Goal: Task Accomplishment & Management: Use online tool/utility

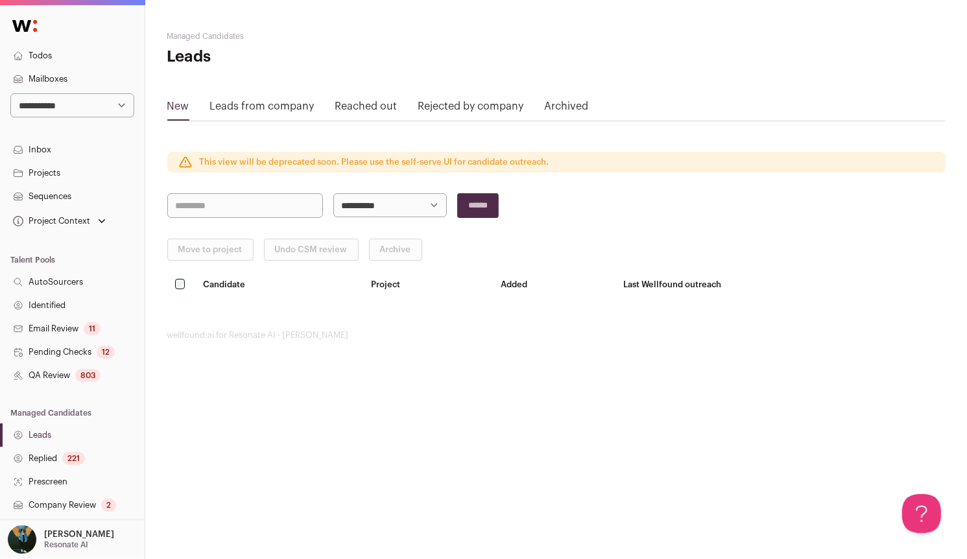
click at [104, 353] on div "12" at bounding box center [106, 352] width 18 height 13
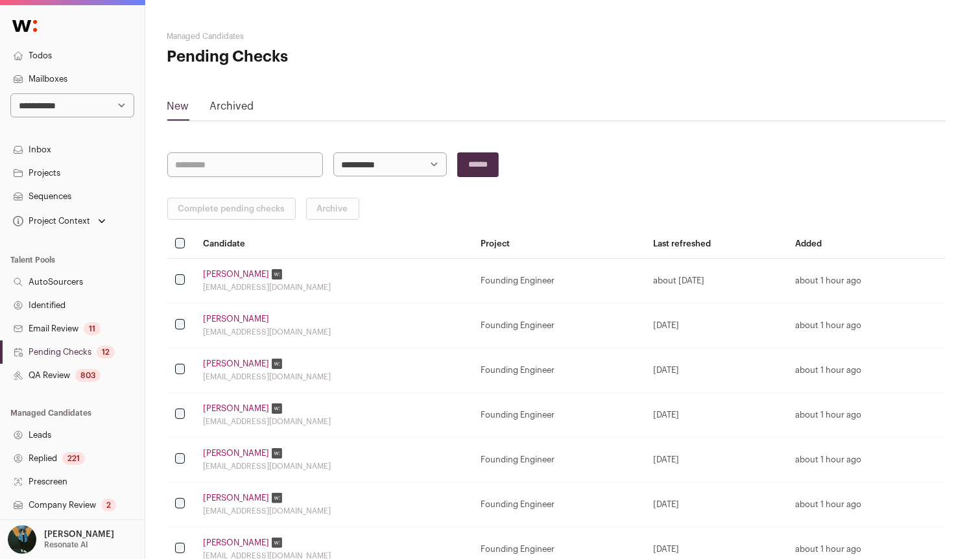
click at [95, 374] on div "803" at bounding box center [87, 375] width 25 height 13
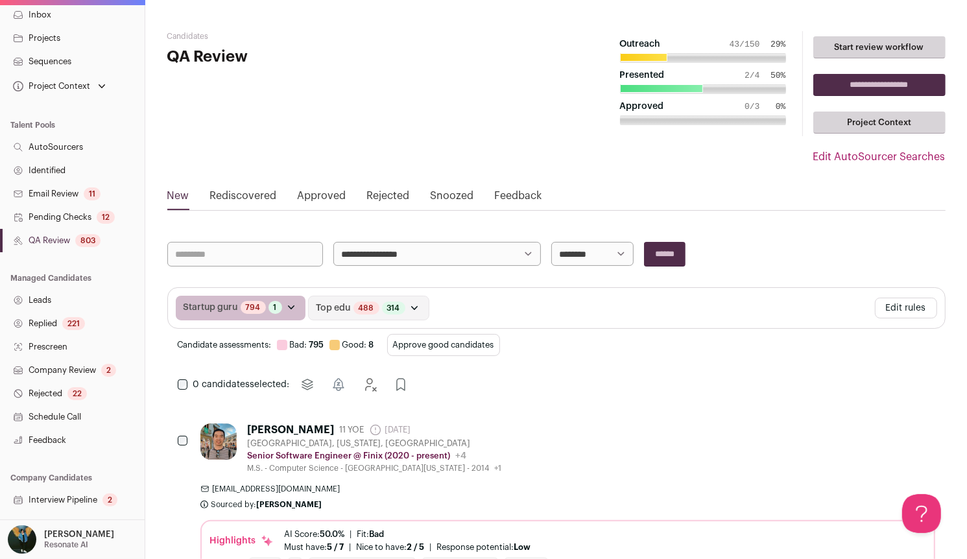
scroll to position [186, 0]
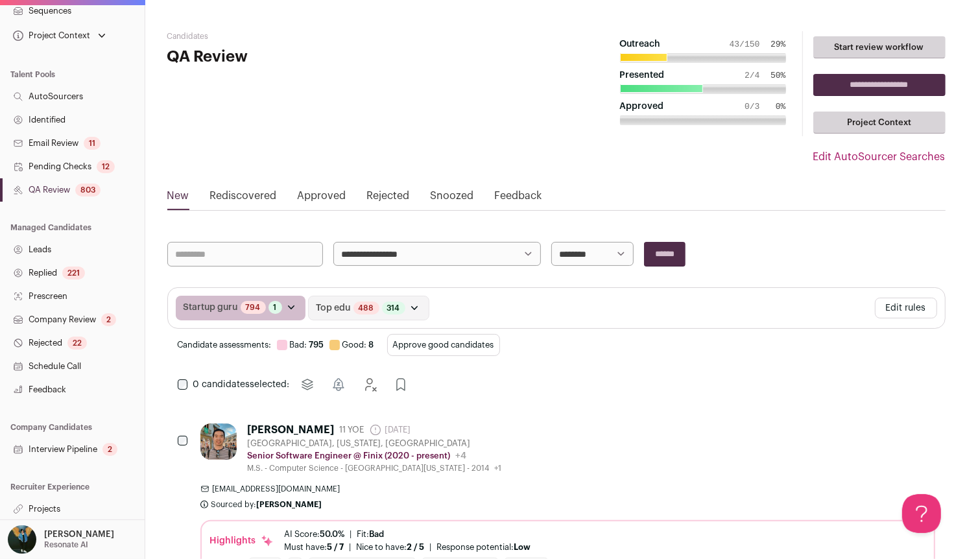
click at [74, 514] on link "Projects" at bounding box center [72, 508] width 145 height 23
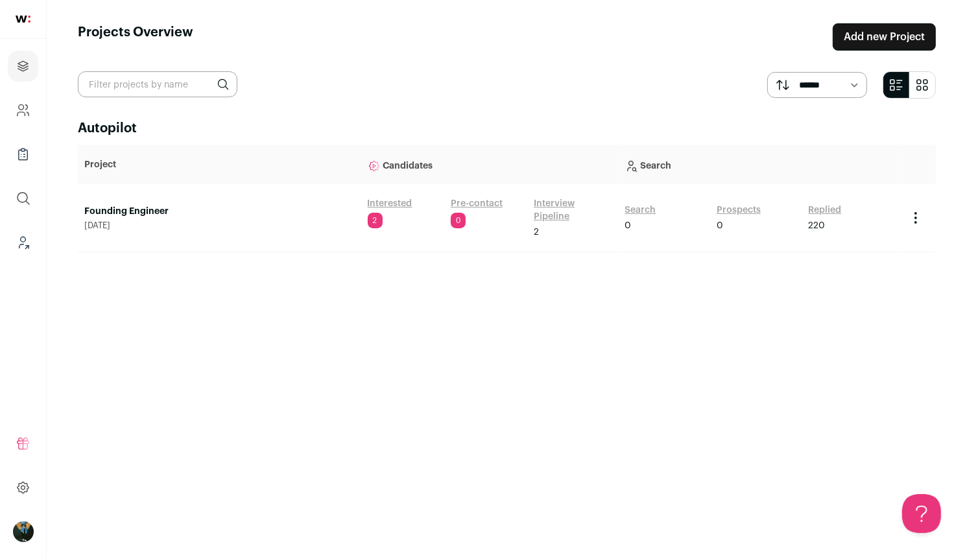
click at [643, 204] on link "Search" at bounding box center [640, 210] width 31 height 13
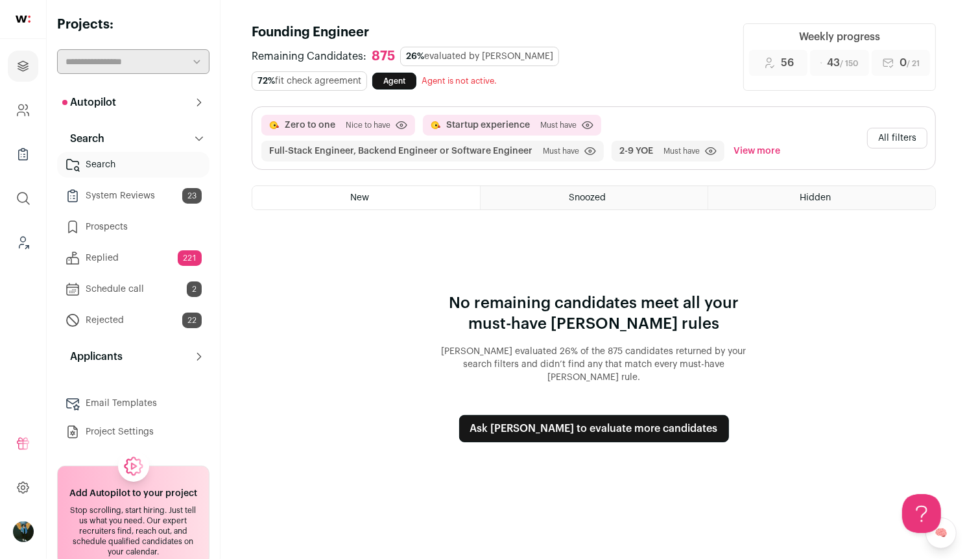
click at [903, 140] on button "All filters" at bounding box center [897, 138] width 60 height 21
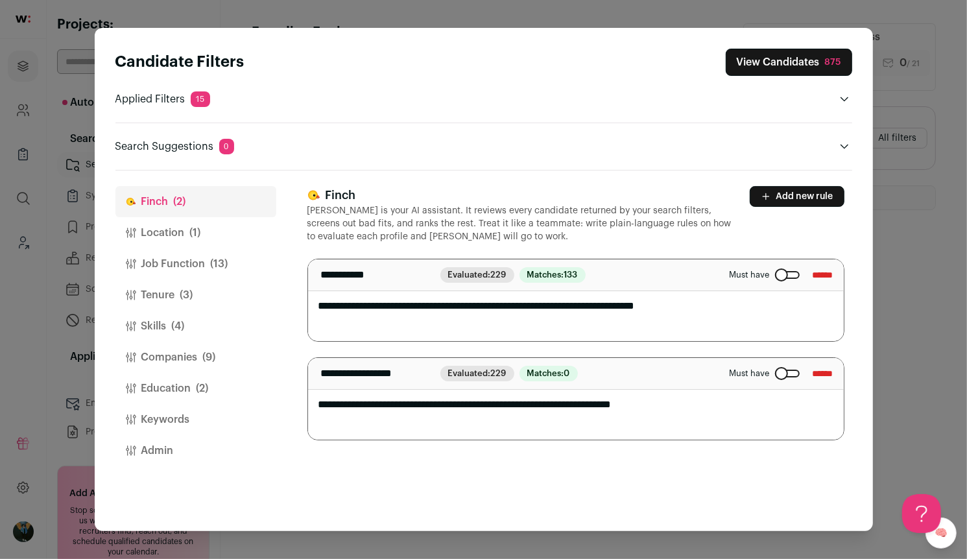
click at [781, 370] on div "Close modal via background" at bounding box center [787, 374] width 25 height 8
click at [775, 271] on div "Close modal via background" at bounding box center [787, 275] width 25 height 8
click at [197, 378] on button "Education (2)" at bounding box center [195, 388] width 161 height 31
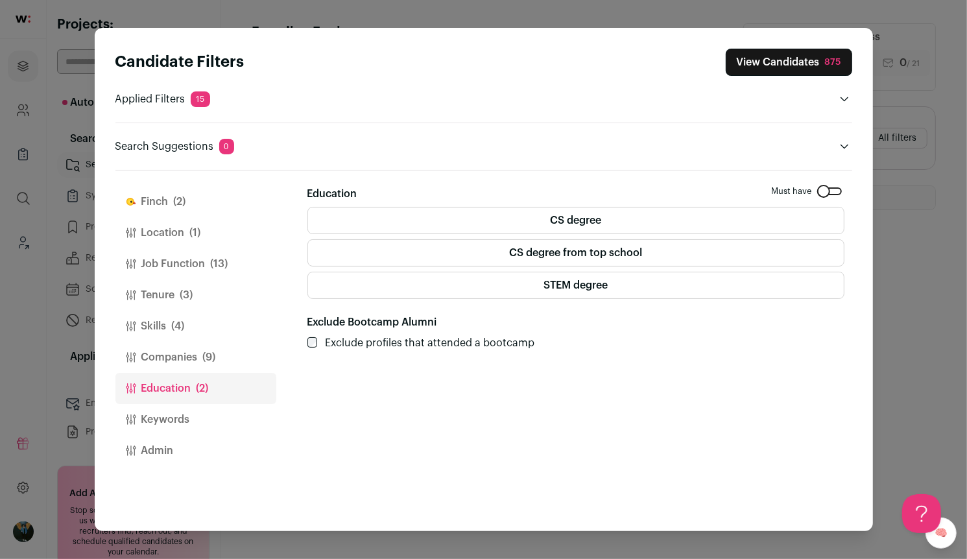
click at [206, 363] on span "(9)" at bounding box center [209, 358] width 13 height 16
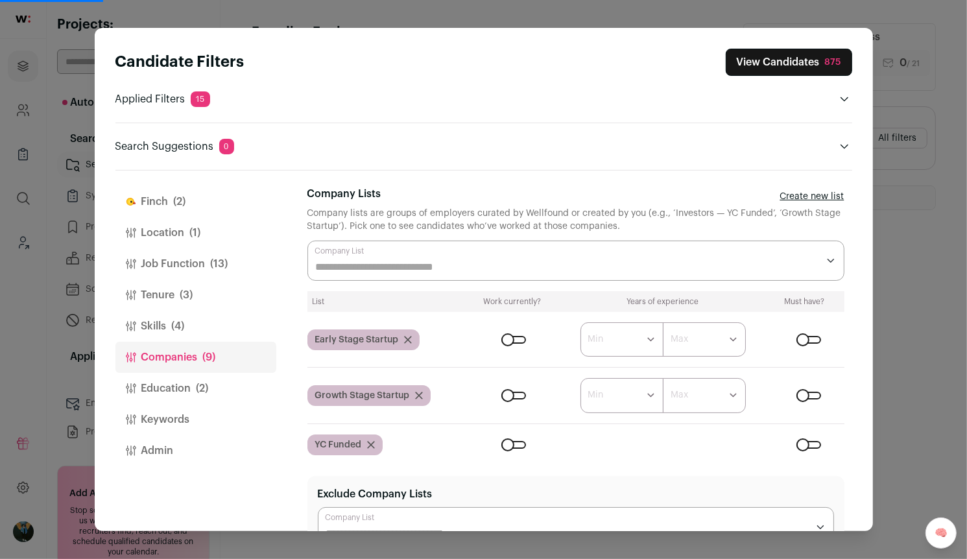
click at [813, 443] on div "Close modal via background" at bounding box center [808, 445] width 25 height 8
click at [809, 442] on div "Close modal via background" at bounding box center [808, 445] width 25 height 8
click at [506, 344] on form "****** ******* ******* ******* ******* ******* ******* ******* ******* ********…" at bounding box center [656, 339] width 375 height 34
click at [524, 378] on form "****** ******* ******* ******* ******* ******* ******* ******* ******* ********…" at bounding box center [656, 395] width 375 height 34
click at [523, 399] on form "****** ******* ******* ******* ******* ******* ******* ******* ******* ********…" at bounding box center [656, 395] width 375 height 34
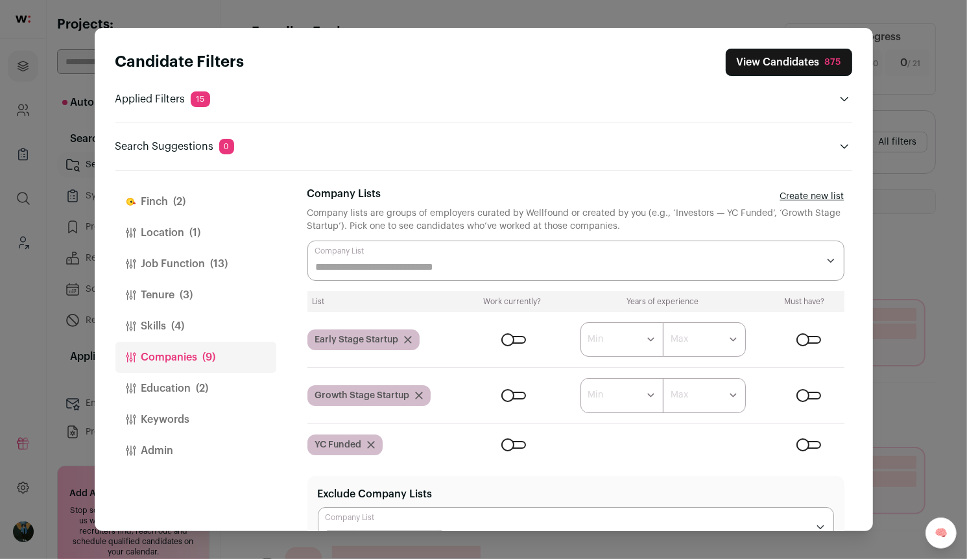
click at [521, 392] on div "Close modal via background" at bounding box center [513, 396] width 25 height 8
click at [518, 342] on form "****** ******* ******* ******* ******* ******* ******* ******* ******* ********…" at bounding box center [656, 339] width 375 height 34
click at [517, 336] on div "Close modal via background" at bounding box center [513, 340] width 25 height 8
click at [798, 63] on button "View Candidates 507" at bounding box center [788, 62] width 127 height 27
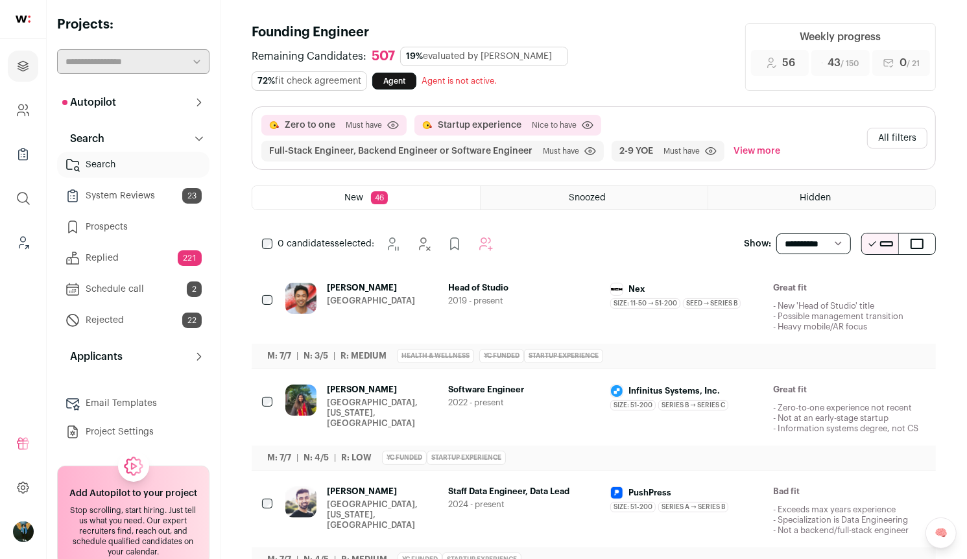
click at [857, 280] on button "Hide" at bounding box center [844, 288] width 27 height 27
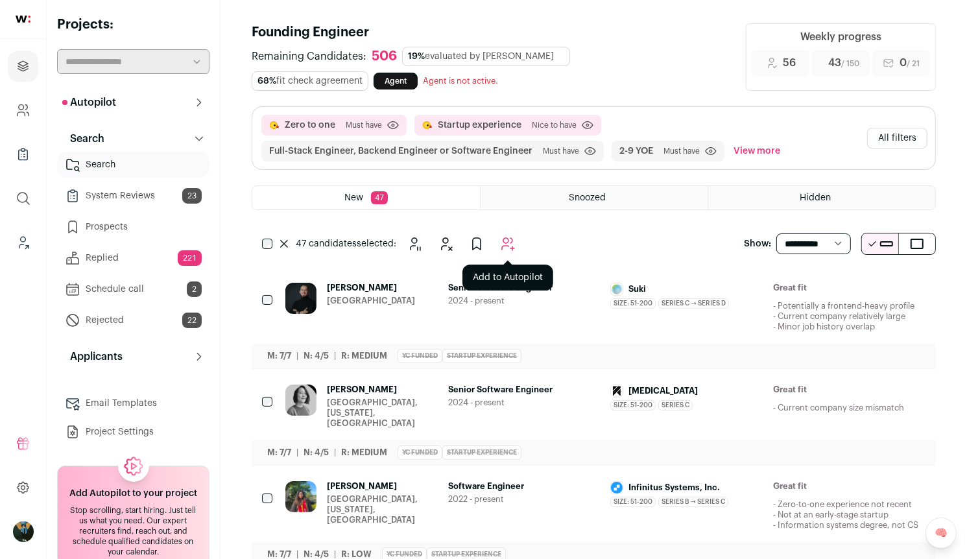
click at [516, 242] on button "Add to Autopilot" at bounding box center [508, 244] width 26 height 26
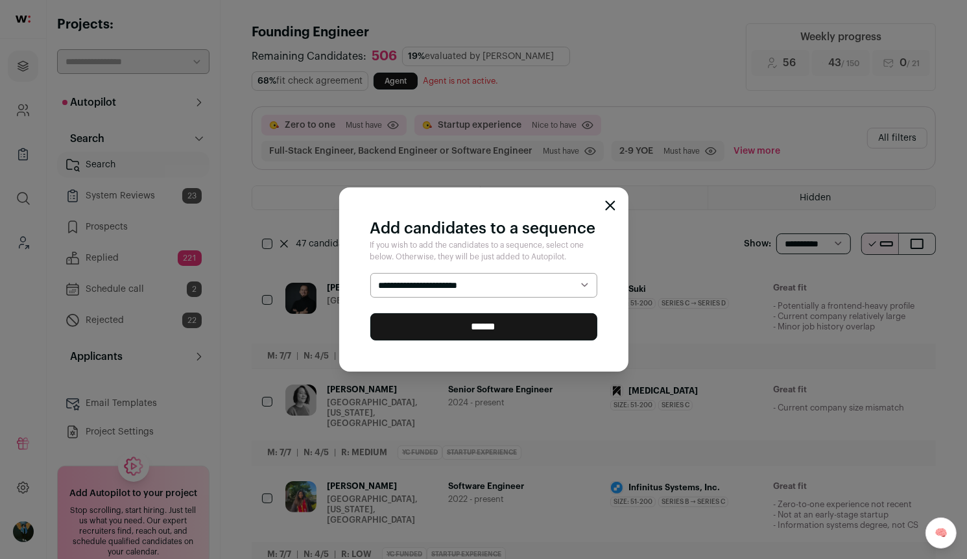
select select "*****"
click at [503, 328] on input "******" at bounding box center [483, 326] width 227 height 27
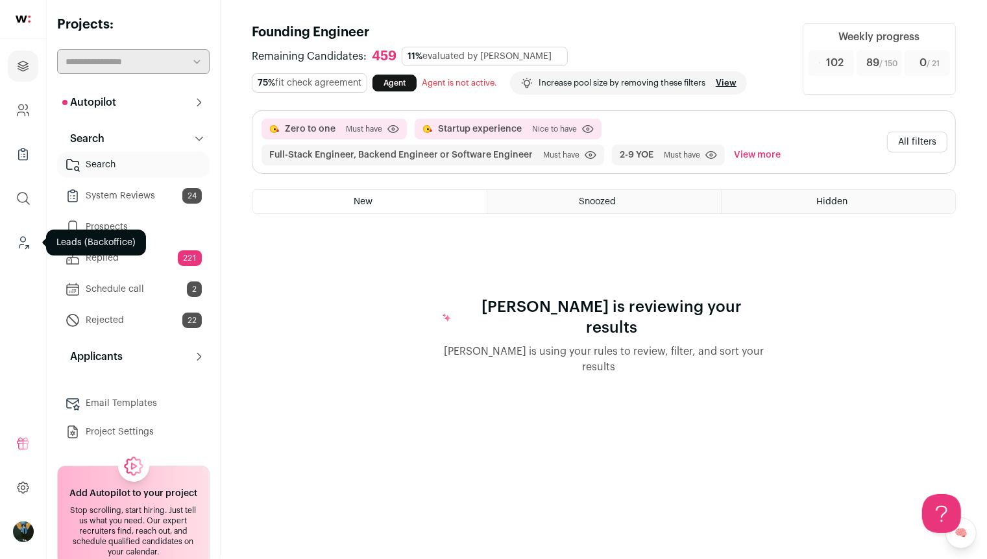
click at [30, 242] on icon "Leads (Backoffice)" at bounding box center [23, 243] width 15 height 16
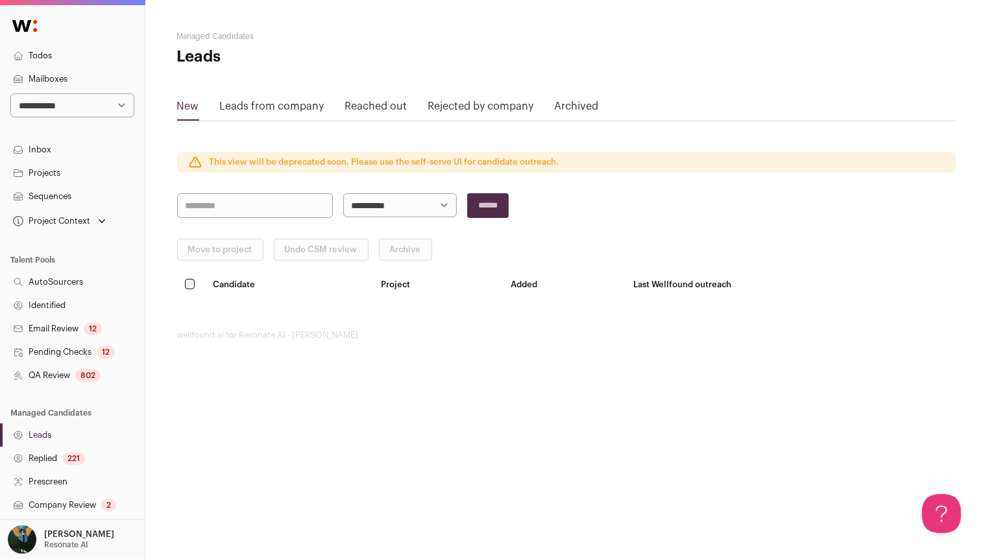
click at [72, 368] on link "QA Review 802" at bounding box center [72, 375] width 145 height 23
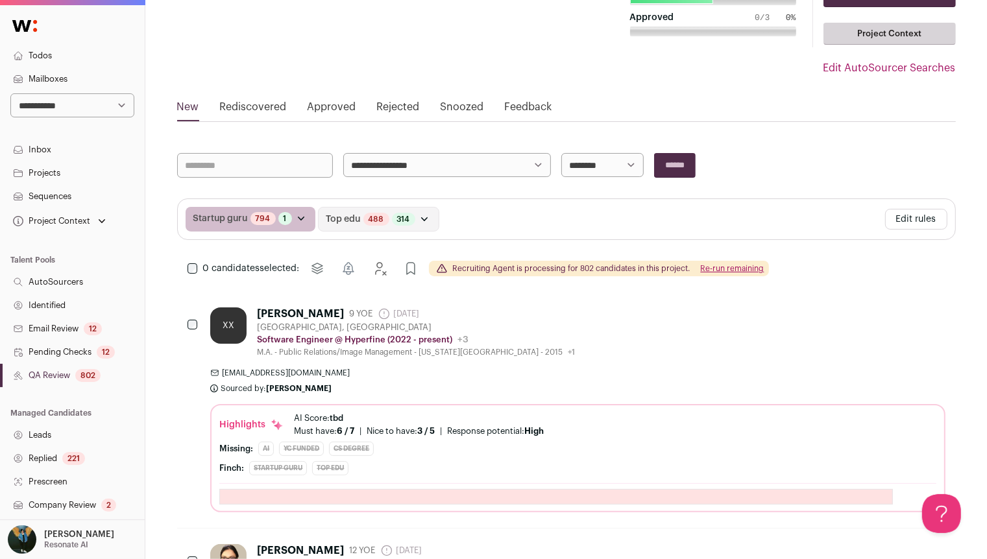
scroll to position [90, 0]
click at [520, 329] on div "Newark, CA" at bounding box center [416, 327] width 318 height 10
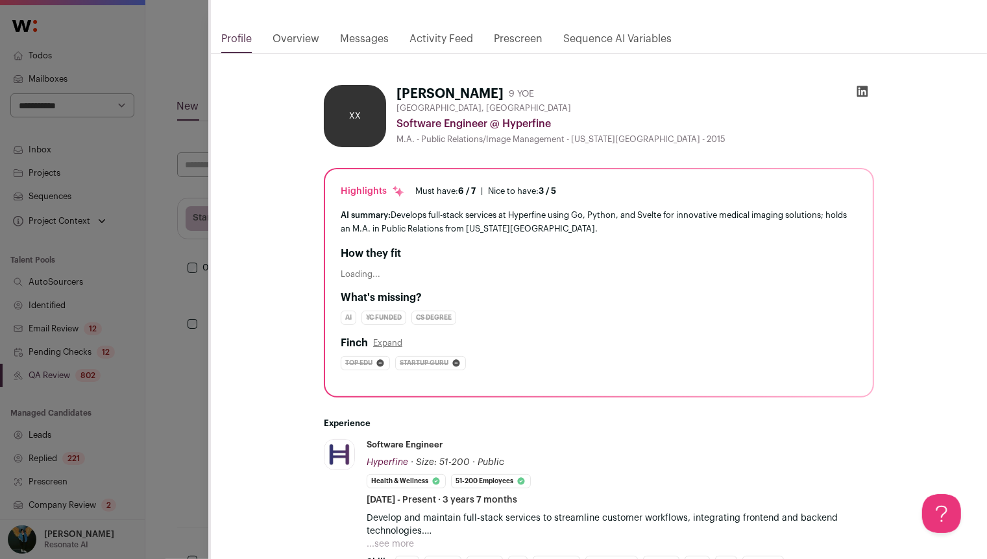
scroll to position [334, 0]
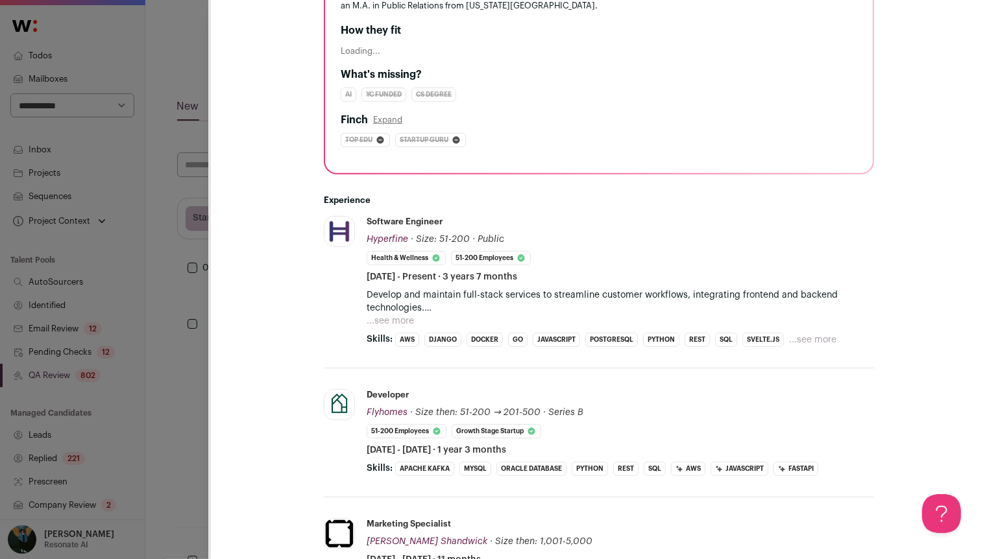
click at [142, 307] on div "**********" at bounding box center [493, 279] width 987 height 559
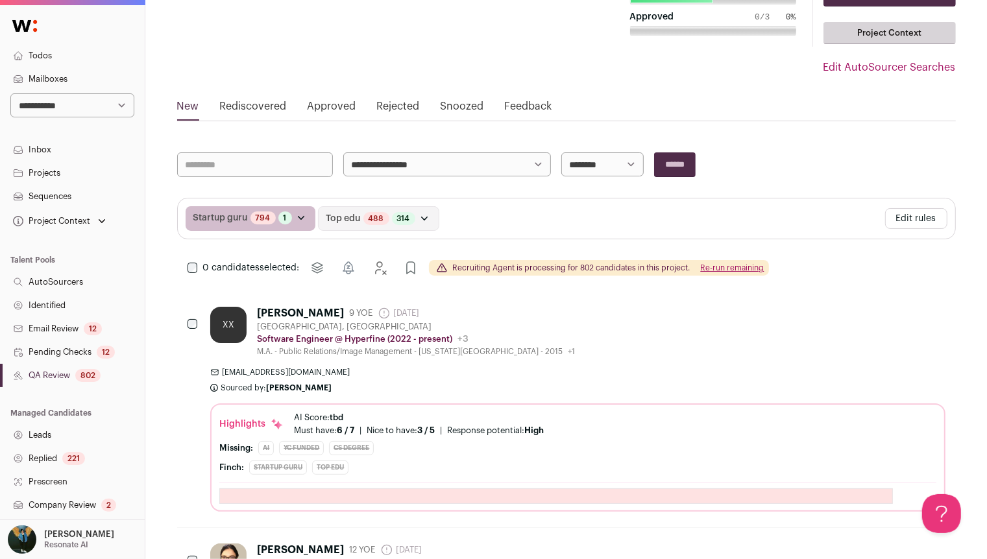
click at [65, 115] on select "**********" at bounding box center [72, 105] width 124 height 24
select select "*****"
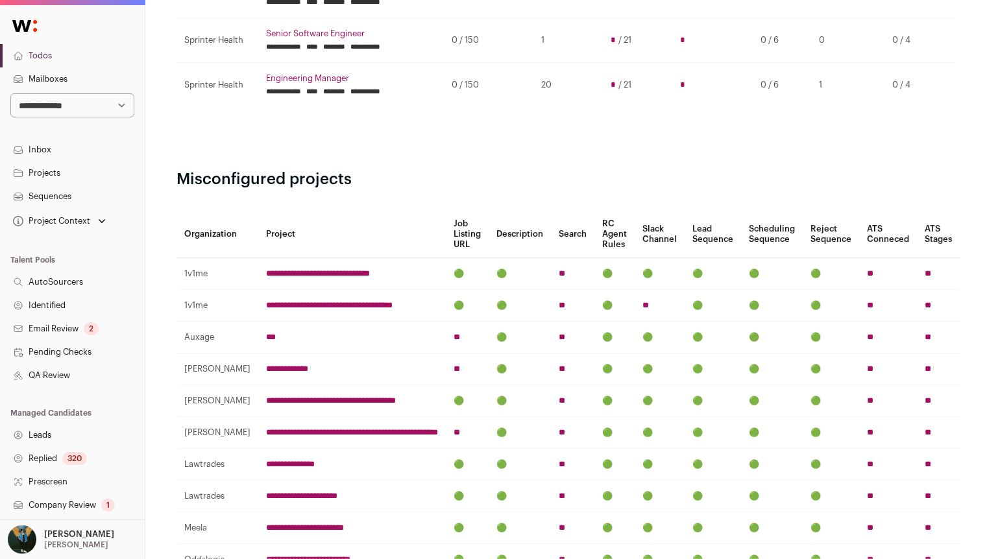
scroll to position [211, 0]
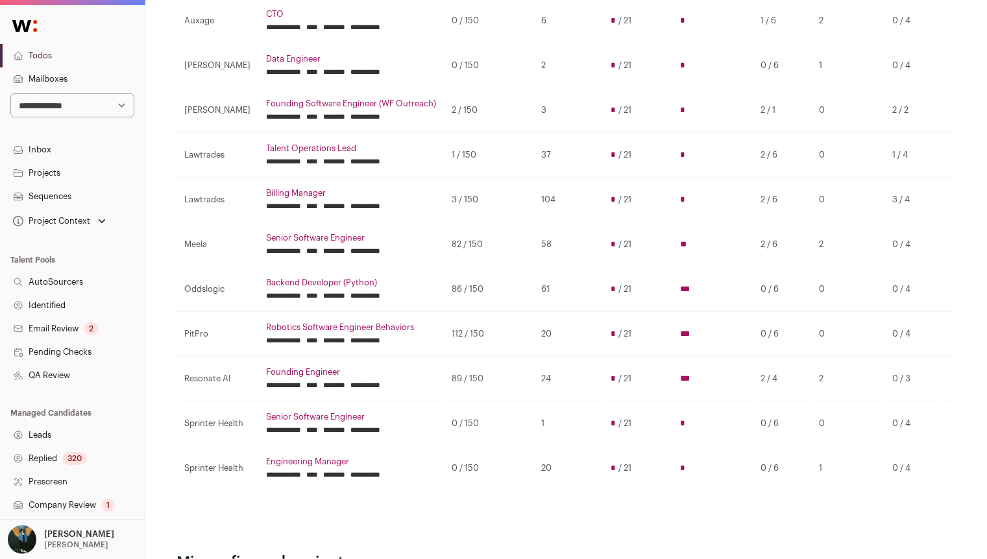
click at [346, 425] on input "********" at bounding box center [335, 430] width 22 height 10
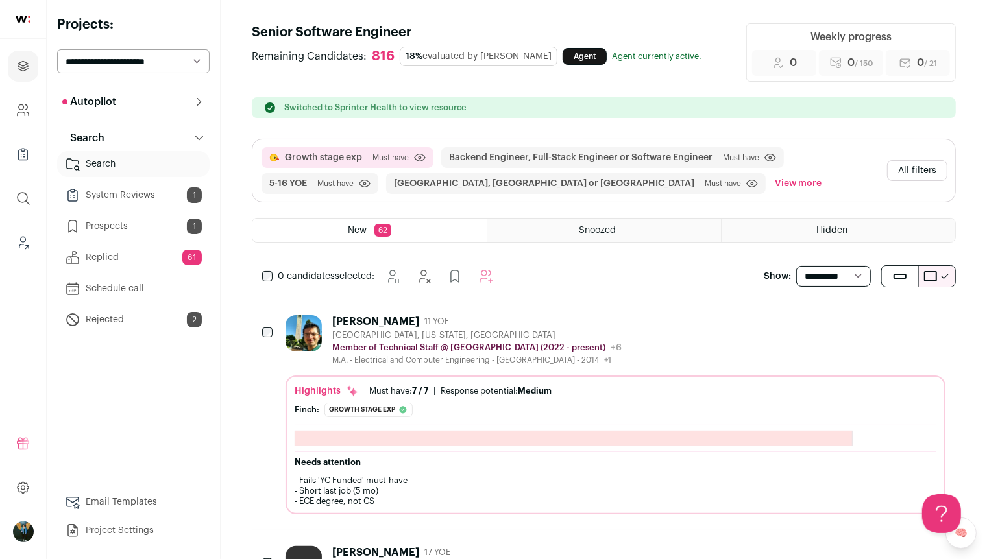
click at [266, 280] on div "0 candidates selected:" at bounding box center [380, 276] width 257 height 26
click at [266, 260] on div "Growth stage exp Must have Click to disable/enable criteria Backend Engineer, F…" at bounding box center [604, 201] width 704 height 125
click at [270, 269] on div "0 candidates selected:" at bounding box center [380, 276] width 257 height 26
click at [507, 277] on icon "Add to Autopilot" at bounding box center [509, 276] width 12 height 12
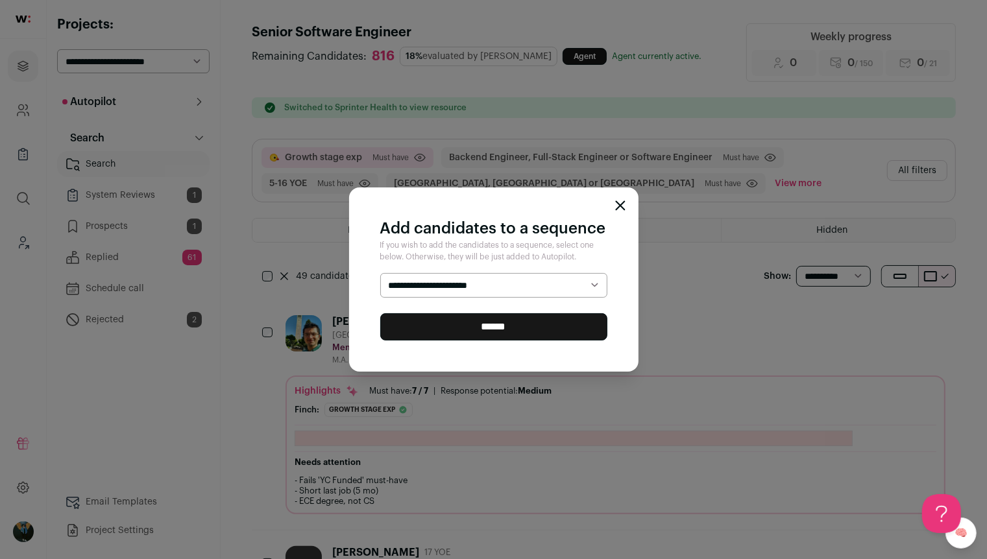
select select "*****"
click at [446, 328] on input "******" at bounding box center [493, 326] width 227 height 27
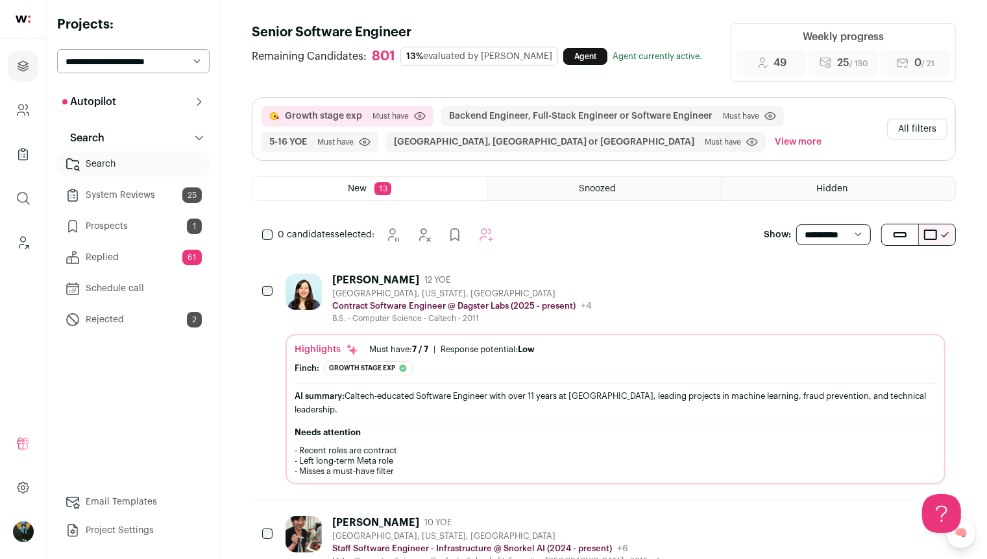
click at [861, 288] on button "Hide" at bounding box center [863, 279] width 27 height 27
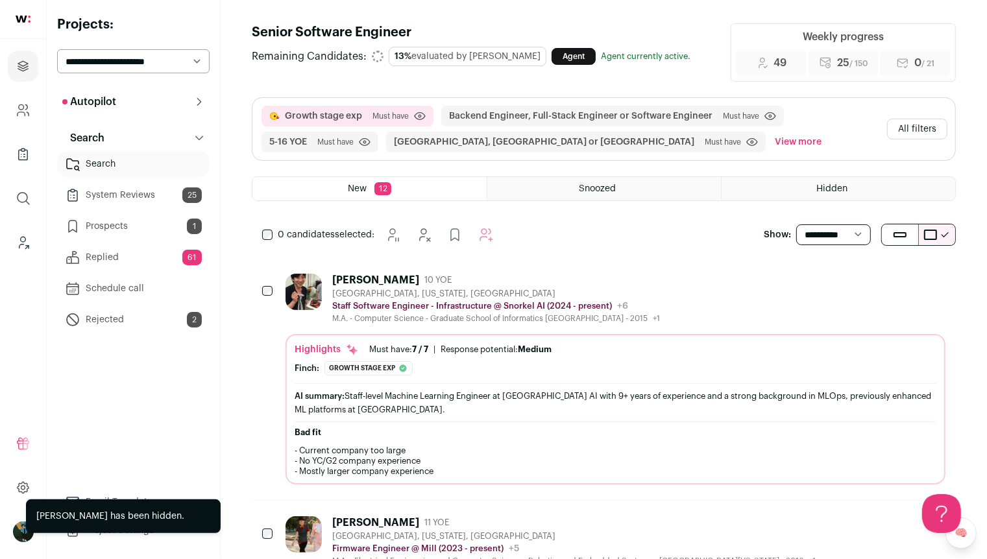
click at [861, 288] on button "Hide" at bounding box center [863, 279] width 27 height 27
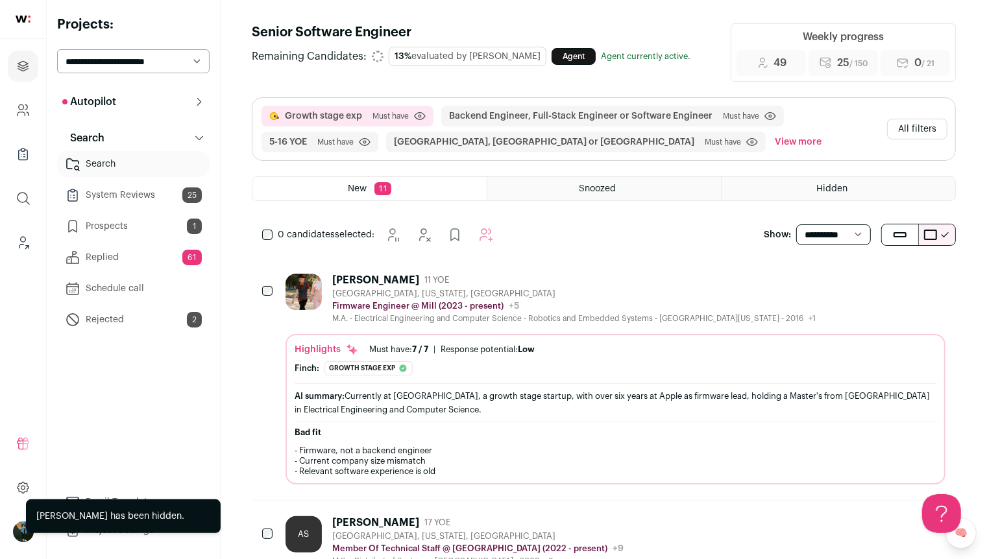
click at [861, 288] on button "Hide" at bounding box center [863, 279] width 27 height 27
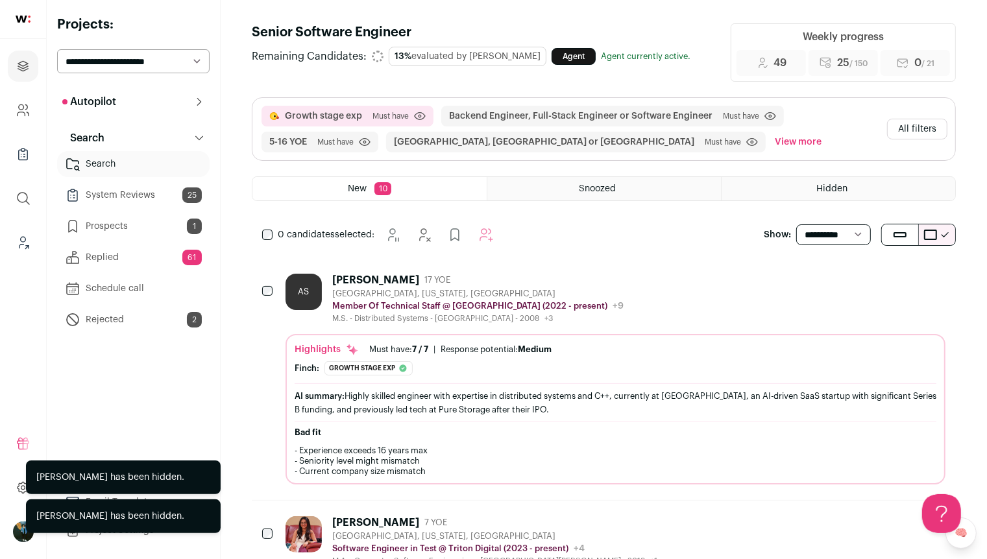
click at [861, 285] on icon "Hide" at bounding box center [864, 280] width 16 height 16
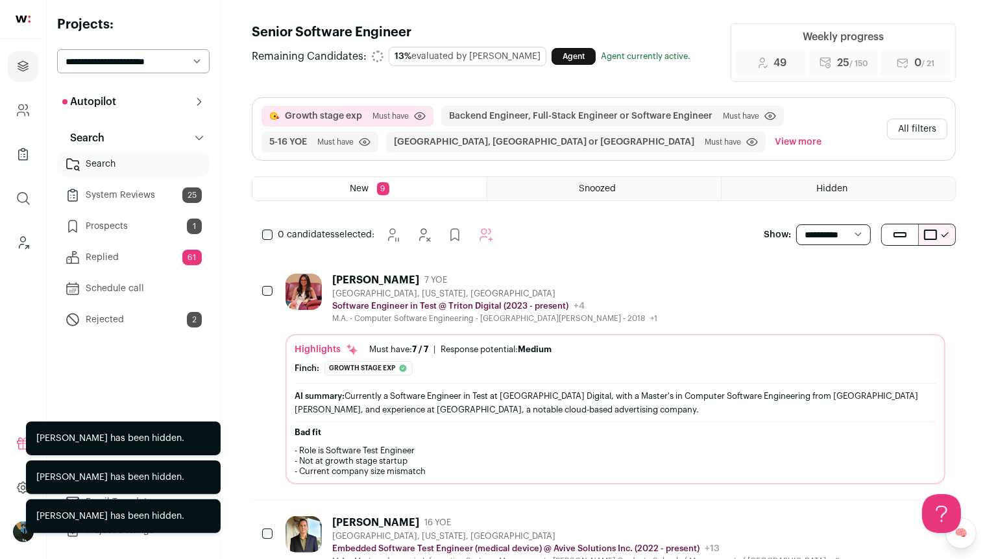
click at [870, 281] on icon "Hide" at bounding box center [865, 280] width 10 height 12
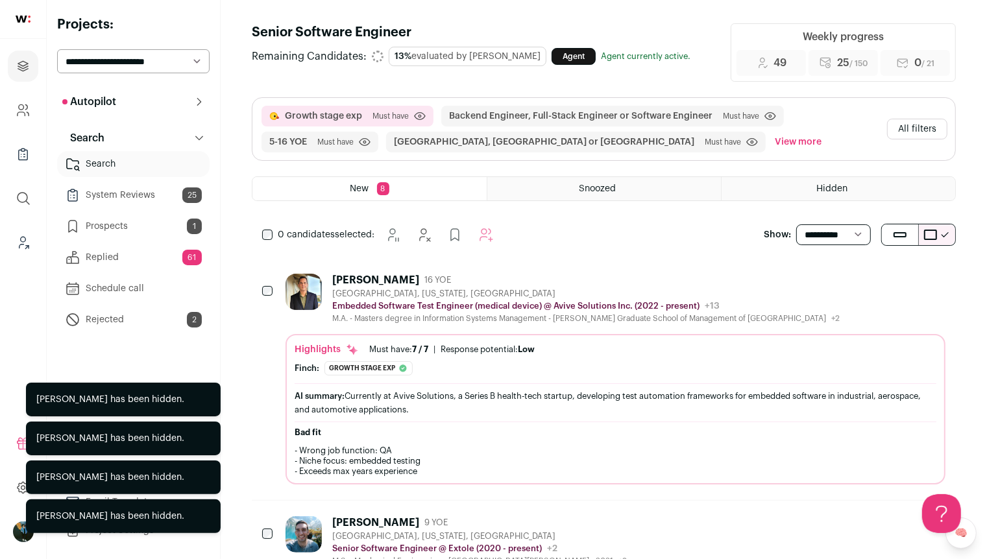
click at [870, 281] on icon "Hide" at bounding box center [864, 280] width 16 height 16
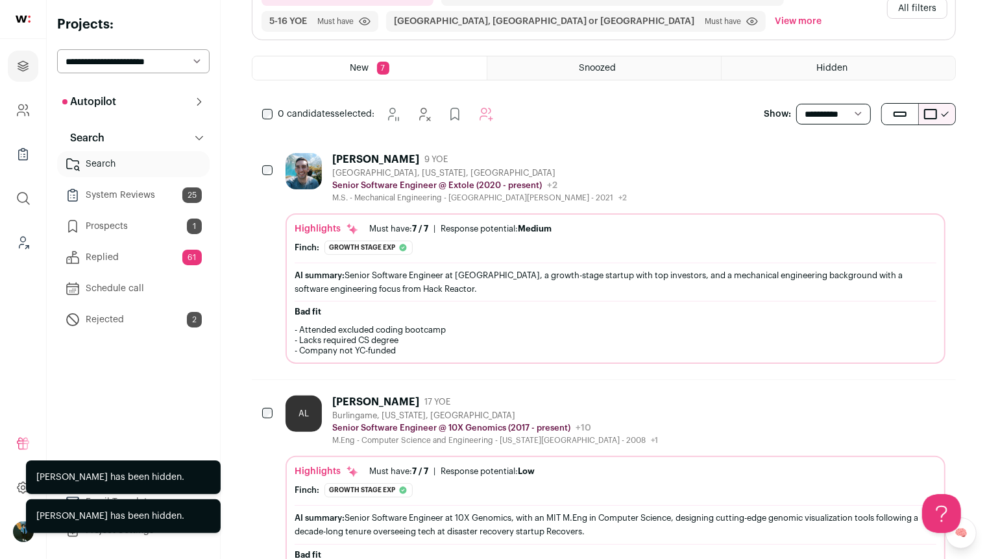
scroll to position [150, 0]
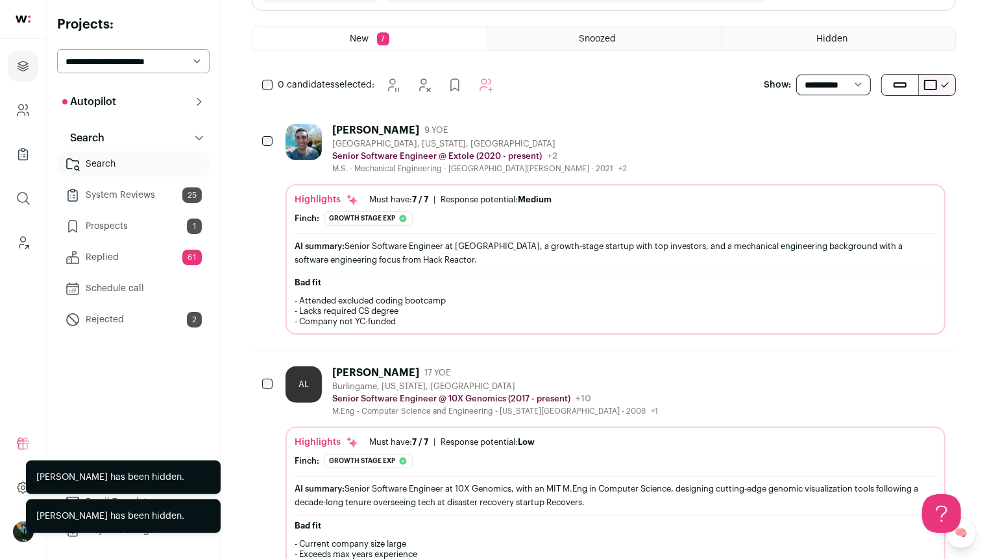
click at [866, 374] on icon "Hide" at bounding box center [864, 373] width 16 height 16
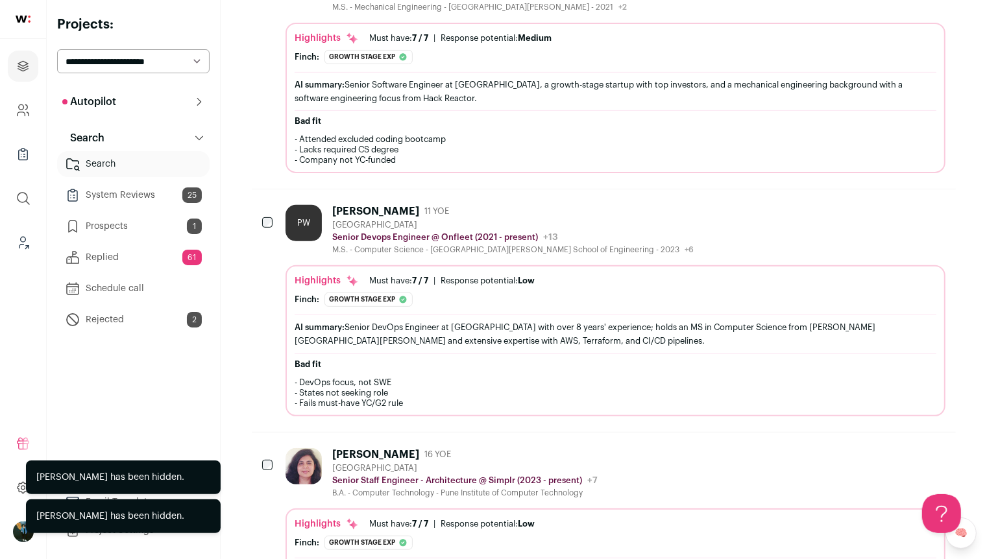
scroll to position [312, 0]
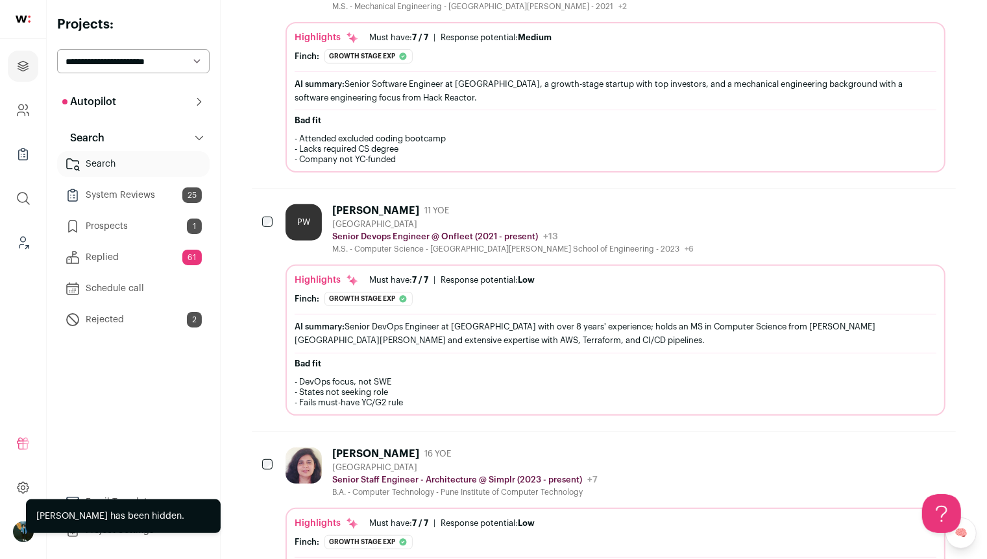
click at [878, 197] on form at bounding box center [863, 210] width 27 height 27
click at [875, 199] on button "Hide" at bounding box center [863, 210] width 27 height 27
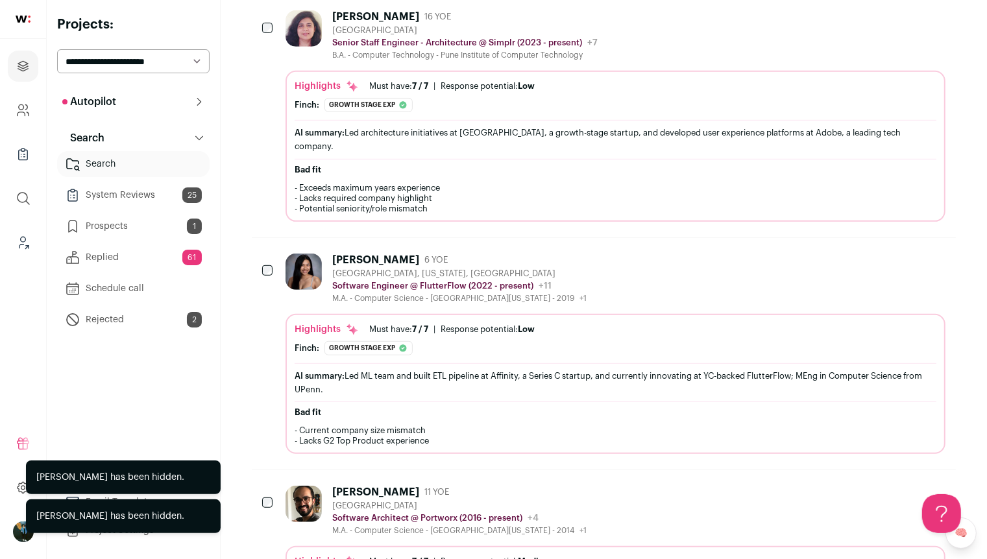
scroll to position [850, 0]
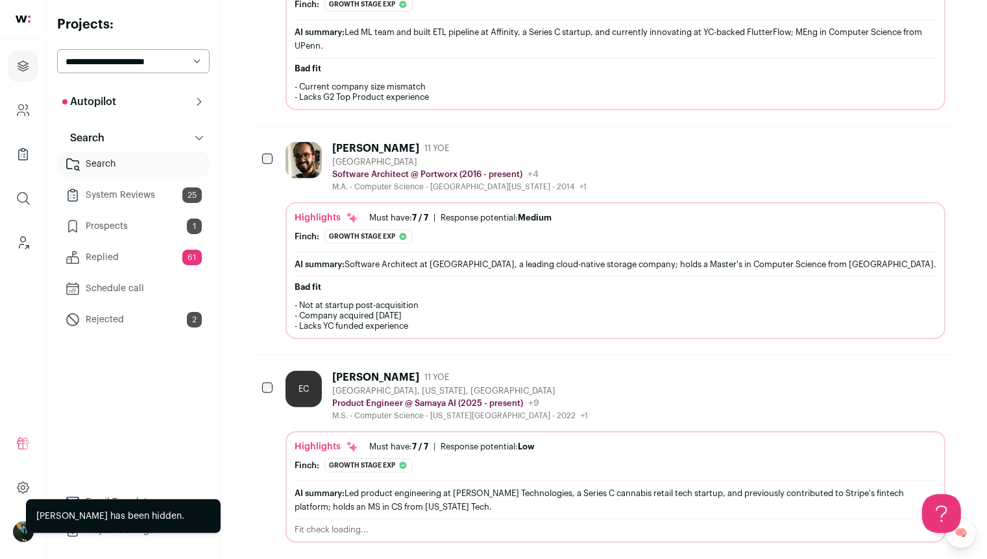
click at [865, 371] on icon "Hide" at bounding box center [865, 377] width 10 height 12
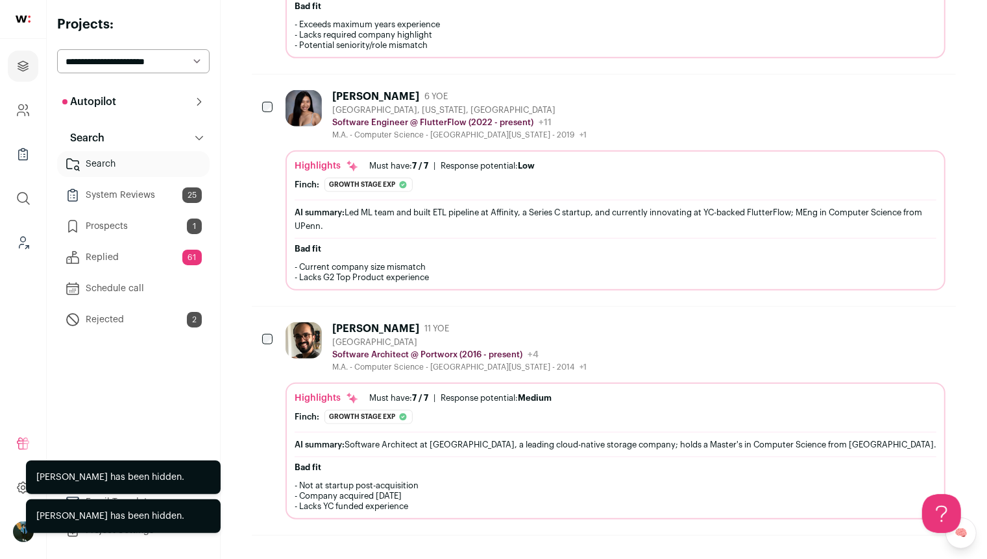
scroll to position [647, 0]
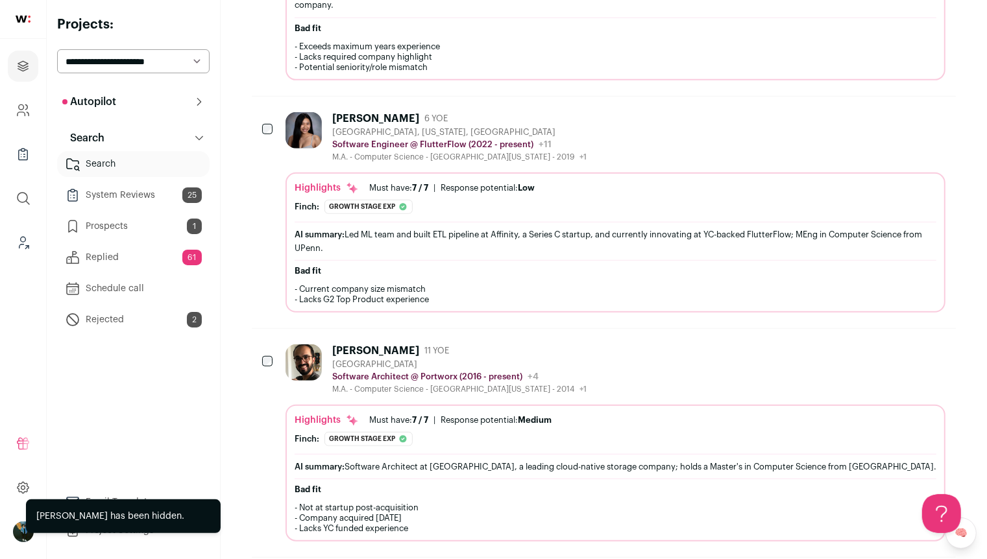
click at [862, 341] on button "Hide" at bounding box center [863, 350] width 27 height 27
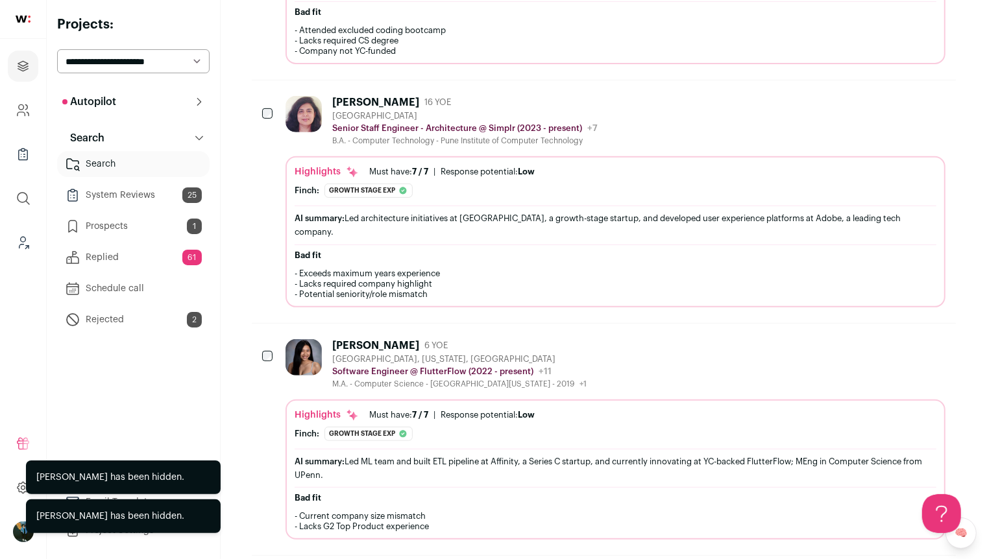
scroll to position [0, 0]
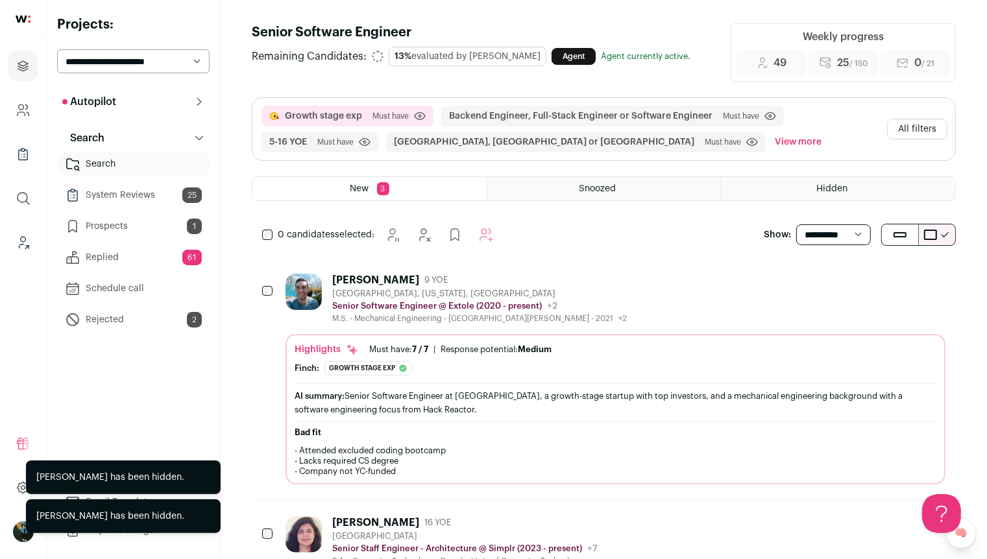
click at [275, 224] on div "0 candidates selected: Snooze Hide" at bounding box center [380, 235] width 257 height 26
click at [503, 239] on icon "Add to Autopilot" at bounding box center [503, 235] width 16 height 16
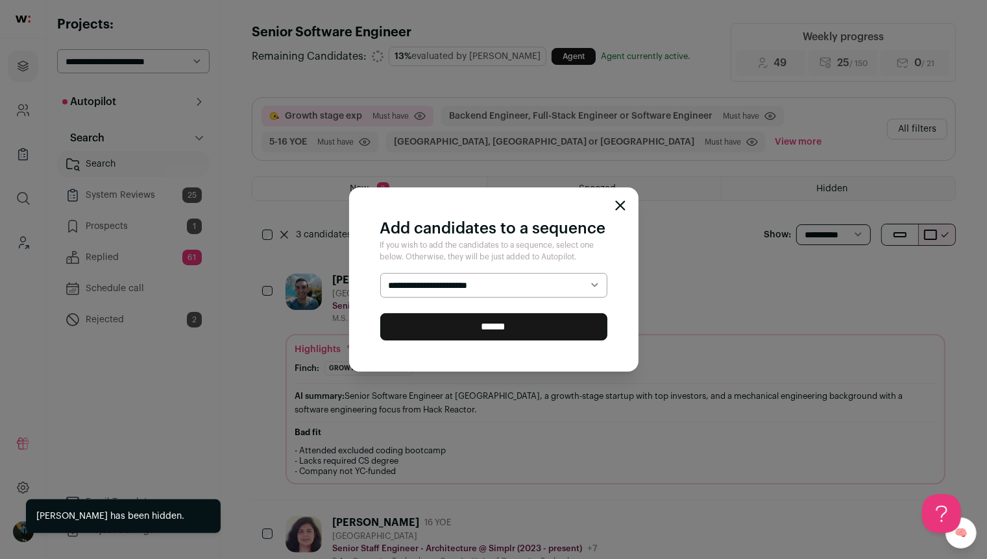
select select "*****"
click at [481, 326] on input "******" at bounding box center [493, 326] width 227 height 27
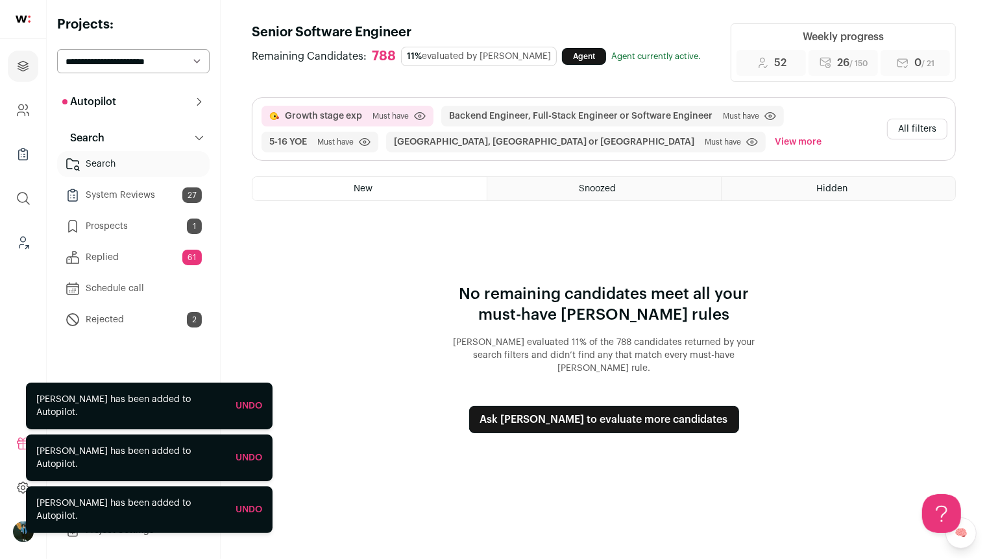
click at [914, 123] on button "All filters" at bounding box center [917, 129] width 60 height 21
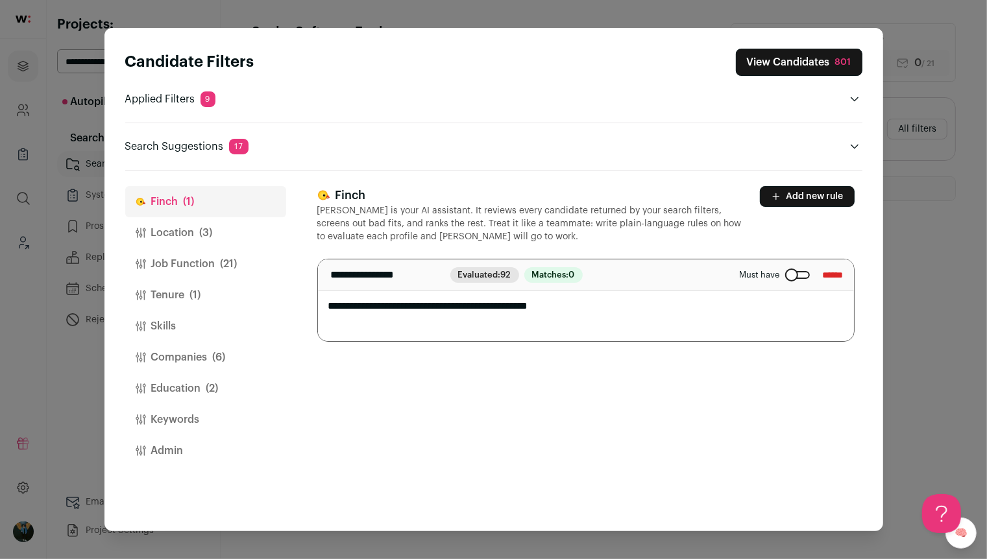
click at [228, 244] on button "Location (3)" at bounding box center [205, 232] width 161 height 31
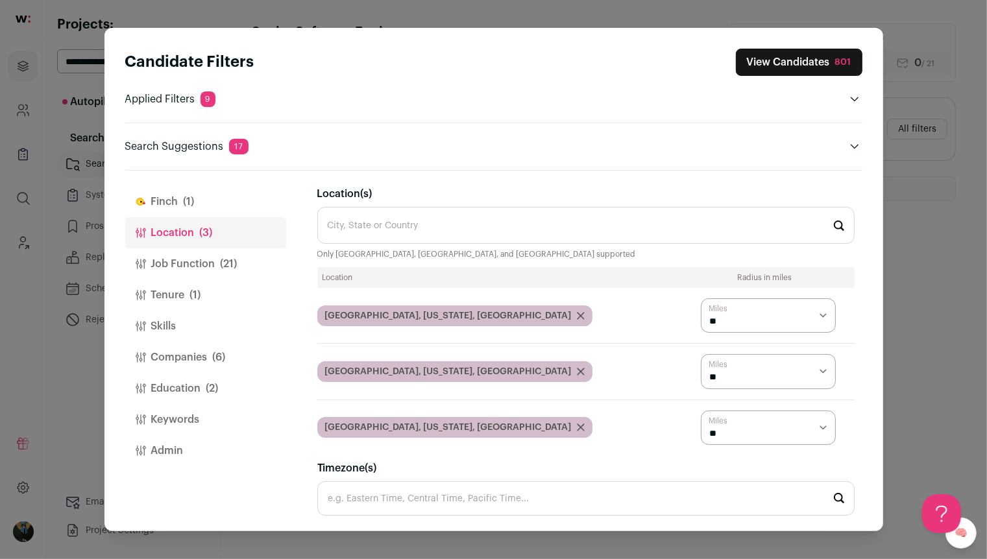
click at [568, 236] on input "Location(s)" at bounding box center [585, 225] width 537 height 37
type input "mountai"
click at [368, 239] on input "mountai" at bounding box center [585, 225] width 537 height 37
click at [366, 237] on input "mountai" at bounding box center [585, 225] width 537 height 37
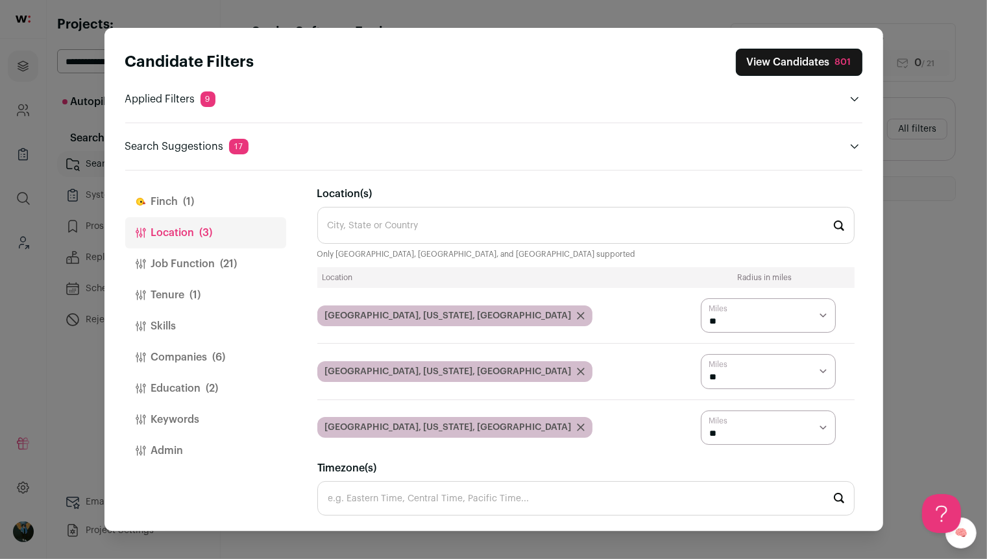
click at [200, 350] on button "Companies (6)" at bounding box center [205, 357] width 161 height 31
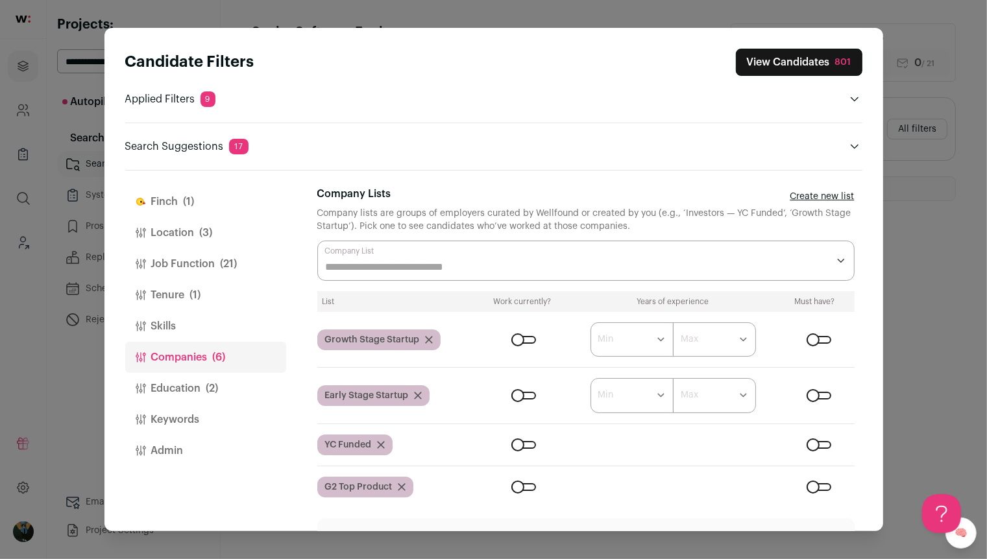
click at [841, 158] on header "Candidate Filters View Candidates 801 Applied Filters 9 Growth stage exp Must h…" at bounding box center [493, 99] width 737 height 143
click at [854, 139] on button "Close modal via background" at bounding box center [854, 147] width 16 height 16
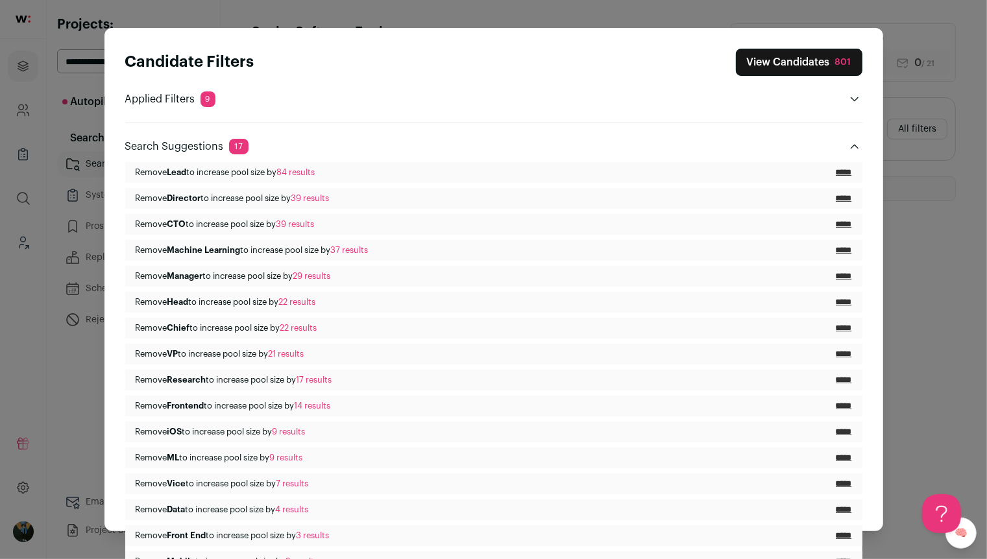
click at [859, 149] on button "Close modal via background" at bounding box center [854, 147] width 16 height 16
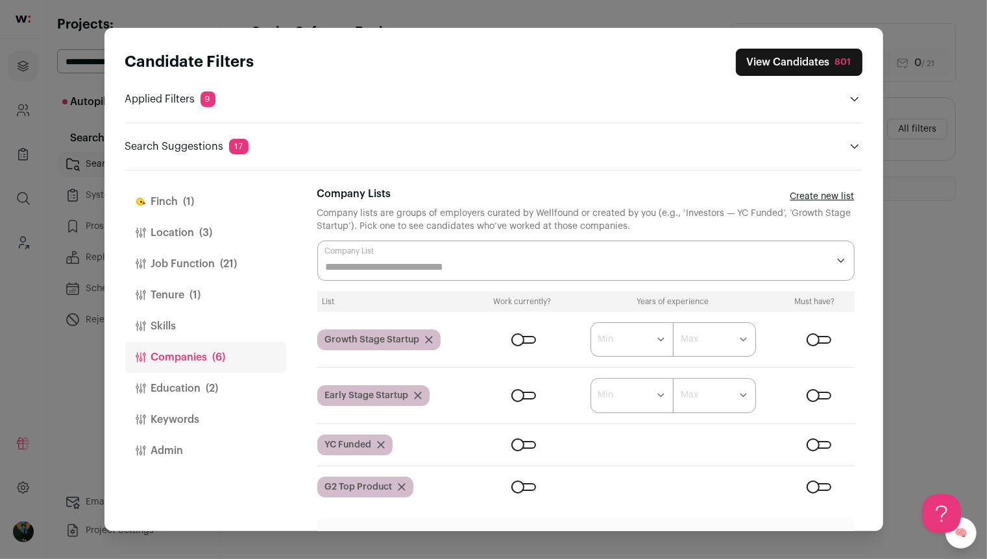
click at [210, 394] on span "(2)" at bounding box center [212, 389] width 12 height 16
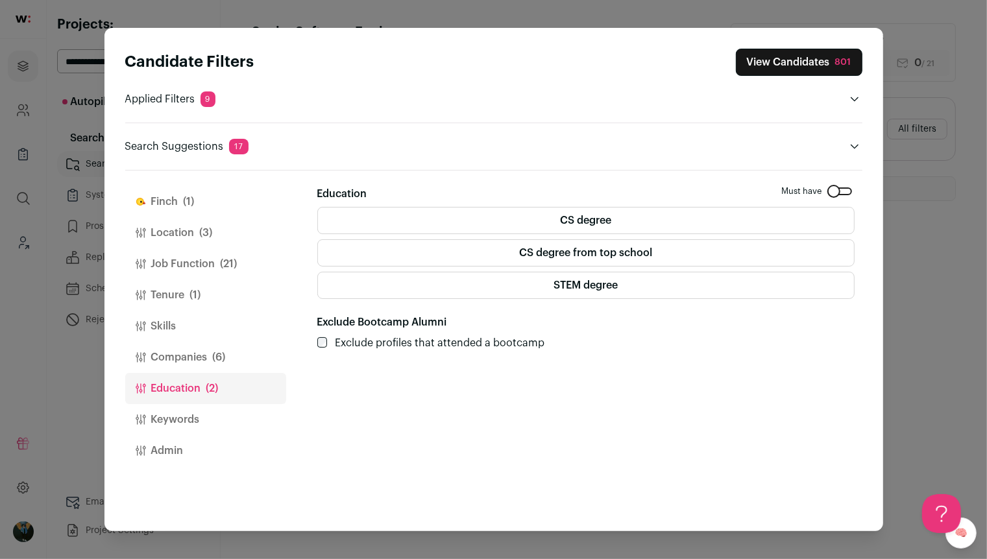
click at [849, 191] on div "Close modal via background" at bounding box center [839, 191] width 25 height 8
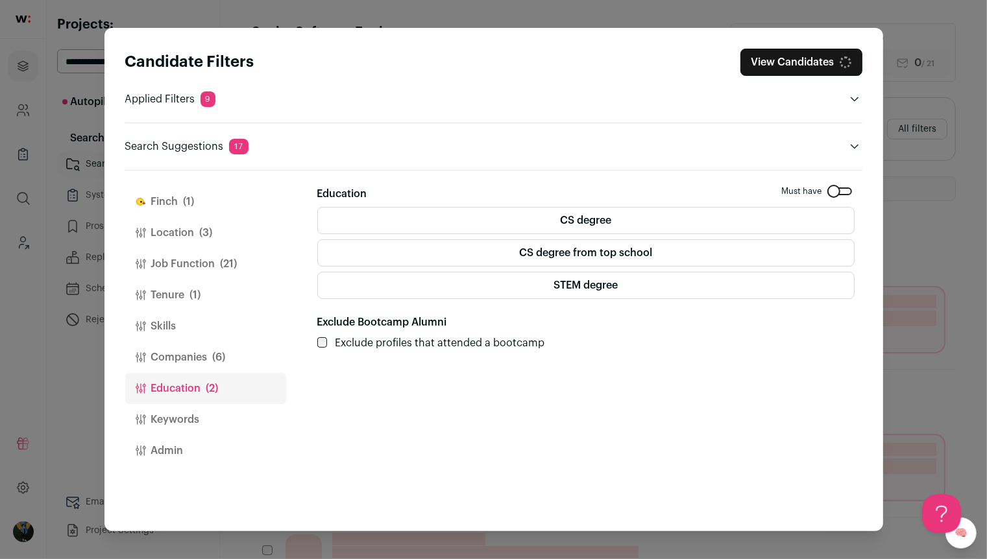
click at [785, 61] on button "View Candidates" at bounding box center [801, 62] width 122 height 27
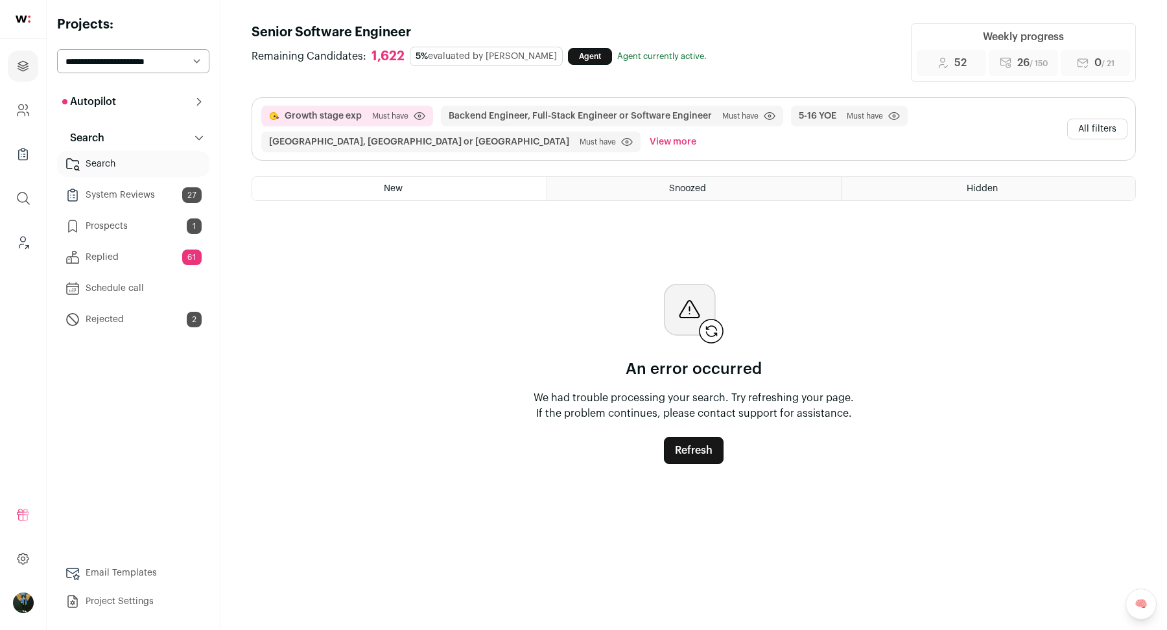
click at [693, 442] on button "Refresh" at bounding box center [694, 450] width 60 height 27
click at [699, 452] on form "Refresh" at bounding box center [694, 450] width 60 height 27
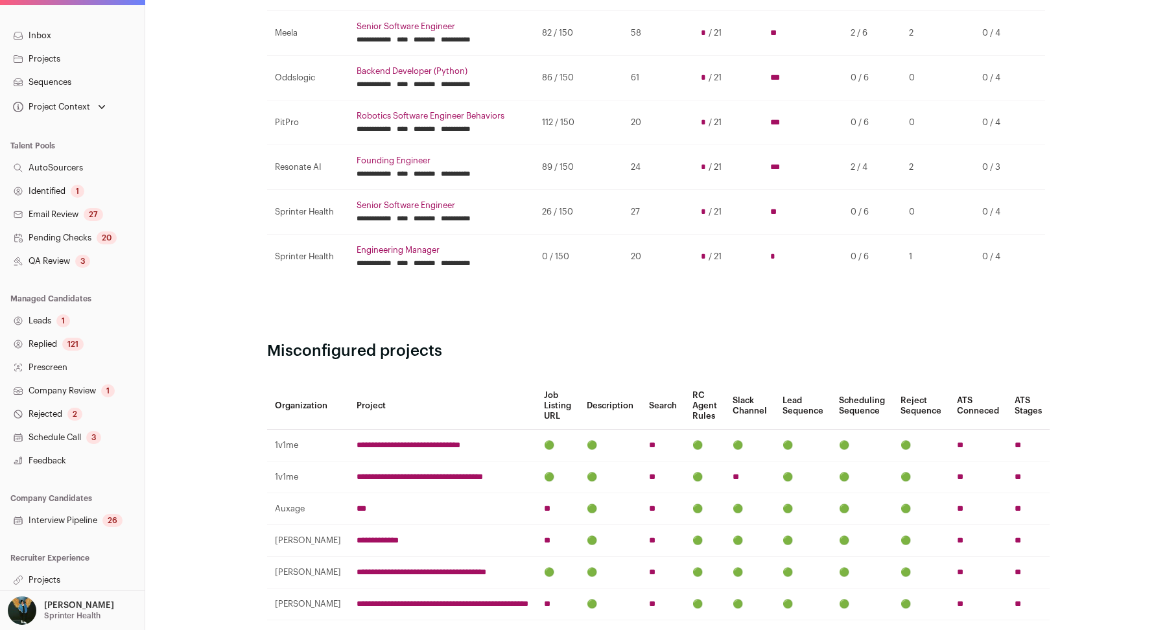
scroll to position [394, 0]
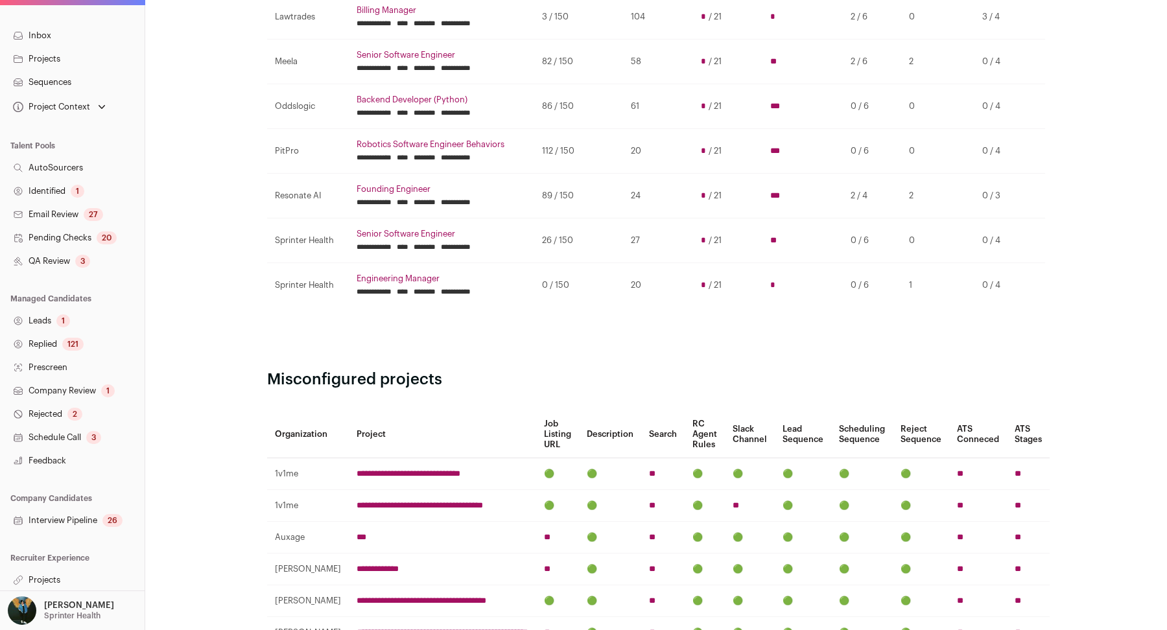
click at [436, 289] on input "********" at bounding box center [425, 292] width 22 height 10
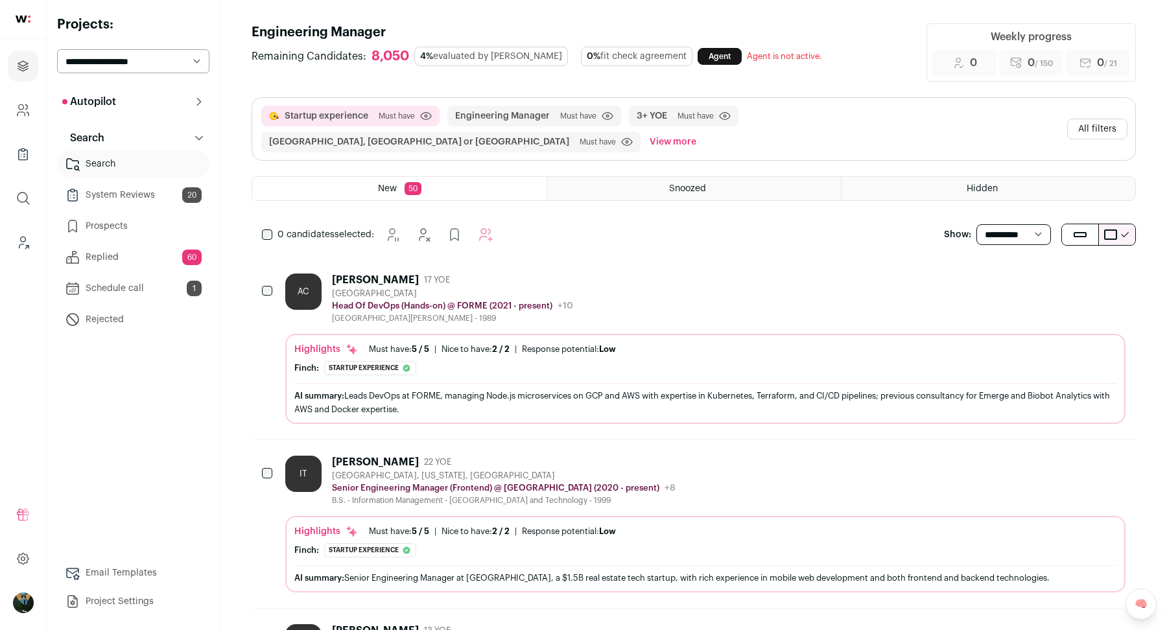
click at [1110, 128] on button "All filters" at bounding box center [1098, 129] width 60 height 21
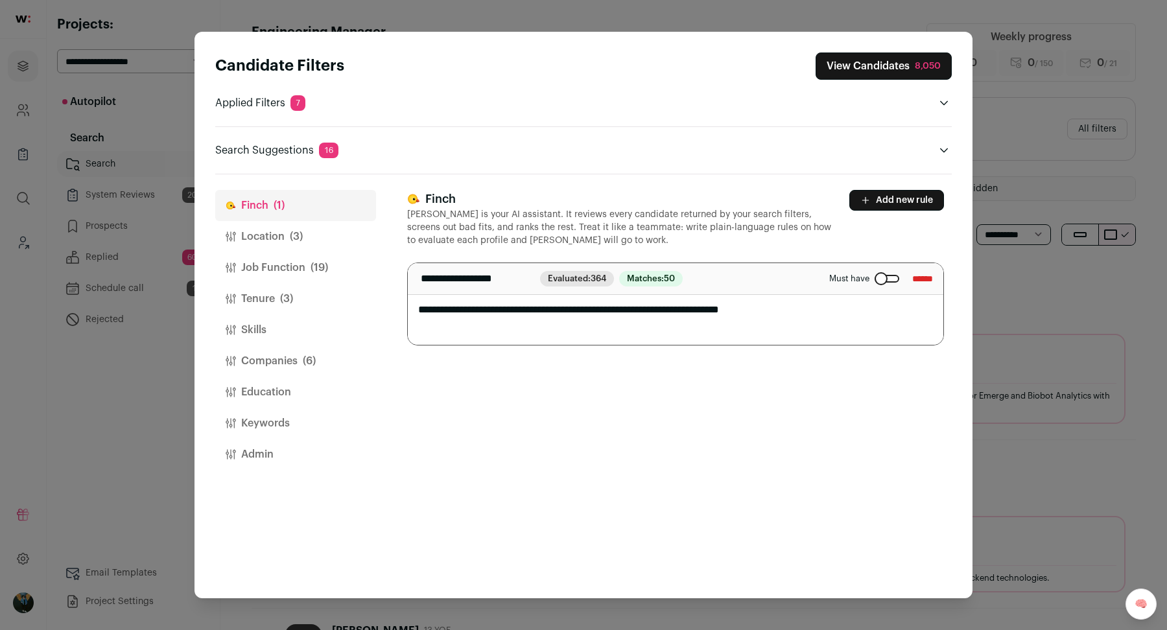
click at [305, 361] on span "(6)" at bounding box center [309, 361] width 13 height 16
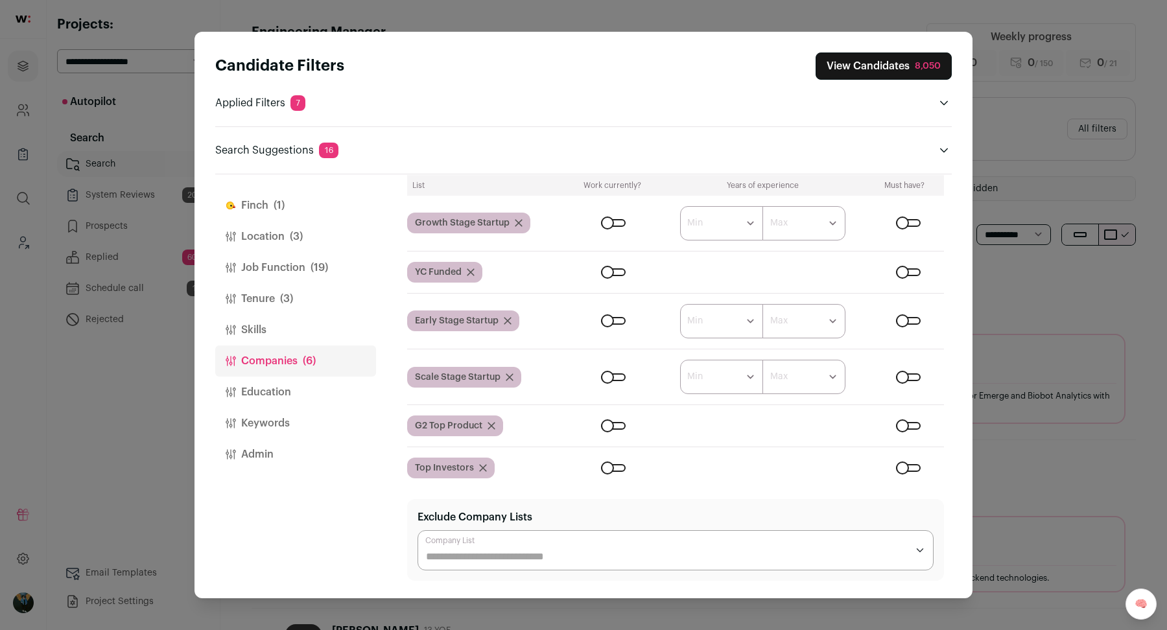
scroll to position [119, 0]
click at [614, 270] on div "Close modal via background" at bounding box center [613, 274] width 25 height 8
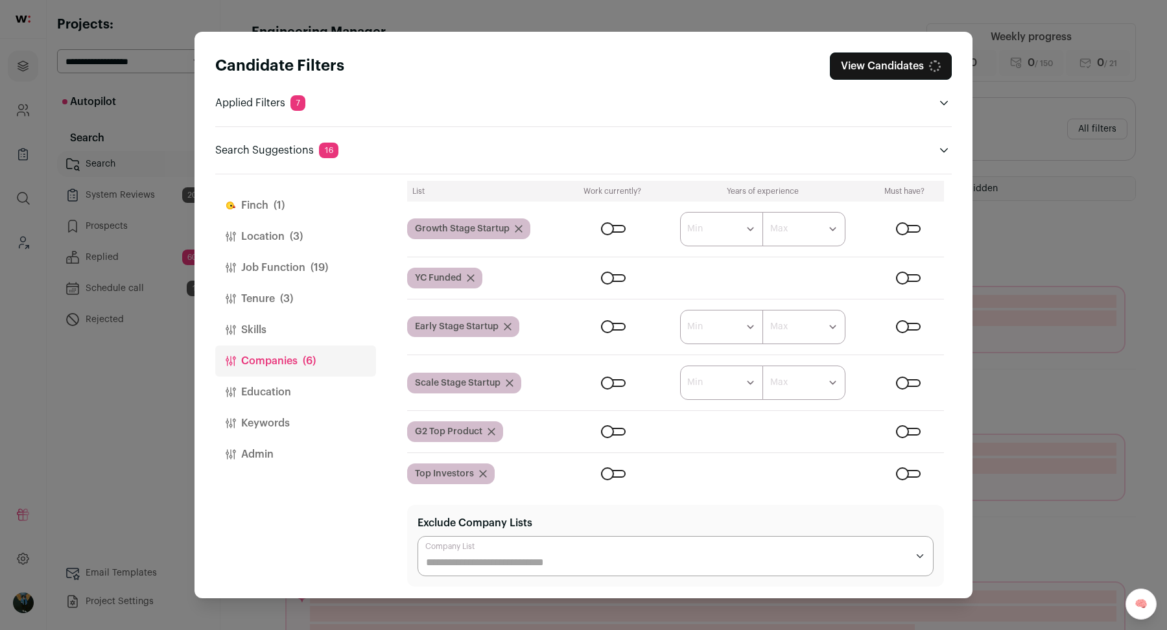
click at [621, 429] on div "Close modal via background" at bounding box center [613, 432] width 25 height 8
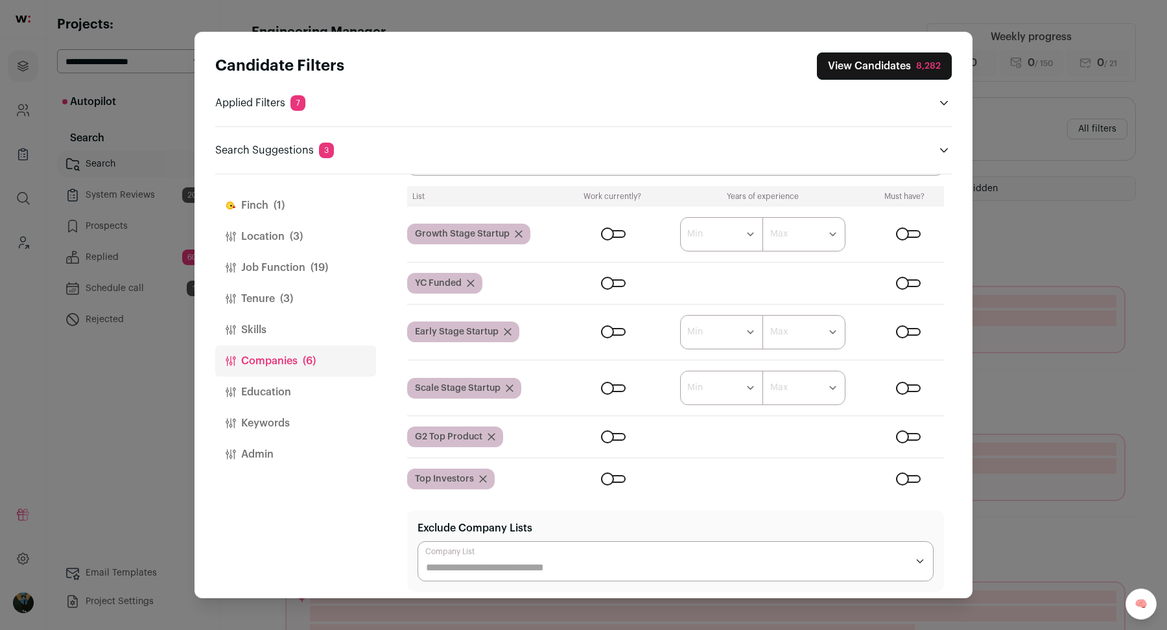
click at [919, 64] on div "8,282" at bounding box center [928, 66] width 25 height 13
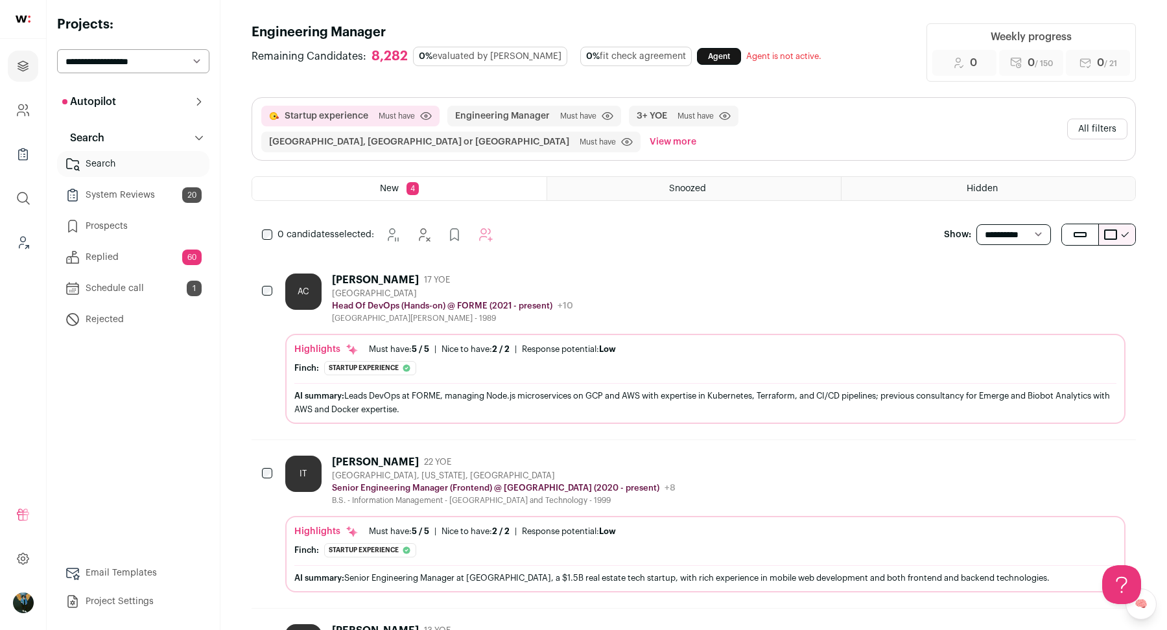
click at [1036, 276] on button "Hide" at bounding box center [1044, 279] width 27 height 27
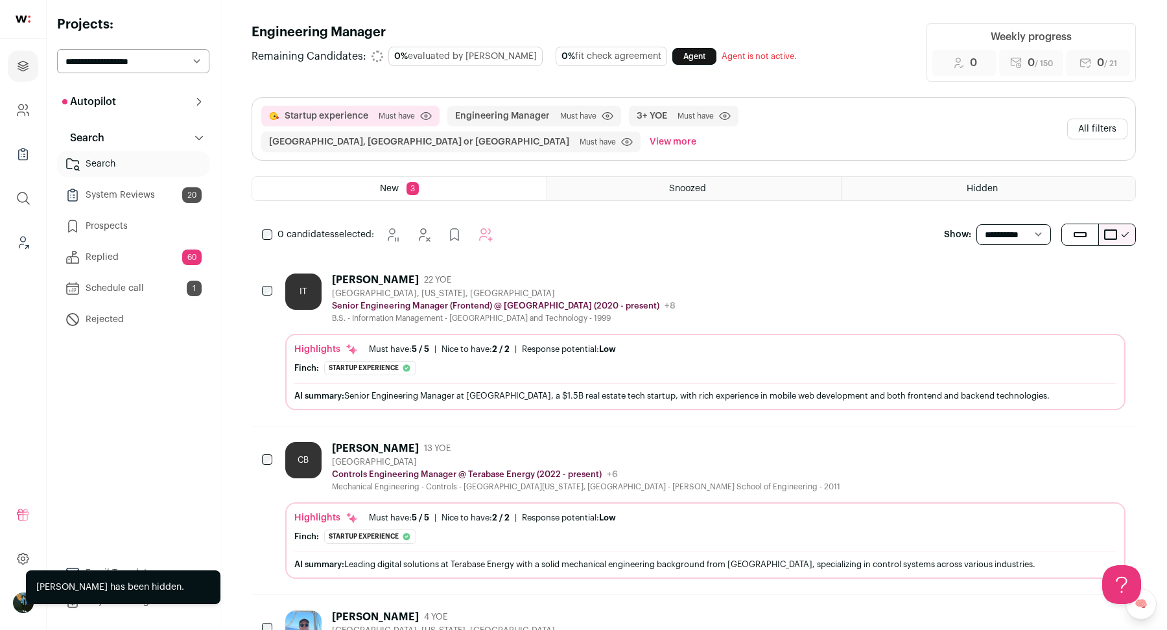
click at [1036, 276] on button "Hide" at bounding box center [1044, 279] width 27 height 27
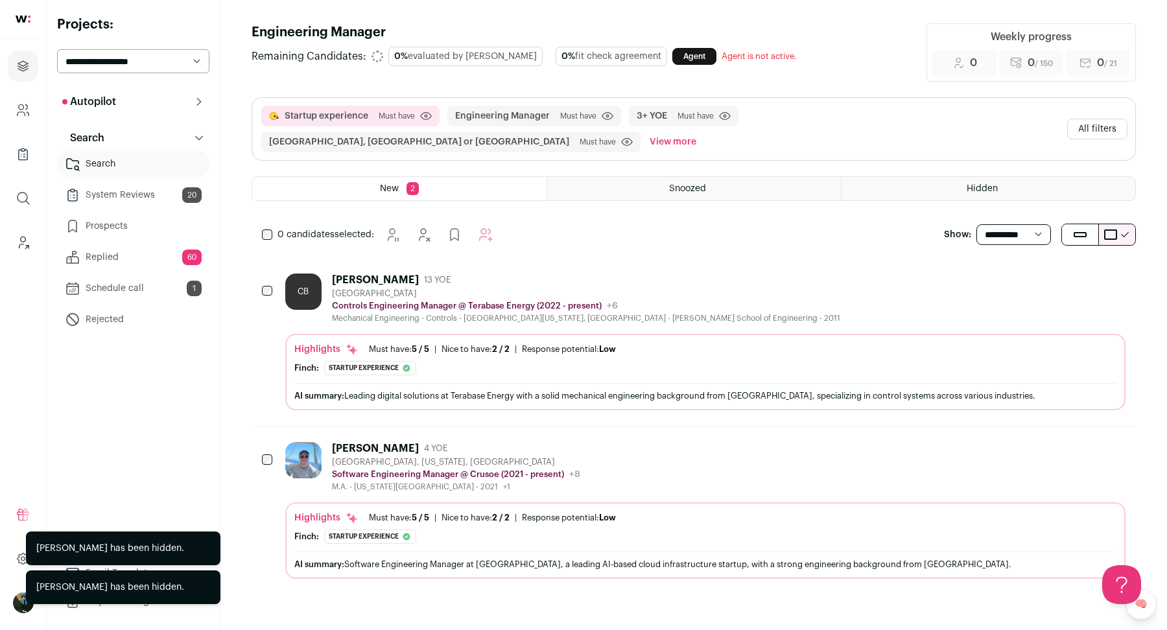
click at [1036, 276] on button "Hide" at bounding box center [1044, 279] width 27 height 27
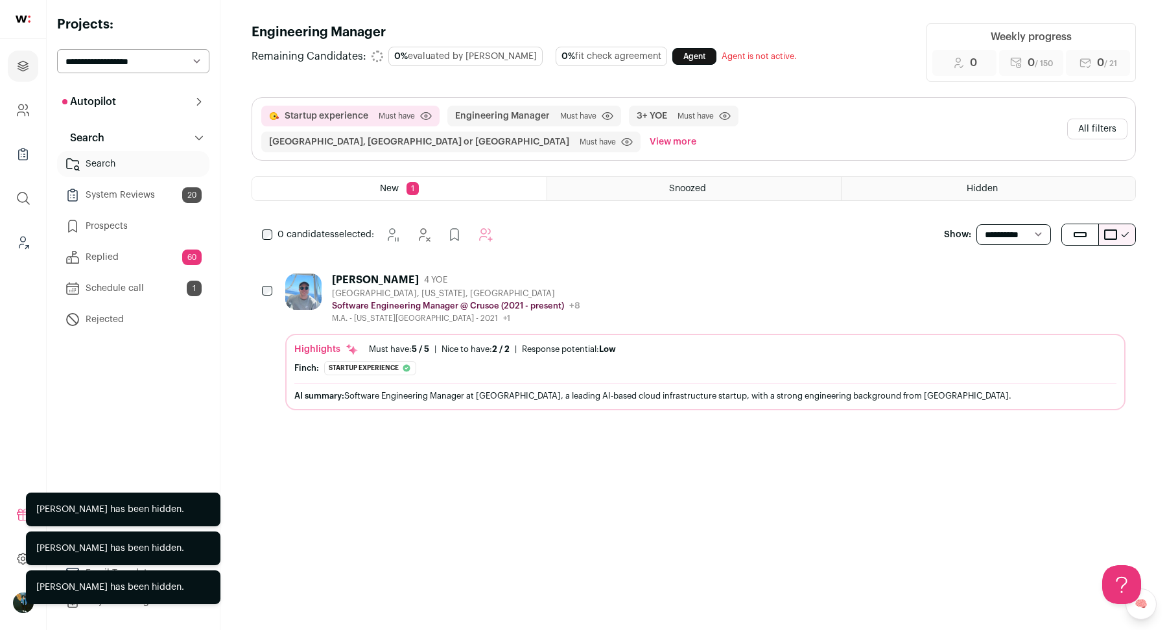
click at [1123, 273] on button "Add to Prospects" at bounding box center [1114, 279] width 27 height 27
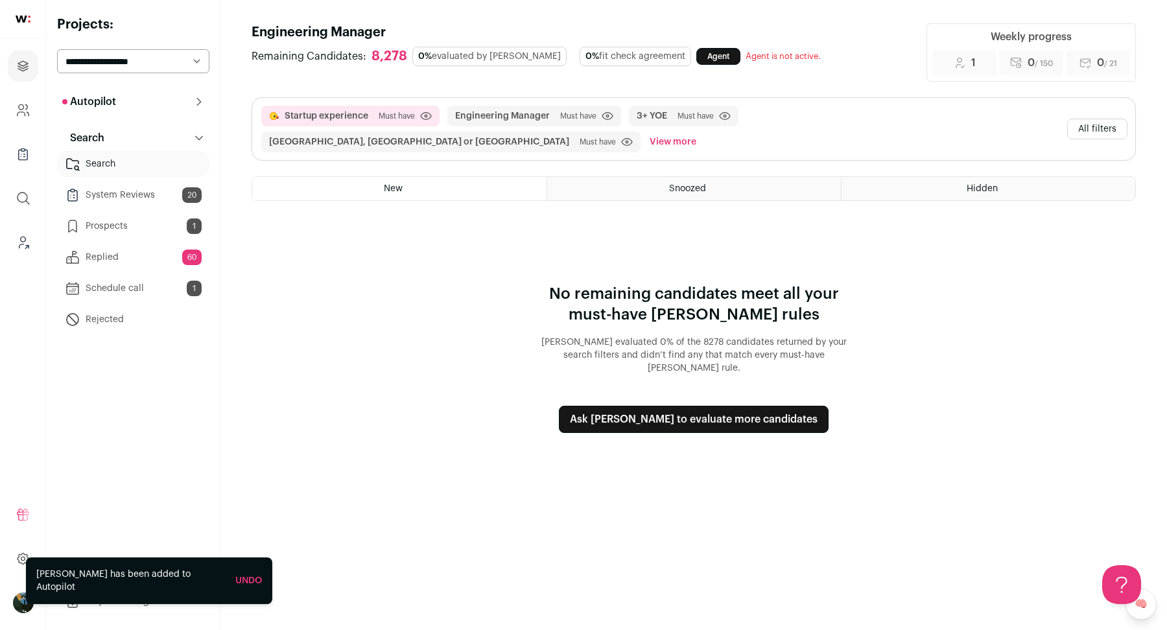
click at [1087, 120] on button "All filters" at bounding box center [1098, 129] width 60 height 21
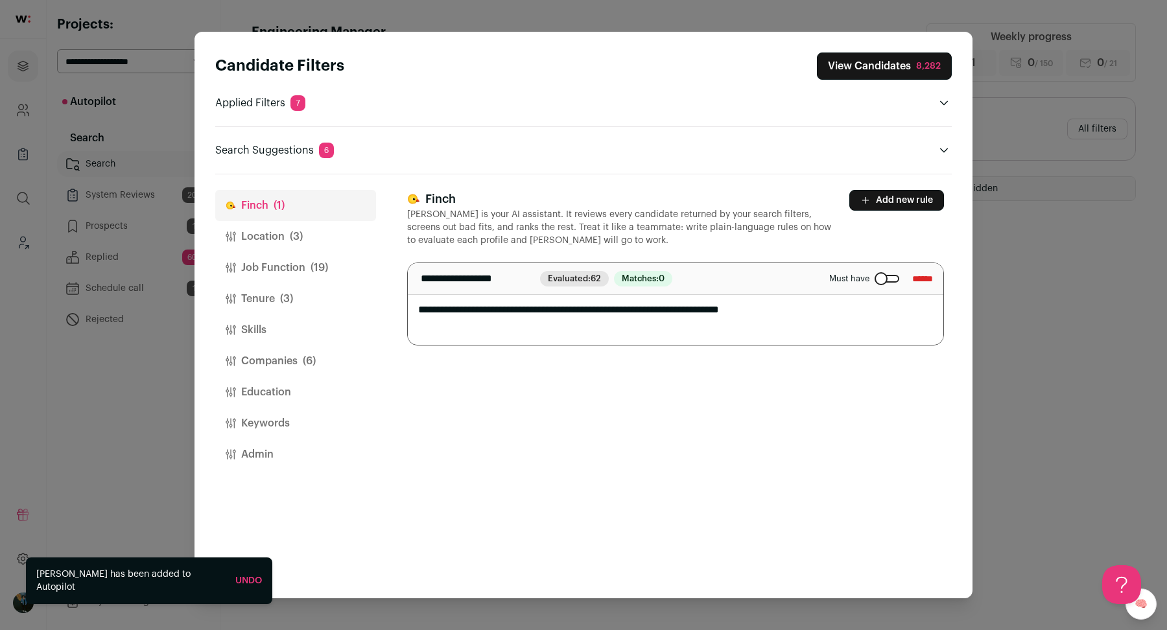
click at [274, 355] on button "Companies (6)" at bounding box center [295, 361] width 161 height 31
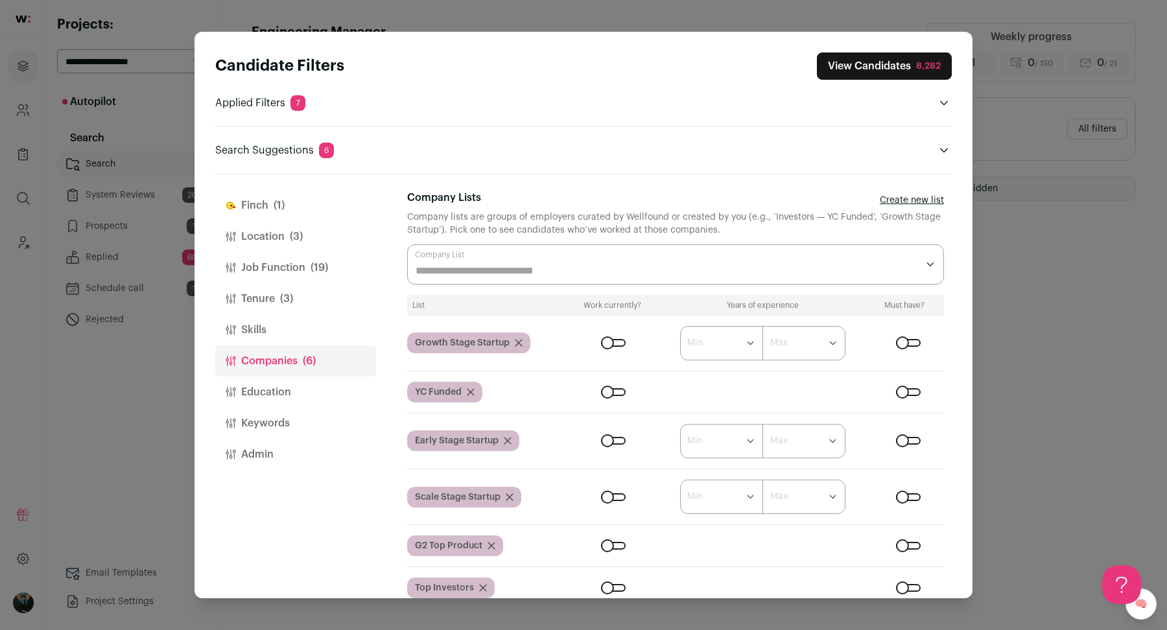
click at [947, 145] on icon "Close modal via background" at bounding box center [944, 150] width 10 height 10
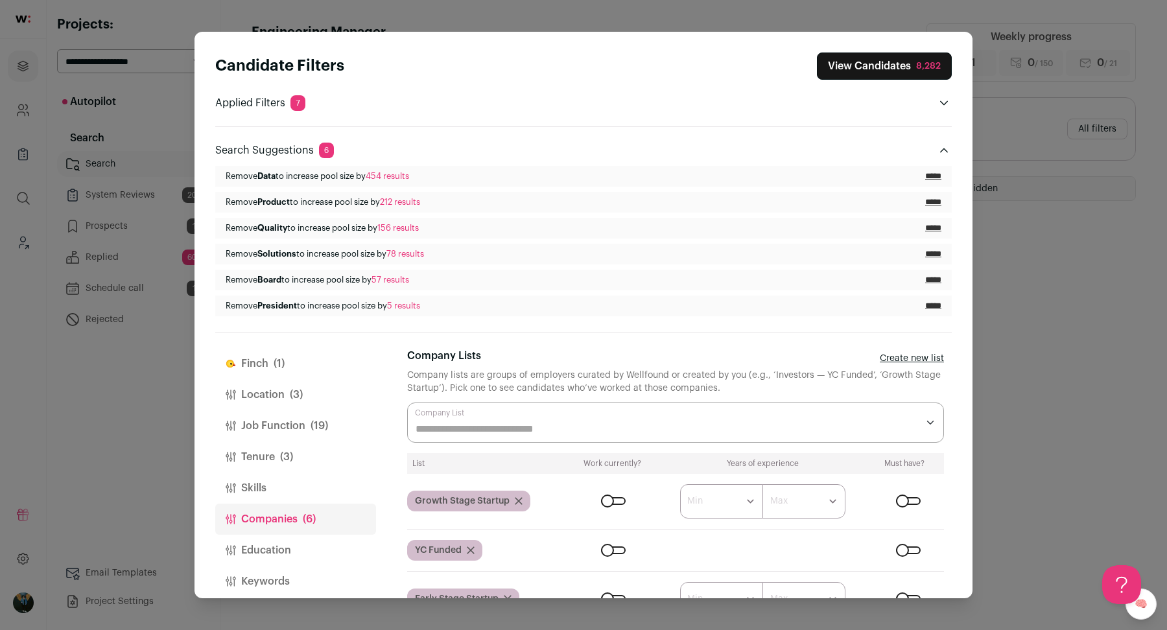
click at [311, 438] on button "Job Function (19)" at bounding box center [295, 426] width 161 height 31
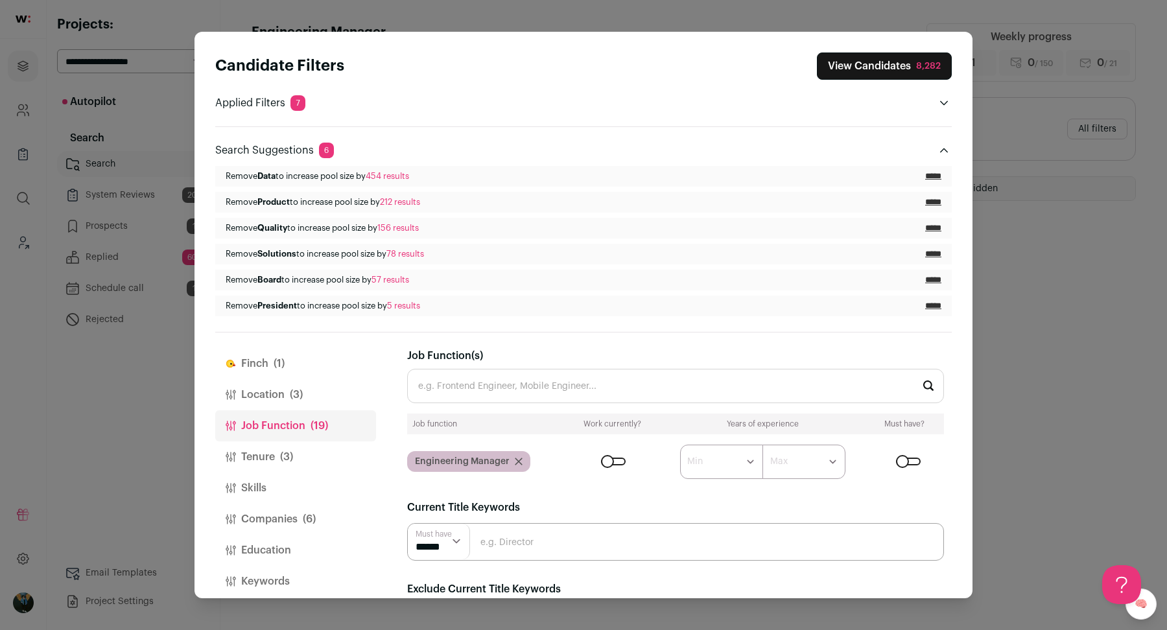
click at [296, 462] on button "Tenure (3)" at bounding box center [295, 457] width 161 height 31
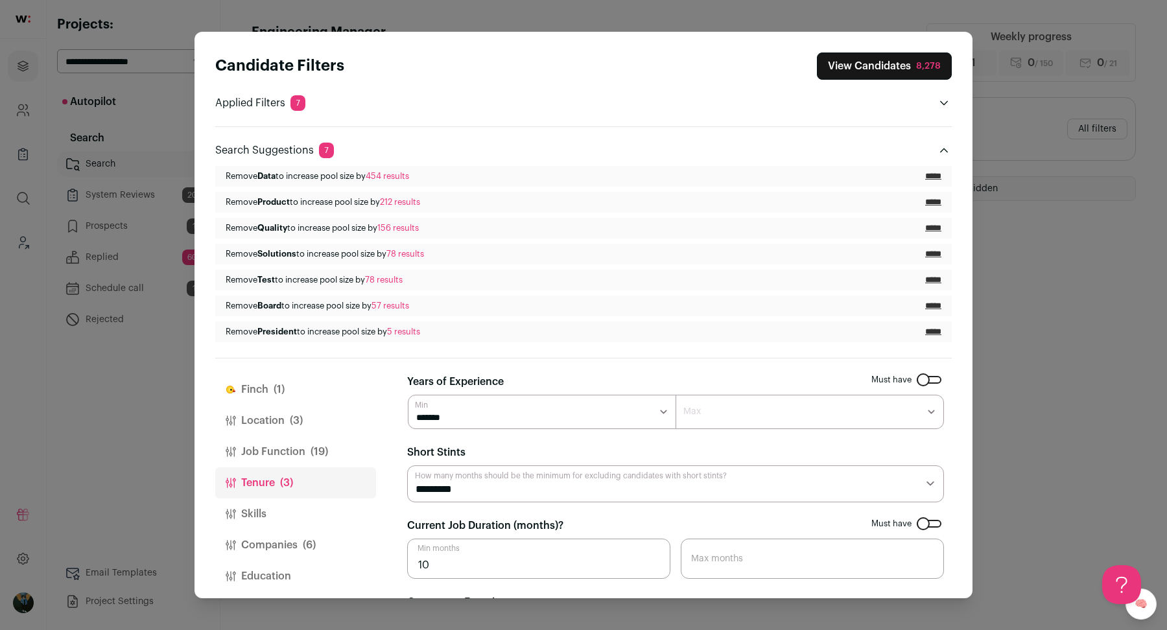
click at [266, 449] on button "Job Function (19)" at bounding box center [295, 452] width 161 height 31
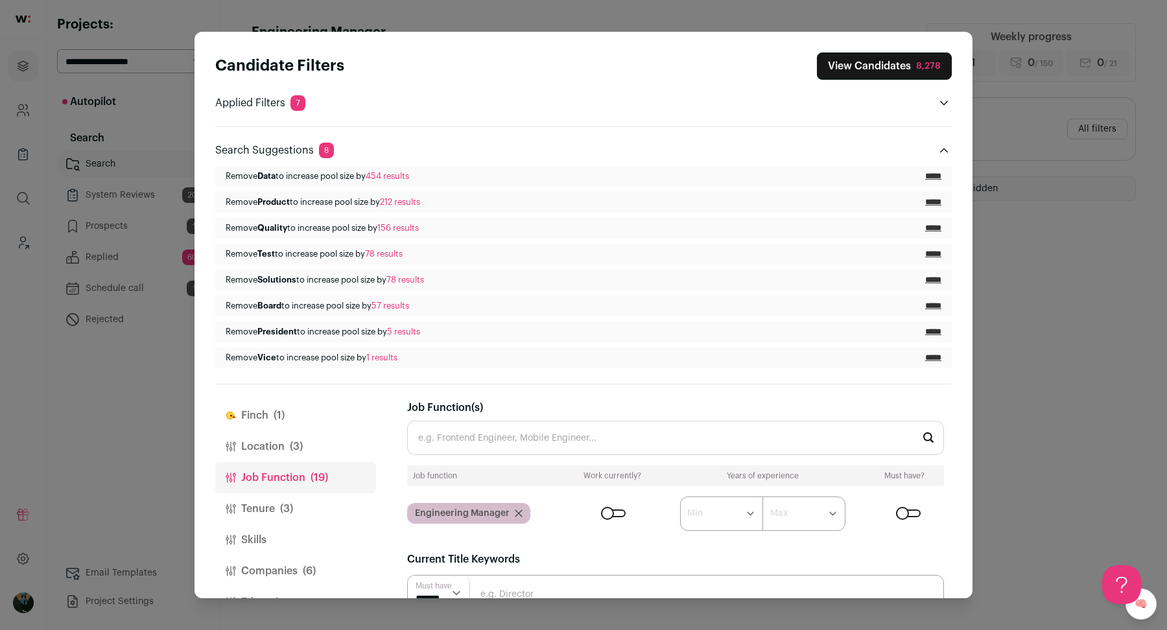
click at [612, 514] on div "Close modal via background" at bounding box center [613, 514] width 25 height 8
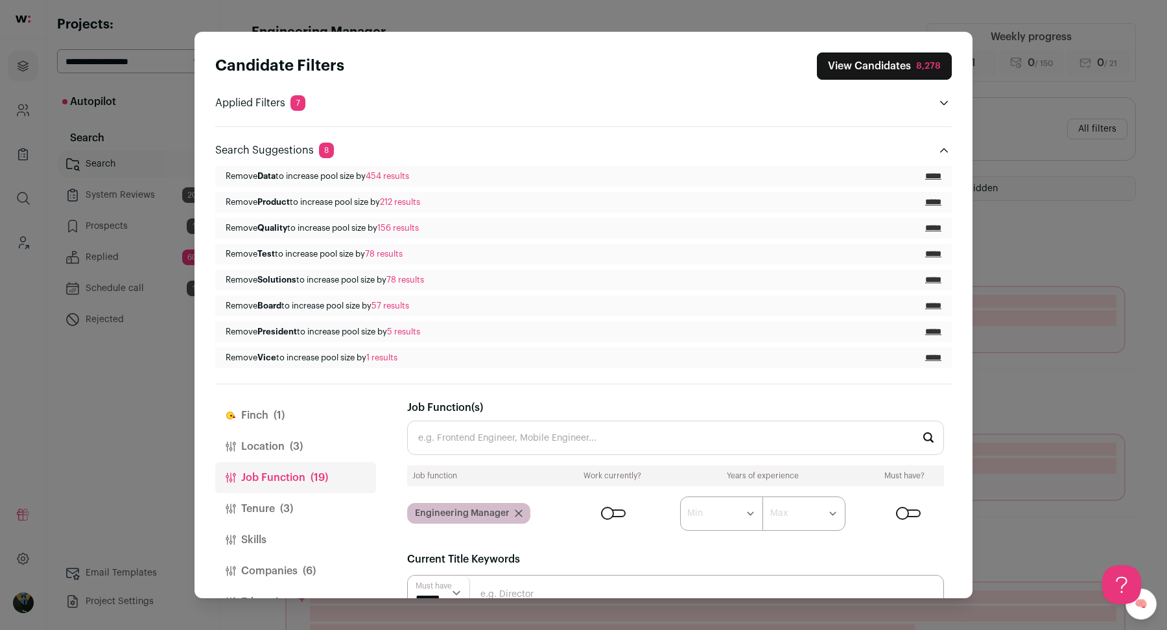
click at [394, 390] on div "Finch (1) Location (3) Job Function (19) Tenure (3) Skills Companies (6) Educat…" at bounding box center [583, 492] width 737 height 215
click at [935, 150] on header "Search Suggestions 8" at bounding box center [583, 151] width 737 height 16
click at [944, 148] on icon "Close modal via background" at bounding box center [944, 150] width 8 height 5
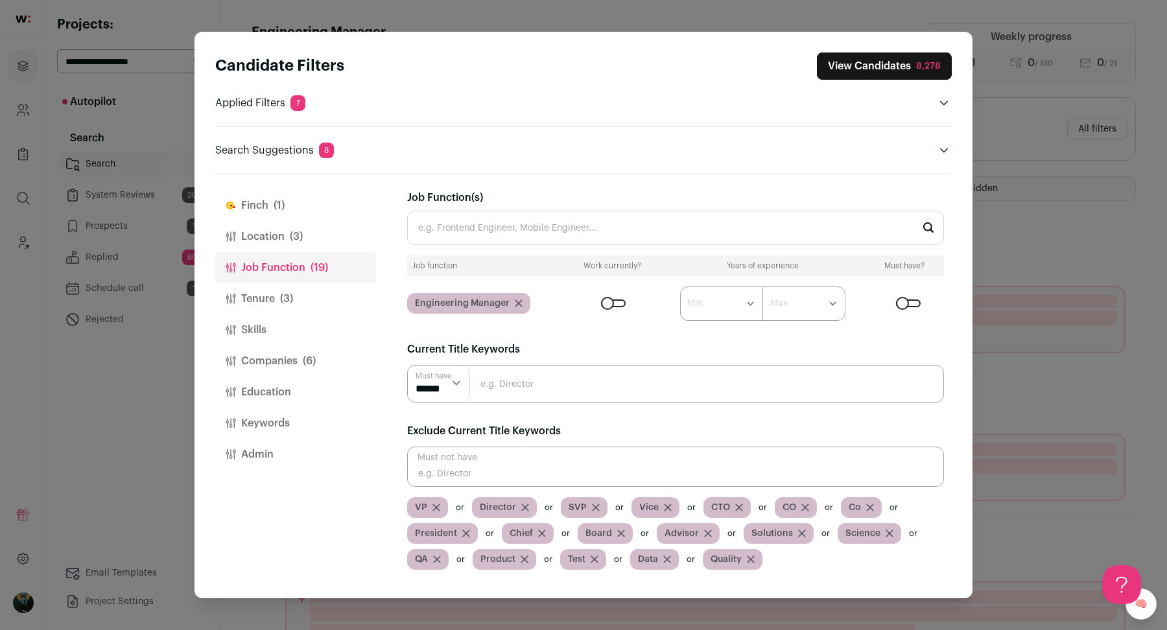
click at [274, 299] on button "Tenure (3)" at bounding box center [295, 298] width 161 height 31
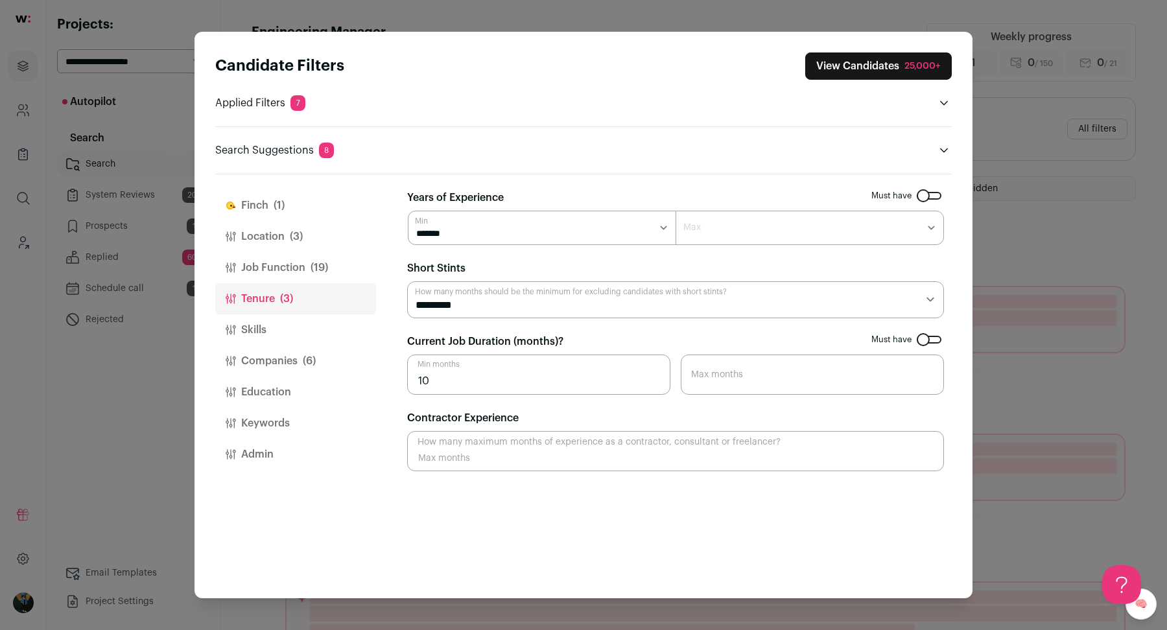
click at [319, 351] on button "Companies (6)" at bounding box center [295, 361] width 161 height 31
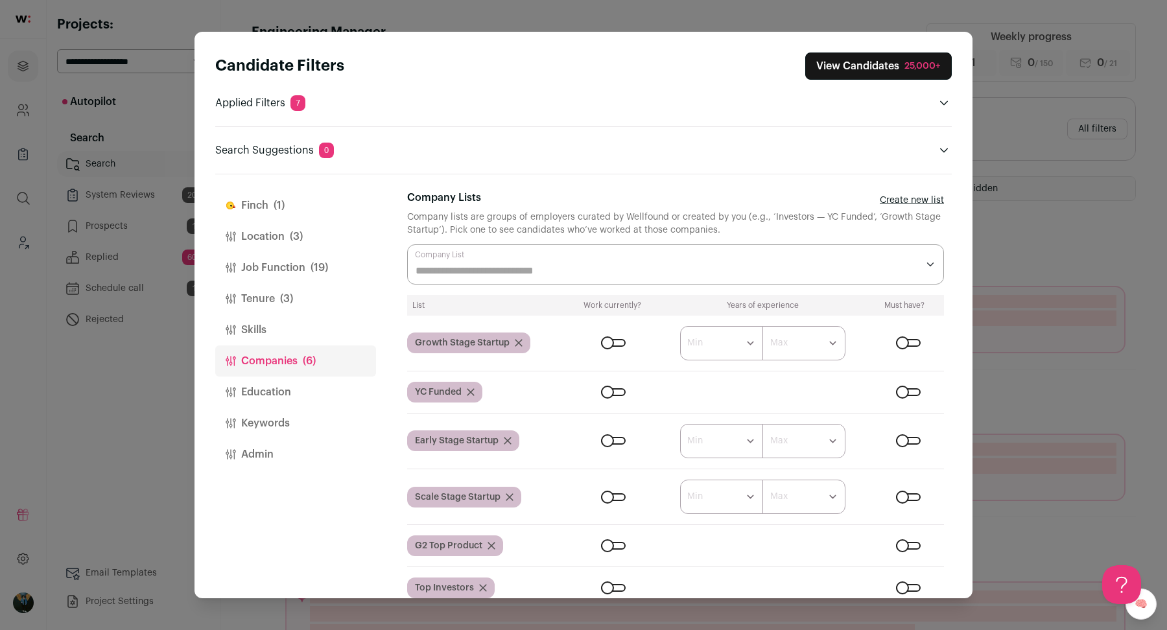
click at [281, 291] on span "(3)" at bounding box center [286, 299] width 13 height 16
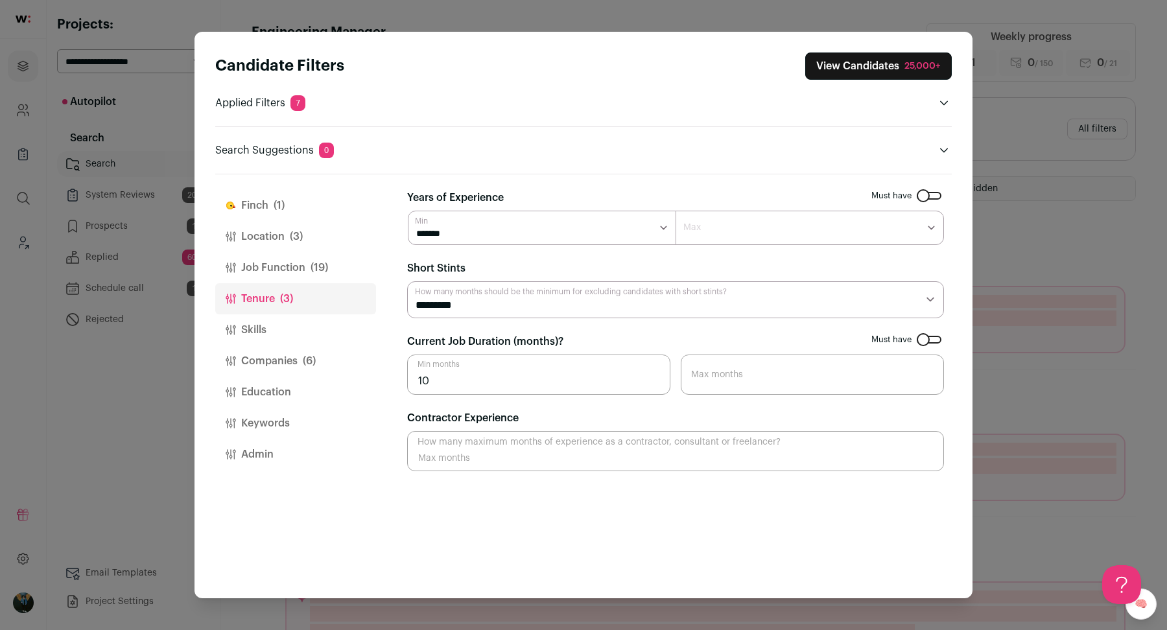
click at [478, 361] on input "10" at bounding box center [538, 375] width 263 height 40
click at [478, 363] on input "10" at bounding box center [538, 375] width 263 height 40
type input "6"
click at [485, 306] on select "********* ******** ******* ******** ******** ******** ******** ******** *******…" at bounding box center [675, 299] width 537 height 37
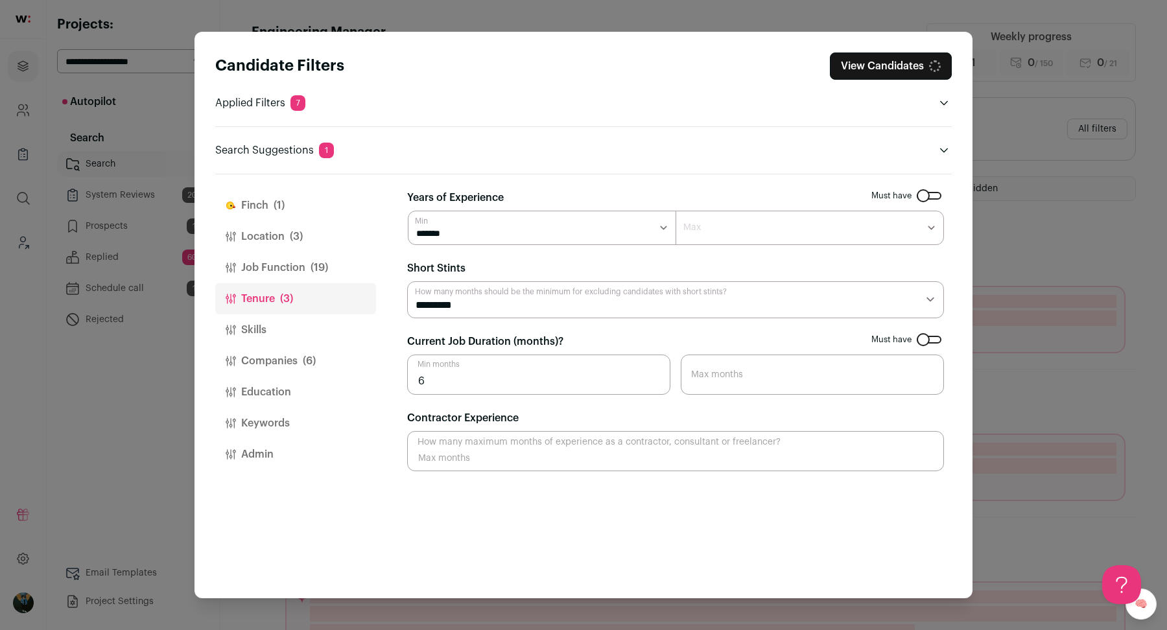
click at [469, 304] on select "********* ******** ******* ******** ******** ******** ******** ******** *******…" at bounding box center [675, 299] width 537 height 37
select select "*"
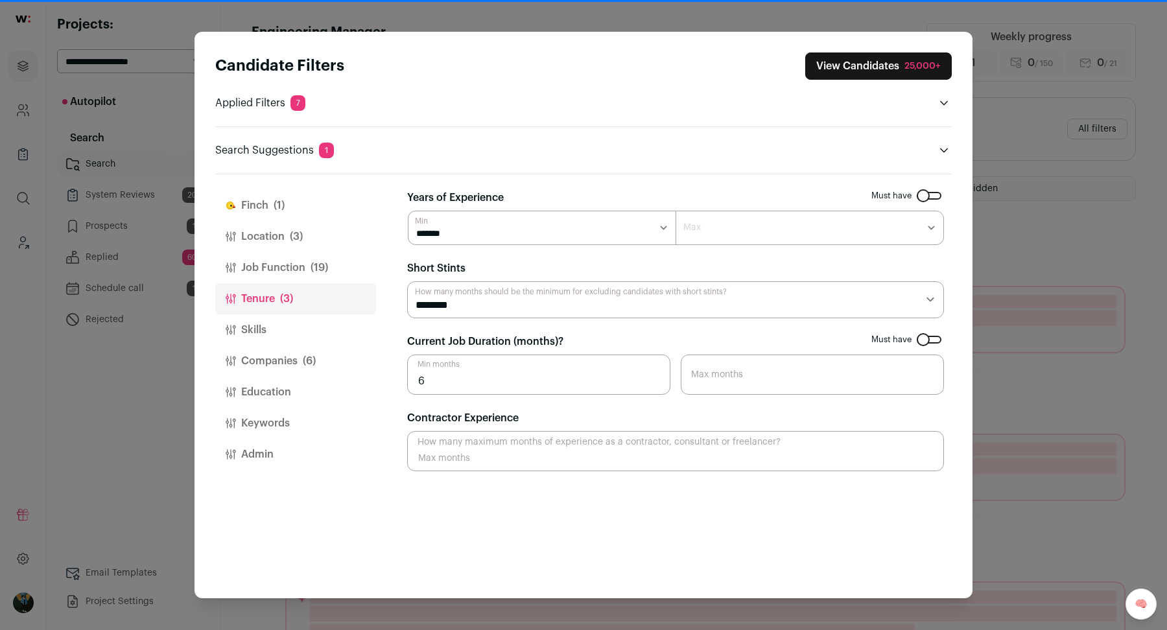
click at [912, 57] on button "View Candidates 25,000+" at bounding box center [879, 66] width 147 height 27
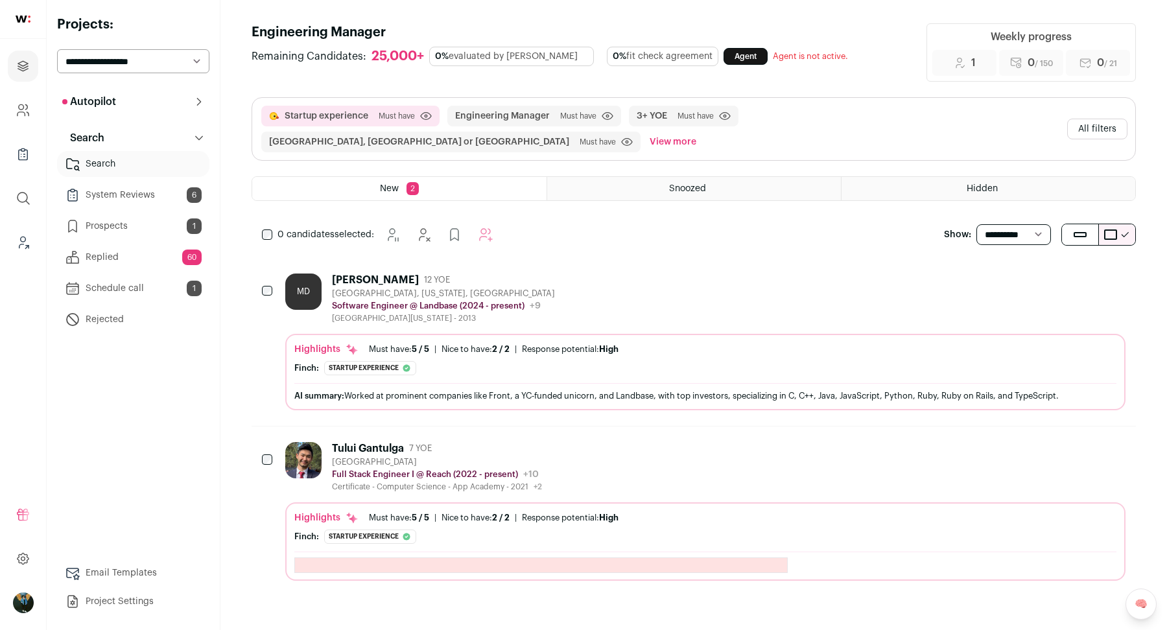
click at [912, 57] on header "Engineering Manager Remaining Candidates: 25,000+ 0% evaluated by Finch 0% fit …" at bounding box center [694, 52] width 885 height 58
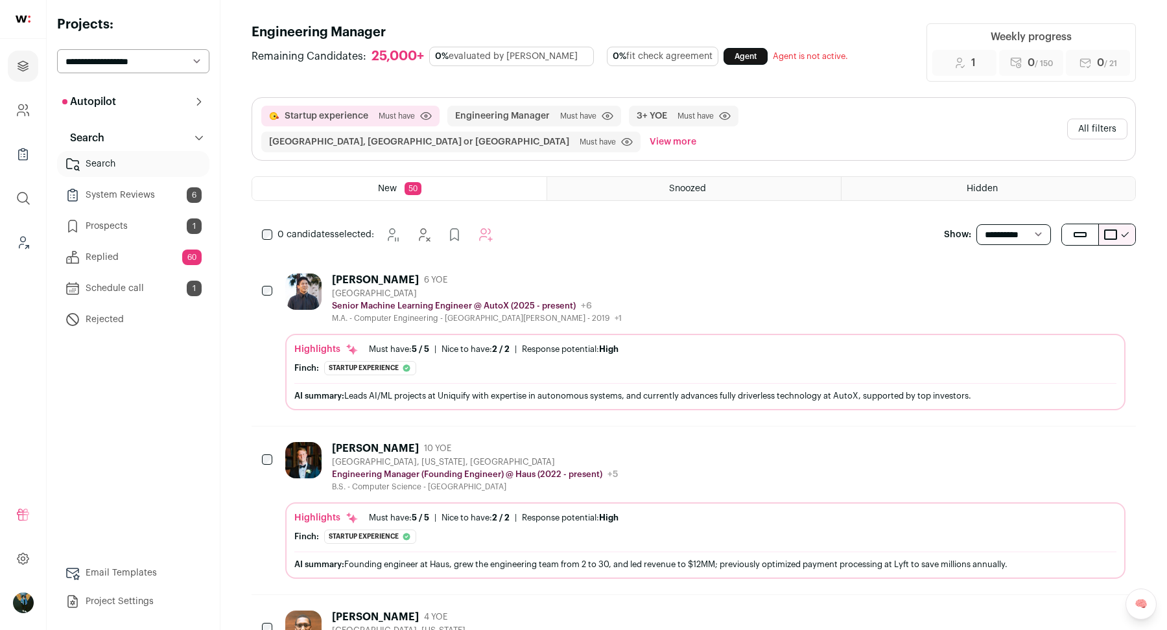
click at [1046, 281] on icon "Hide" at bounding box center [1045, 280] width 16 height 16
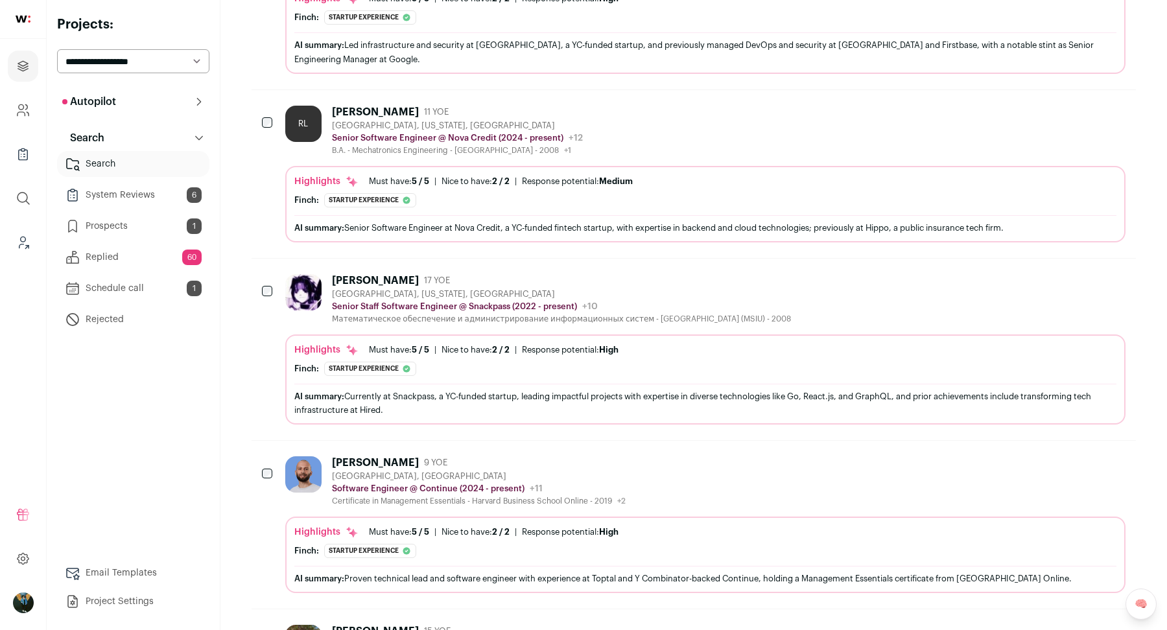
scroll to position [702, 0]
click at [389, 274] on div "Denis Diachkov" at bounding box center [375, 280] width 87 height 13
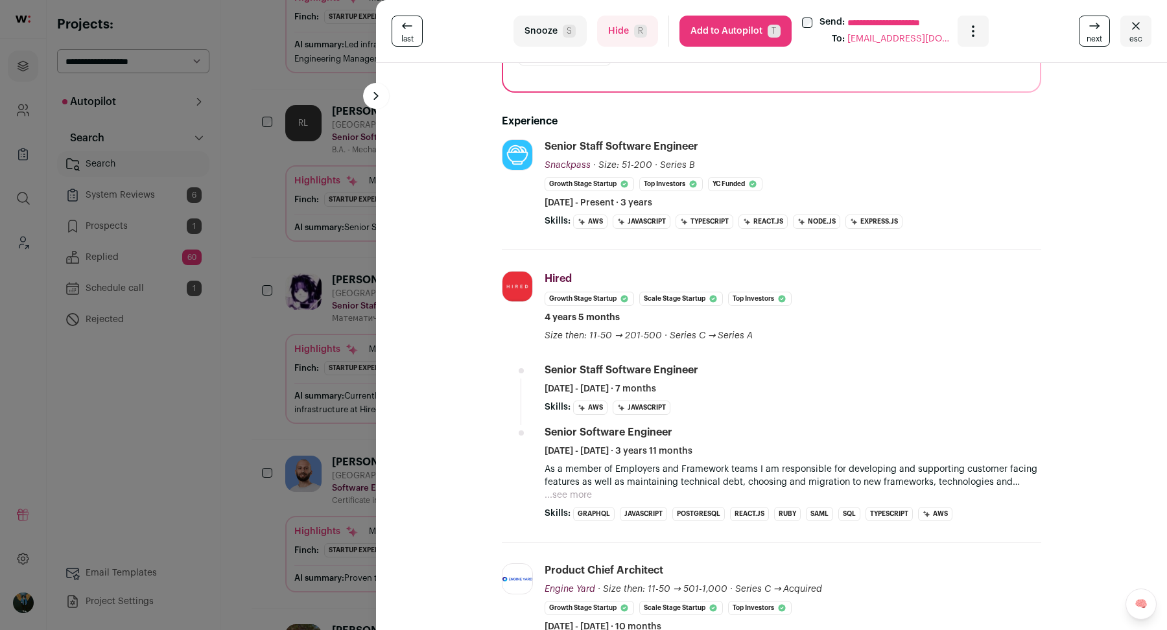
scroll to position [213, 0]
click at [244, 437] on div "**********" at bounding box center [583, 315] width 1167 height 630
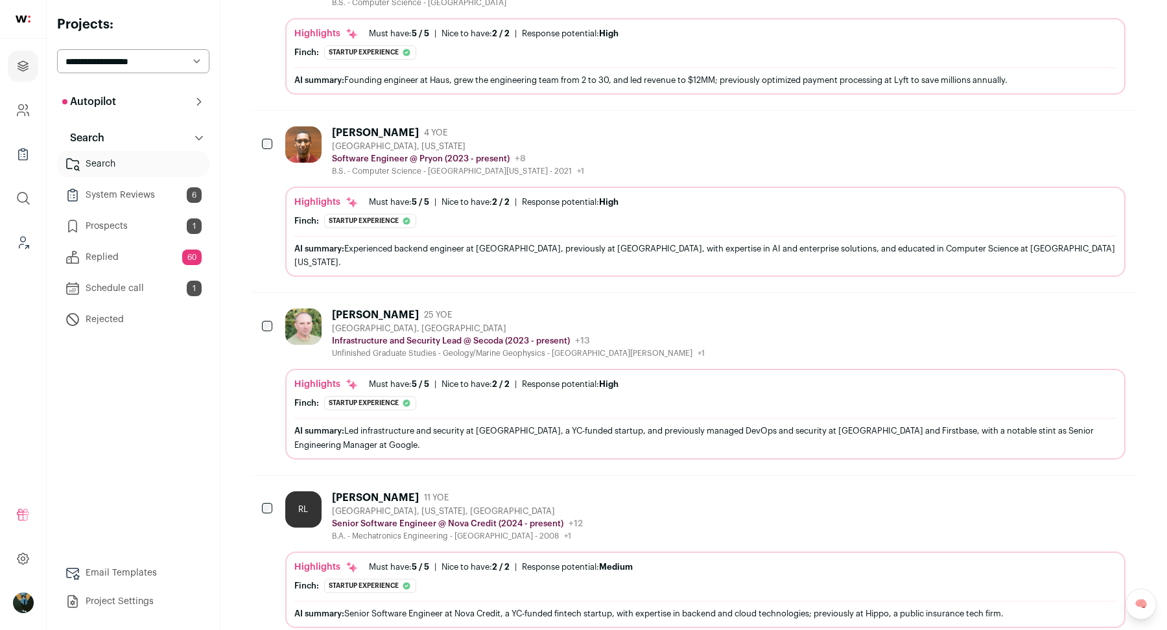
scroll to position [0, 0]
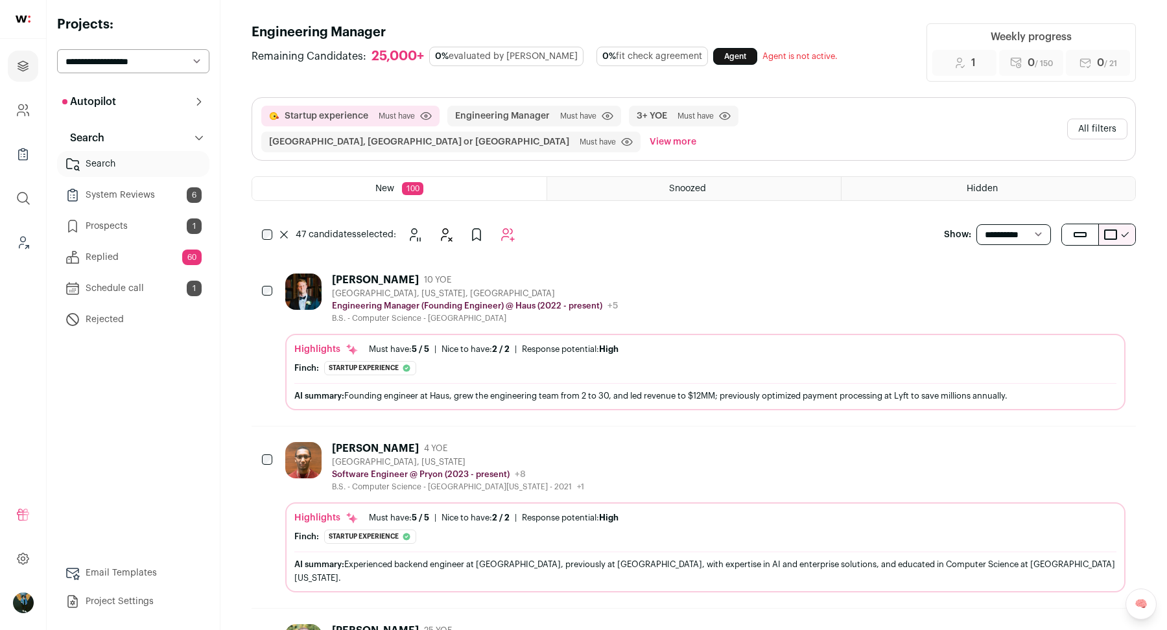
click at [276, 234] on div "47 candidates selected:" at bounding box center [392, 235] width 280 height 26
click at [285, 232] on icon at bounding box center [284, 235] width 6 height 6
click at [1097, 128] on button "All filters" at bounding box center [1098, 129] width 60 height 21
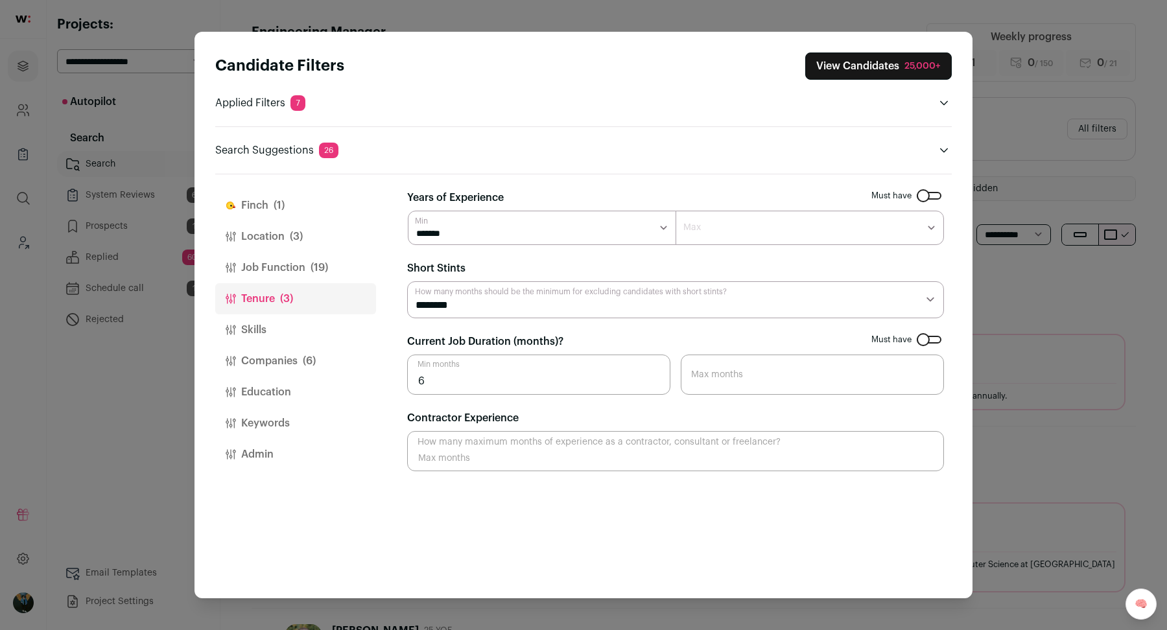
click at [258, 243] on button "Location (3)" at bounding box center [295, 236] width 161 height 31
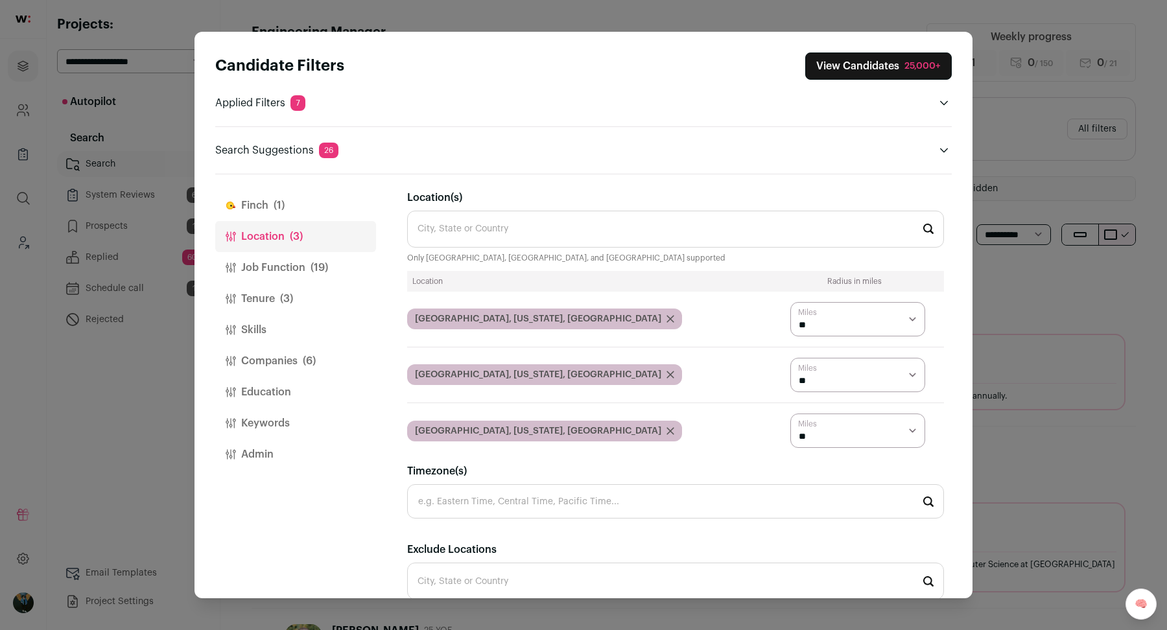
click at [271, 263] on button "Job Function (19)" at bounding box center [295, 267] width 161 height 31
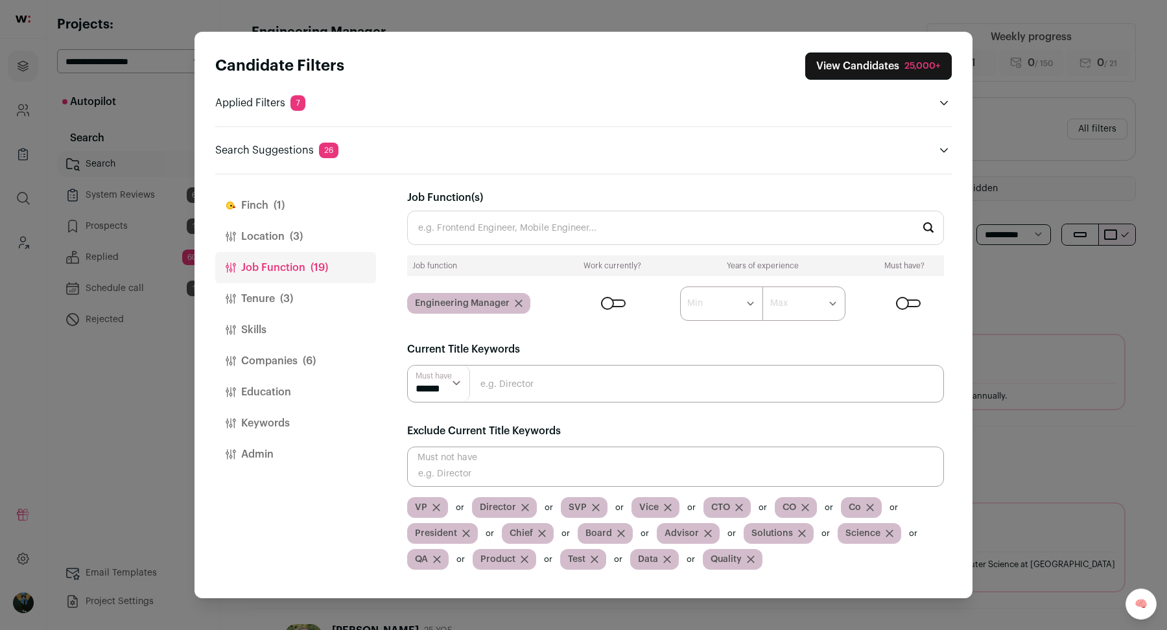
click at [673, 213] on input "Job Function(s)" at bounding box center [675, 228] width 537 height 34
click at [284, 283] on button "Tenure (3)" at bounding box center [295, 298] width 161 height 31
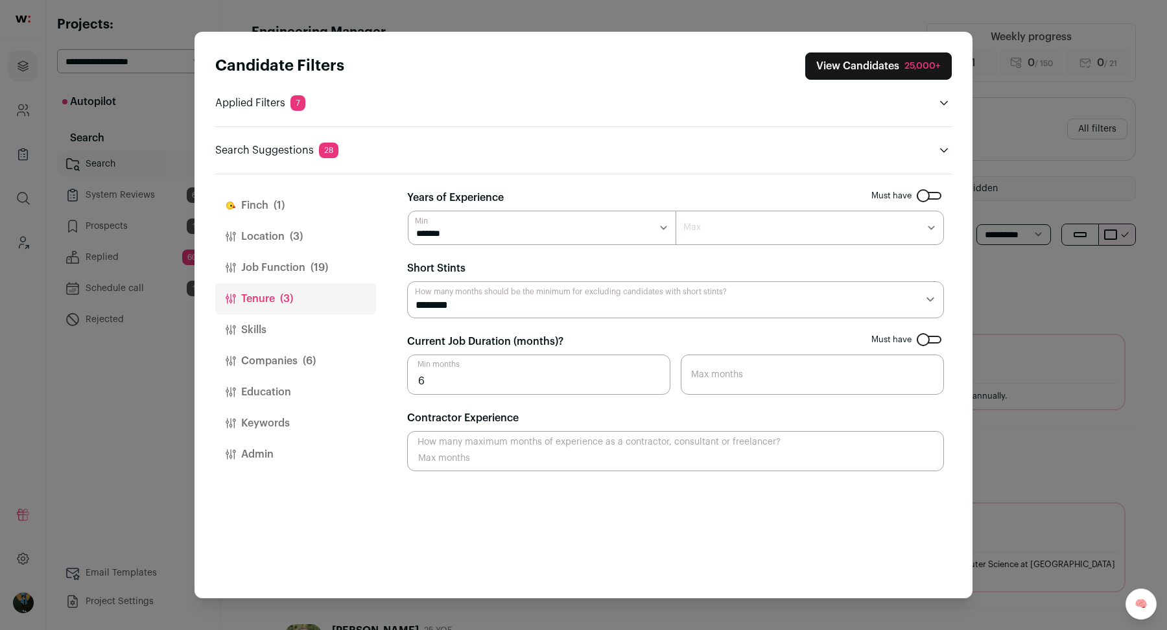
click at [267, 208] on button "Finch (1)" at bounding box center [295, 205] width 161 height 31
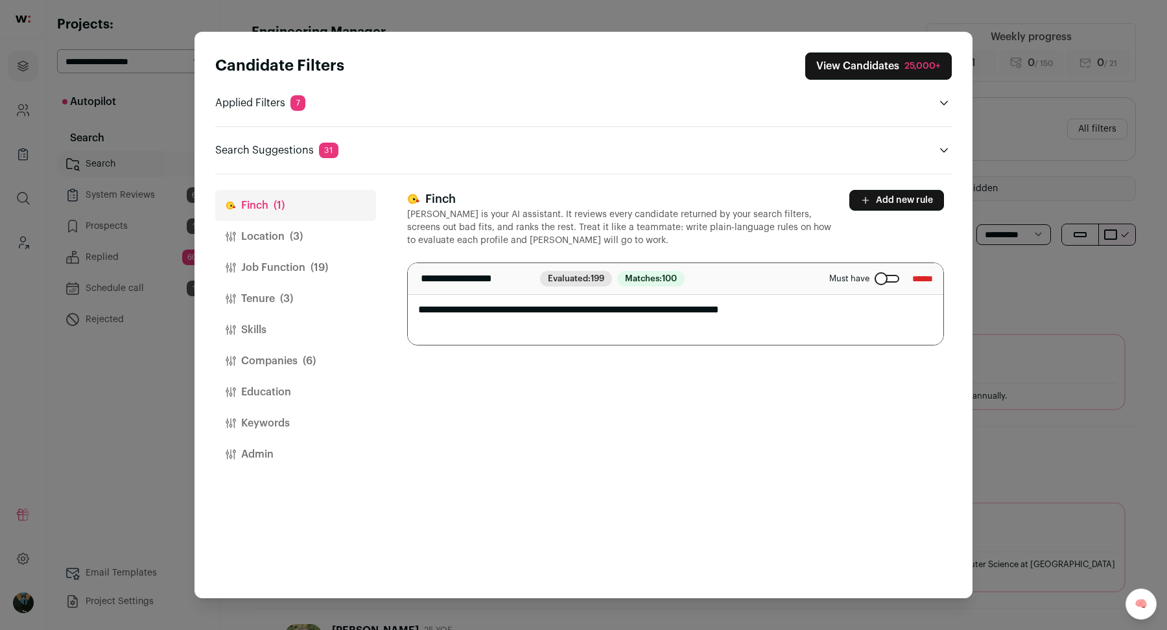
click at [912, 191] on button "Add new rule" at bounding box center [897, 200] width 95 height 21
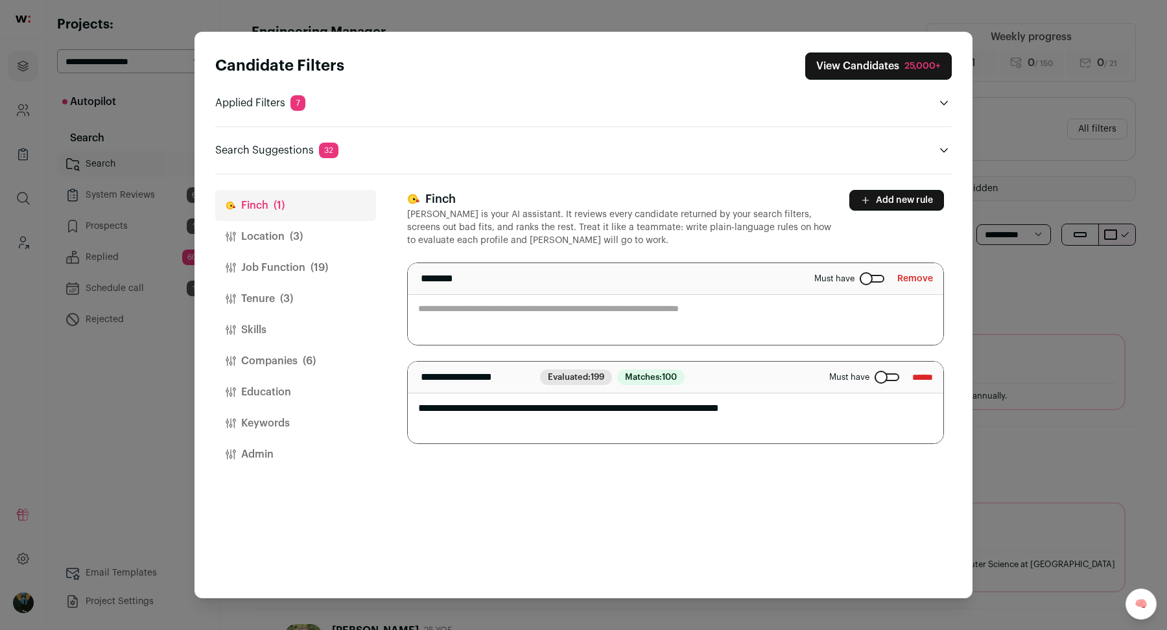
click at [533, 302] on textarea "Close modal via background" at bounding box center [676, 304] width 536 height 82
type textarea "**********"
click at [894, 51] on header "Candidate Filters View Candidates 25,000+ Applied Filters 7 Startup experience …" at bounding box center [583, 103] width 737 height 143
click at [886, 68] on button "View Candidates 25,000+" at bounding box center [879, 66] width 147 height 27
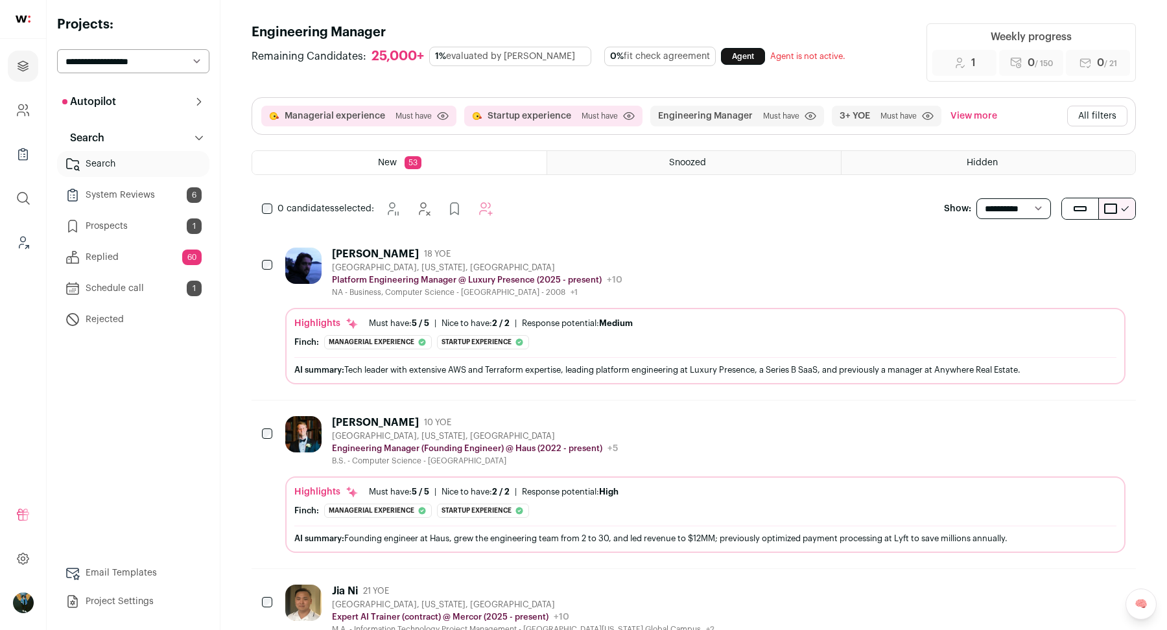
click at [266, 217] on div "0 candidates selected:" at bounding box center [380, 209] width 257 height 26
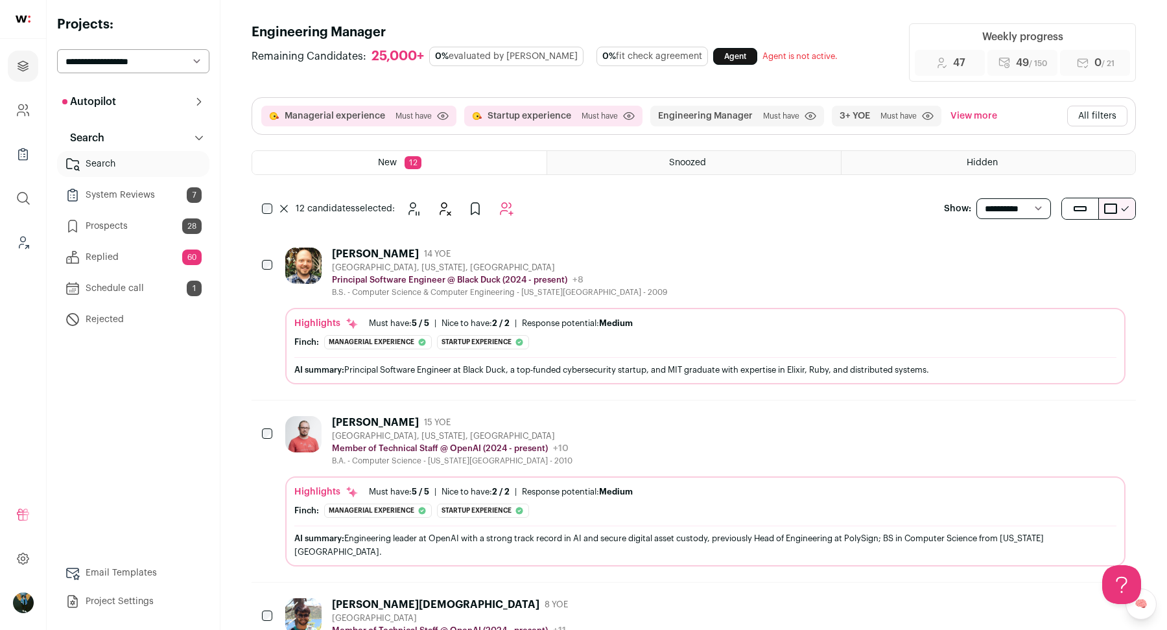
click at [505, 211] on icon "Add to Autopilot" at bounding box center [507, 209] width 16 height 16
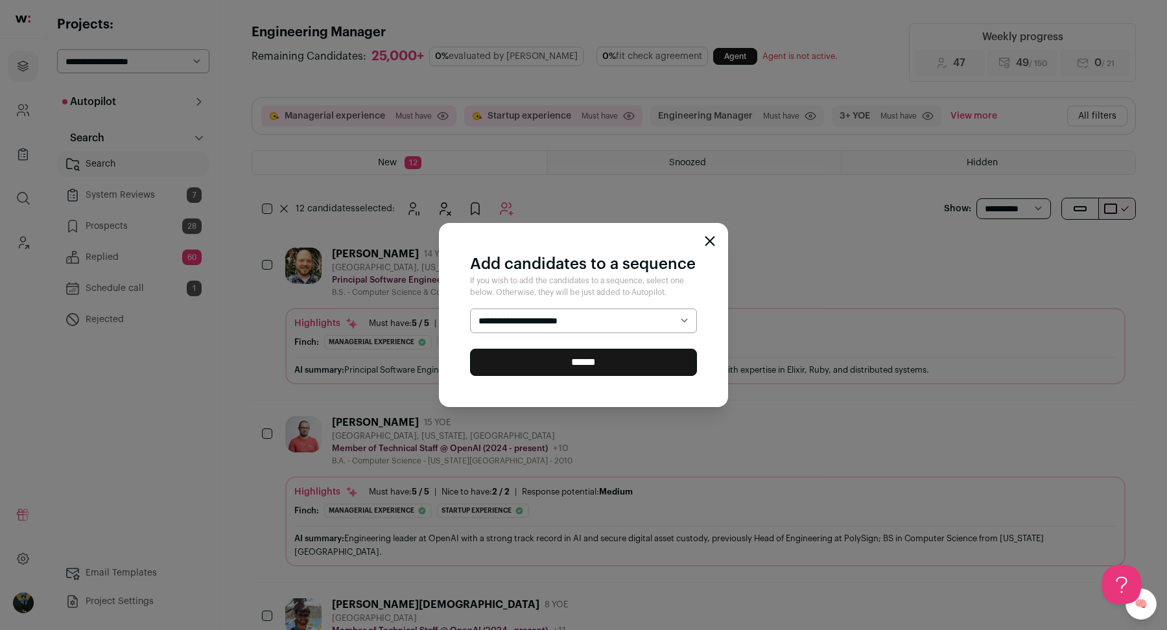
select select "*****"
click at [496, 366] on input "******" at bounding box center [583, 362] width 227 height 27
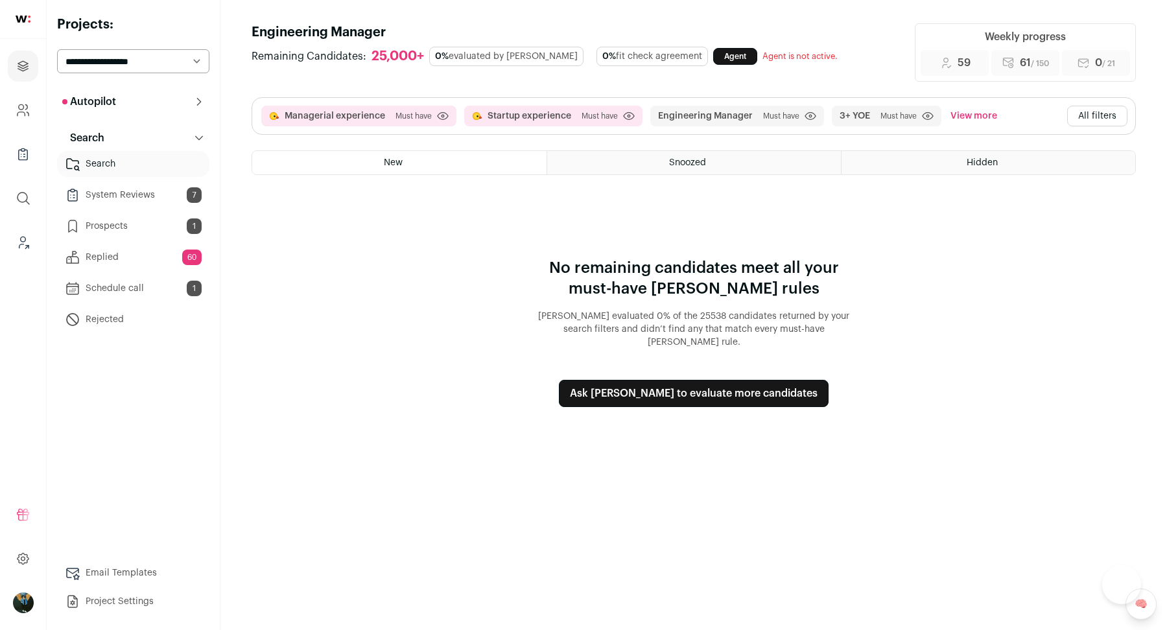
click at [702, 370] on html "Projects Company and ATS Settings Company Lists (Experimental) Global Search Le…" at bounding box center [583, 315] width 1167 height 630
click at [1119, 124] on button "All filters" at bounding box center [1098, 116] width 60 height 21
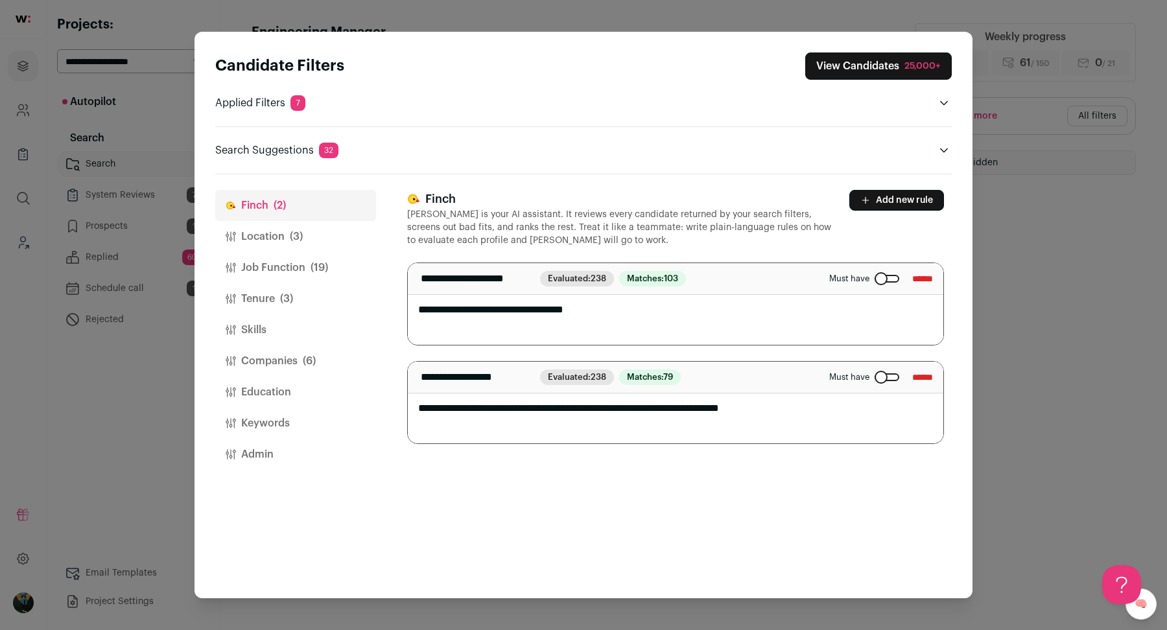
click at [591, 406] on textarea "**********" at bounding box center [676, 403] width 536 height 82
type textarea "**********"
click at [887, 66] on button "View Candidates 25,000+" at bounding box center [879, 66] width 147 height 27
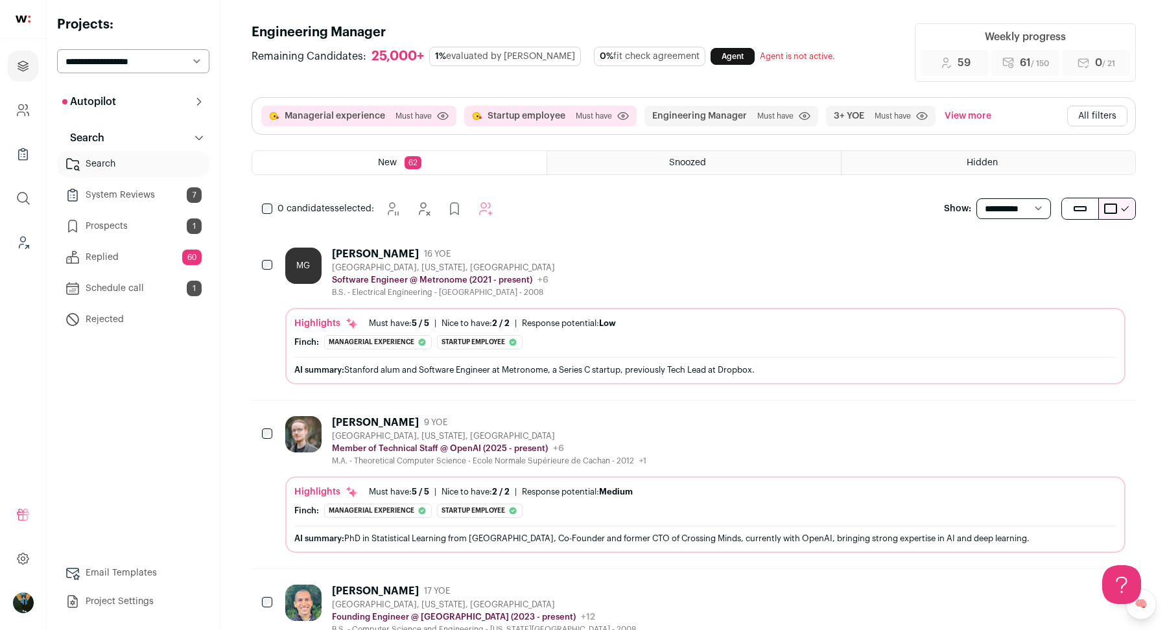
click at [273, 213] on div "0 candidates selected:" at bounding box center [380, 209] width 257 height 26
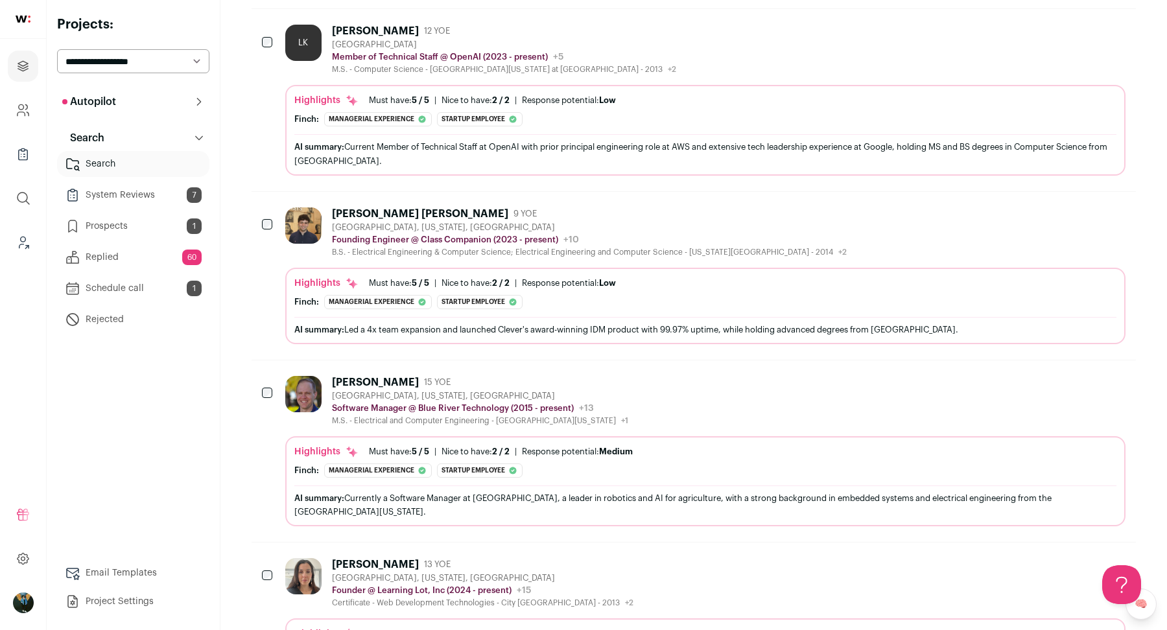
scroll to position [1869, 0]
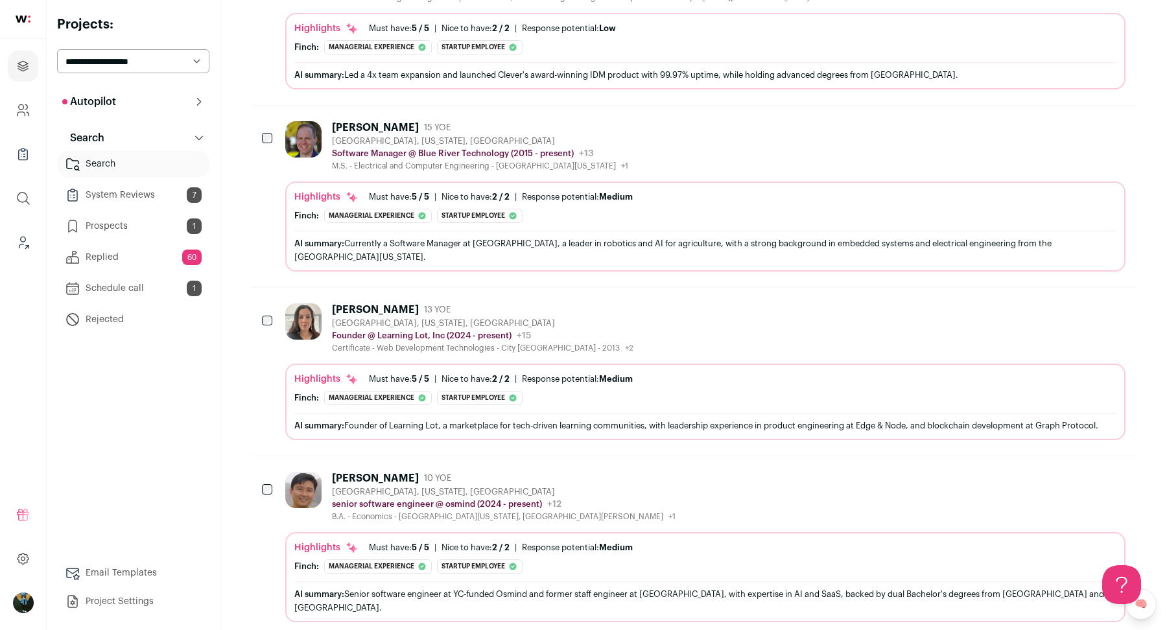
click at [256, 303] on div "Nena Djaja 13 YOE San Francisco, California, United States Founder @ Learning L…" at bounding box center [694, 372] width 885 height 168
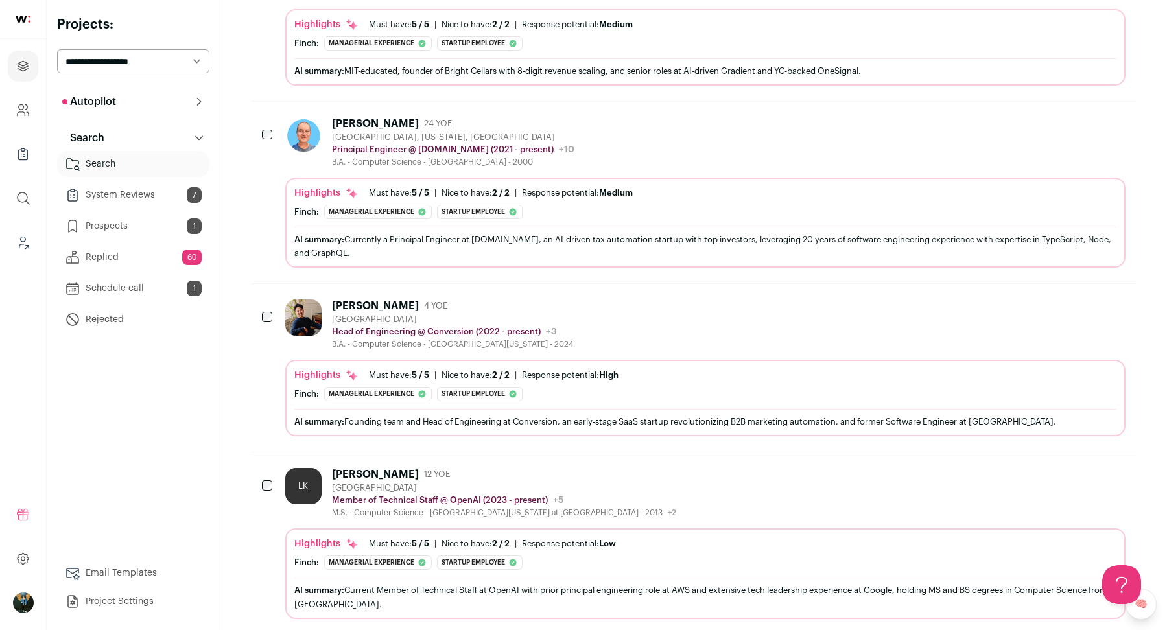
scroll to position [0, 0]
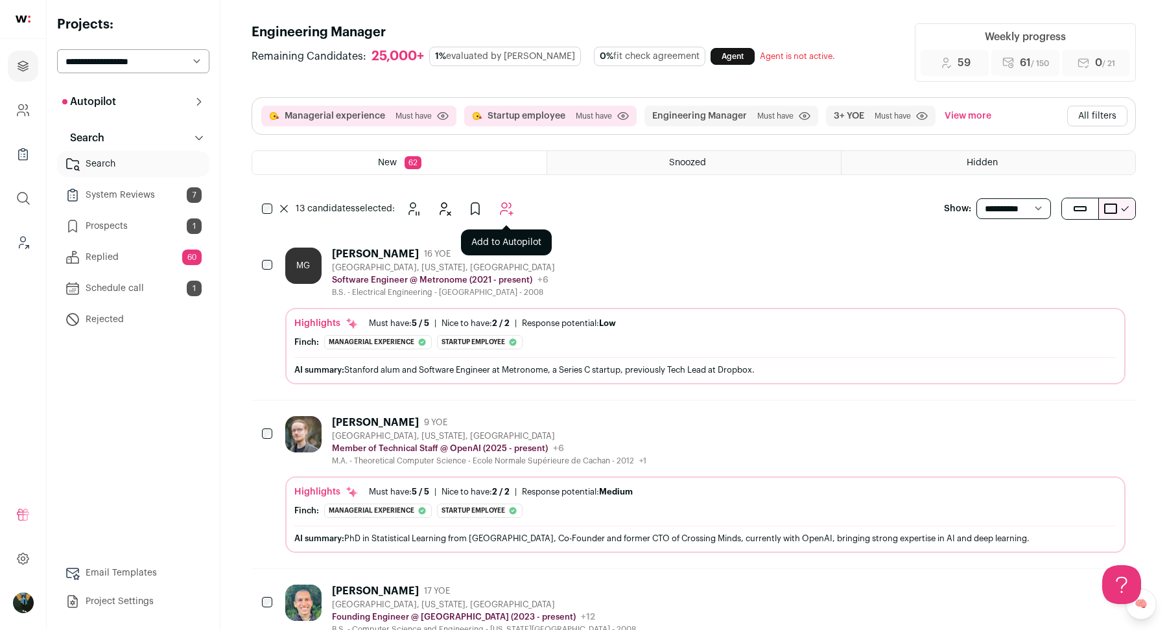
click at [503, 201] on icon "Add to Autopilot" at bounding box center [507, 209] width 16 height 16
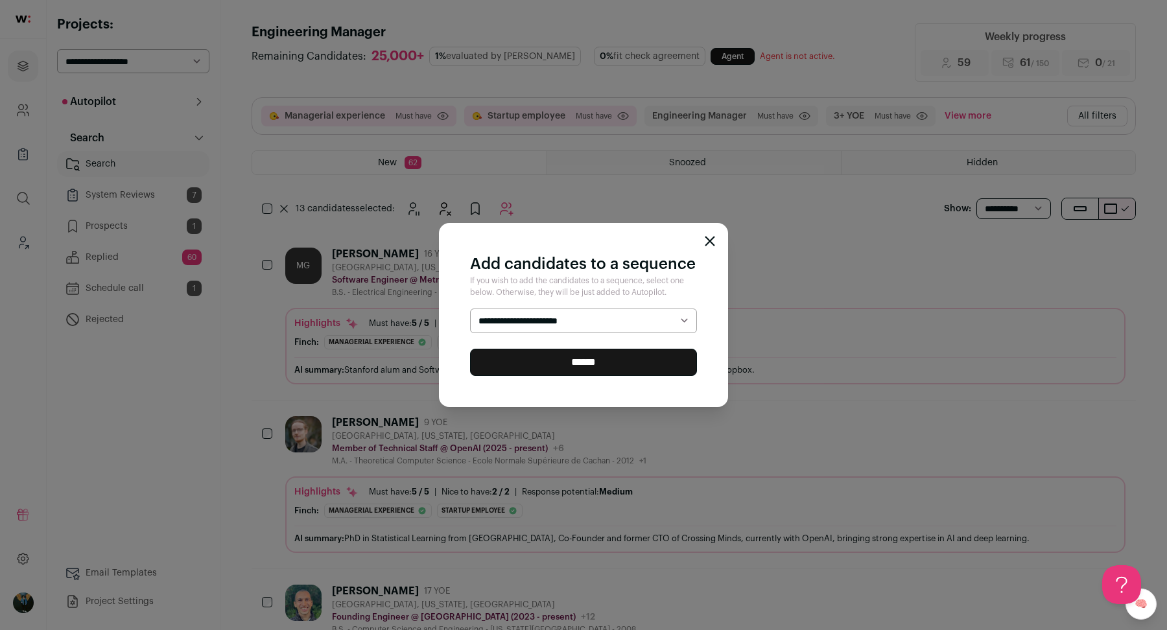
select select "*****"
click at [513, 367] on input "******" at bounding box center [583, 362] width 227 height 27
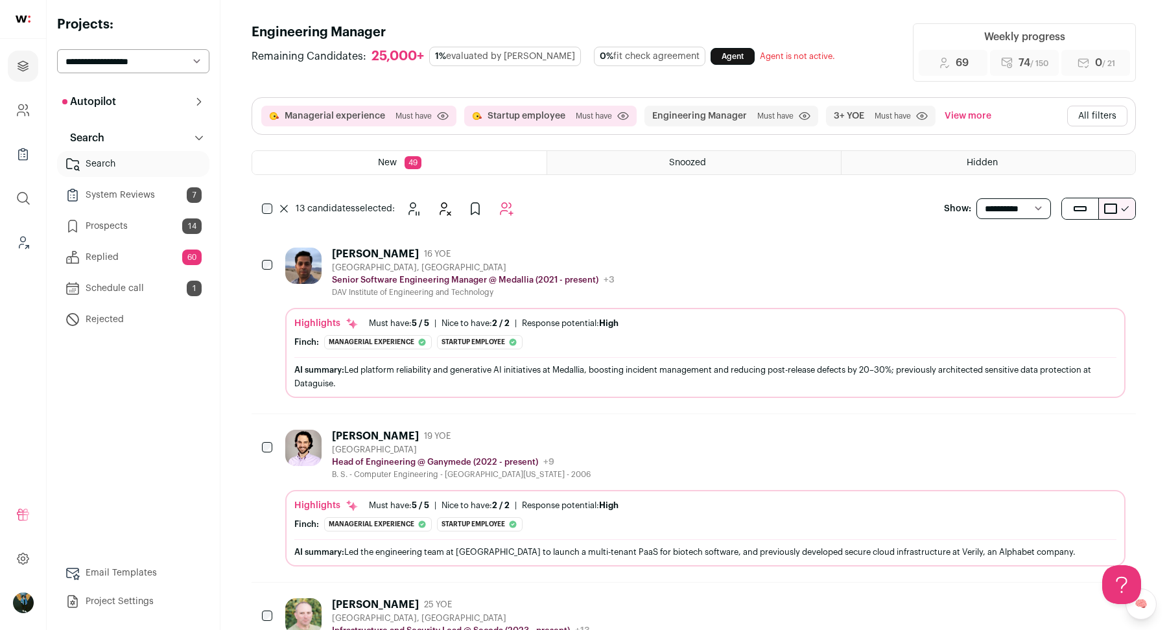
click at [279, 210] on button at bounding box center [284, 209] width 13 height 8
click at [508, 209] on icon "Add to Autopilot" at bounding box center [509, 209] width 12 height 12
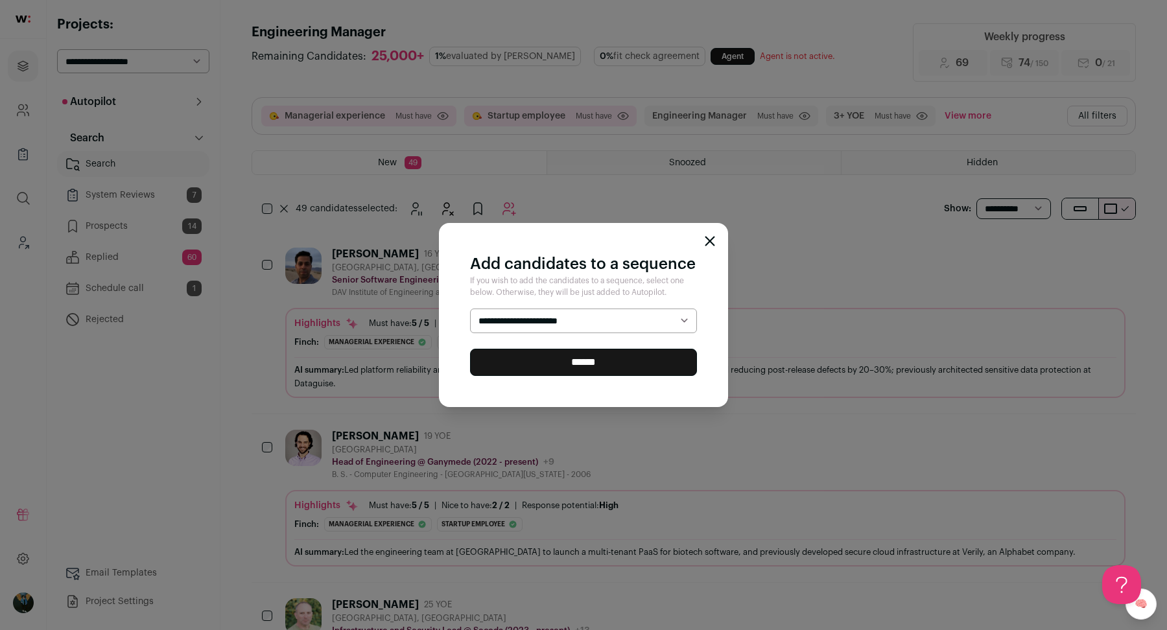
select select "*****"
click at [525, 369] on input "******" at bounding box center [583, 362] width 227 height 27
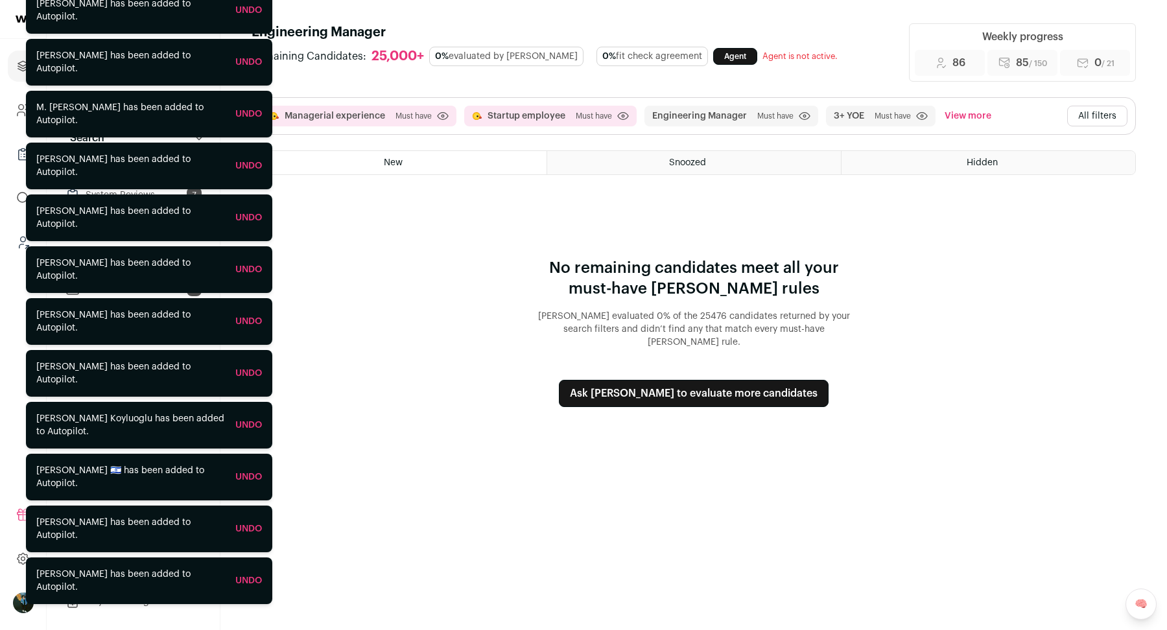
click at [1108, 117] on button "All filters" at bounding box center [1098, 116] width 60 height 21
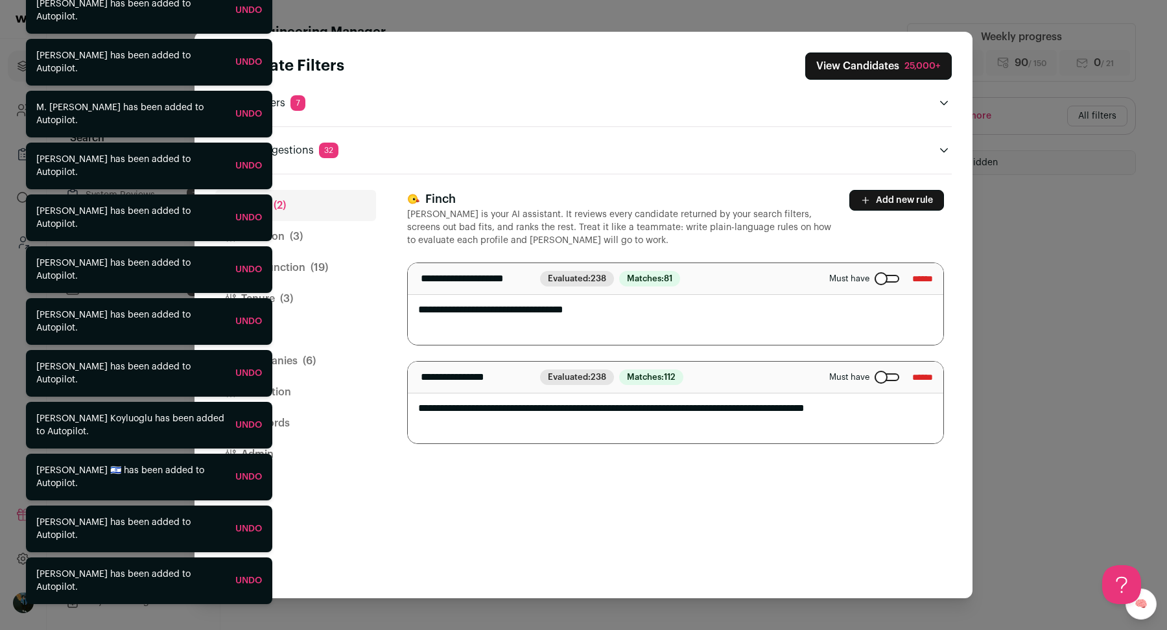
click at [324, 266] on span "(19)" at bounding box center [320, 268] width 18 height 16
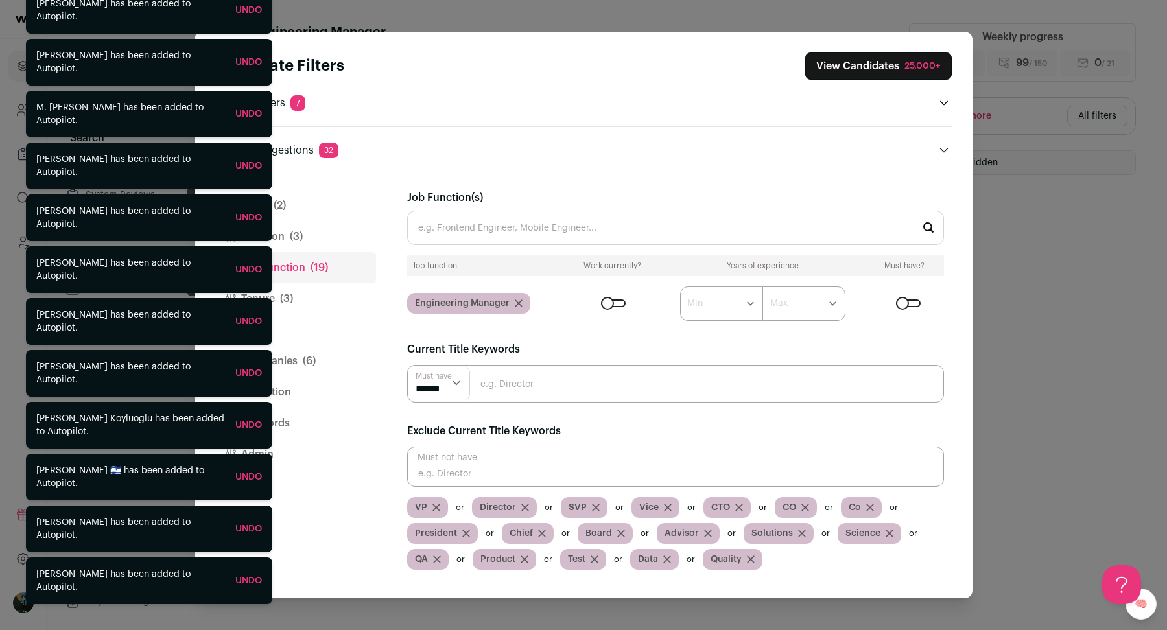
click at [605, 381] on input "Close modal via background" at bounding box center [675, 384] width 537 height 38
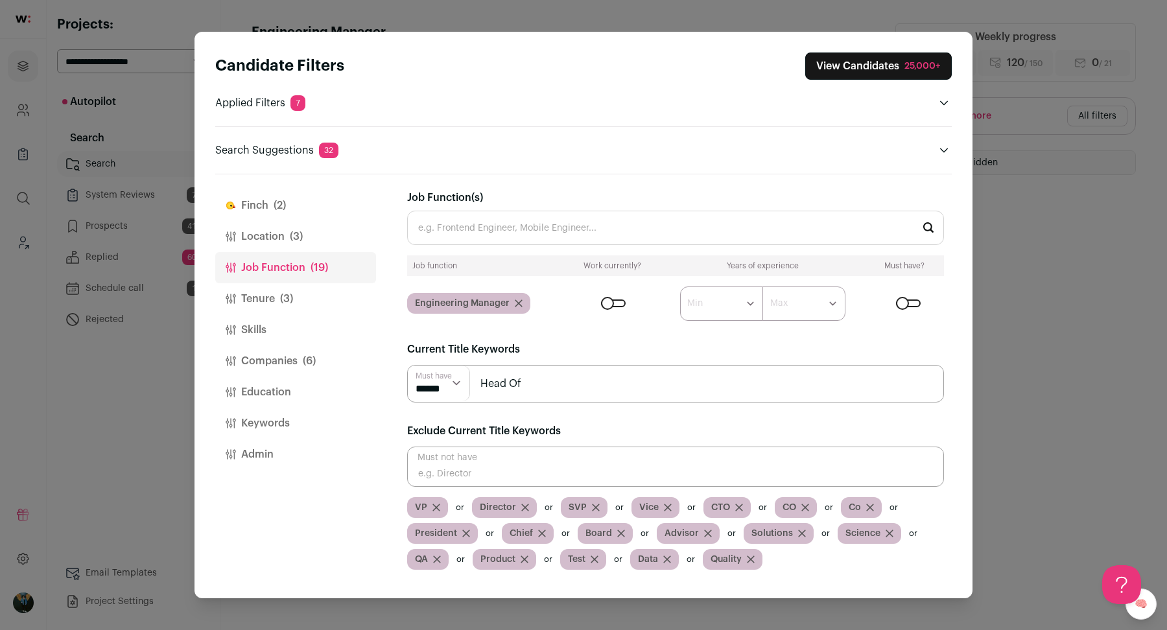
type input "Head Of"
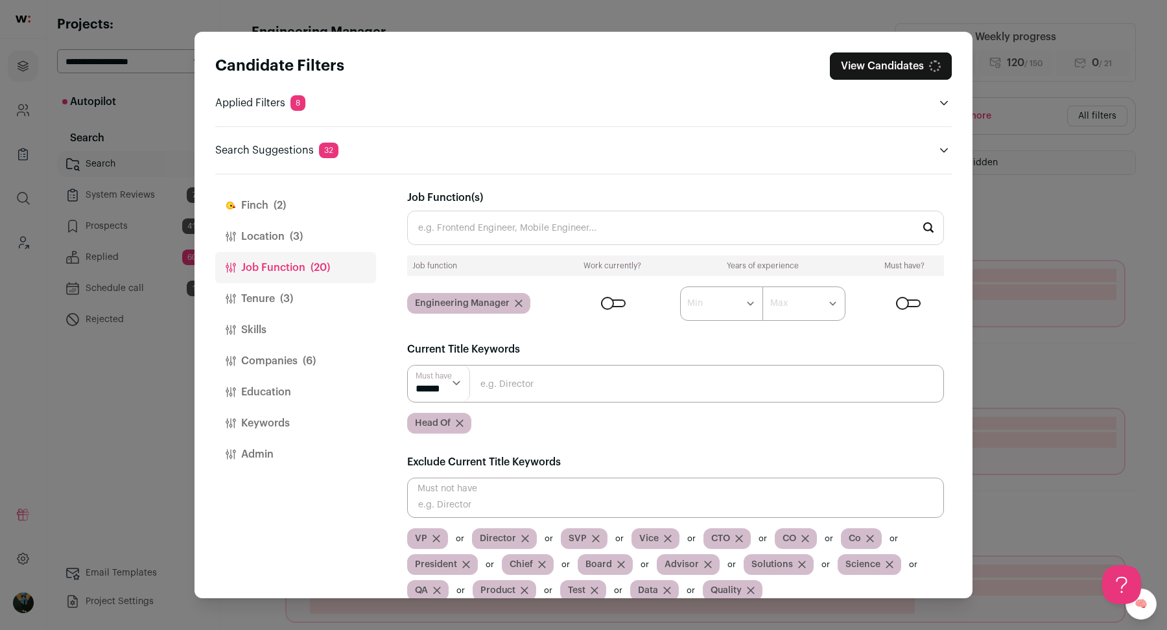
click at [597, 383] on input "Close modal via background" at bounding box center [675, 384] width 537 height 38
type input "Manager"
click at [606, 382] on input "Close modal via background" at bounding box center [675, 384] width 537 height 38
type input "Lead"
click at [609, 383] on input "Close modal via background" at bounding box center [675, 384] width 537 height 38
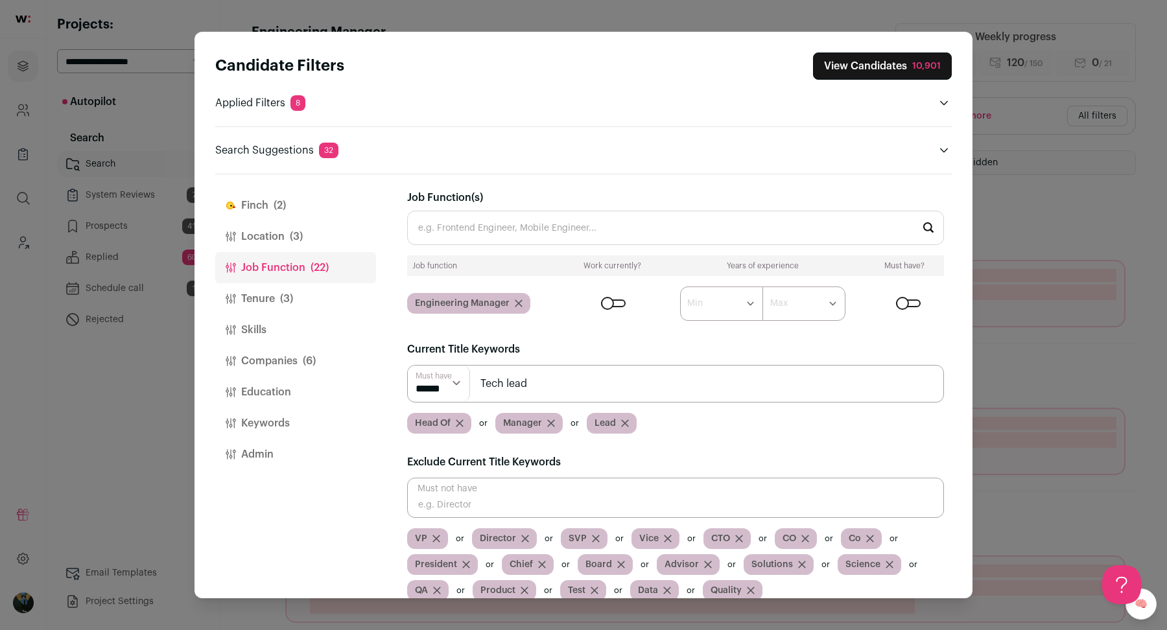
type input "Tech lead"
click at [913, 68] on button "View Candidates" at bounding box center [891, 66] width 122 height 27
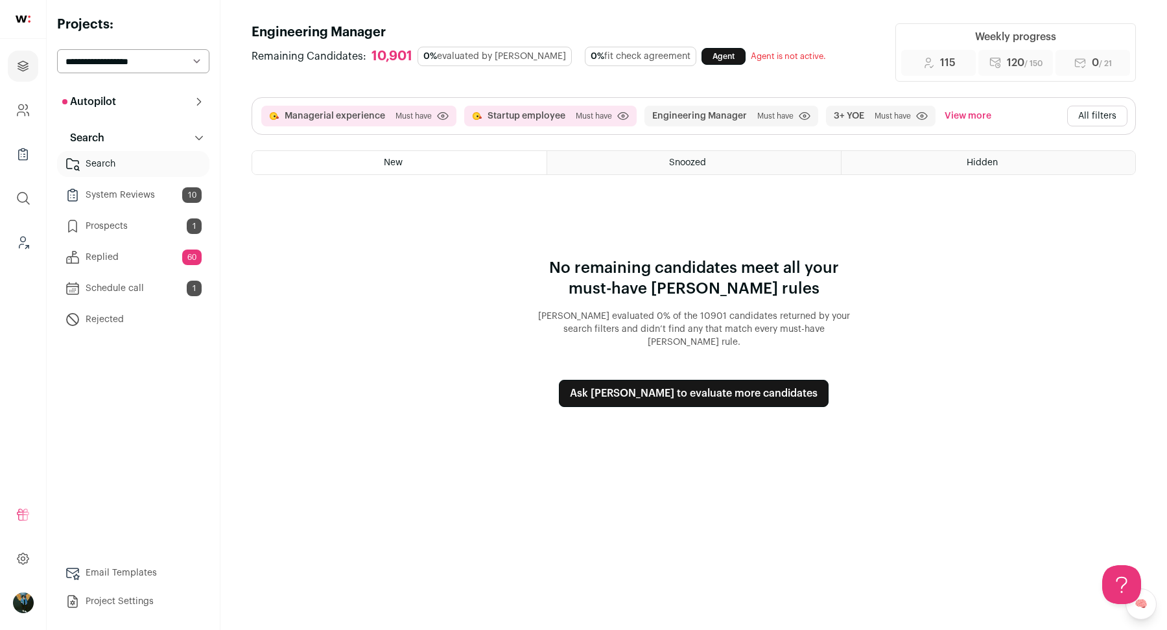
click at [774, 380] on button "Ask Finch to evaluate more candidates" at bounding box center [694, 393] width 270 height 27
click at [730, 393] on main "Engineering Manager Remaining Candidates: 10,901 0% evaluated by Finch 0% fit c…" at bounding box center [694, 315] width 947 height 630
click at [695, 380] on button "Ask Finch to evaluate more candidates" at bounding box center [694, 393] width 270 height 27
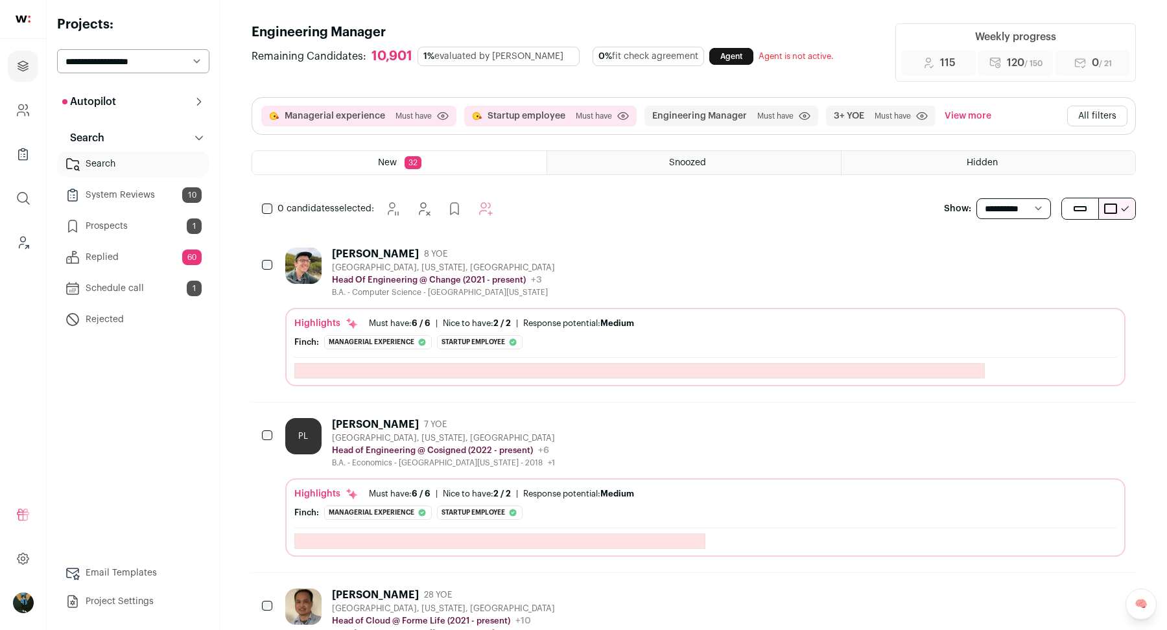
click at [273, 207] on div "0 candidates selected: Snooze" at bounding box center [380, 209] width 257 height 26
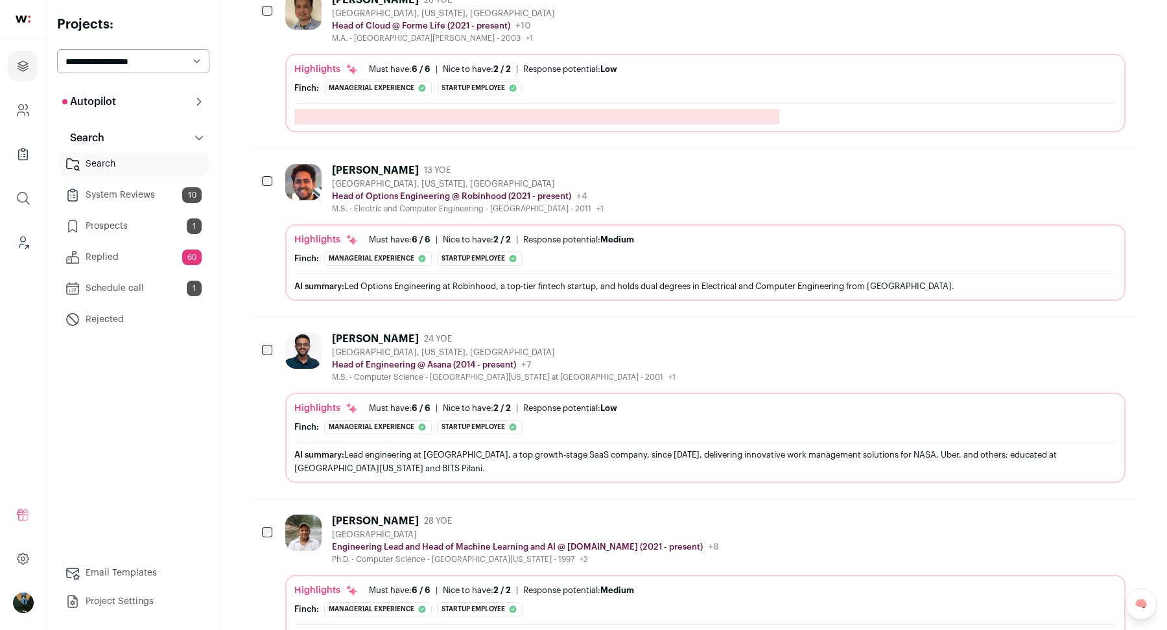
scroll to position [1599, 0]
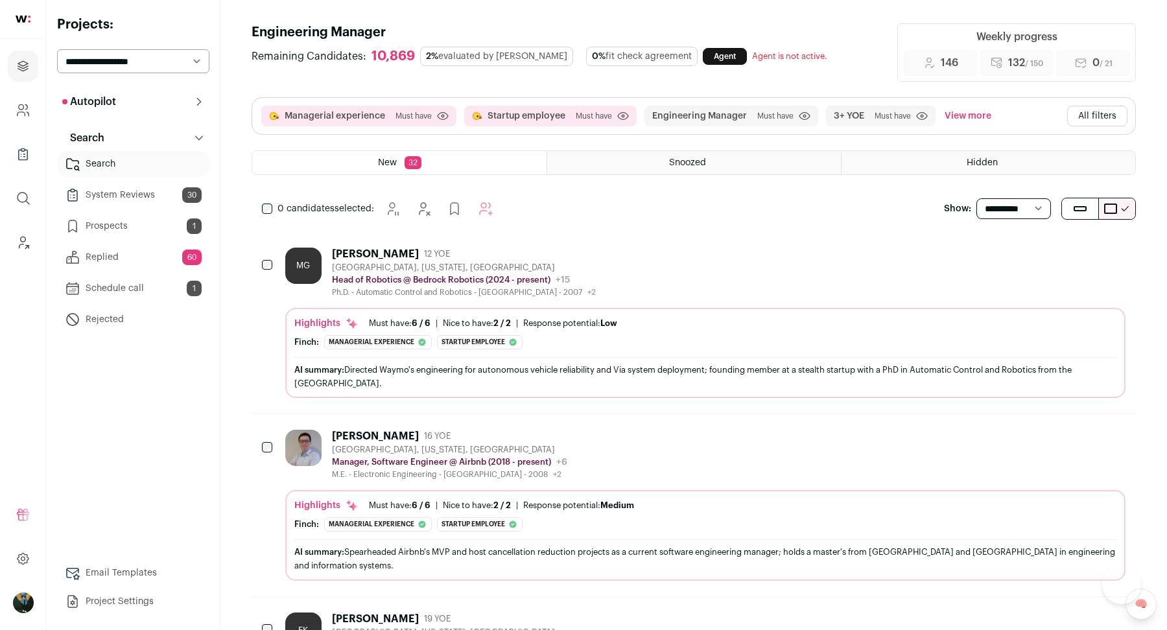
click at [1059, 257] on button "Hide" at bounding box center [1044, 253] width 27 height 27
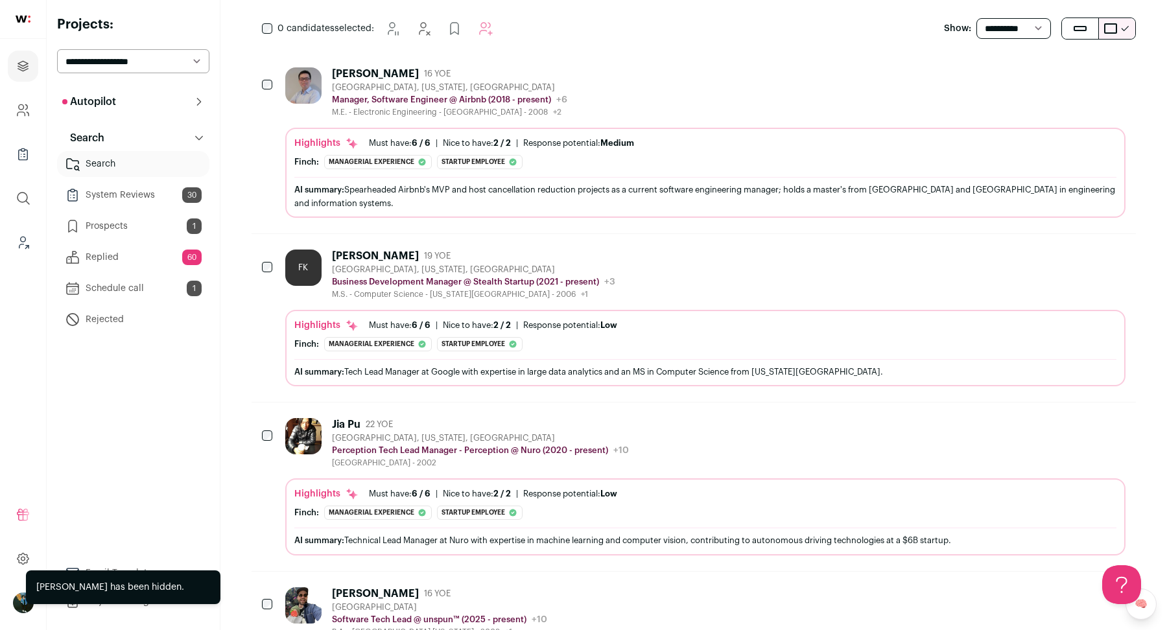
scroll to position [182, 0]
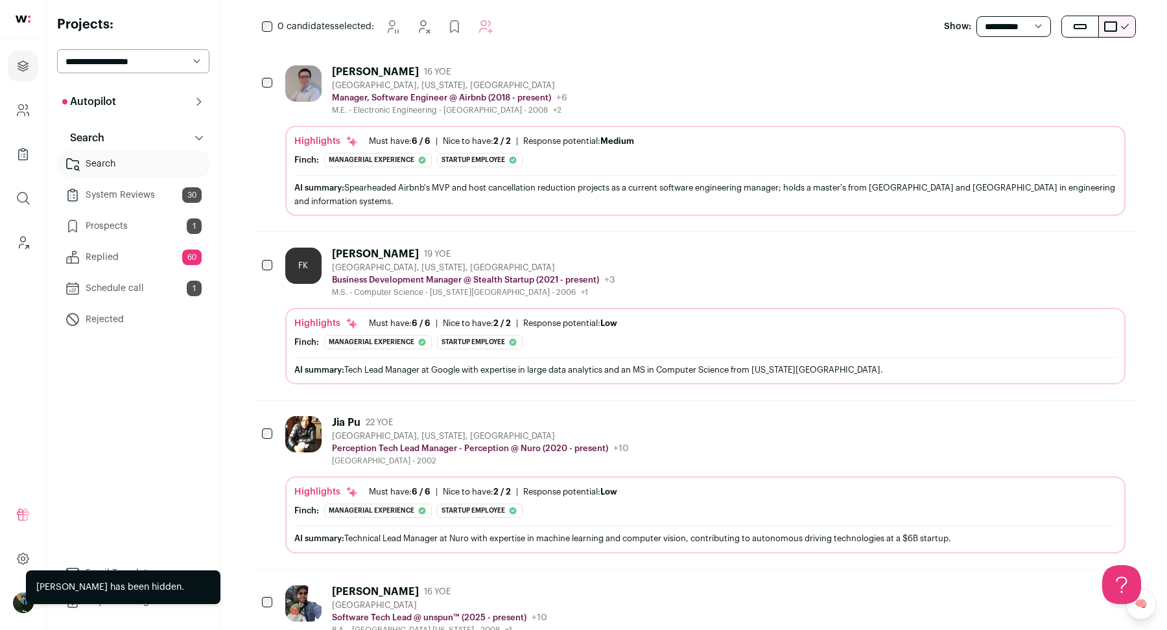
click at [1037, 248] on button "Hide" at bounding box center [1044, 253] width 27 height 27
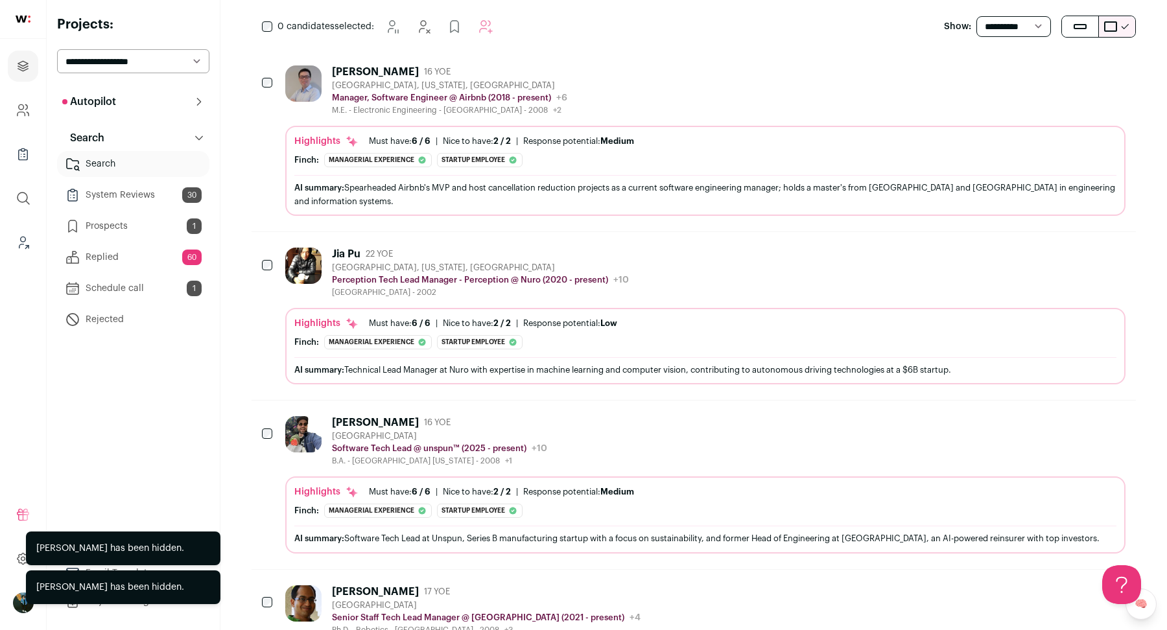
click at [1042, 250] on icon "Hide" at bounding box center [1045, 254] width 16 height 16
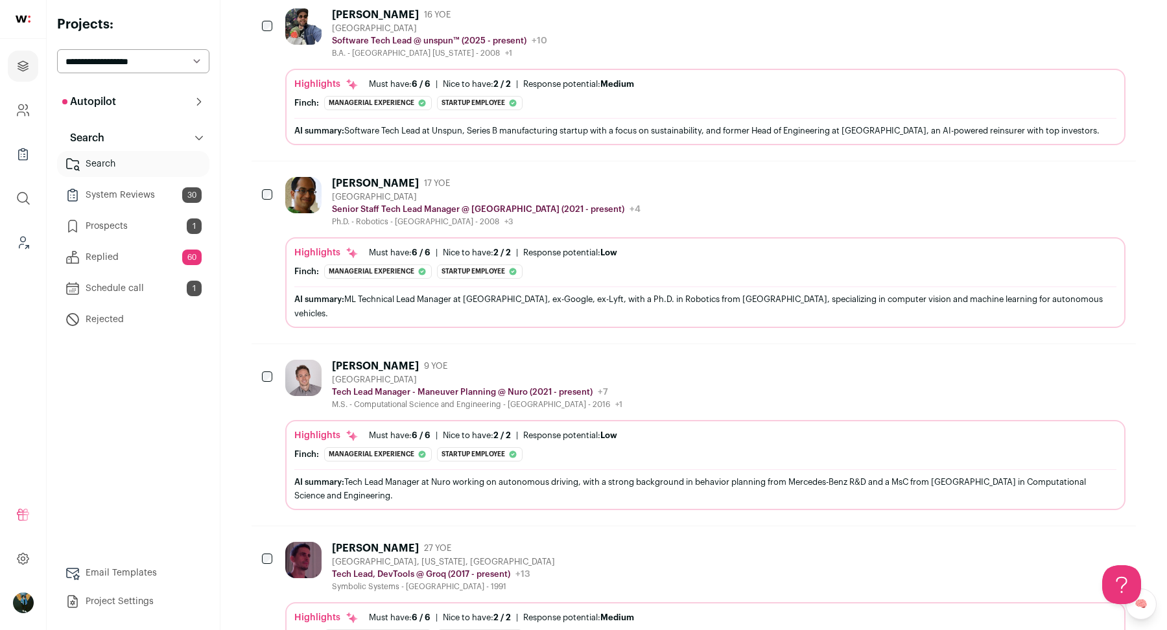
scroll to position [0, 0]
click at [1054, 352] on button "Hide" at bounding box center [1044, 365] width 27 height 27
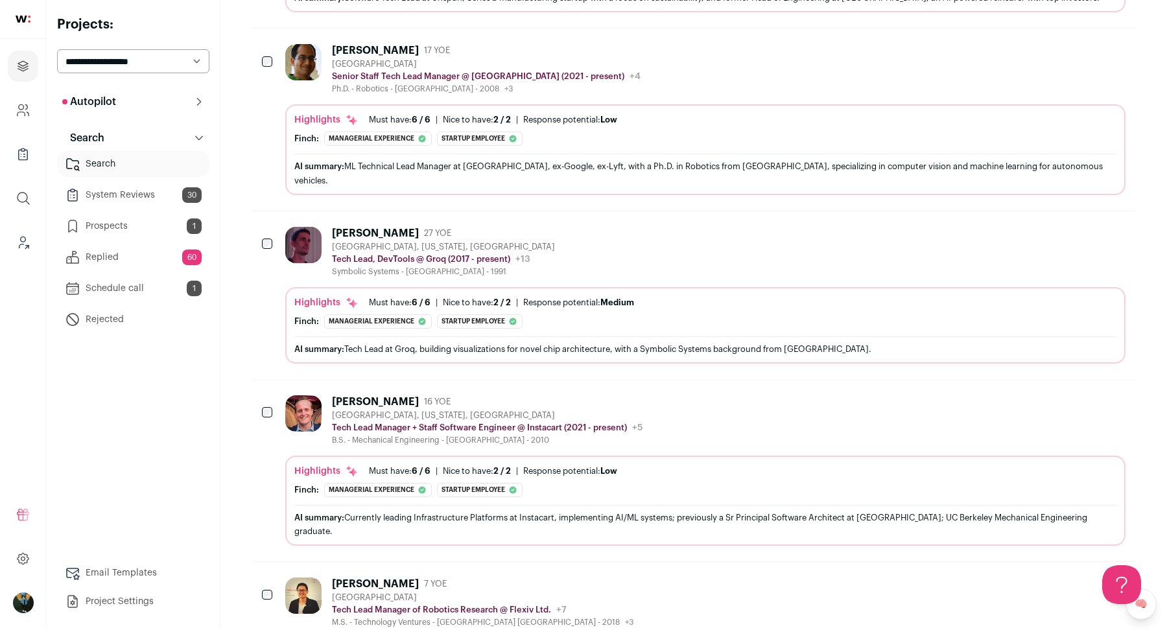
scroll to position [558, 0]
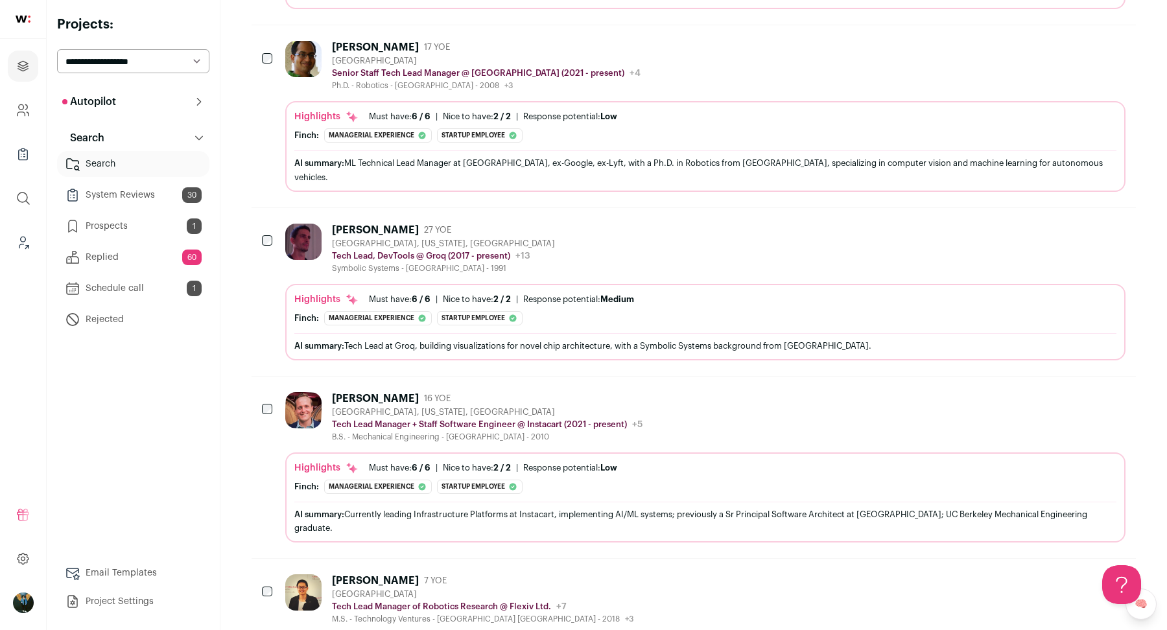
click at [1048, 222] on icon "Hide" at bounding box center [1045, 230] width 16 height 16
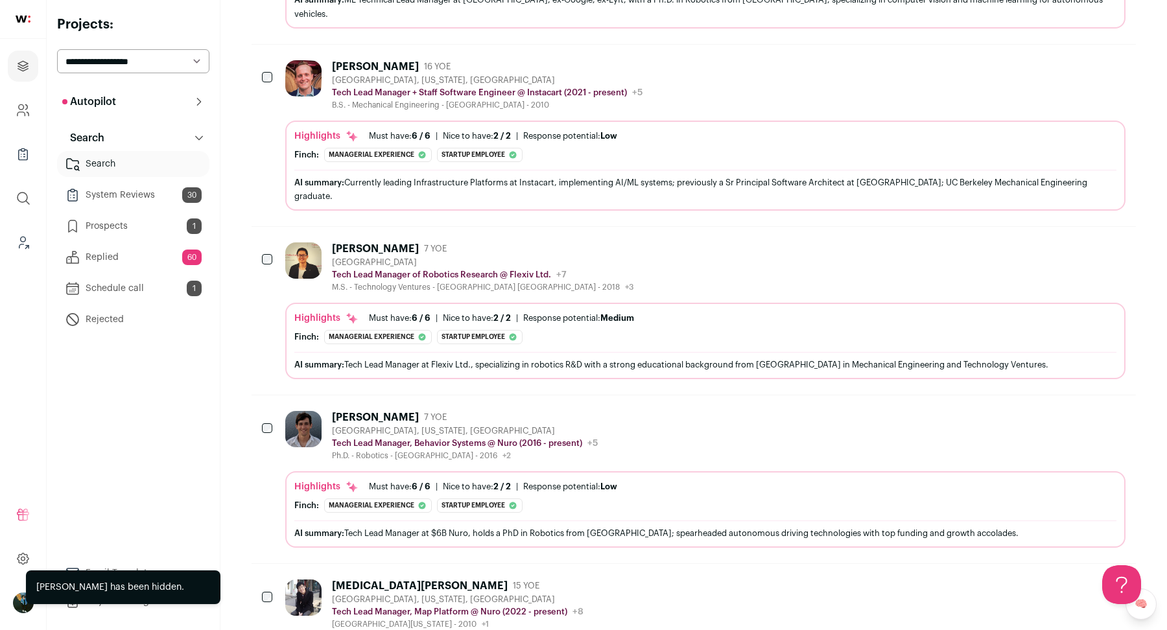
scroll to position [840, 0]
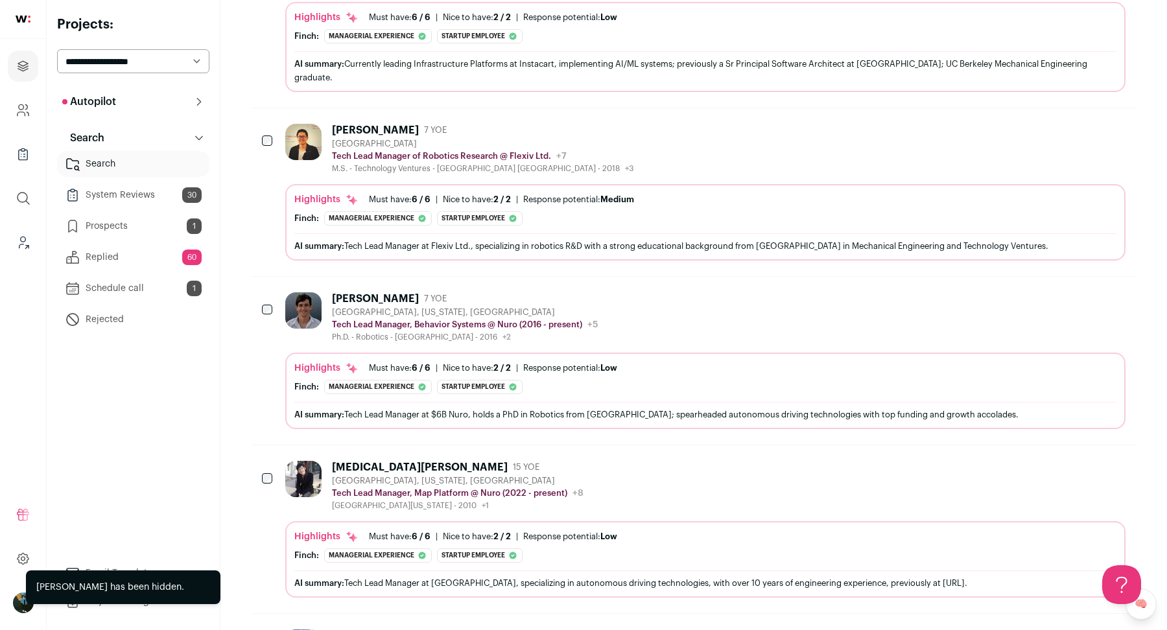
click at [1036, 116] on button "Hide" at bounding box center [1044, 129] width 27 height 27
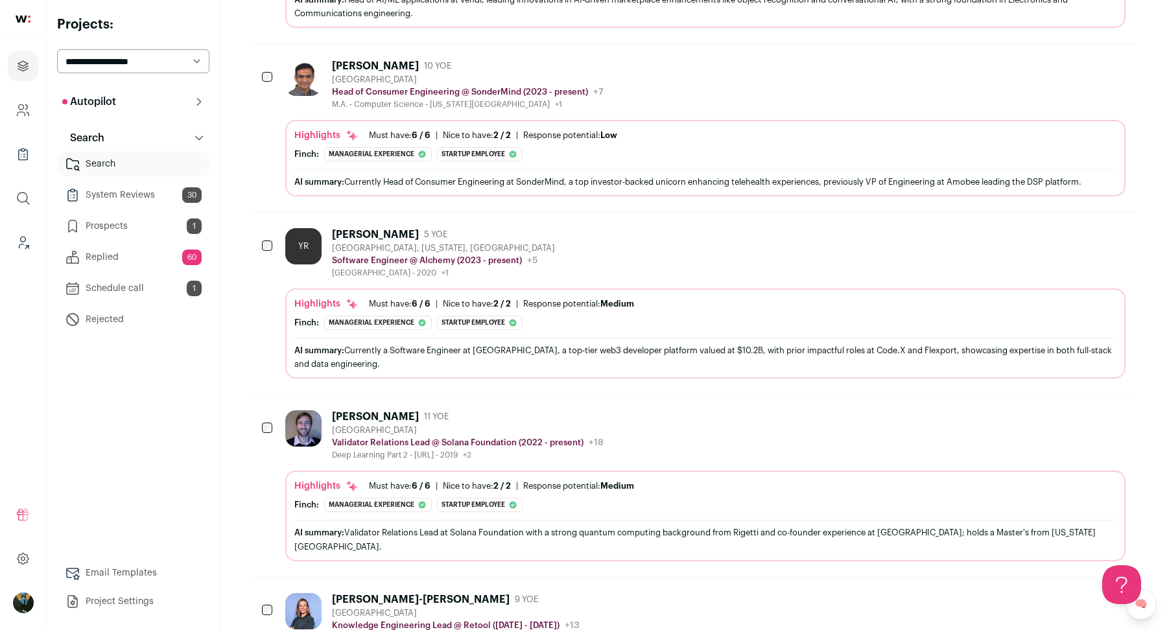
scroll to position [2864, 0]
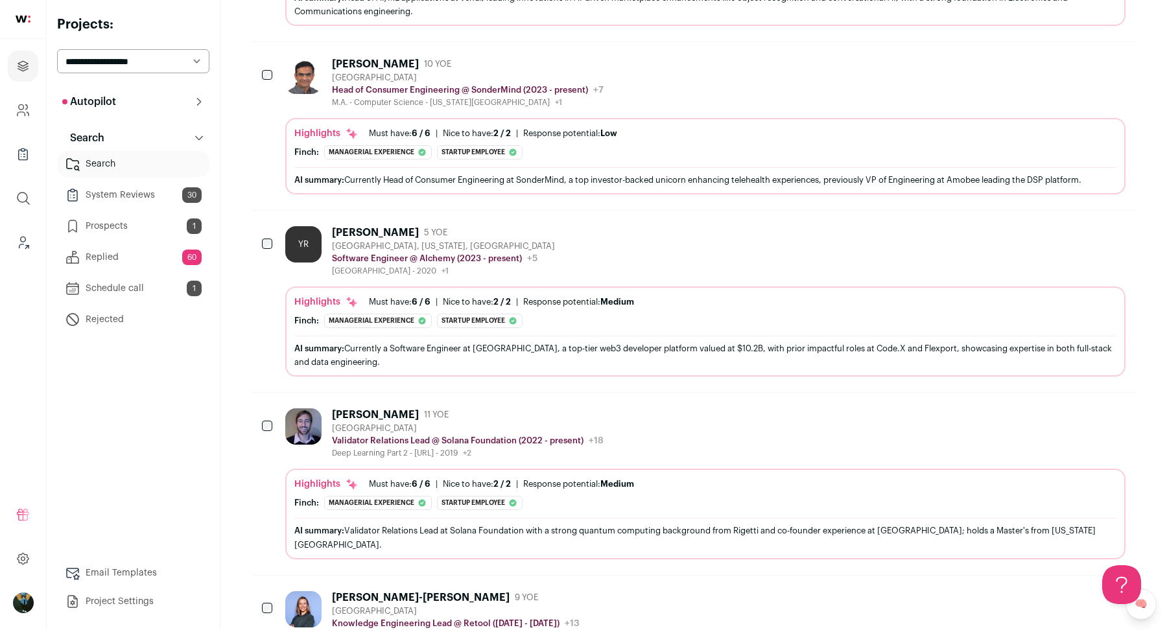
click at [1046, 407] on icon "Hide" at bounding box center [1045, 415] width 16 height 16
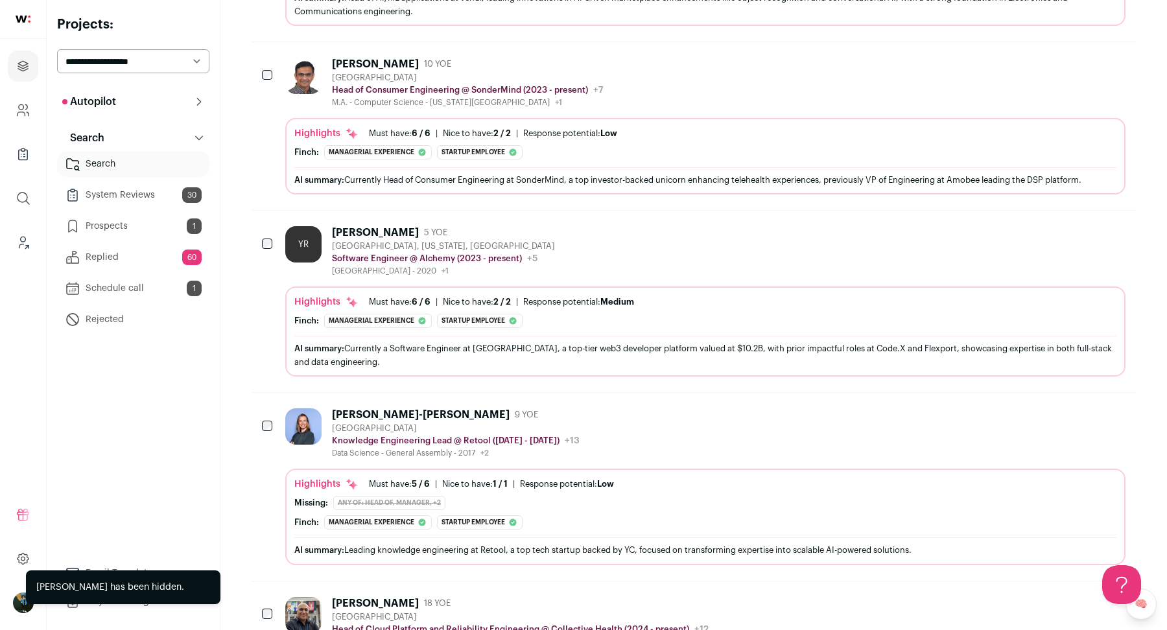
click at [1039, 407] on icon "Hide" at bounding box center [1045, 415] width 16 height 16
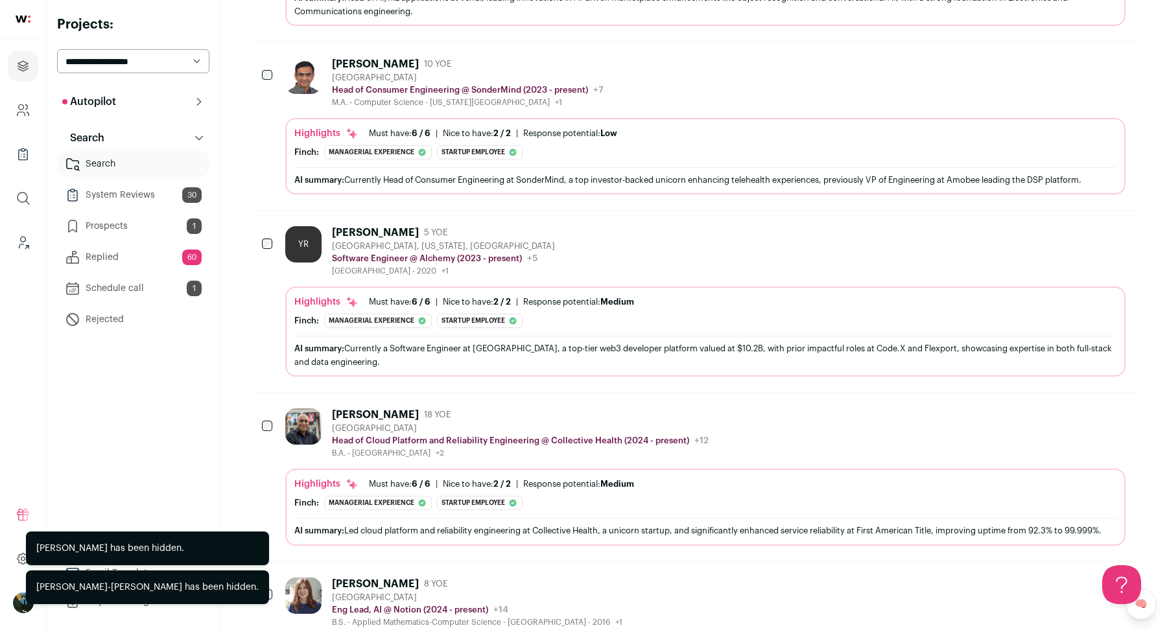
click at [1040, 407] on icon "Hide" at bounding box center [1045, 415] width 16 height 16
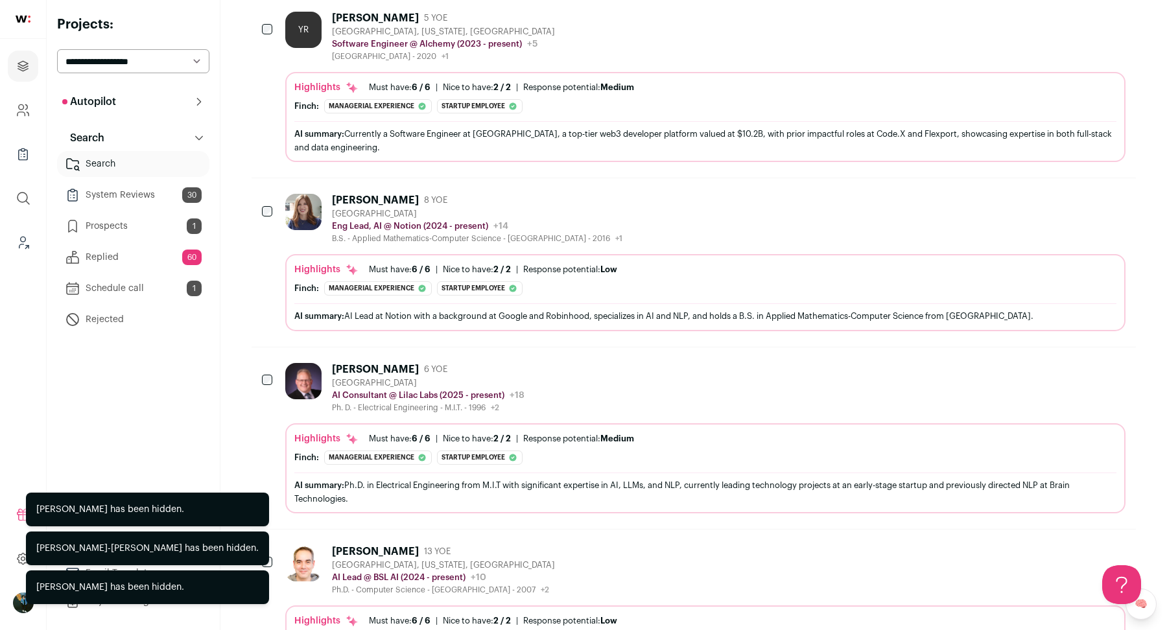
scroll to position [3287, 0]
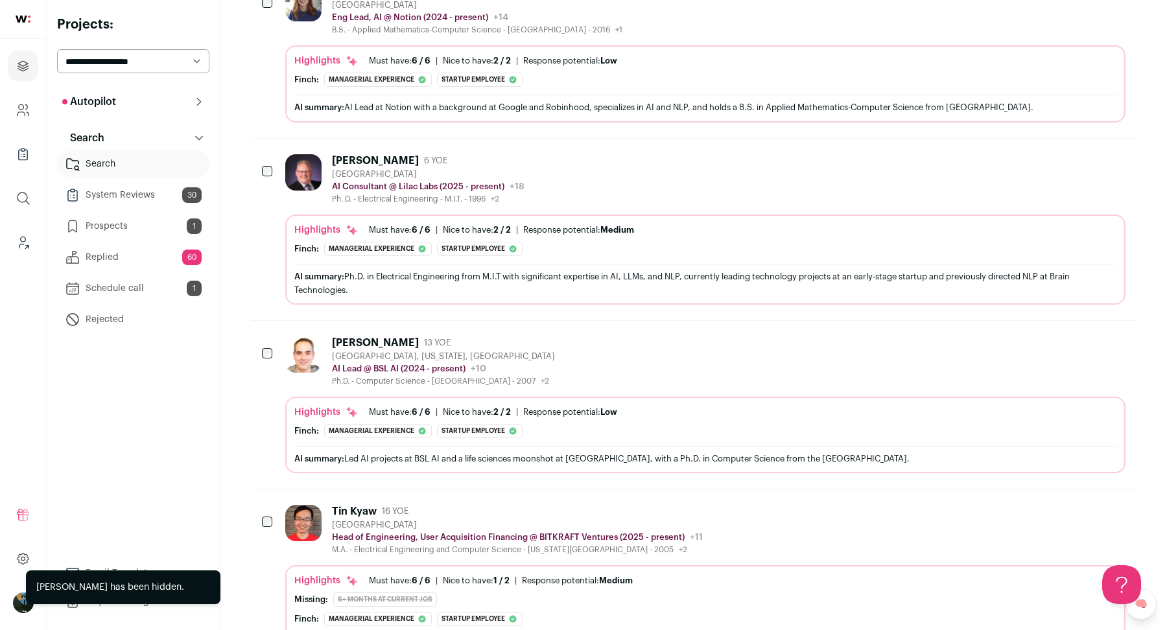
click at [1044, 152] on icon "Hide" at bounding box center [1045, 160] width 16 height 16
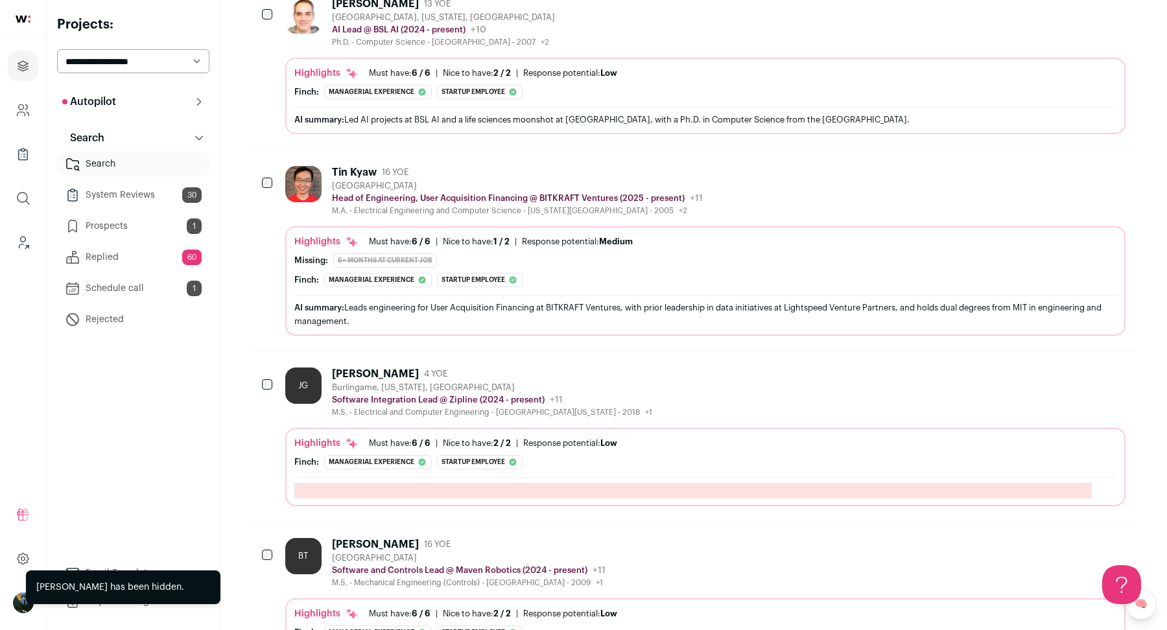
scroll to position [3445, 0]
click at [1043, 163] on icon "Hide" at bounding box center [1045, 171] width 16 height 16
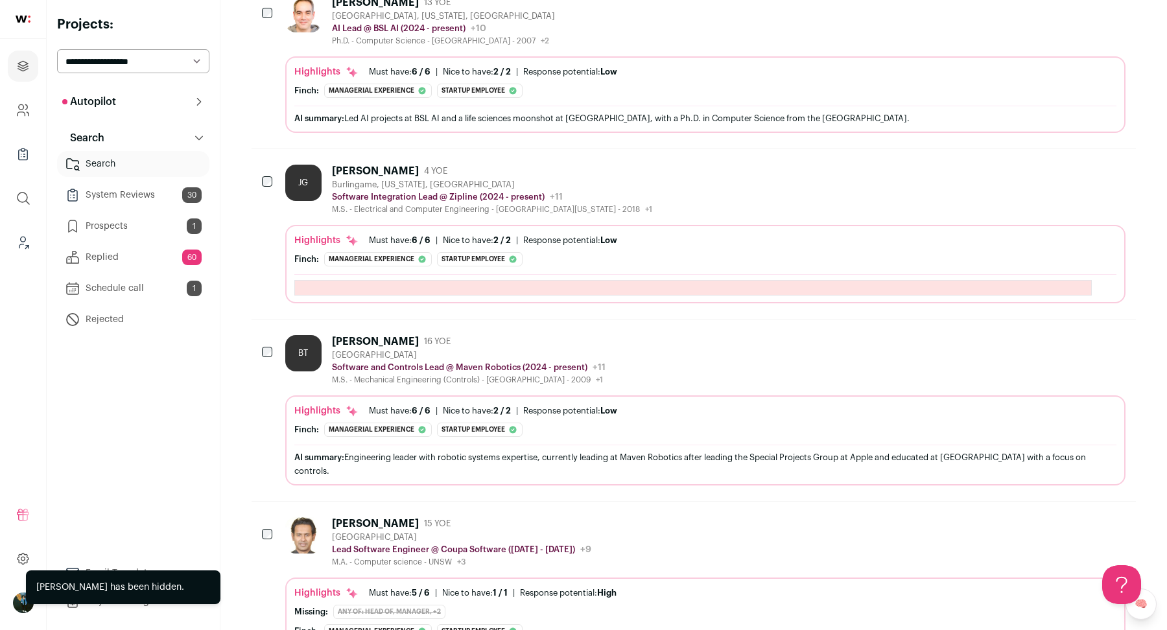
click at [1049, 333] on icon "Hide" at bounding box center [1045, 341] width 16 height 16
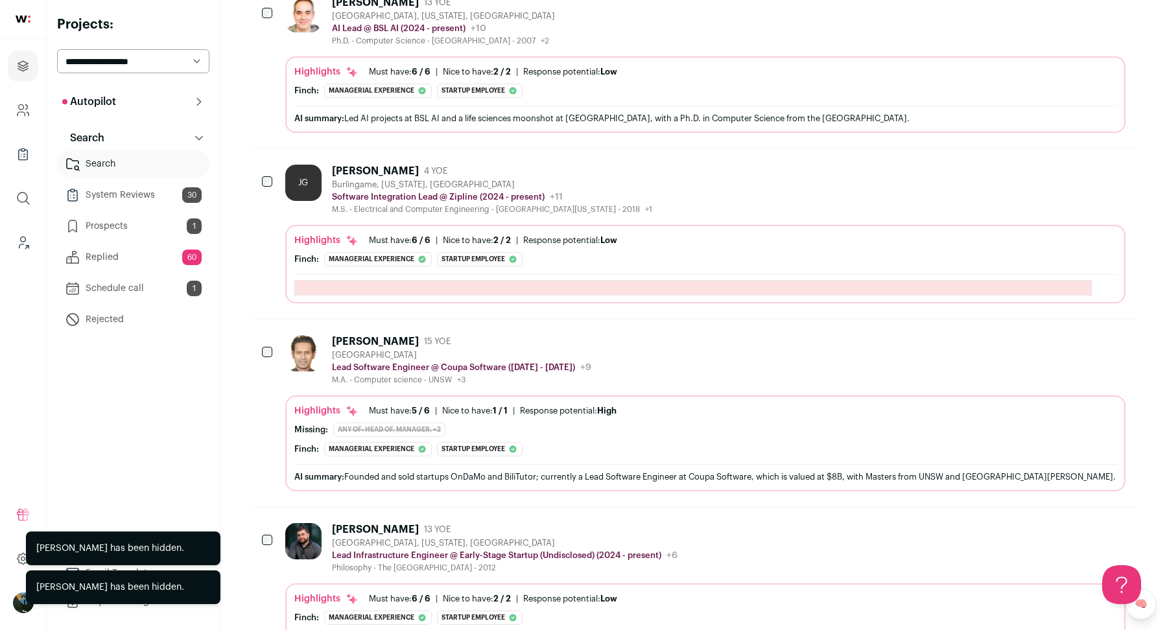
click at [1040, 163] on icon "Hide" at bounding box center [1045, 171] width 16 height 16
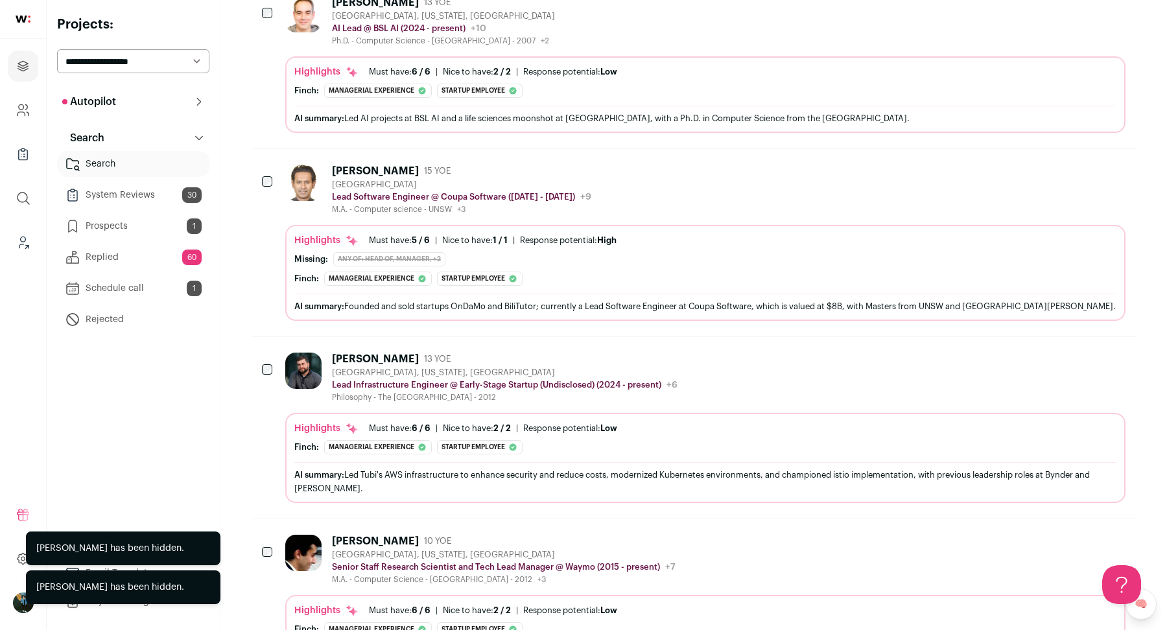
click at [1037, 157] on button "Hide" at bounding box center [1044, 170] width 27 height 27
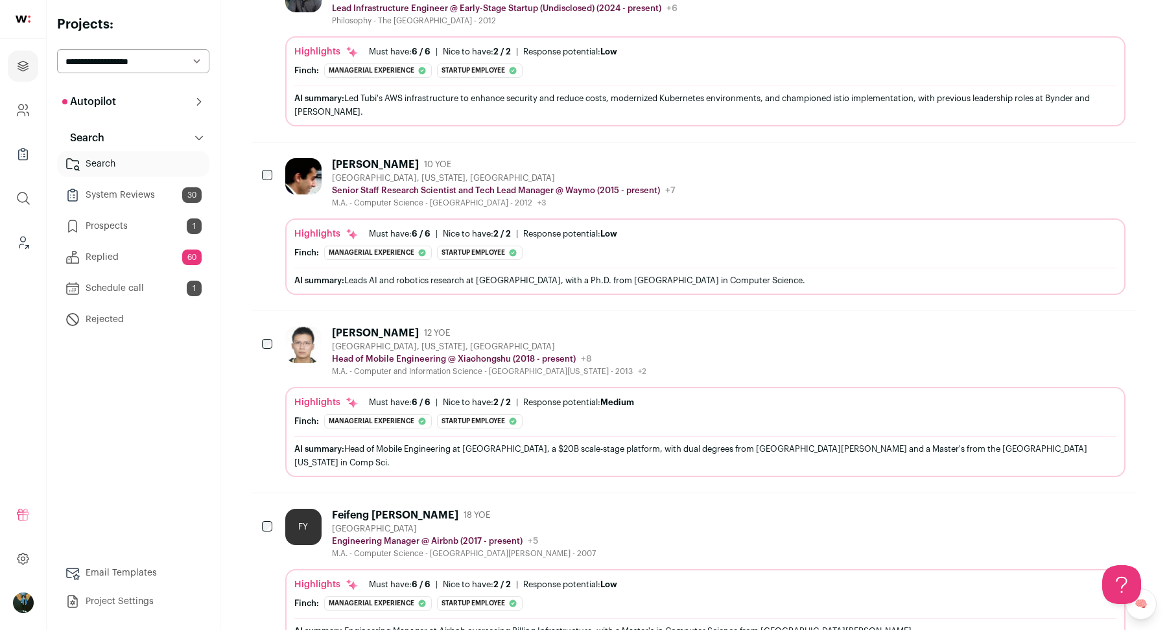
scroll to position [3637, 0]
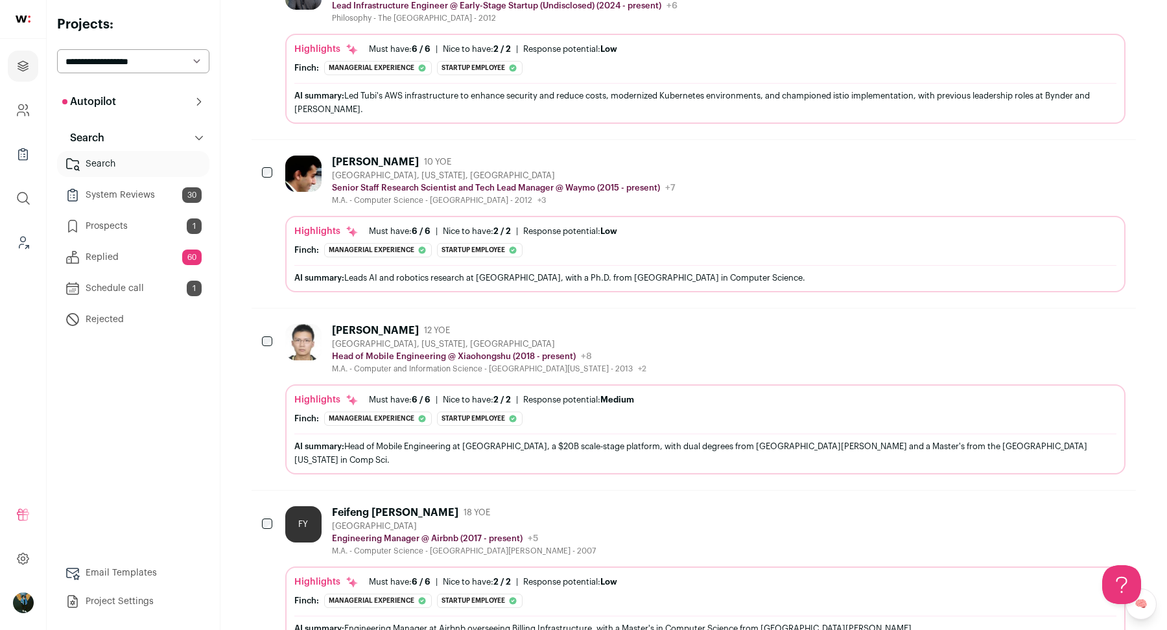
click at [1047, 154] on icon "Hide" at bounding box center [1045, 162] width 16 height 16
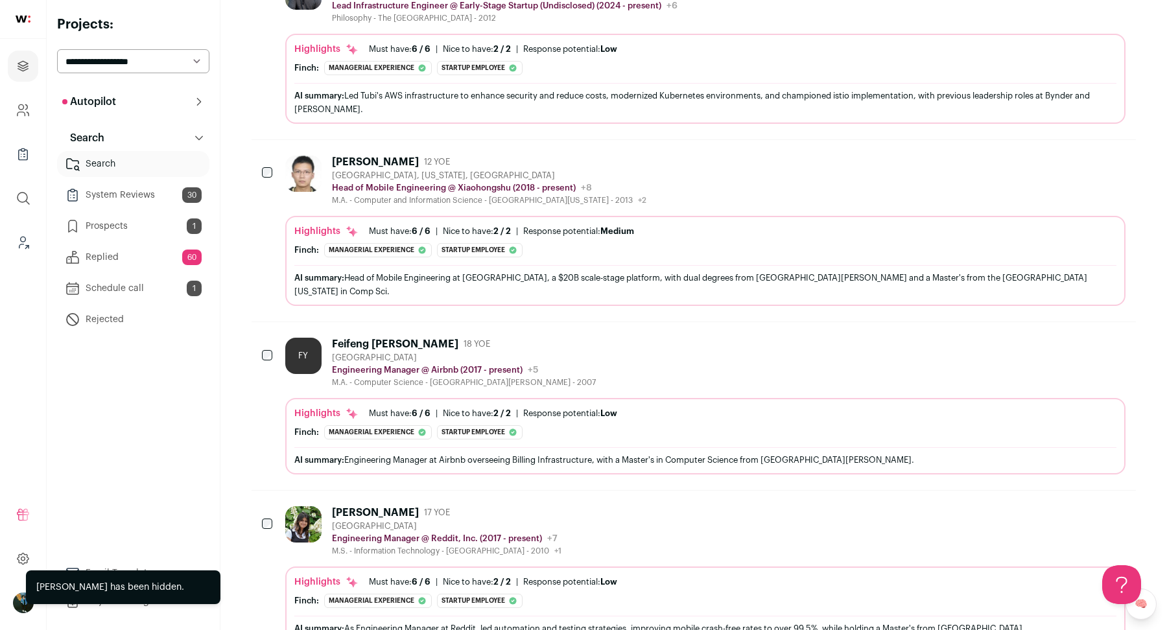
click at [1046, 154] on icon "Hide" at bounding box center [1045, 162] width 16 height 16
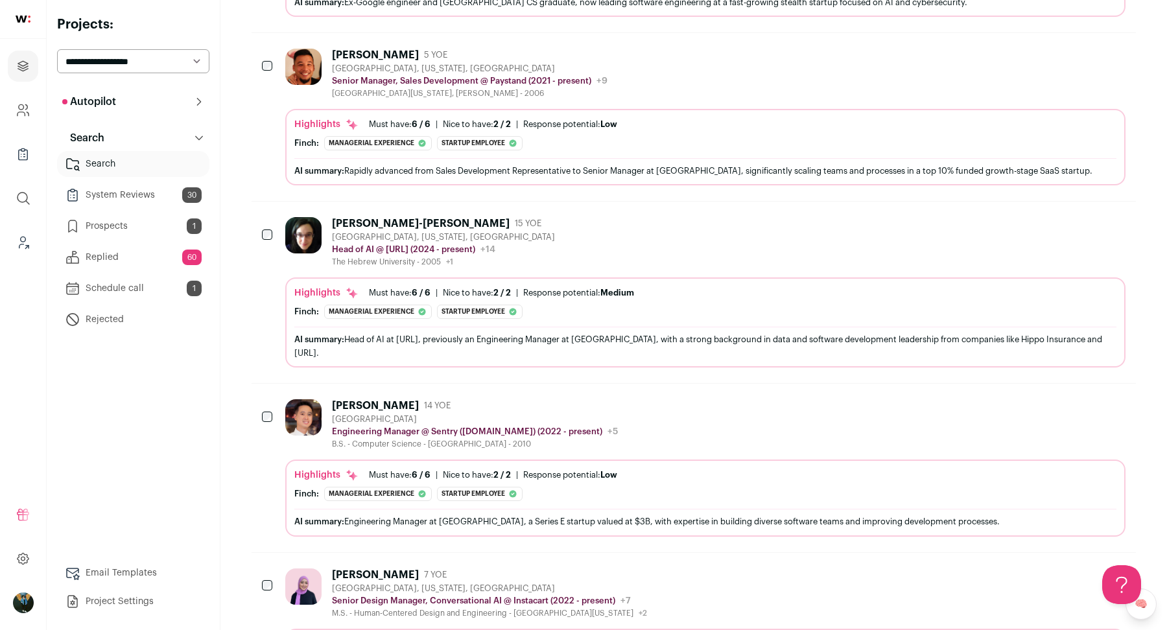
scroll to position [6669, 0]
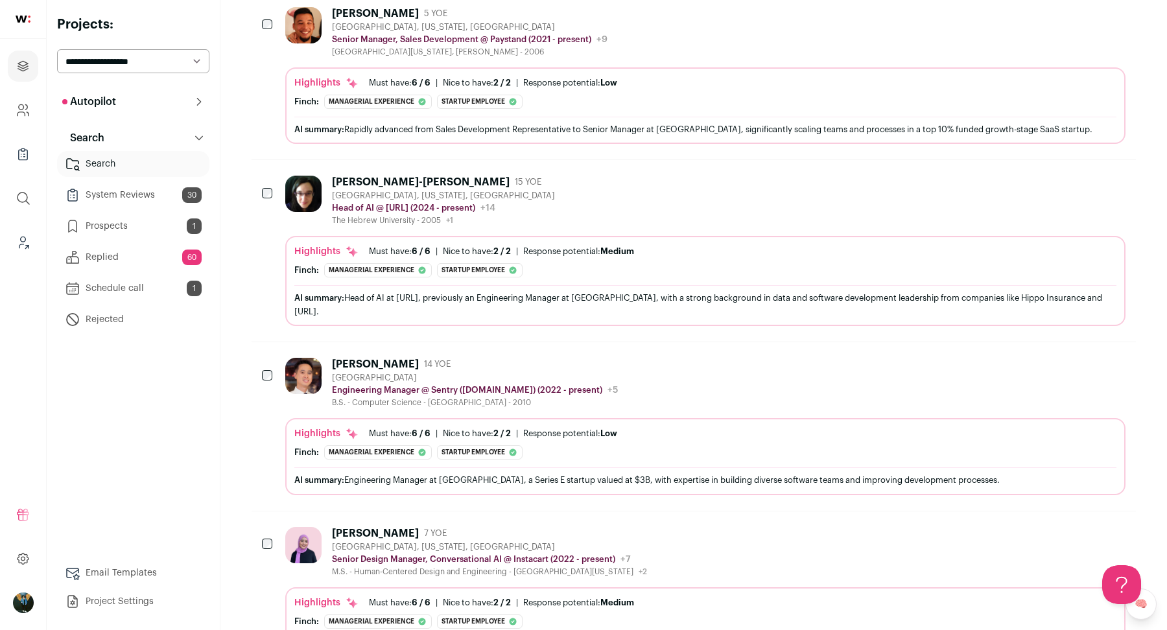
click at [1044, 520] on button "Hide" at bounding box center [1044, 533] width 27 height 27
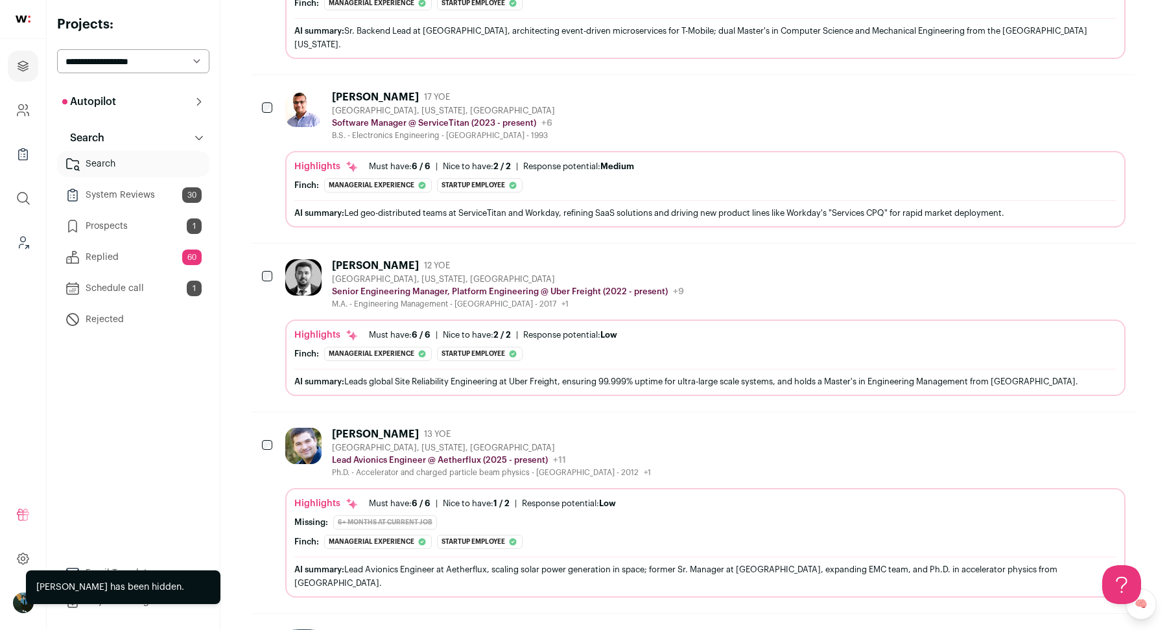
scroll to position [7294, 0]
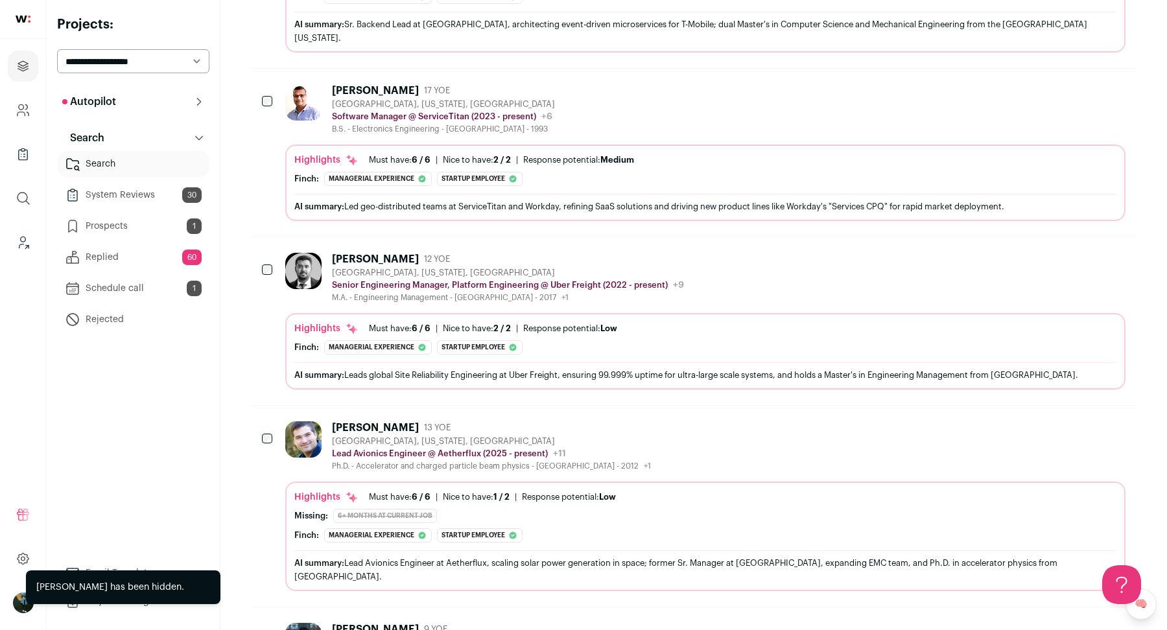
click at [1051, 414] on button "Hide" at bounding box center [1044, 427] width 27 height 27
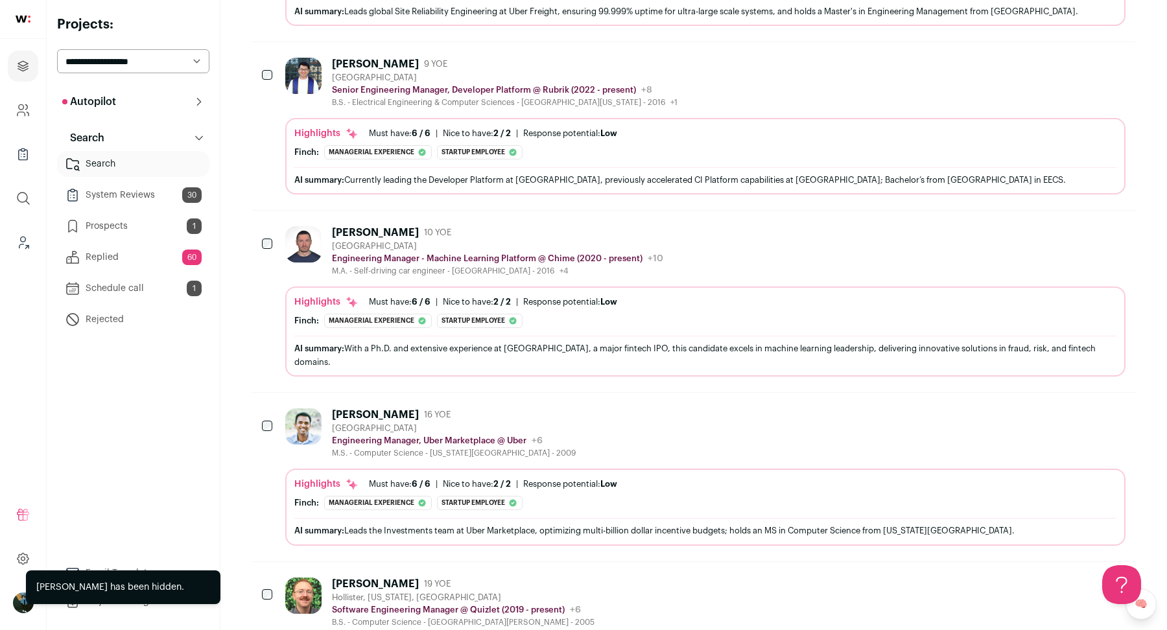
scroll to position [7662, 0]
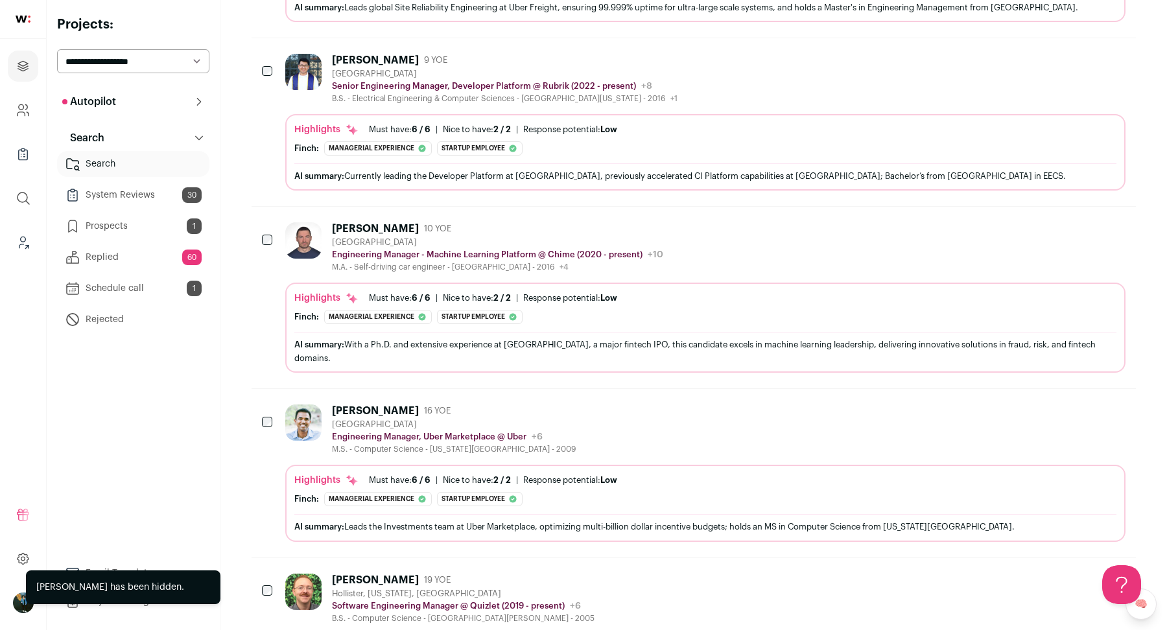
click at [1042, 405] on icon "Hide" at bounding box center [1046, 411] width 10 height 12
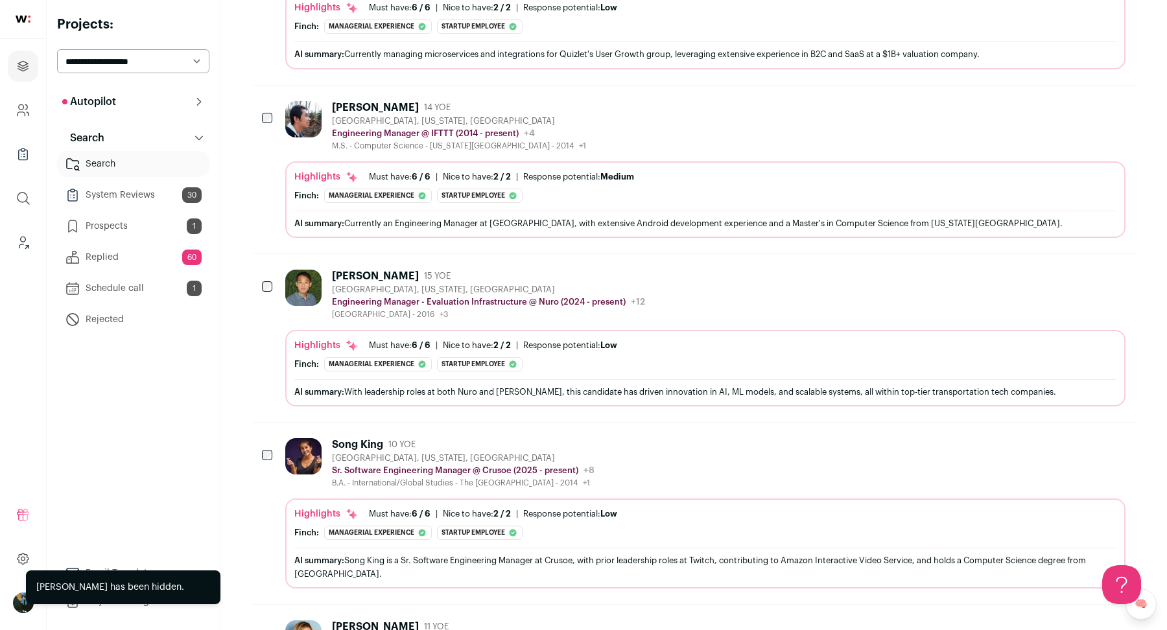
scroll to position [8121, 0]
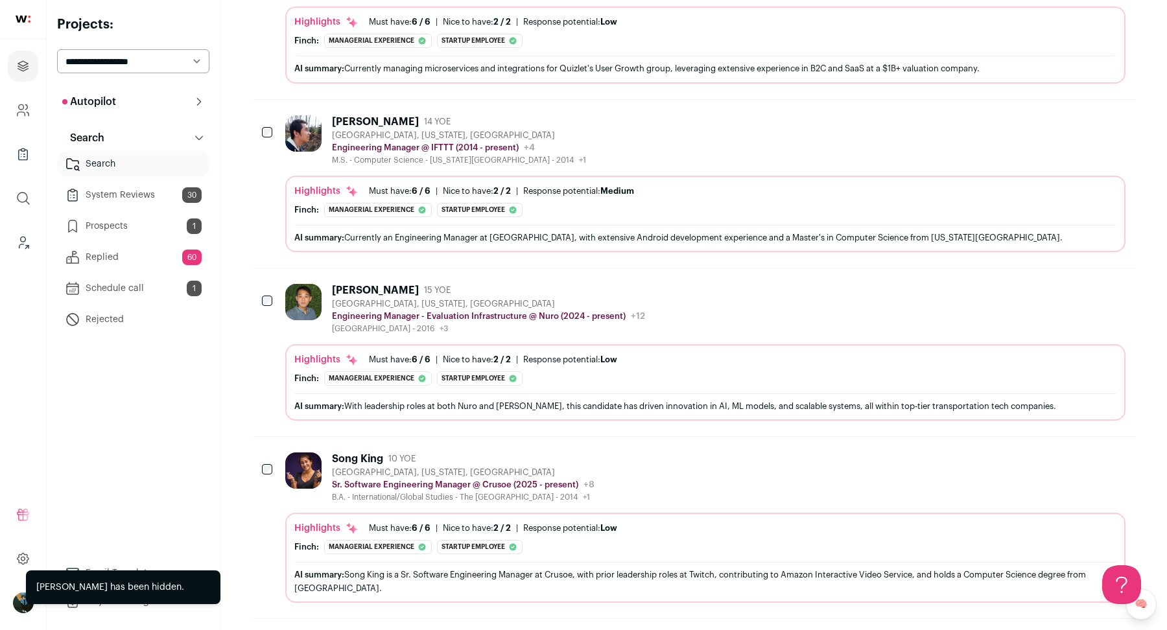
click at [1044, 630] on icon "Hide" at bounding box center [1045, 641] width 16 height 16
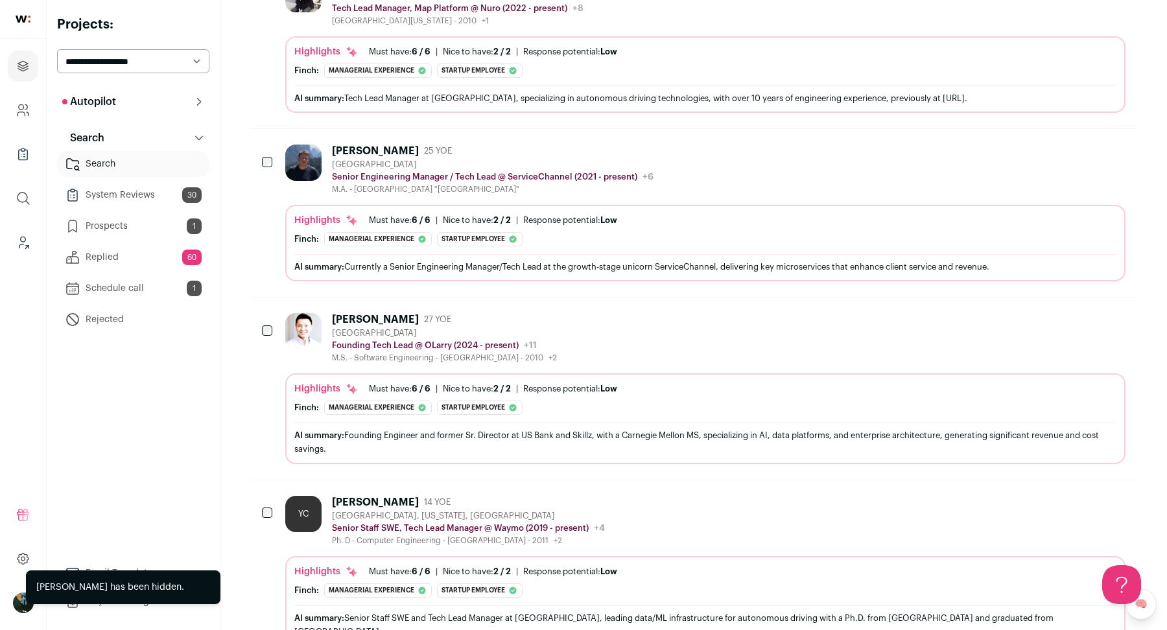
scroll to position [0, 0]
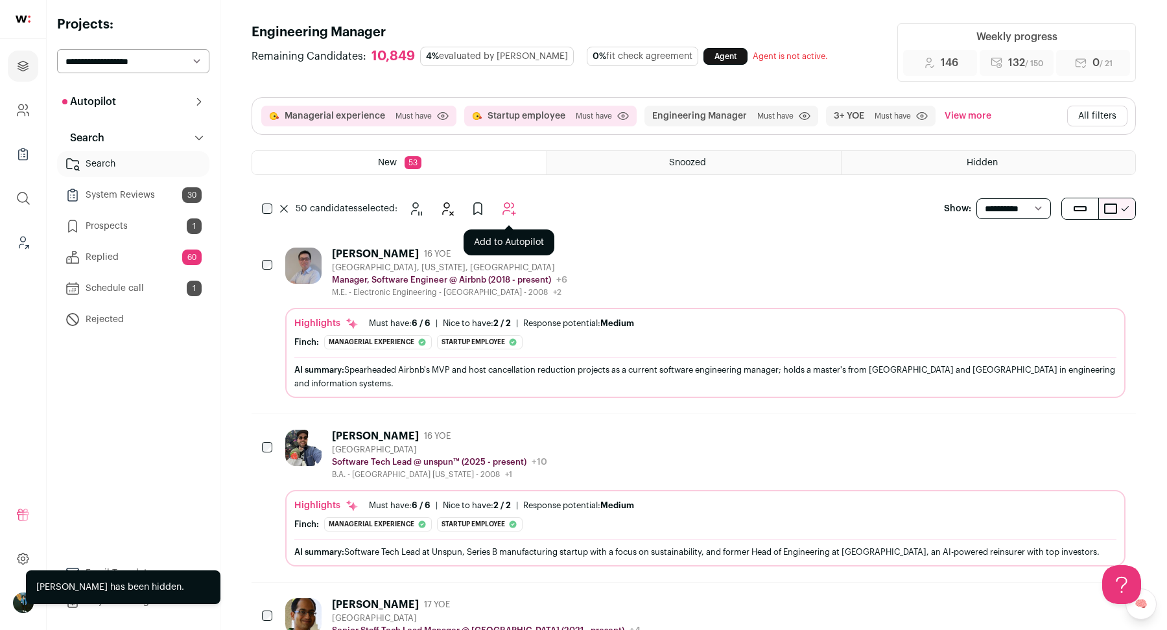
click at [514, 204] on icon "Add to Autopilot" at bounding box center [509, 209] width 16 height 16
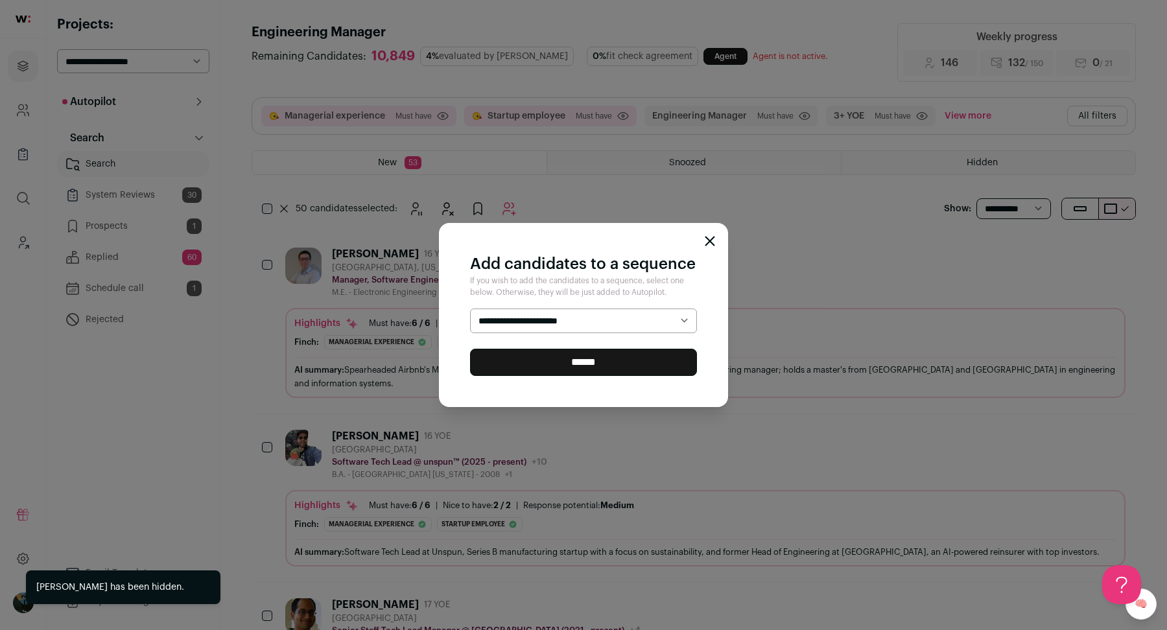
select select "*****"
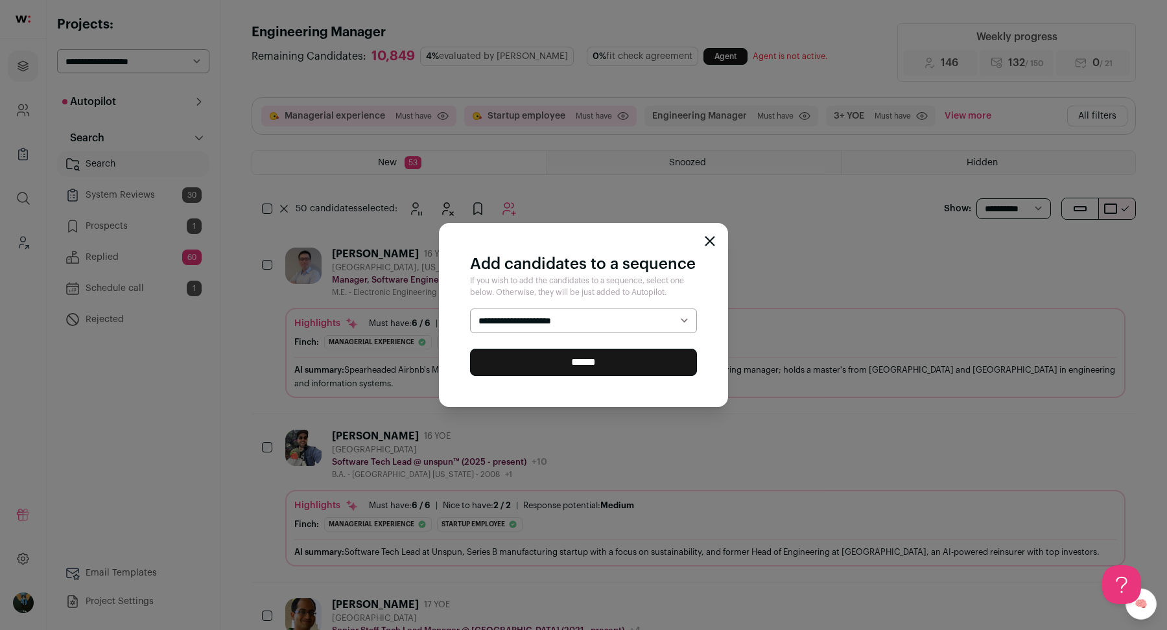
click at [525, 357] on input "******" at bounding box center [583, 362] width 227 height 27
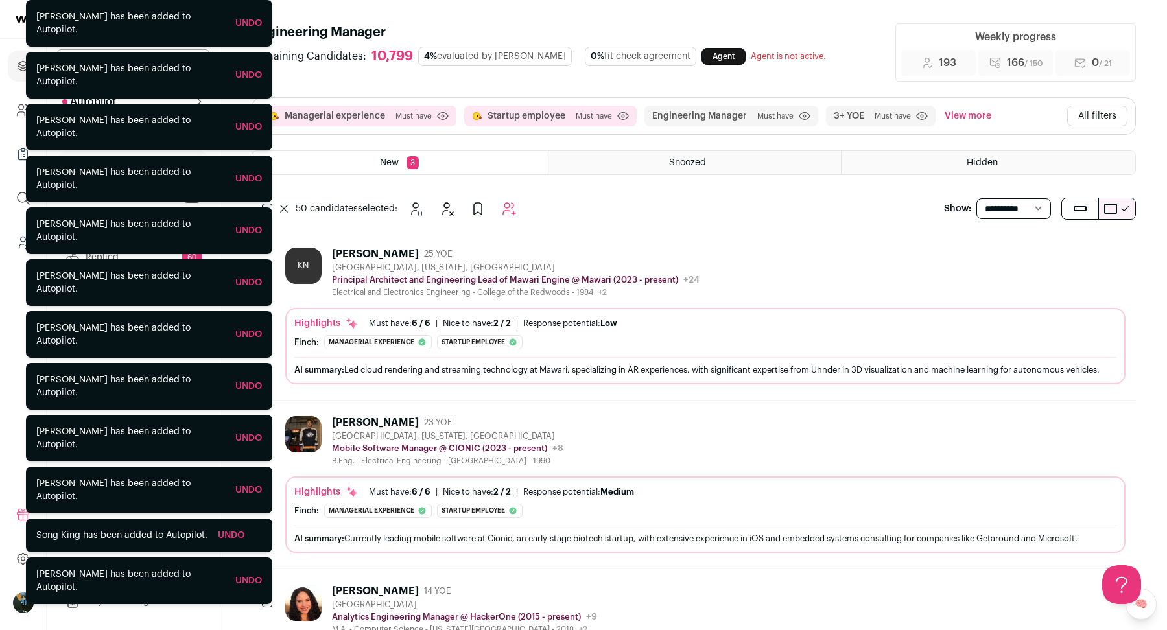
click at [16, 63] on icon "Projects" at bounding box center [23, 66] width 15 height 16
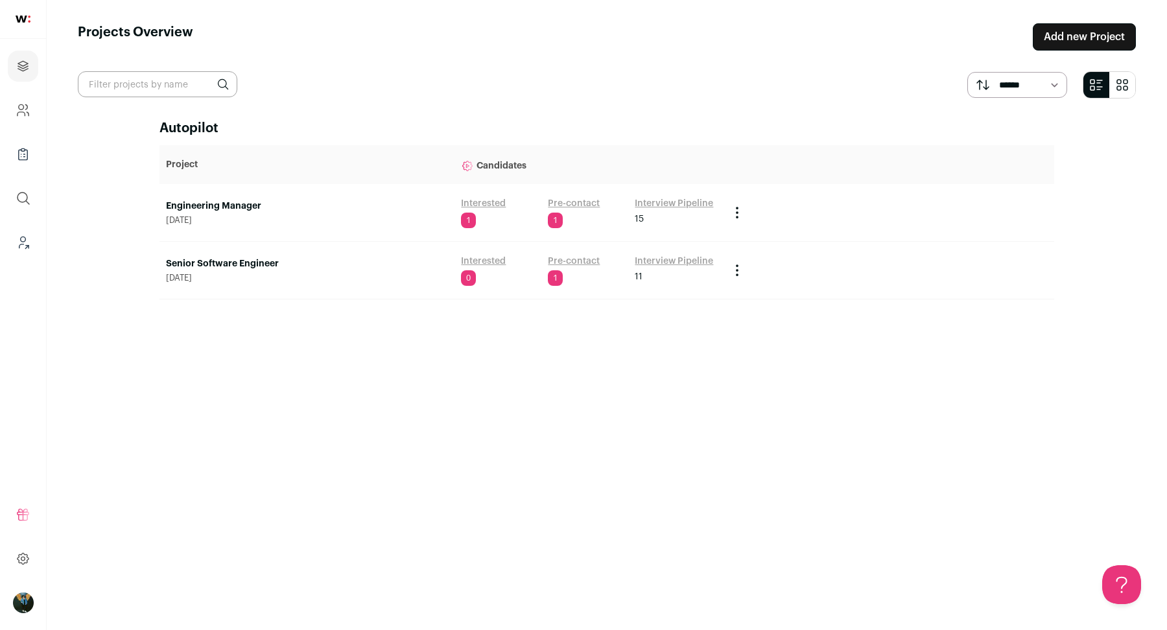
click at [256, 260] on link "Senior Software Engineer" at bounding box center [307, 263] width 282 height 13
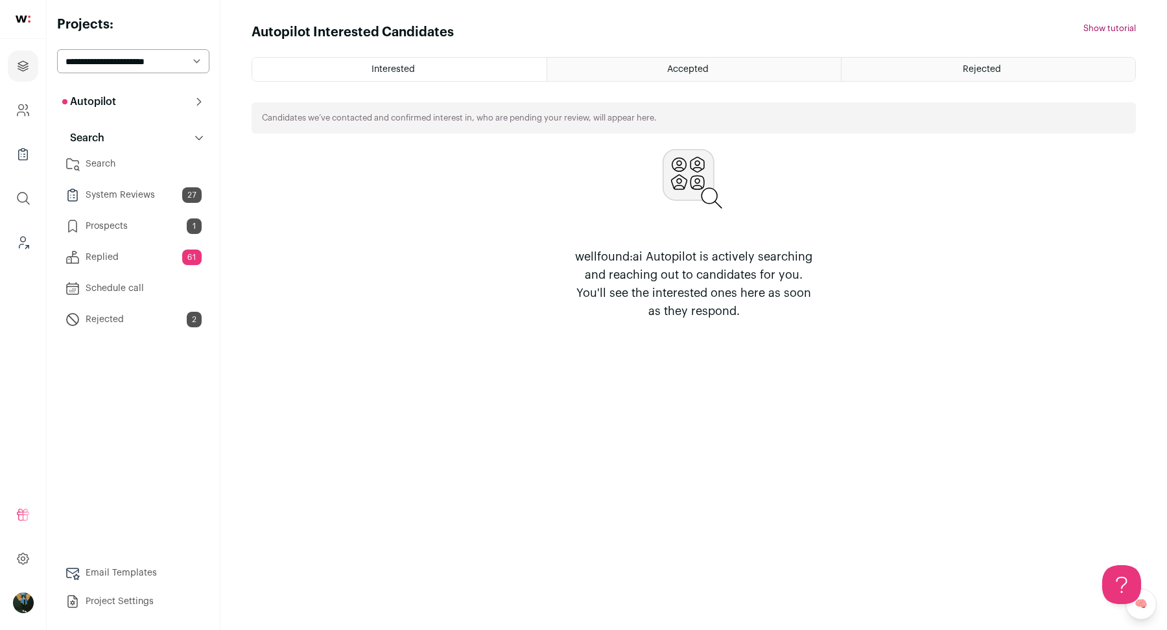
click at [98, 168] on link "Search" at bounding box center [133, 164] width 152 height 26
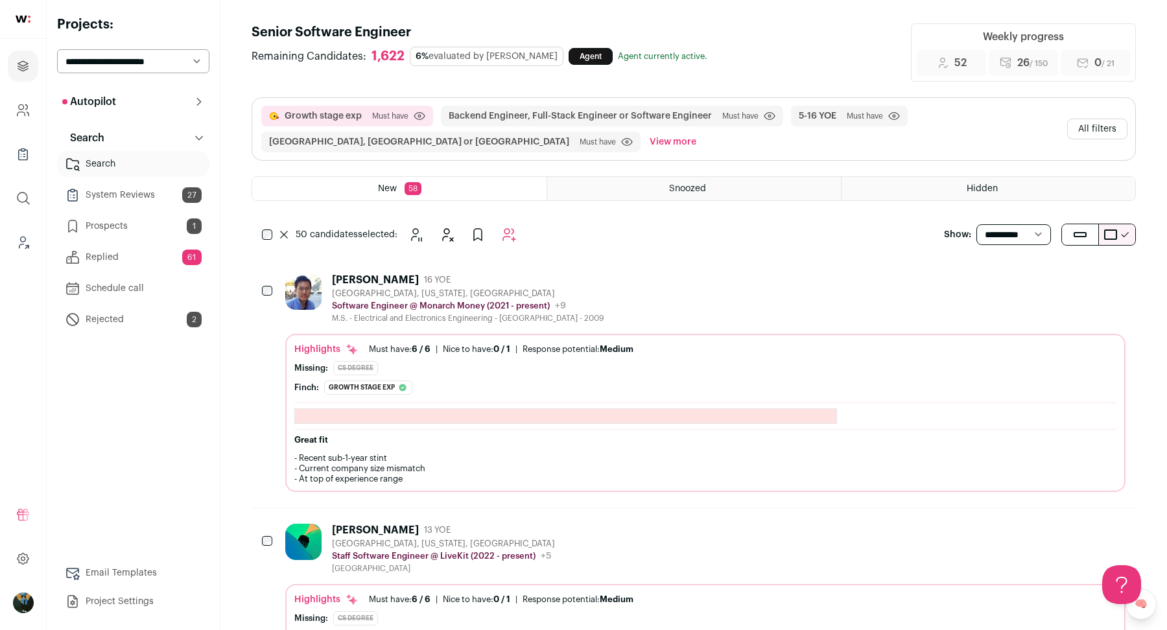
click at [514, 241] on button "Add to Autopilot" at bounding box center [509, 235] width 26 height 26
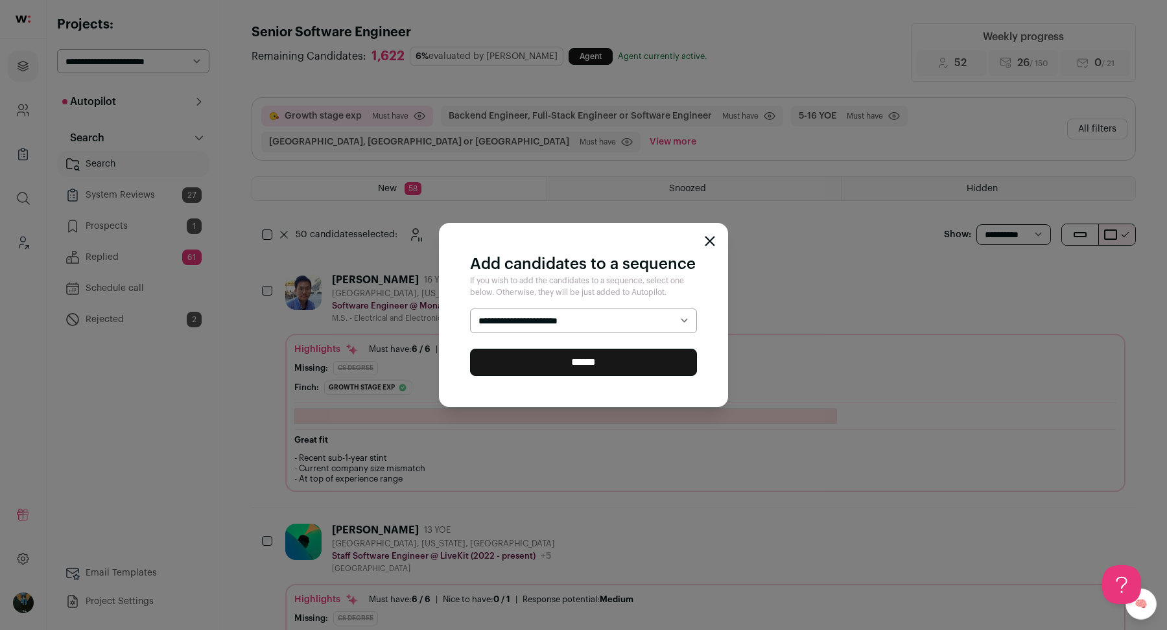
select select "*****"
click at [522, 358] on input "******" at bounding box center [583, 362] width 227 height 27
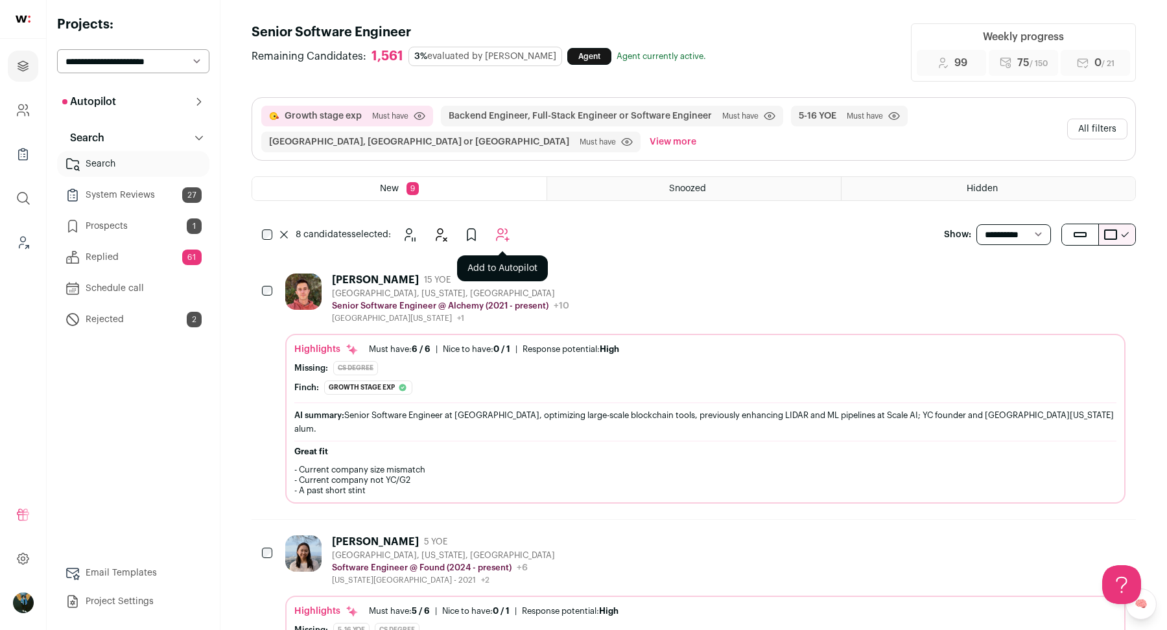
click at [505, 234] on icon "Add to Autopilot" at bounding box center [503, 235] width 16 height 16
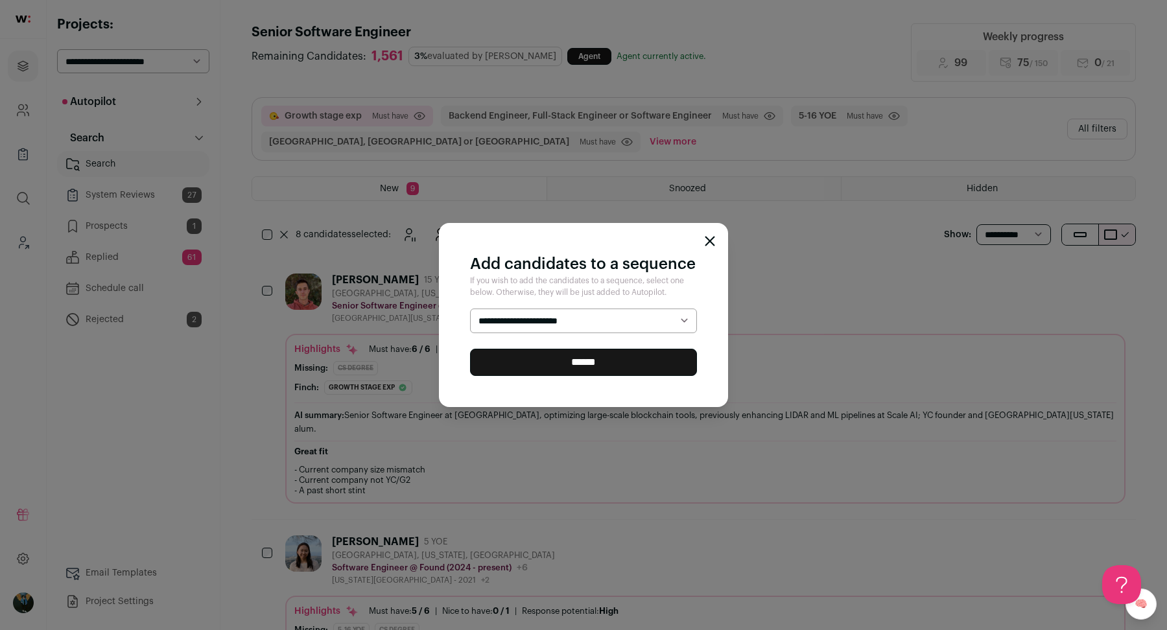
select select "*****"
click at [532, 376] on div "**********" at bounding box center [583, 315] width 289 height 184
click at [528, 360] on input "******" at bounding box center [583, 362] width 227 height 27
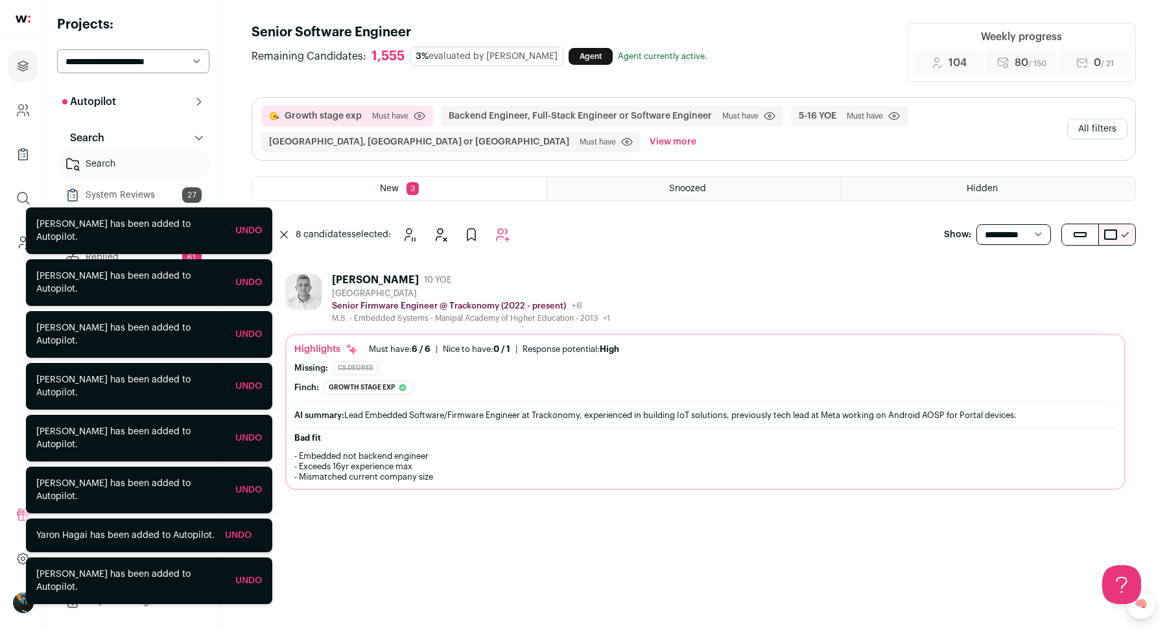
click at [281, 224] on div "8 candidates selected: Snooze Hide" at bounding box center [397, 235] width 238 height 26
click at [281, 228] on div "8 candidates selected: Snooze Hide" at bounding box center [397, 235] width 238 height 26
click at [281, 239] on div "8 candidates selected: Snooze Hide" at bounding box center [397, 235] width 238 height 26
click at [282, 236] on icon at bounding box center [284, 235] width 8 height 8
click at [1047, 273] on icon "Hide" at bounding box center [1045, 280] width 16 height 16
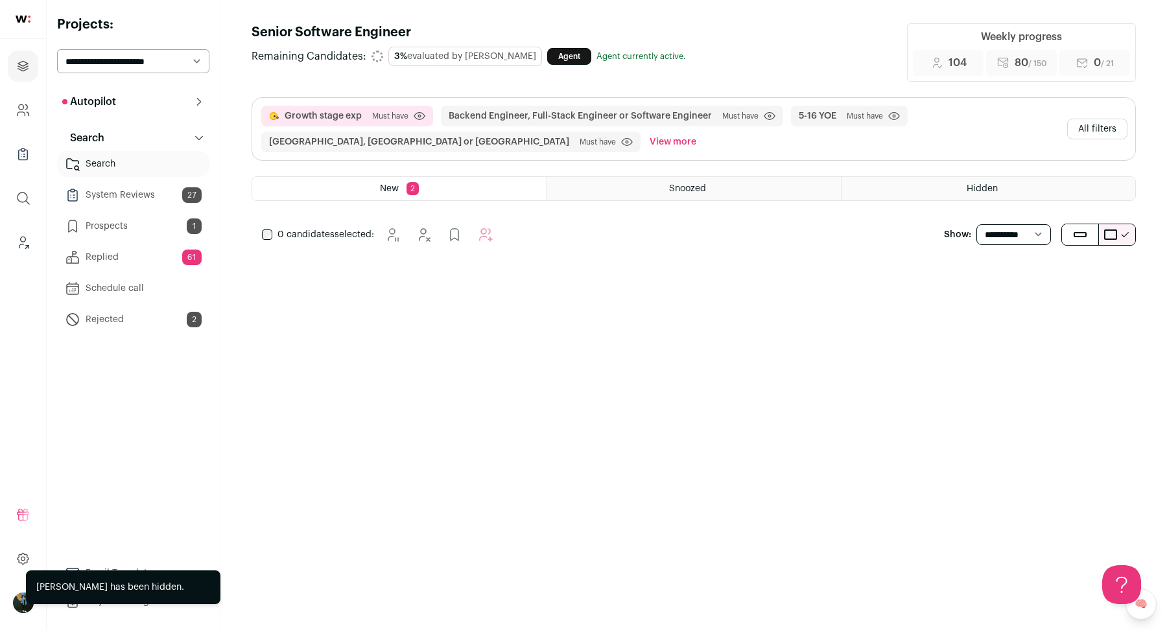
click at [1108, 141] on div "Growth stage exp Must have Click to disable/enable criteria Backend Engineer, F…" at bounding box center [693, 129] width 883 height 62
click at [1105, 138] on button "All filters" at bounding box center [1098, 129] width 60 height 21
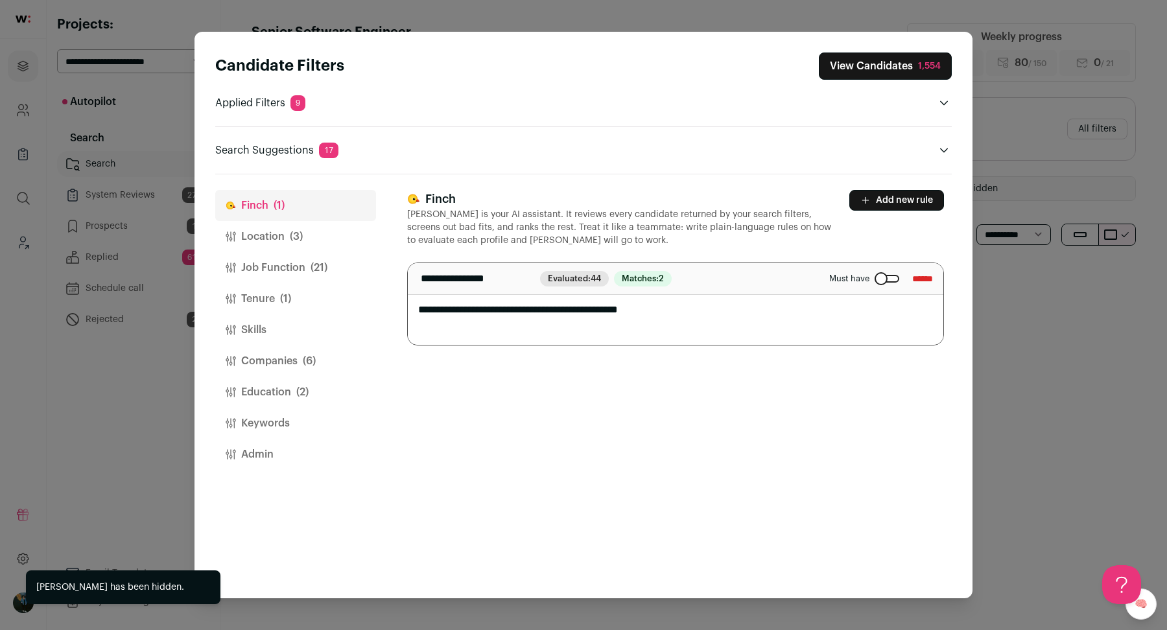
click at [257, 353] on button "Companies (6)" at bounding box center [295, 361] width 161 height 31
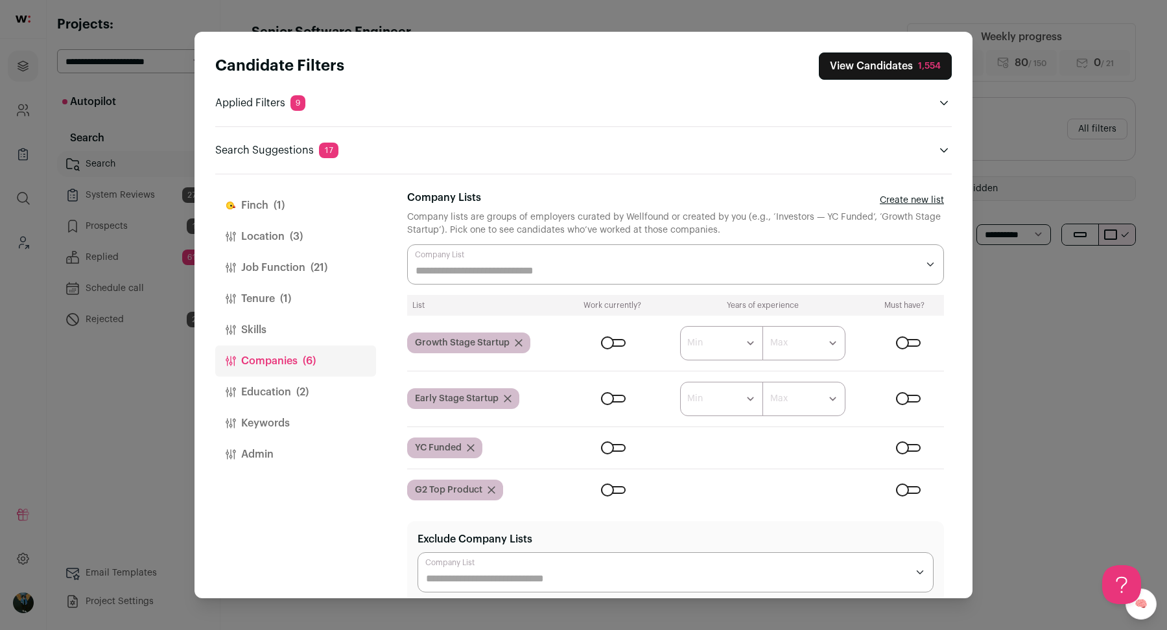
click at [629, 402] on form "****** ******* ******* ******* ******* ******* ******* ******* ******* ********…" at bounding box center [756, 399] width 375 height 34
click at [620, 395] on div "Close modal via background" at bounding box center [613, 399] width 25 height 8
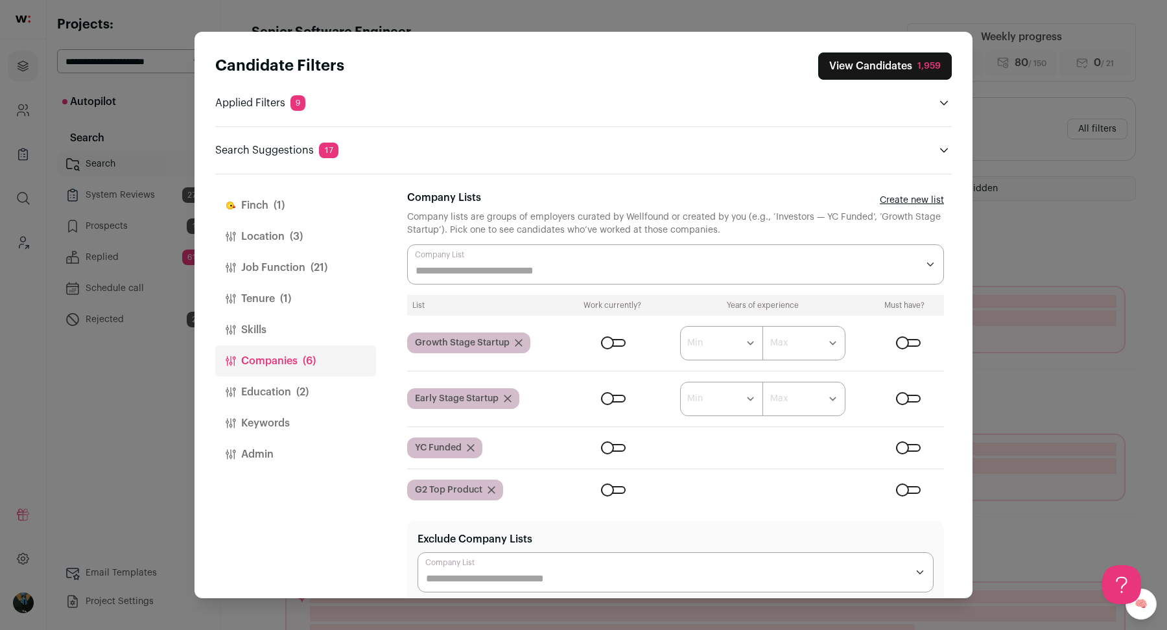
click at [928, 66] on div "1,959" at bounding box center [929, 66] width 23 height 13
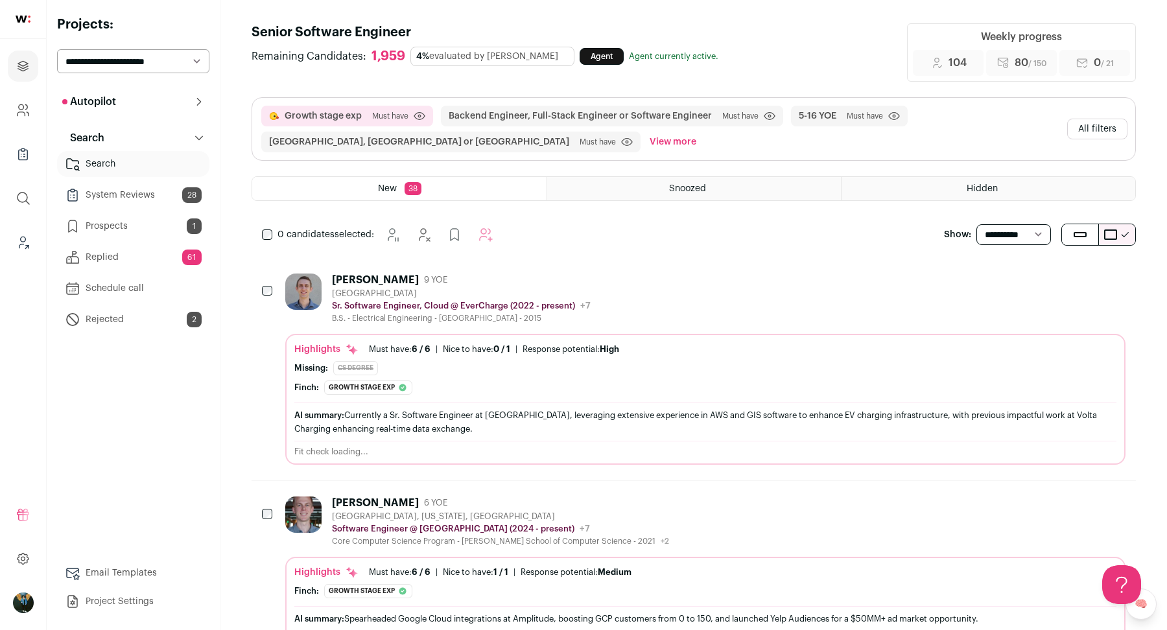
click at [1049, 277] on icon "Hide" at bounding box center [1045, 280] width 16 height 16
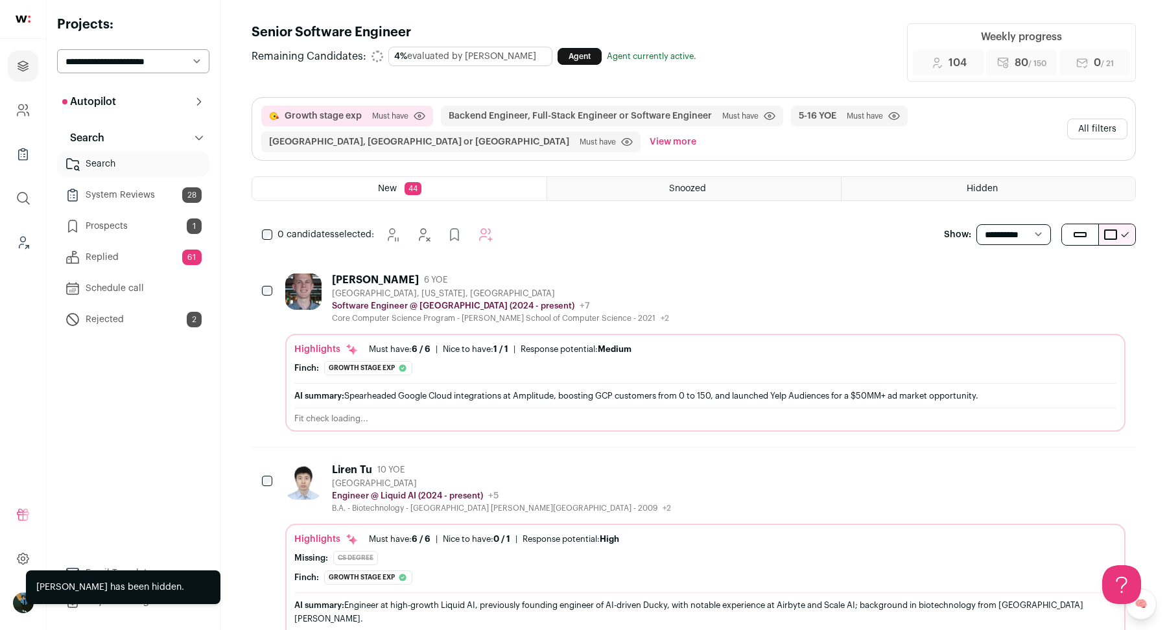
click at [1000, 224] on select "**********" at bounding box center [1014, 234] width 75 height 21
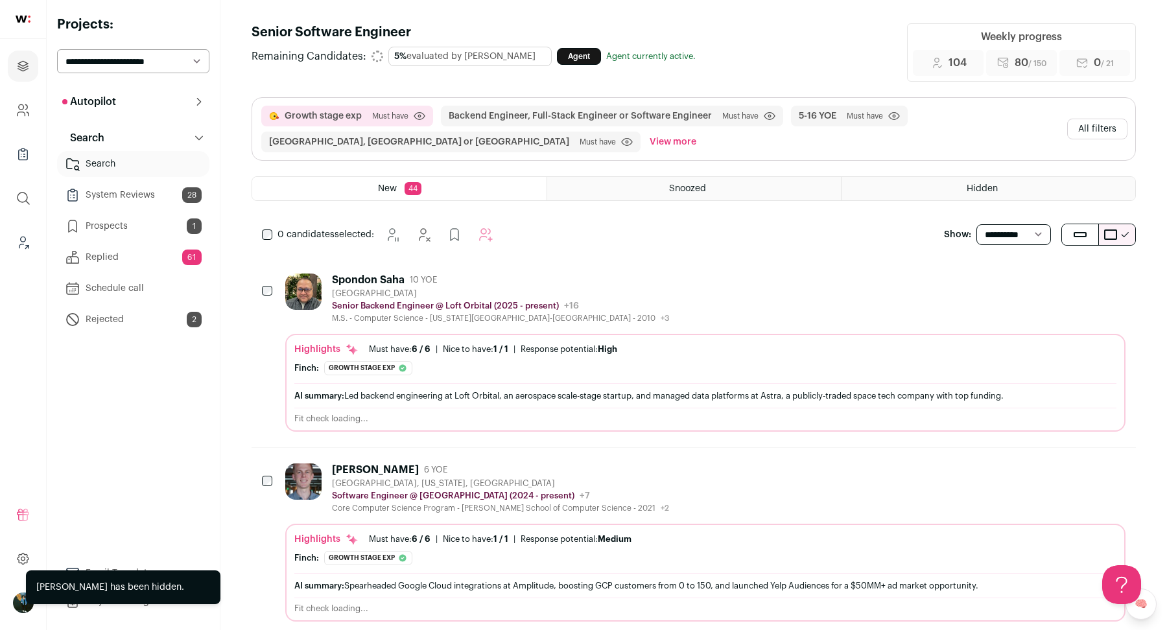
select select "**"
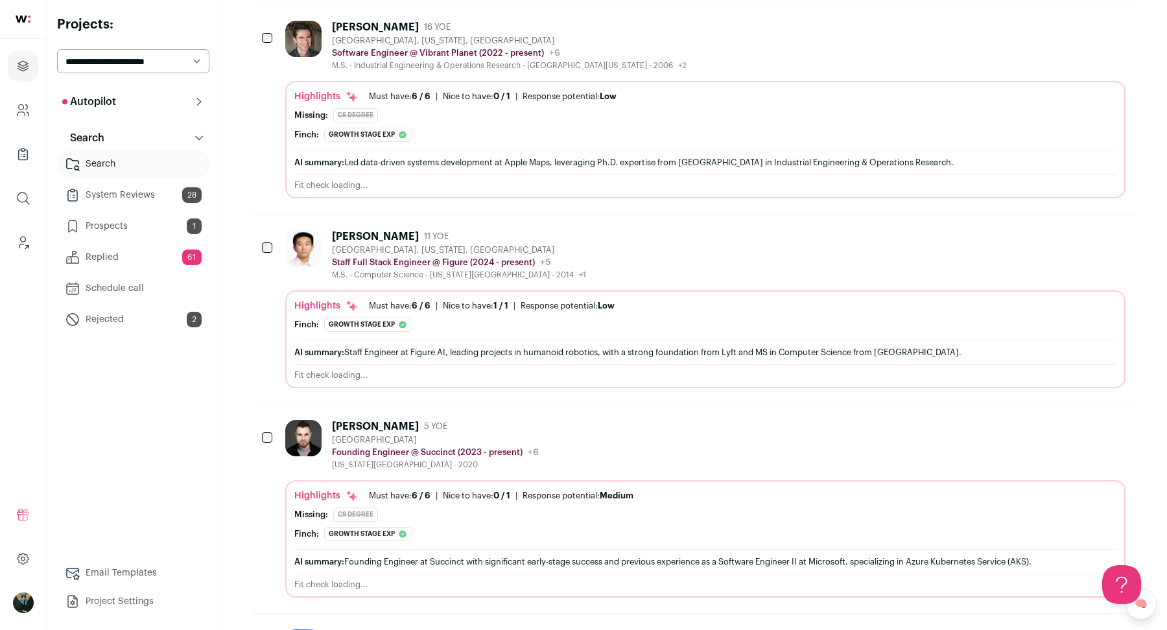
scroll to position [4656, 0]
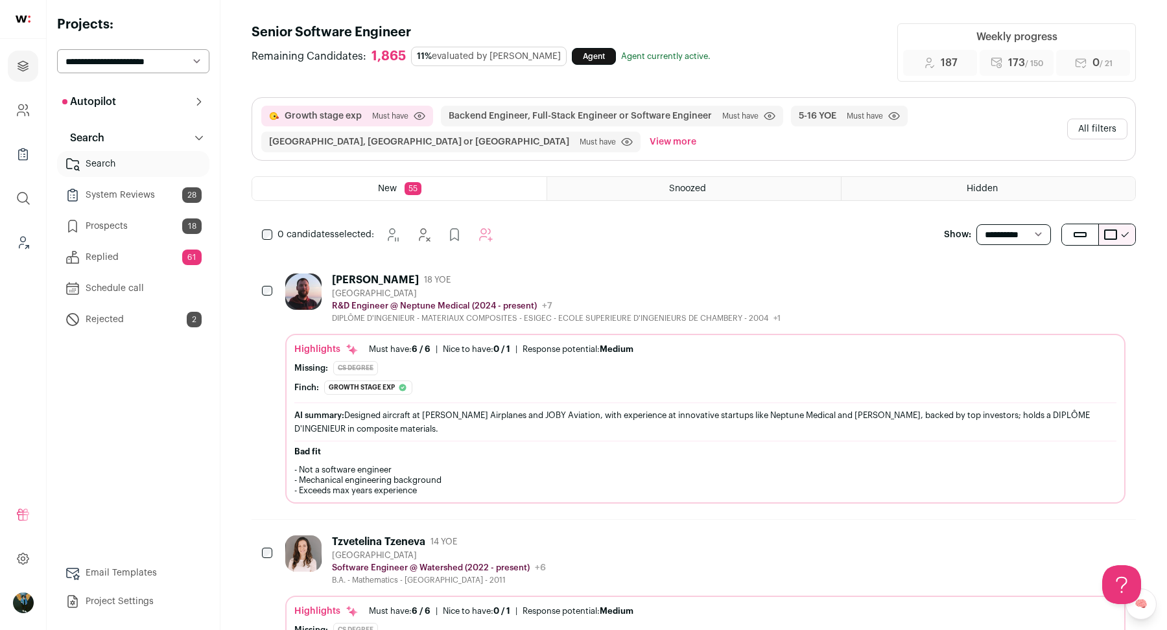
click at [22, 250] on icon "Leads (Backoffice)" at bounding box center [23, 243] width 15 height 16
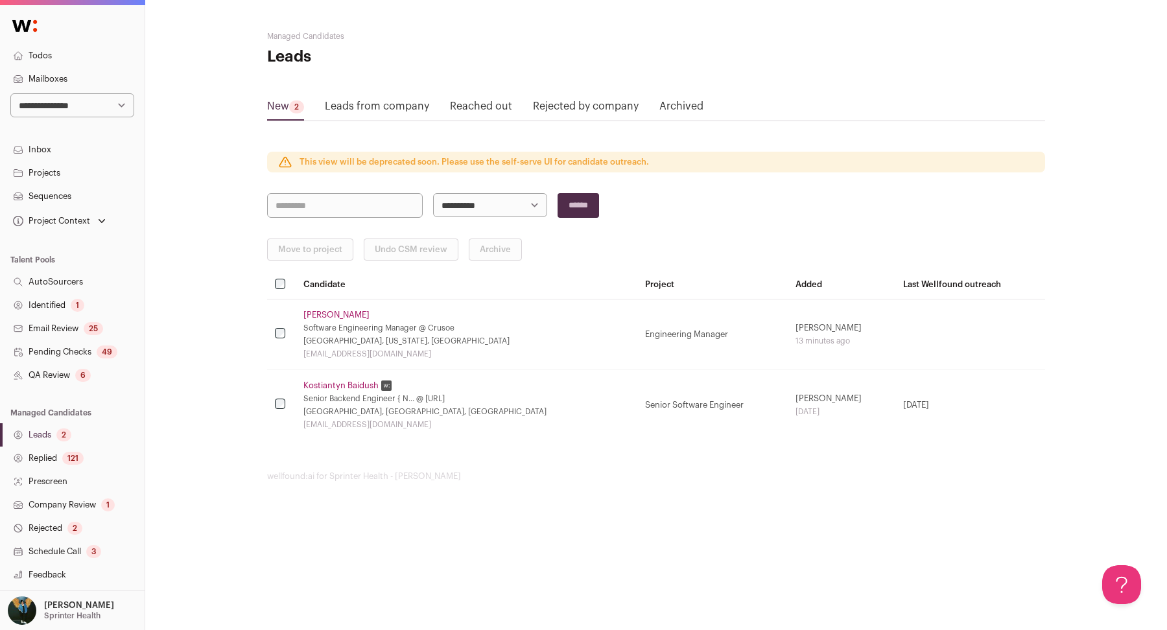
click at [67, 42] on nav "**********" at bounding box center [72, 357] width 145 height 699
click at [54, 58] on link "Todos" at bounding box center [72, 55] width 145 height 23
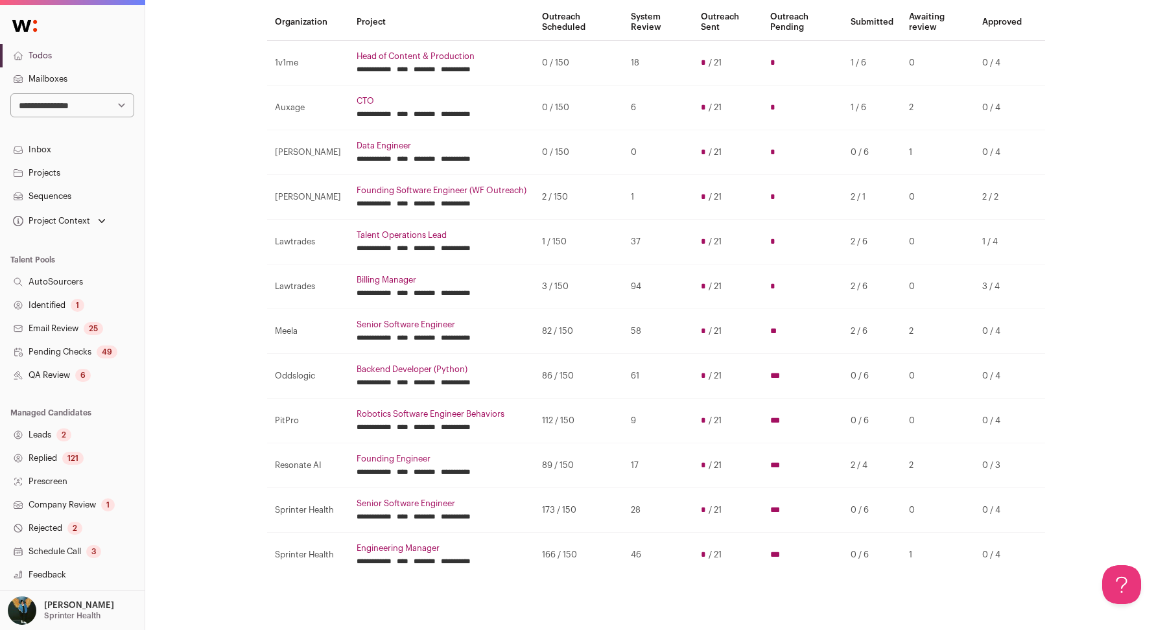
scroll to position [118, 0]
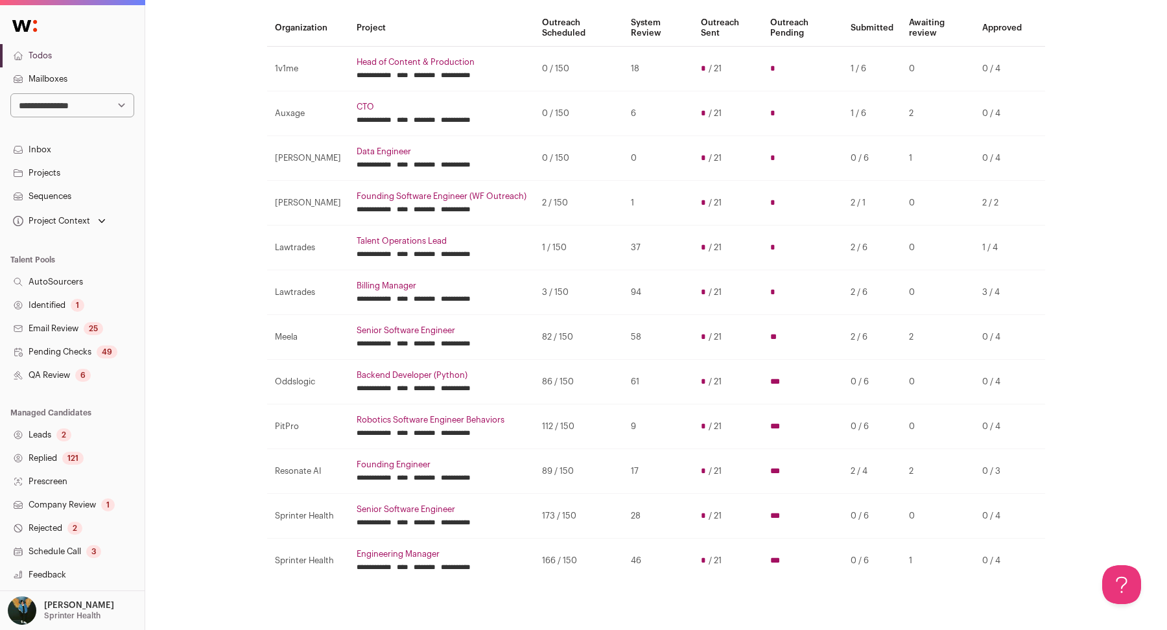
click at [433, 207] on input "********" at bounding box center [425, 209] width 22 height 10
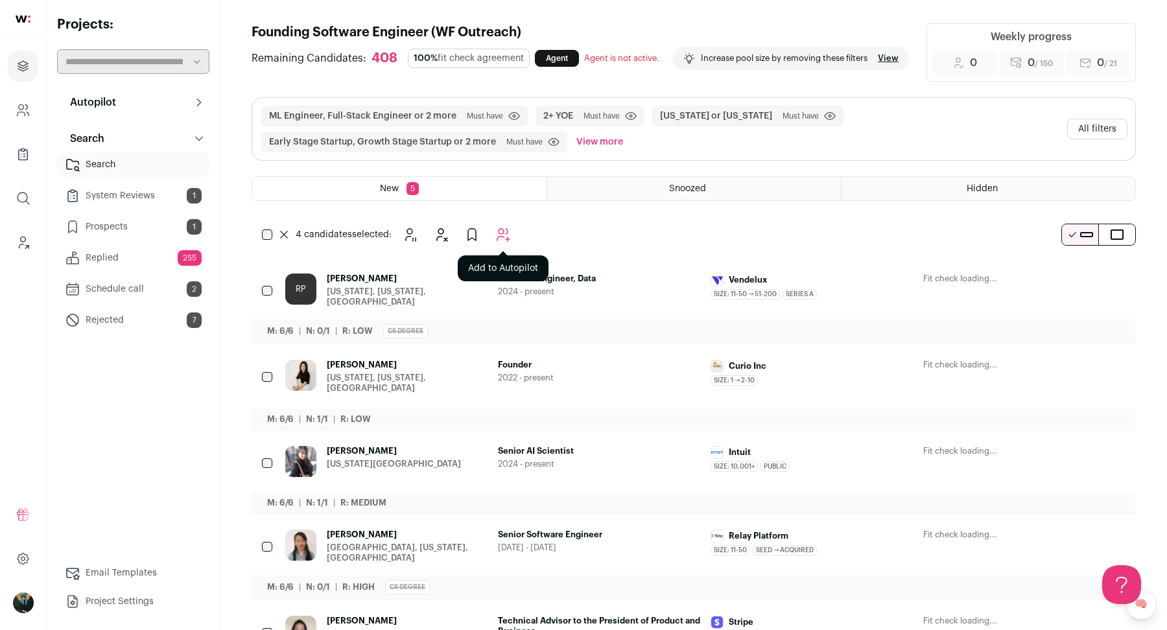
click at [505, 241] on icon "Add to Autopilot" at bounding box center [503, 235] width 12 height 12
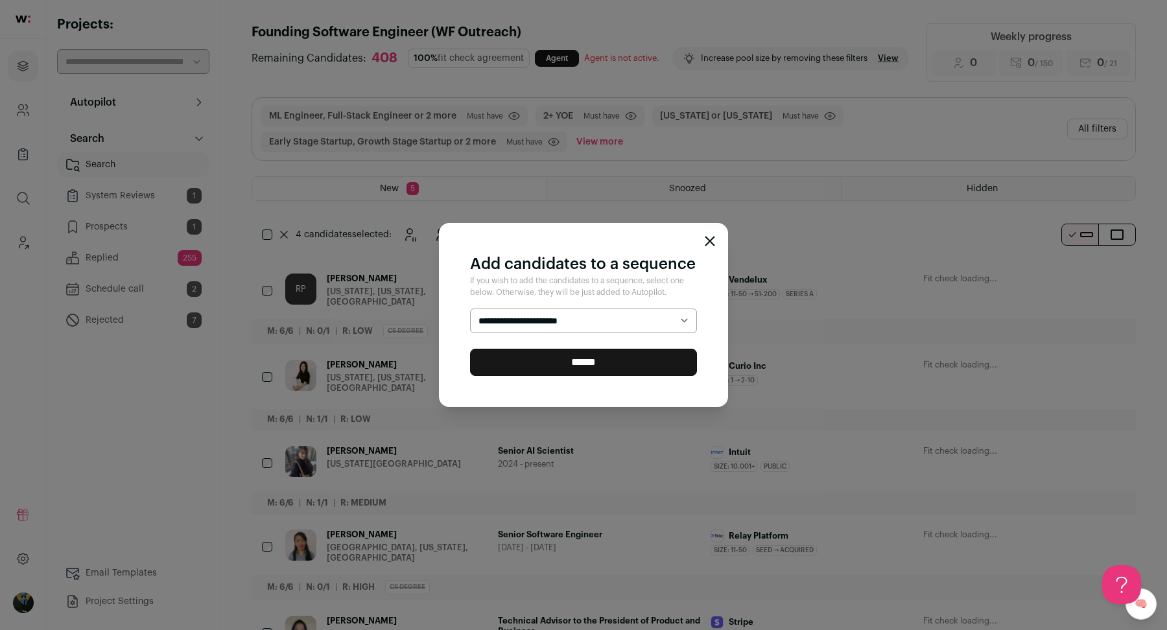
select select "*****"
click at [507, 364] on input "******" at bounding box center [583, 362] width 227 height 27
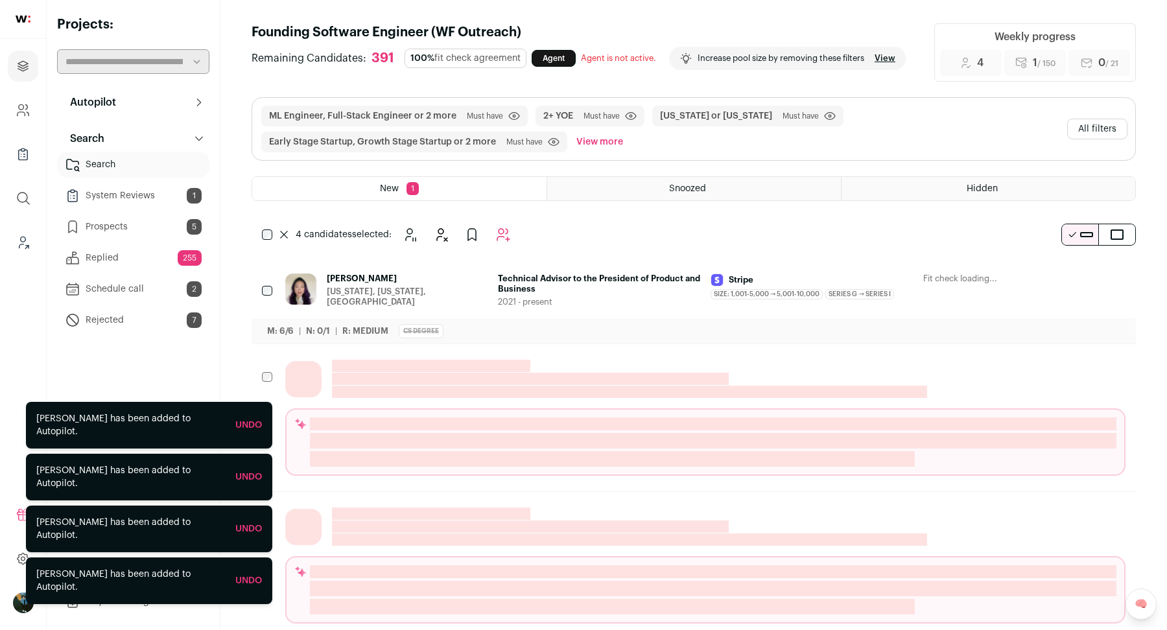
click at [1097, 123] on button "All filters" at bounding box center [1098, 129] width 60 height 21
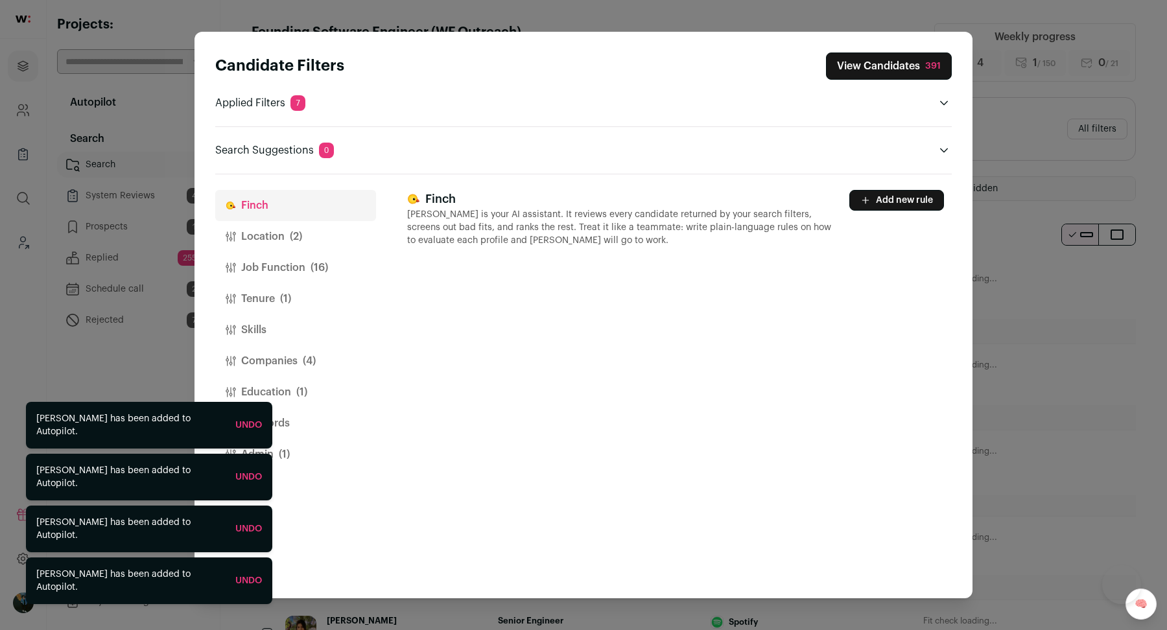
click at [277, 370] on button "Companies (4)" at bounding box center [295, 361] width 161 height 31
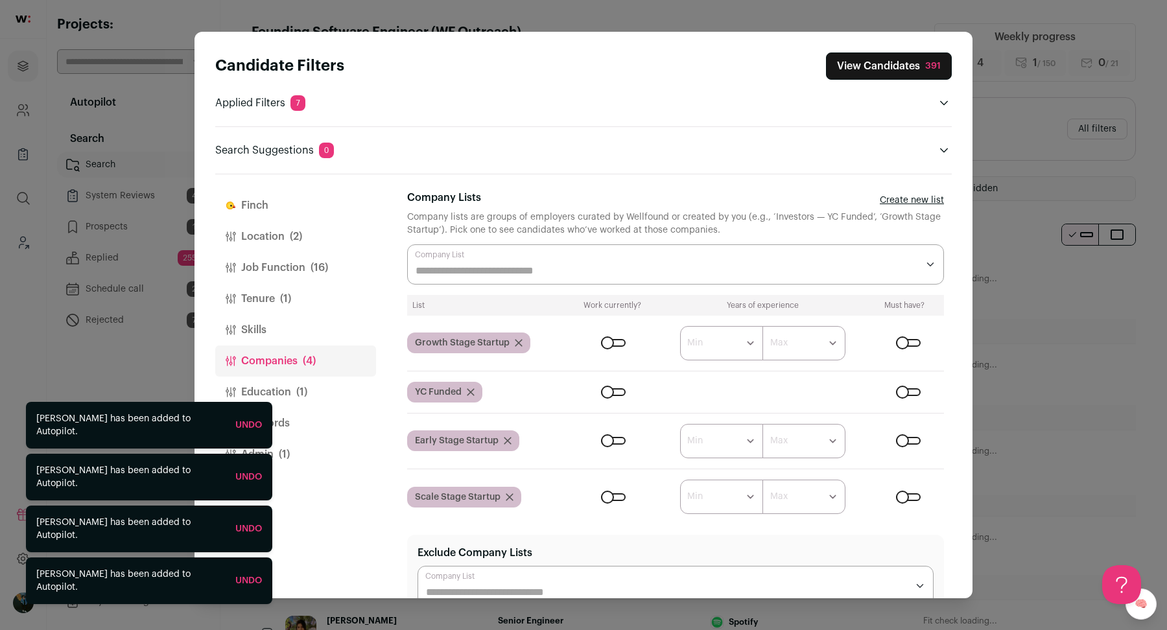
click at [278, 400] on button "Education (1)" at bounding box center [295, 392] width 161 height 31
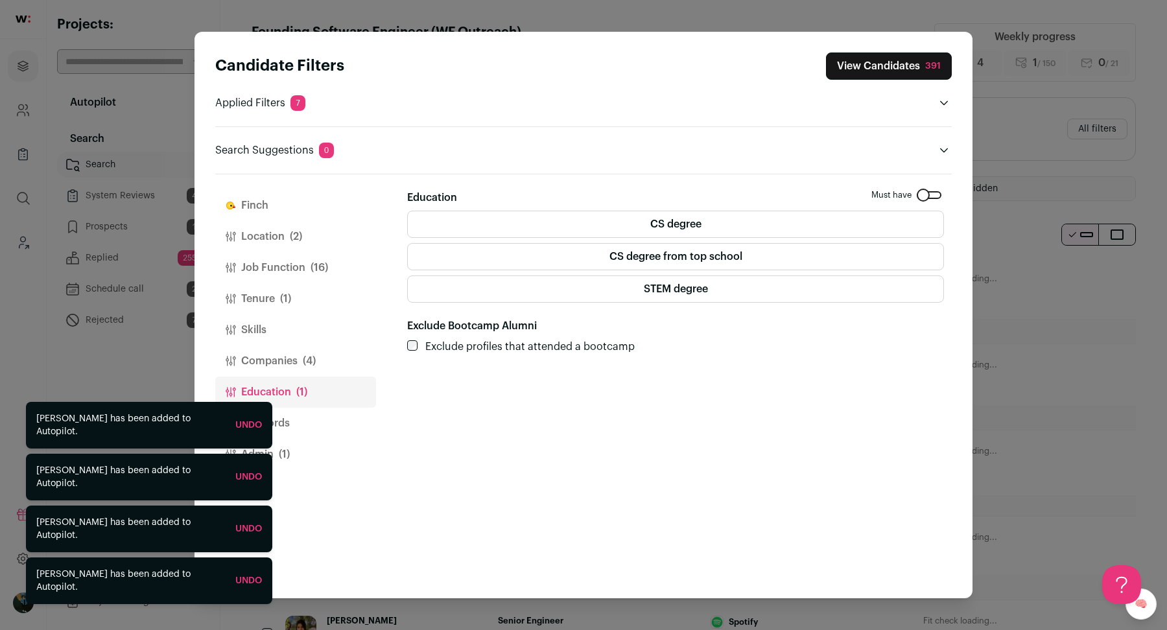
click at [290, 412] on button "Keywords" at bounding box center [295, 423] width 161 height 31
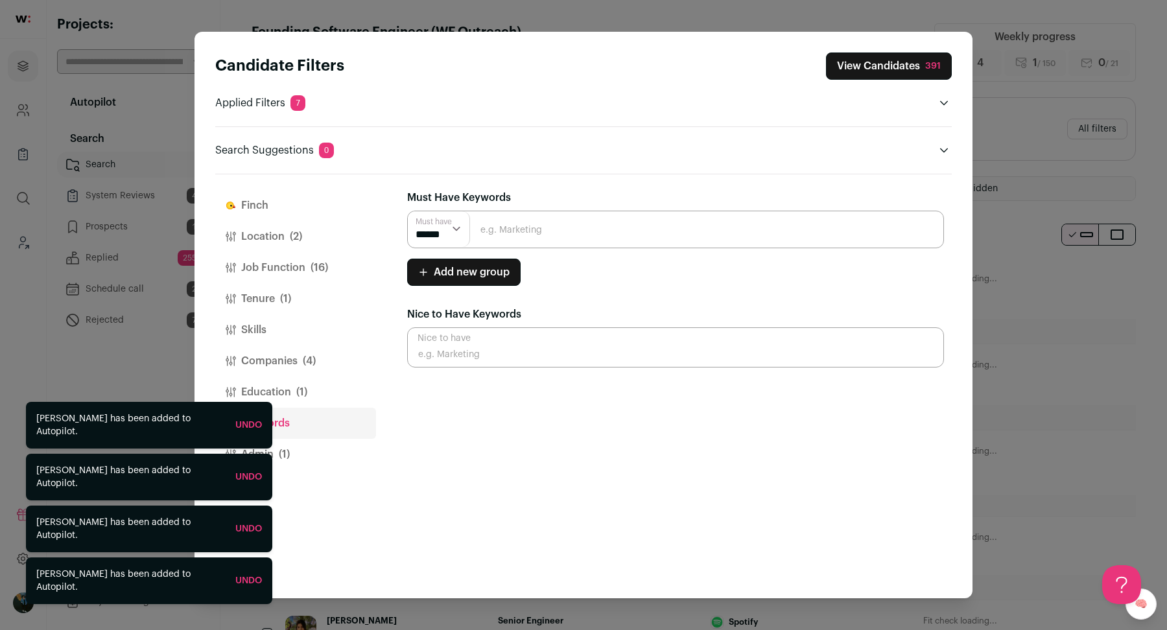
click at [302, 450] on button "Admin (1)" at bounding box center [295, 454] width 161 height 31
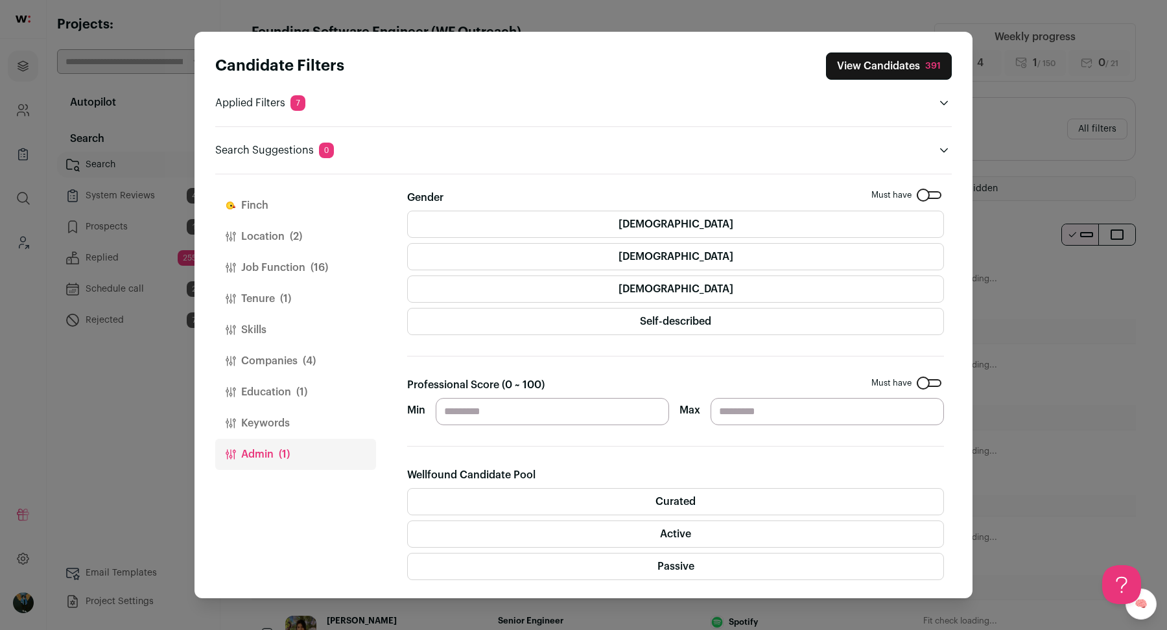
click at [307, 351] on button "Companies (4)" at bounding box center [295, 361] width 161 height 31
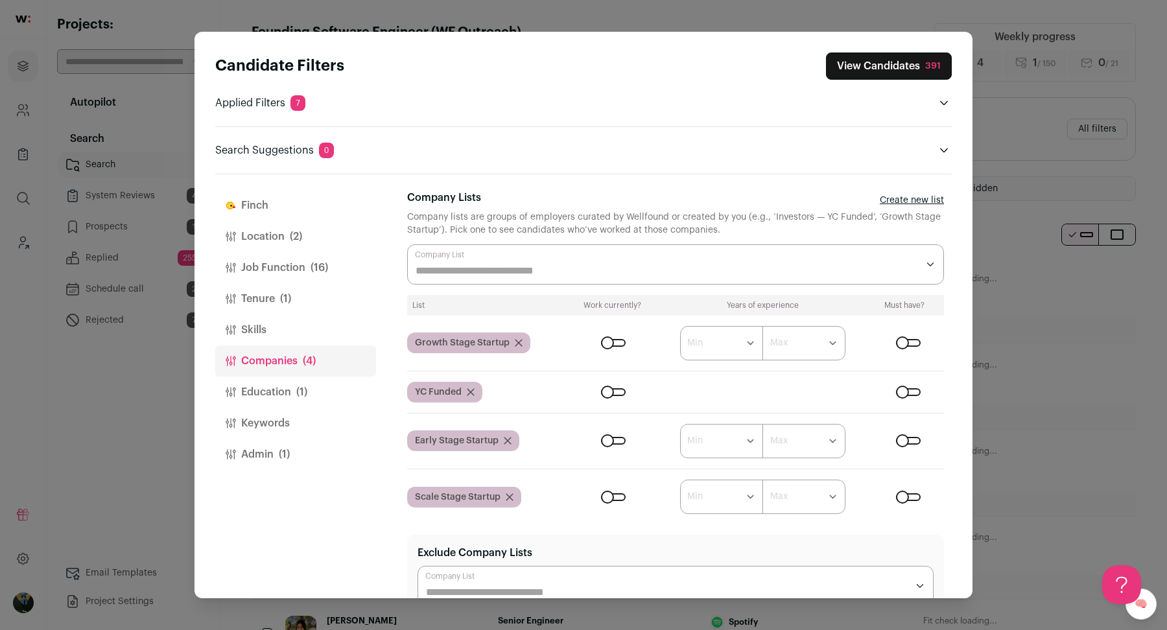
click at [290, 287] on button "Tenure (1)" at bounding box center [295, 298] width 161 height 31
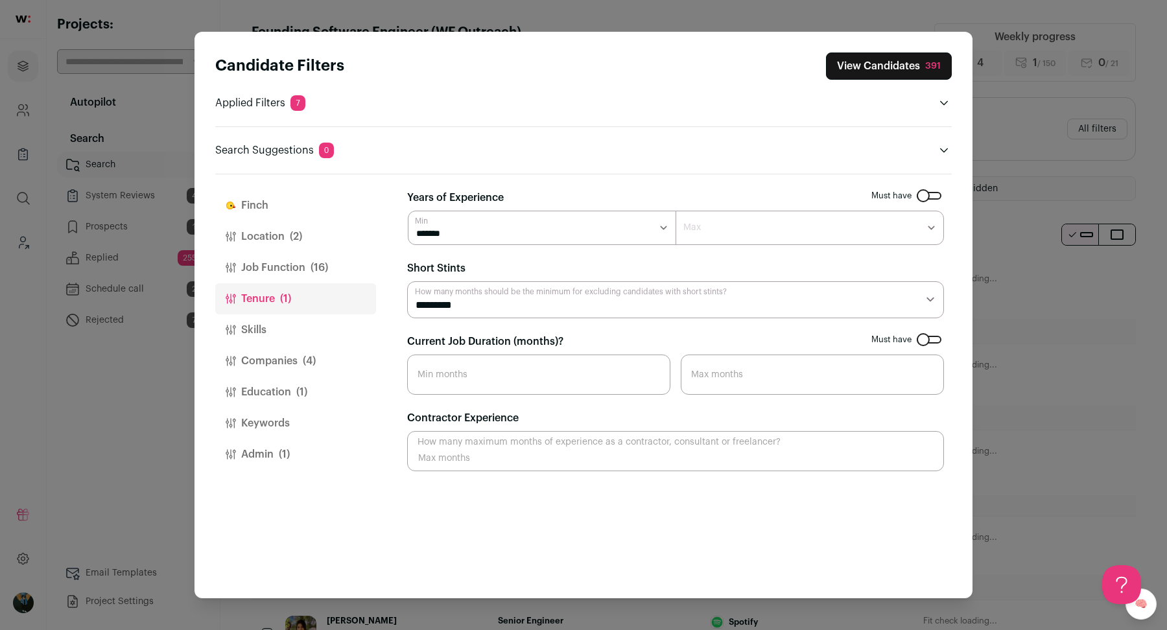
click at [302, 262] on button "Job Function (16)" at bounding box center [295, 267] width 161 height 31
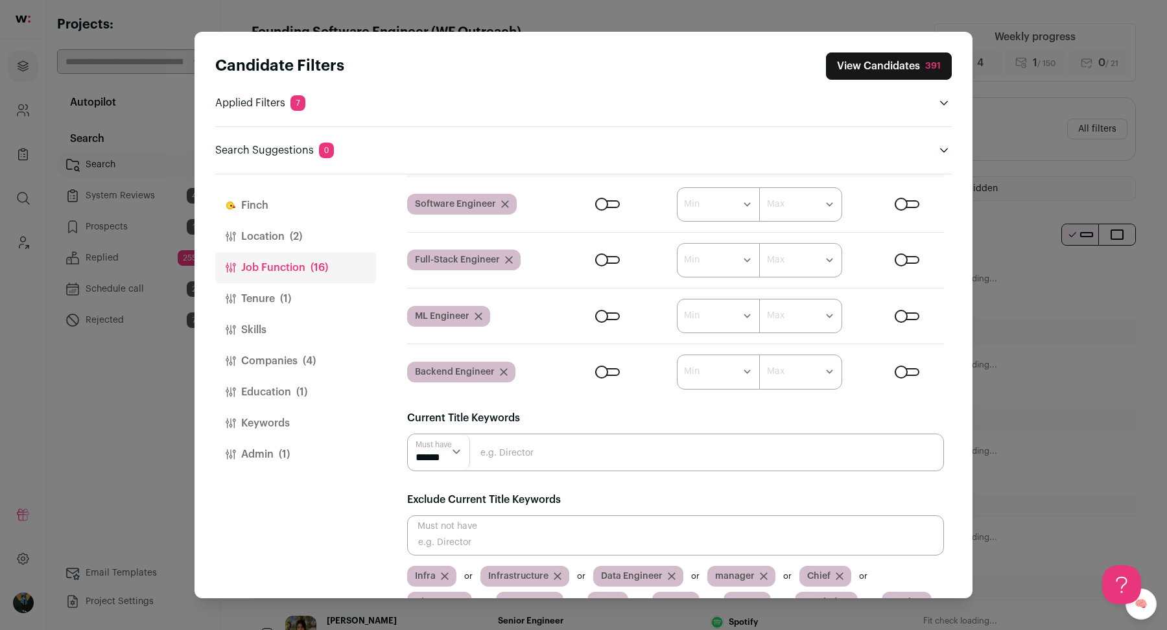
scroll to position [125, 0]
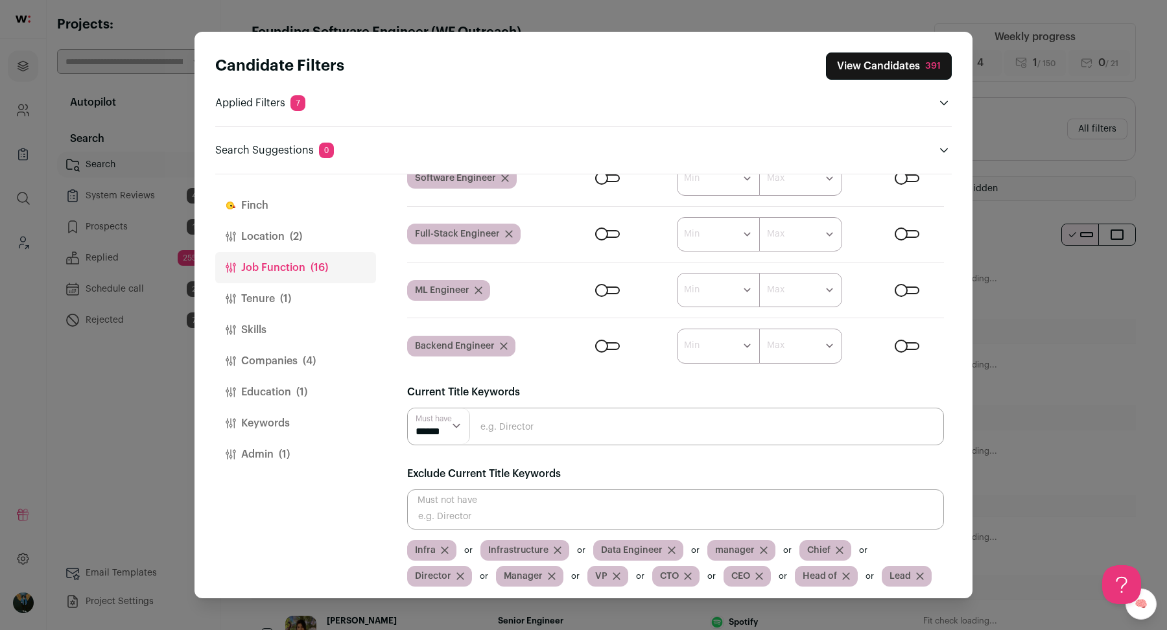
click at [282, 396] on button "Education (1)" at bounding box center [295, 392] width 161 height 31
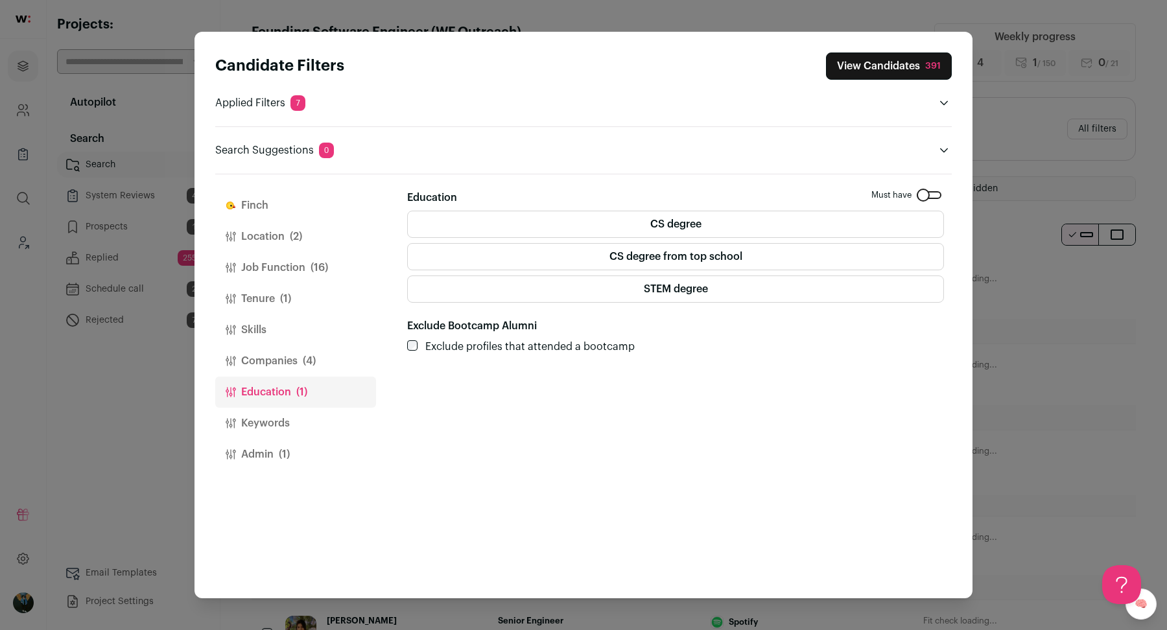
scroll to position [0, 0]
click at [287, 361] on button "Companies (4)" at bounding box center [295, 361] width 161 height 31
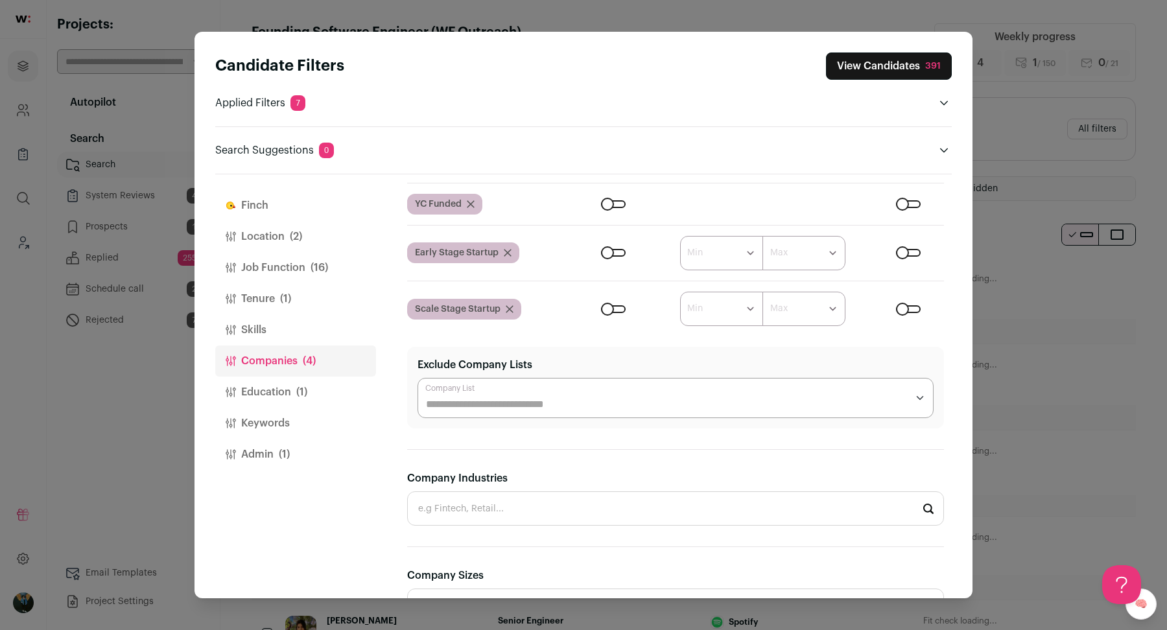
scroll to position [62, 0]
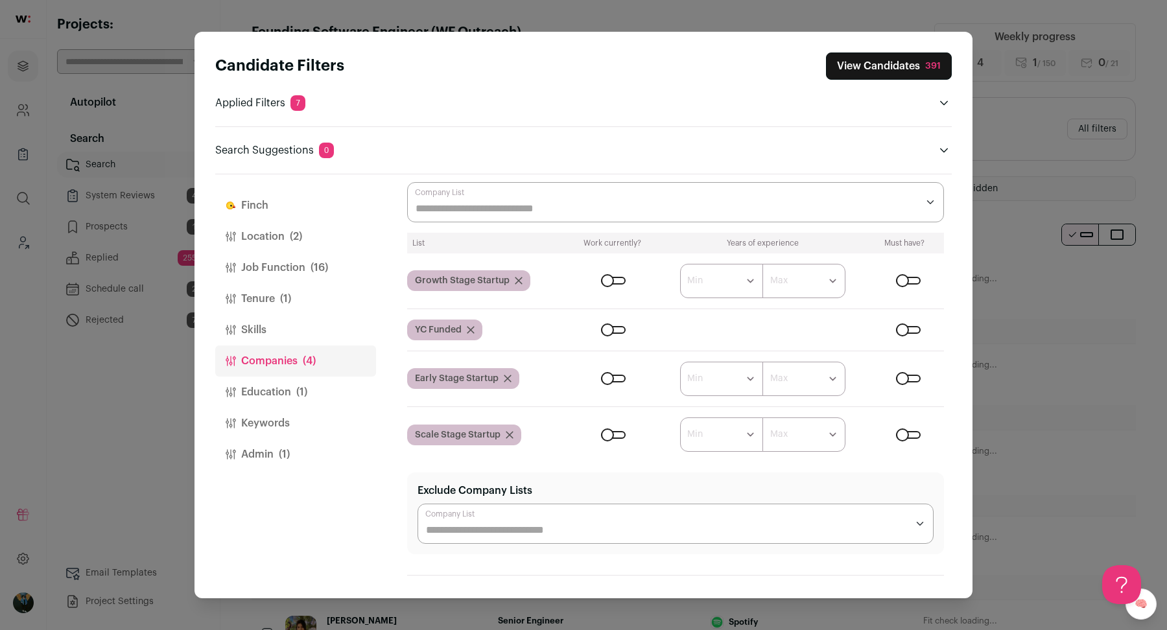
click at [910, 289] on form "****** ******* ******* ******* ******* ******* ******* ******* ******* ********…" at bounding box center [756, 281] width 375 height 34
click at [910, 285] on form "****** ******* ******* ******* ******* ******* ******* ******* ******* ********…" at bounding box center [756, 281] width 375 height 34
click at [909, 282] on div "Close modal via background" at bounding box center [908, 281] width 25 height 8
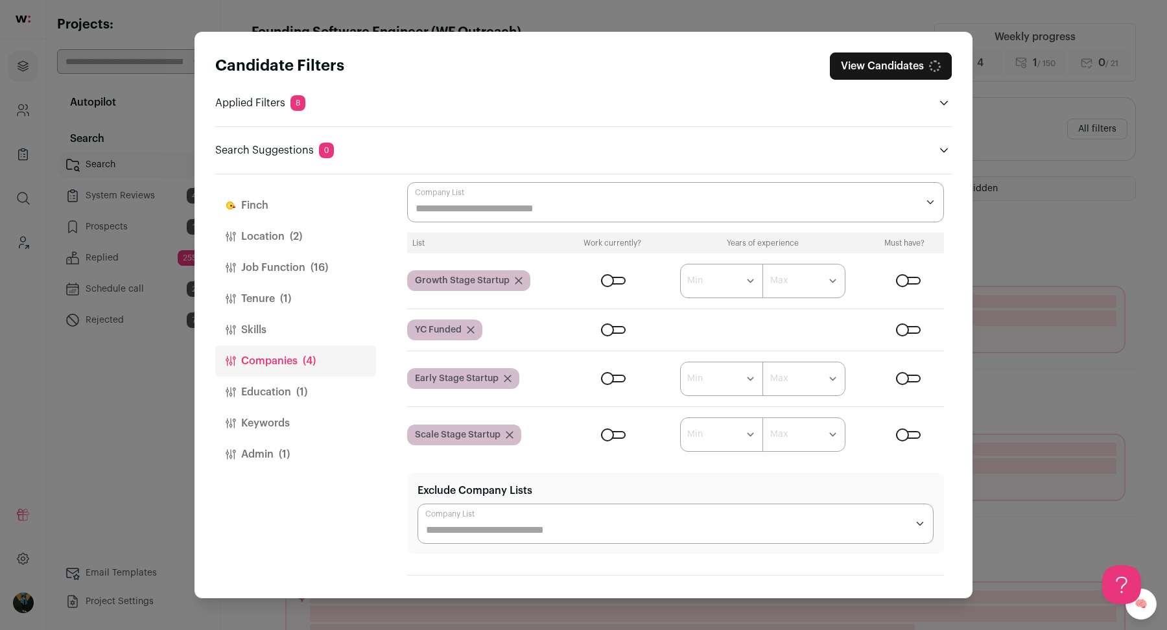
scroll to position [57, 0]
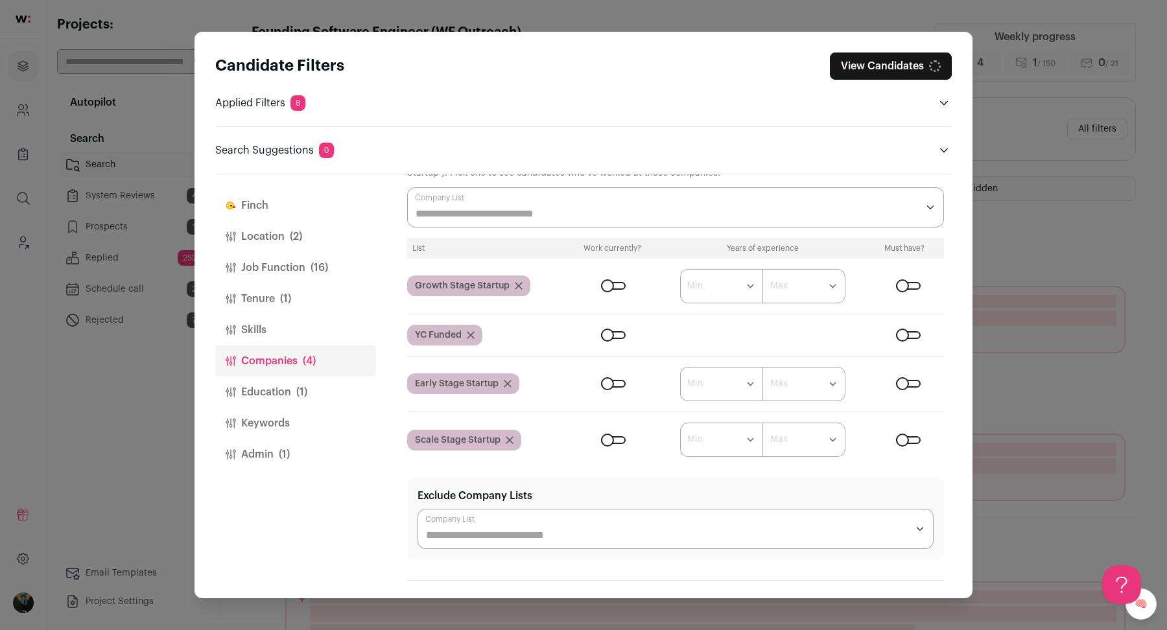
click at [905, 323] on div "List Work currently? Years of experience Must have? Growth Stage Startup ******…" at bounding box center [675, 348] width 537 height 220
click at [904, 339] on div "List Work currently? Years of experience Must have? Growth Stage Startup ******…" at bounding box center [675, 348] width 537 height 220
click at [908, 331] on div "Close modal via background" at bounding box center [908, 335] width 25 height 8
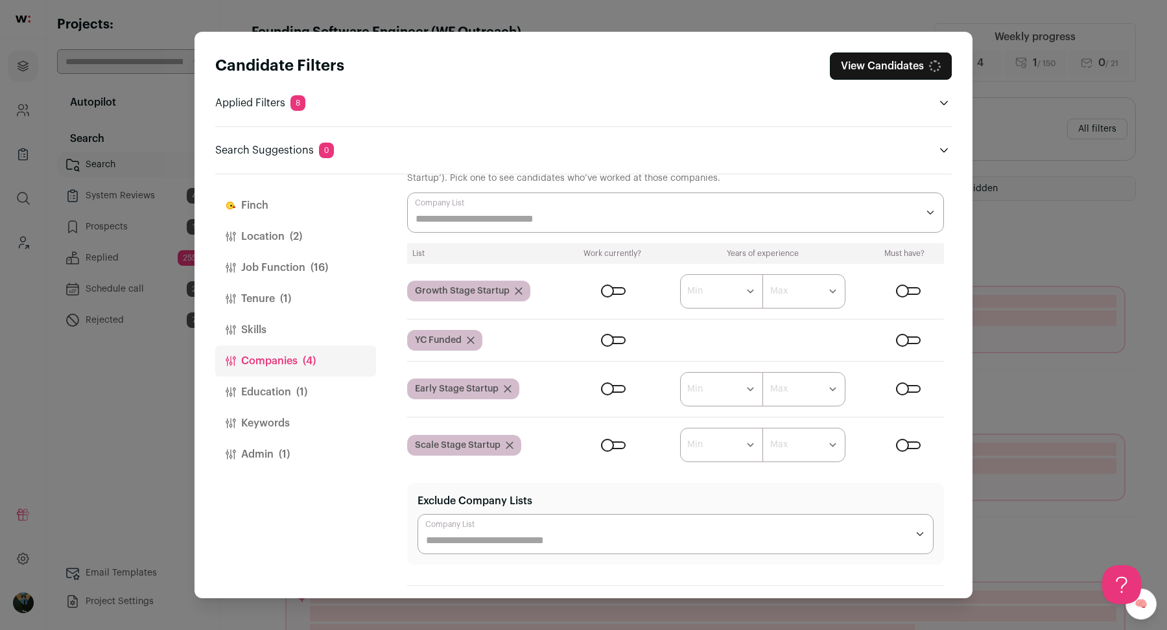
click at [913, 380] on form "****** ******* ******* ******* ******* ******* ******* ******* ******* ********…" at bounding box center [756, 389] width 375 height 34
click at [913, 385] on div "Close modal via background" at bounding box center [908, 389] width 25 height 8
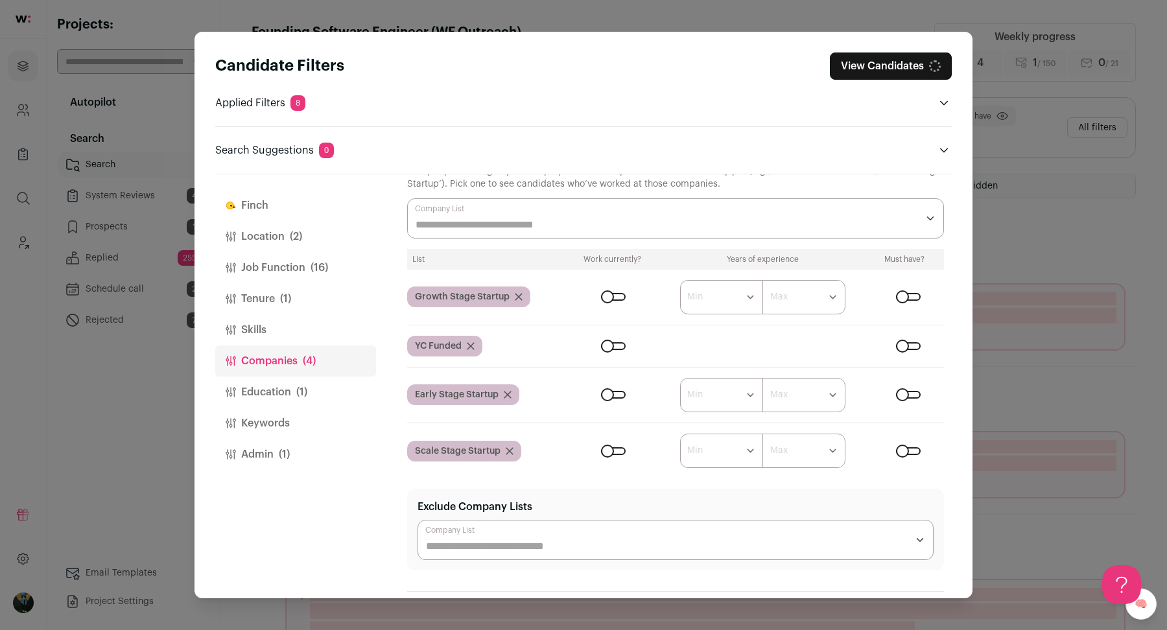
click at [913, 448] on div "Close modal via background" at bounding box center [908, 452] width 25 height 8
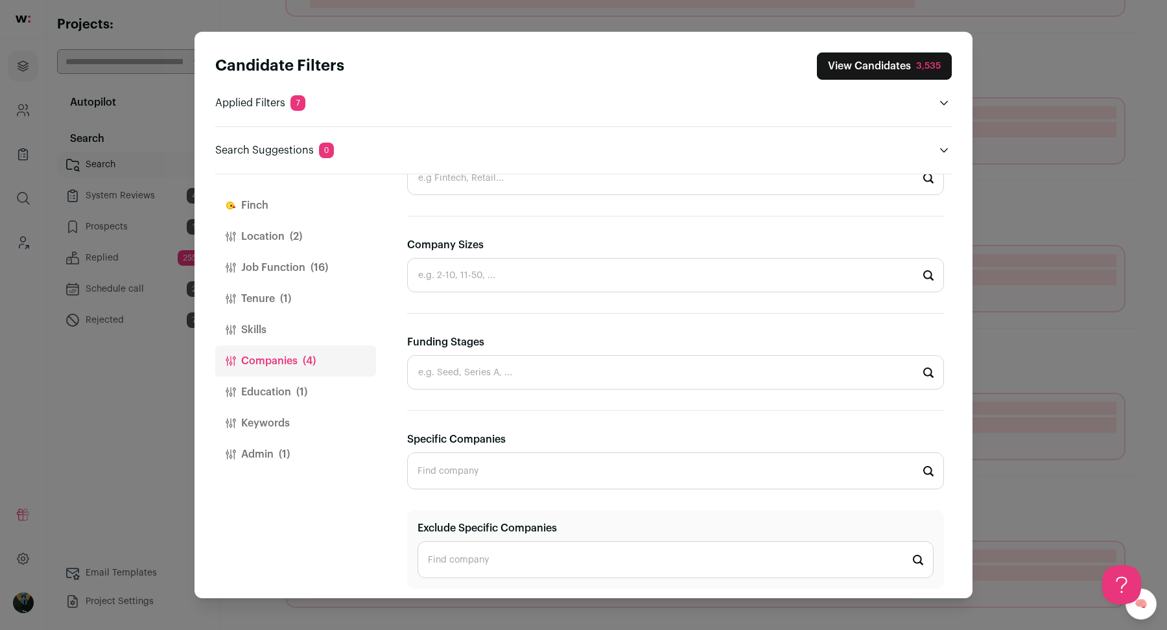
scroll to position [363, 0]
click at [918, 66] on div "3,535" at bounding box center [928, 66] width 25 height 13
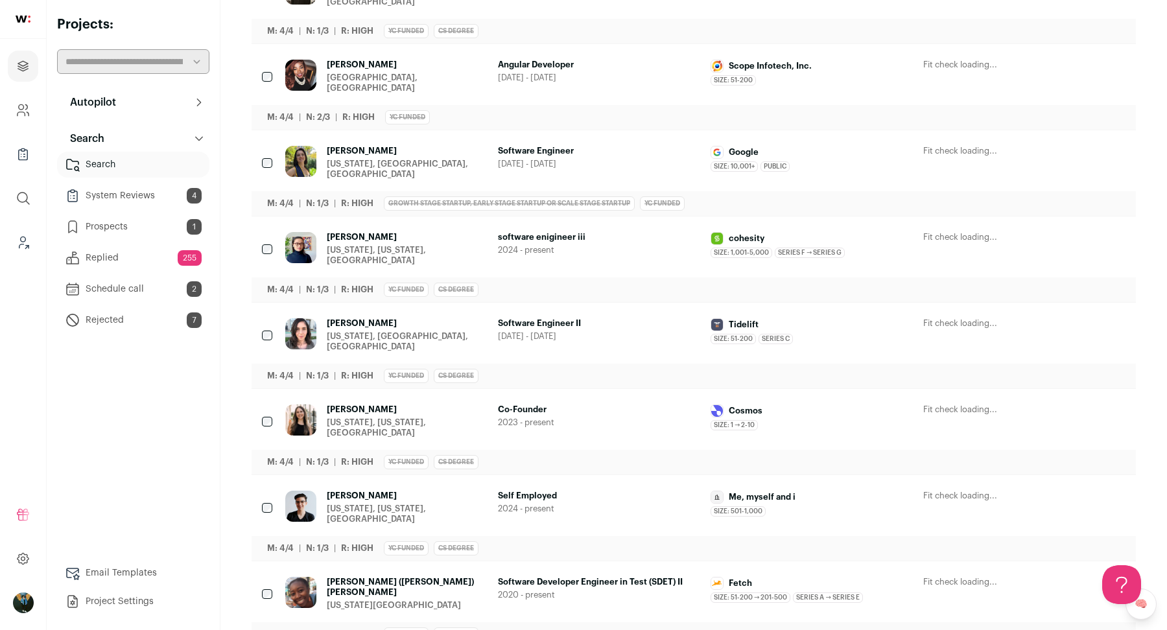
scroll to position [171, 0]
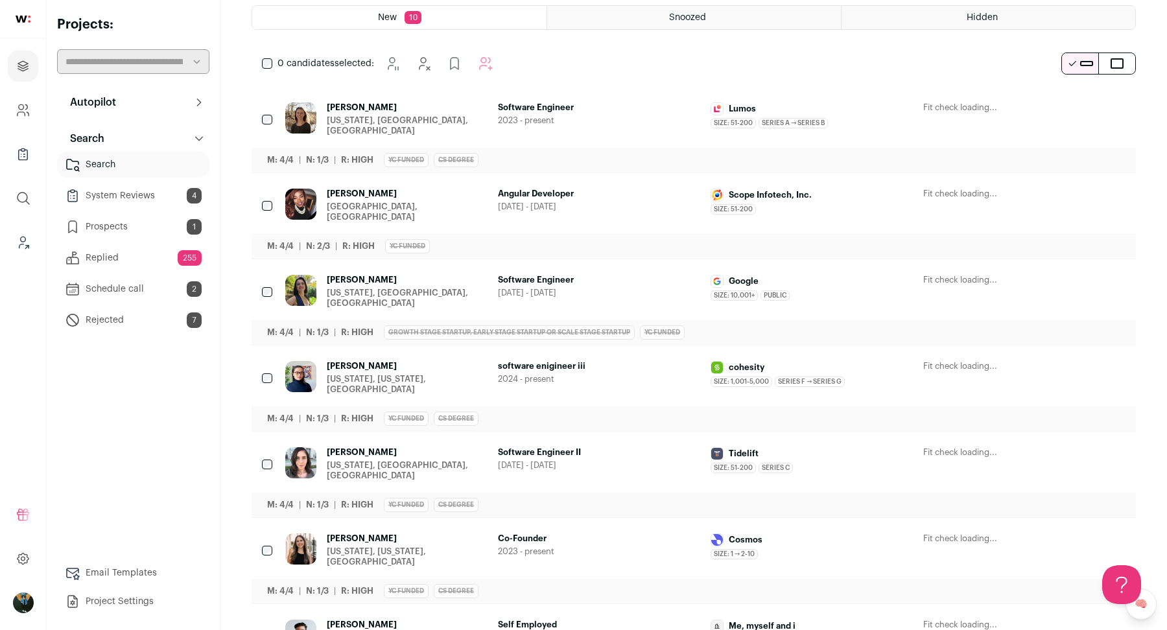
click at [1038, 187] on button "Hide" at bounding box center [1044, 194] width 27 height 27
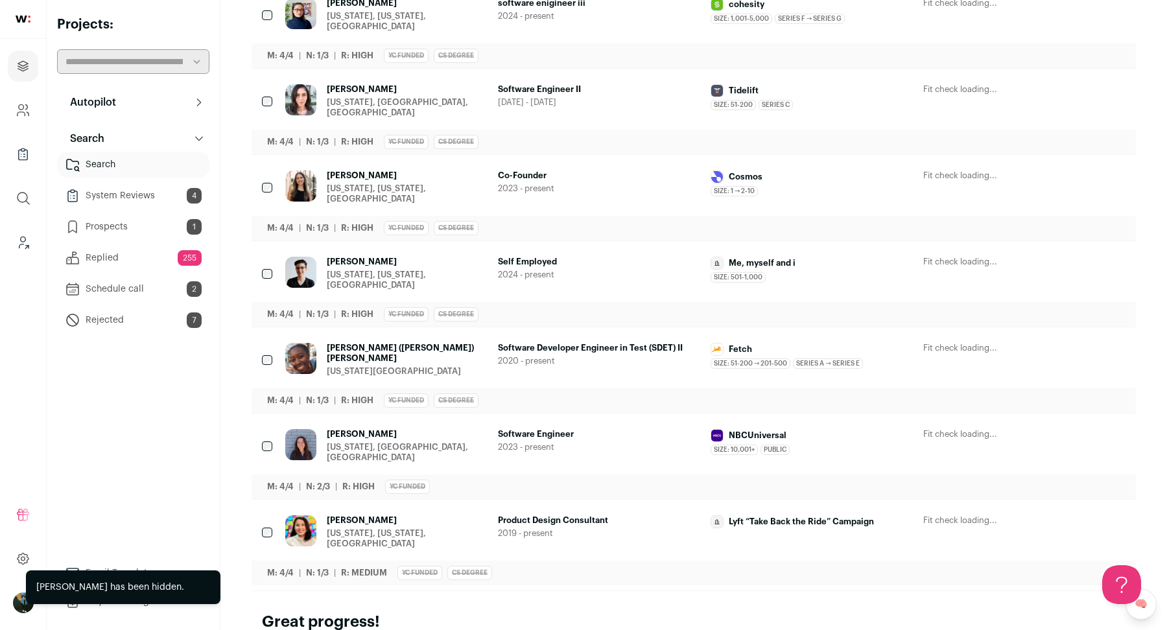
scroll to position [483, 0]
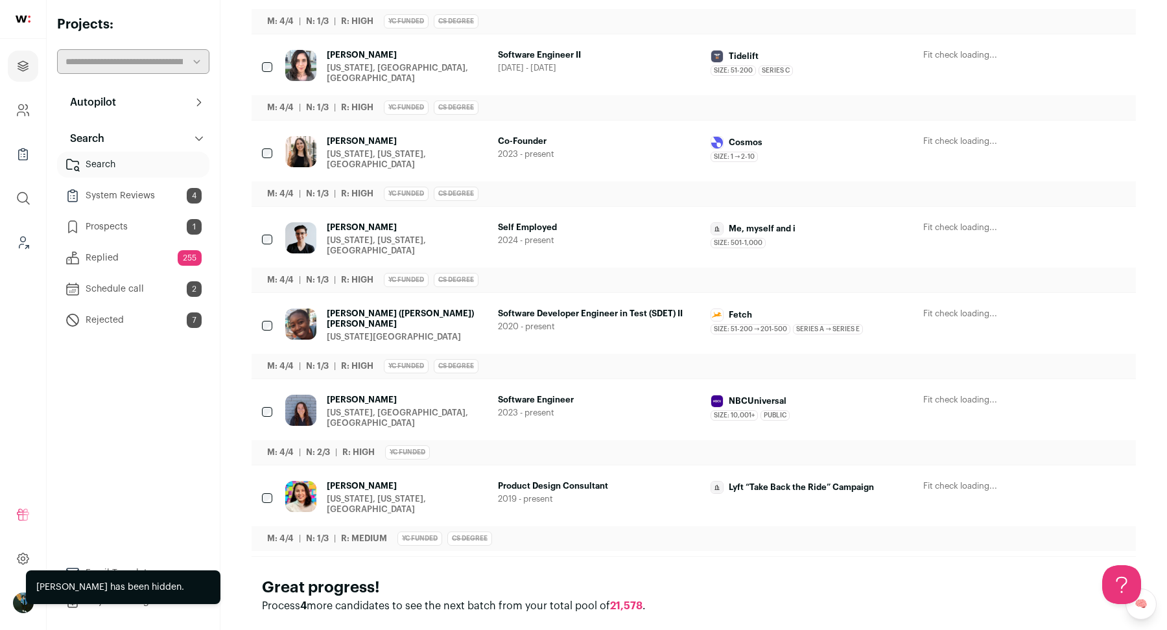
click at [263, 146] on div at bounding box center [268, 154] width 13 height 36
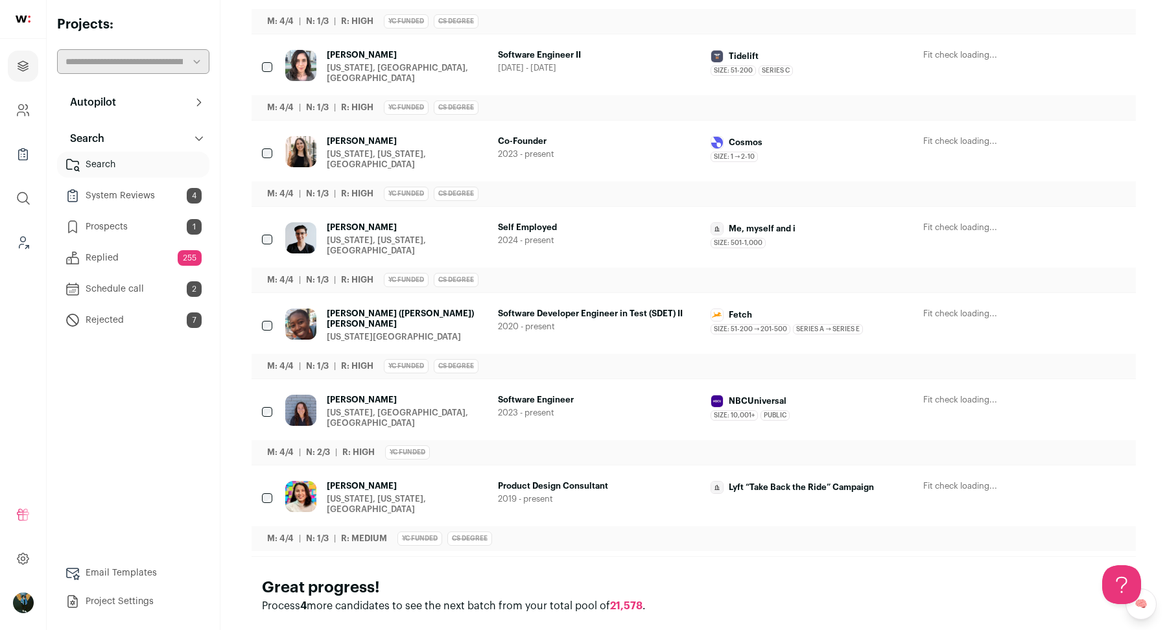
click at [267, 481] on div at bounding box center [268, 499] width 13 height 36
click at [273, 309] on div at bounding box center [268, 327] width 13 height 36
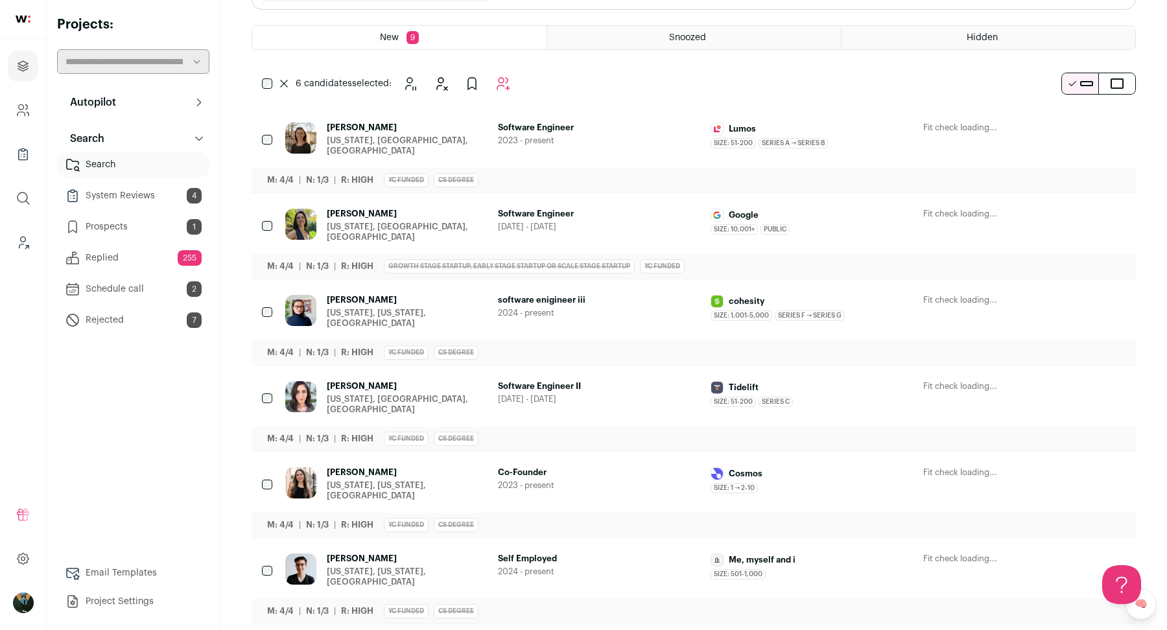
scroll to position [0, 0]
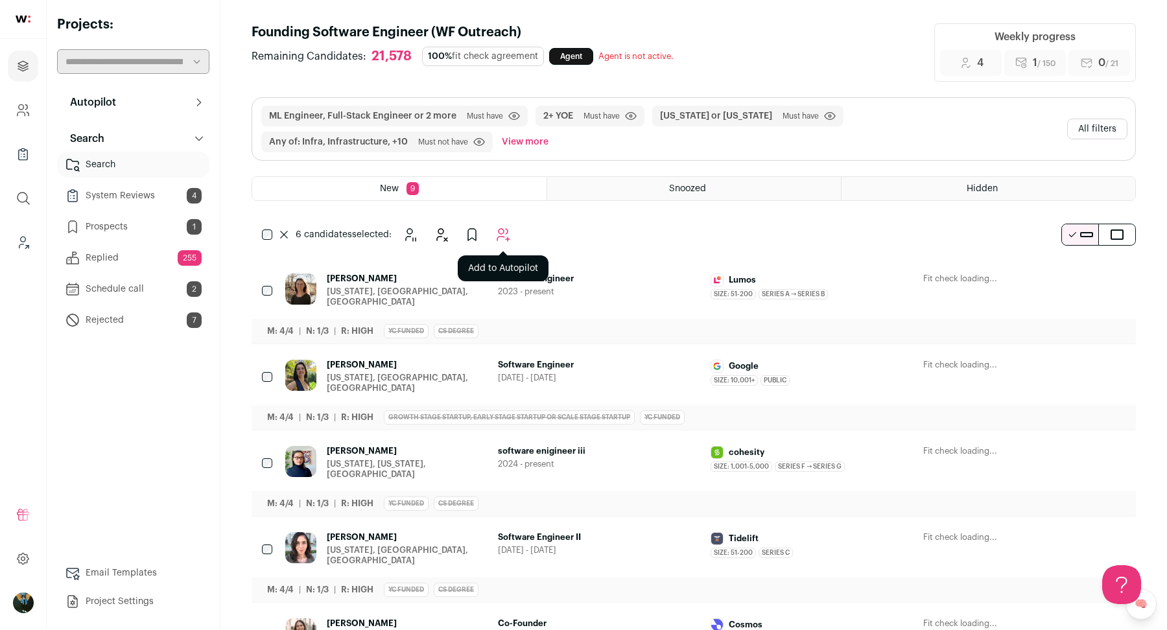
click at [507, 227] on icon "Add to Autopilot" at bounding box center [504, 235] width 16 height 16
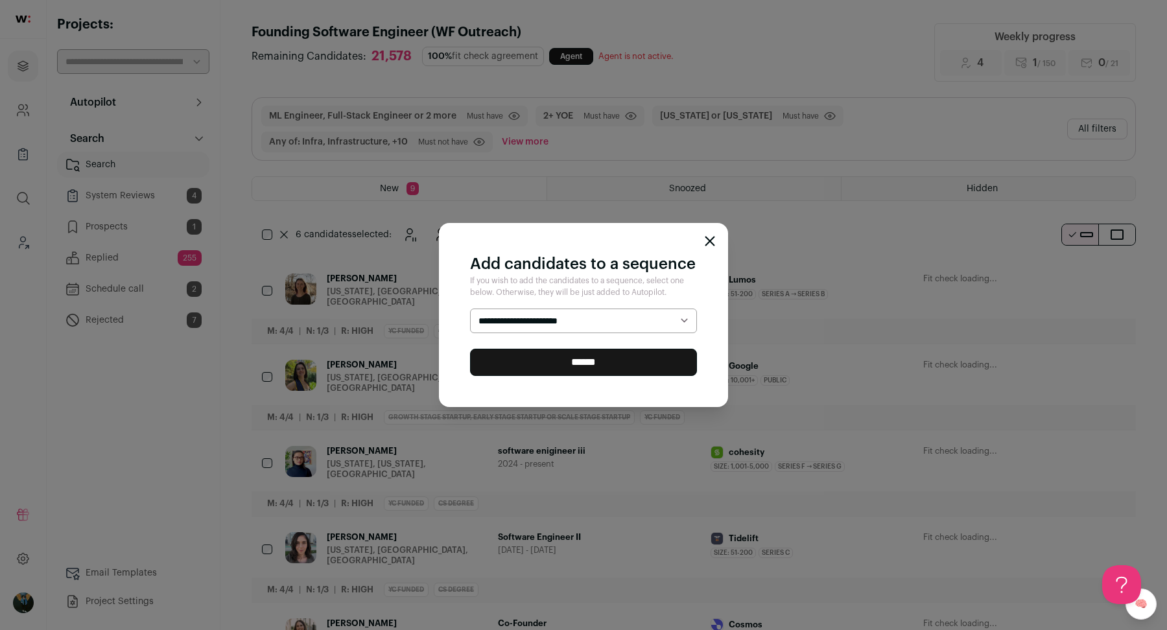
select select "*****"
click at [523, 366] on input "******" at bounding box center [583, 362] width 227 height 27
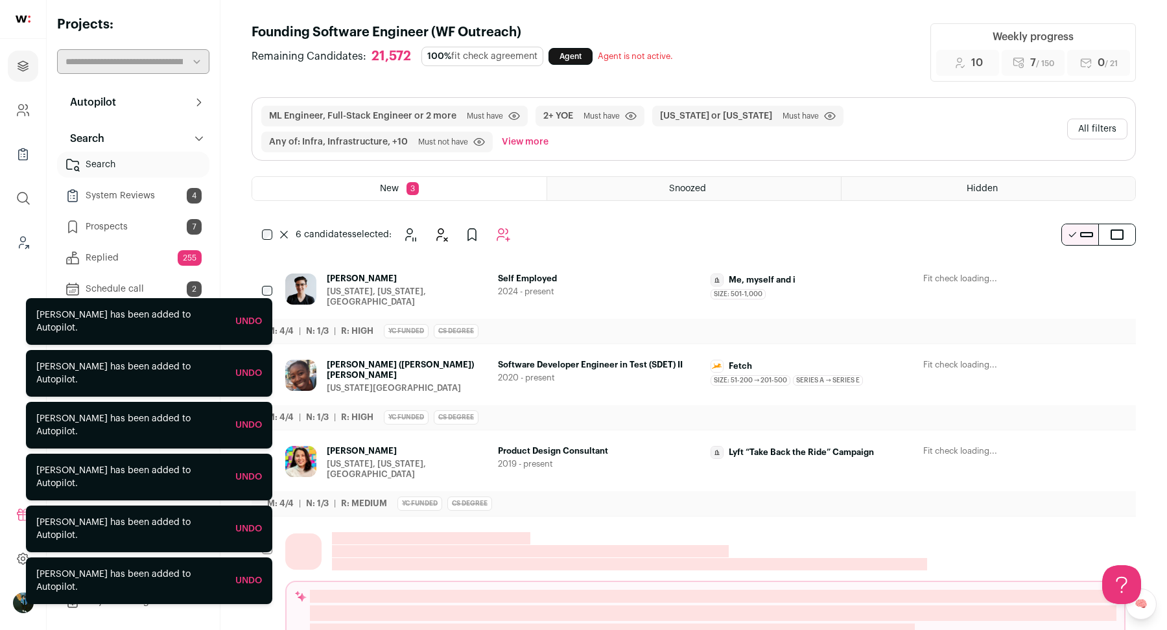
click at [282, 231] on icon at bounding box center [284, 235] width 8 height 8
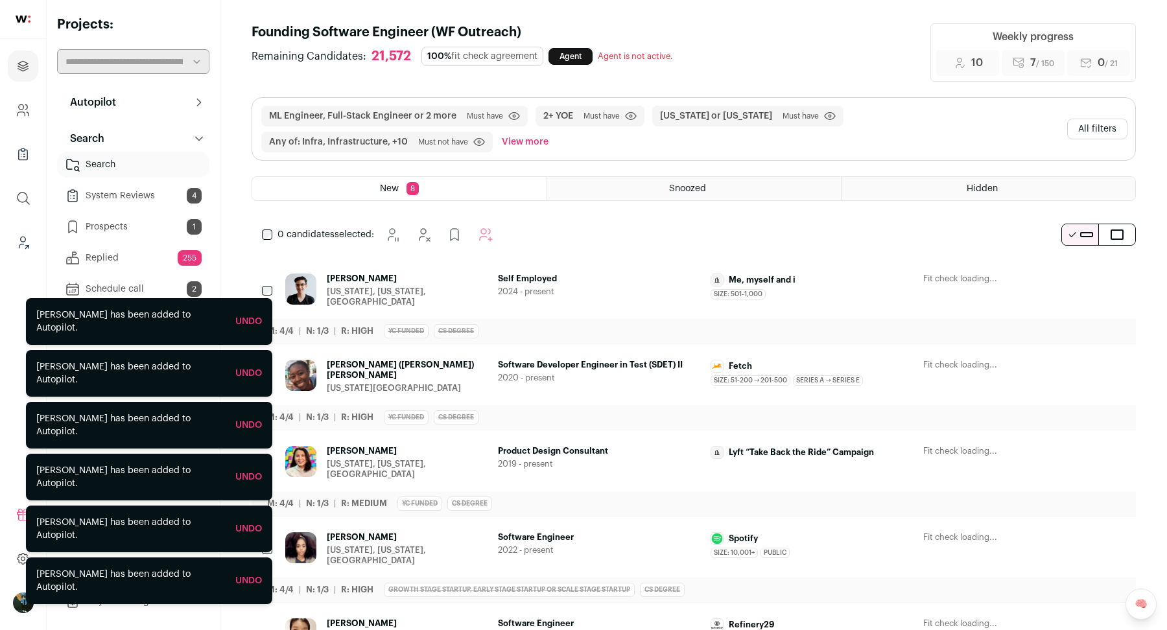
click at [1048, 274] on icon "Hide" at bounding box center [1045, 280] width 16 height 16
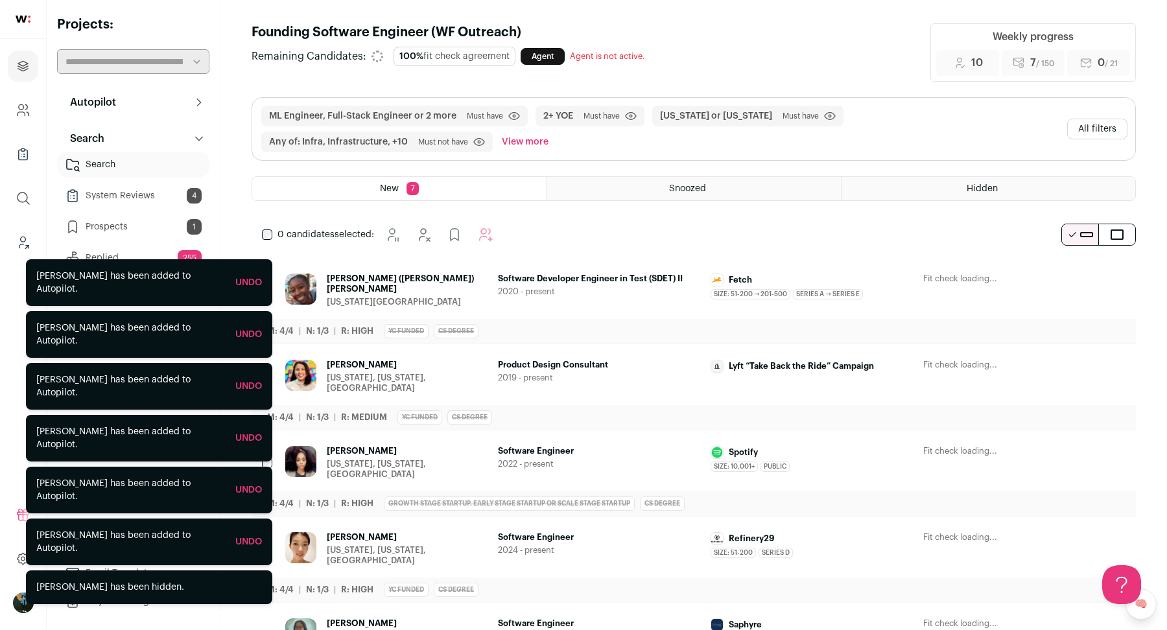
click at [1048, 275] on icon "Hide" at bounding box center [1045, 280] width 16 height 16
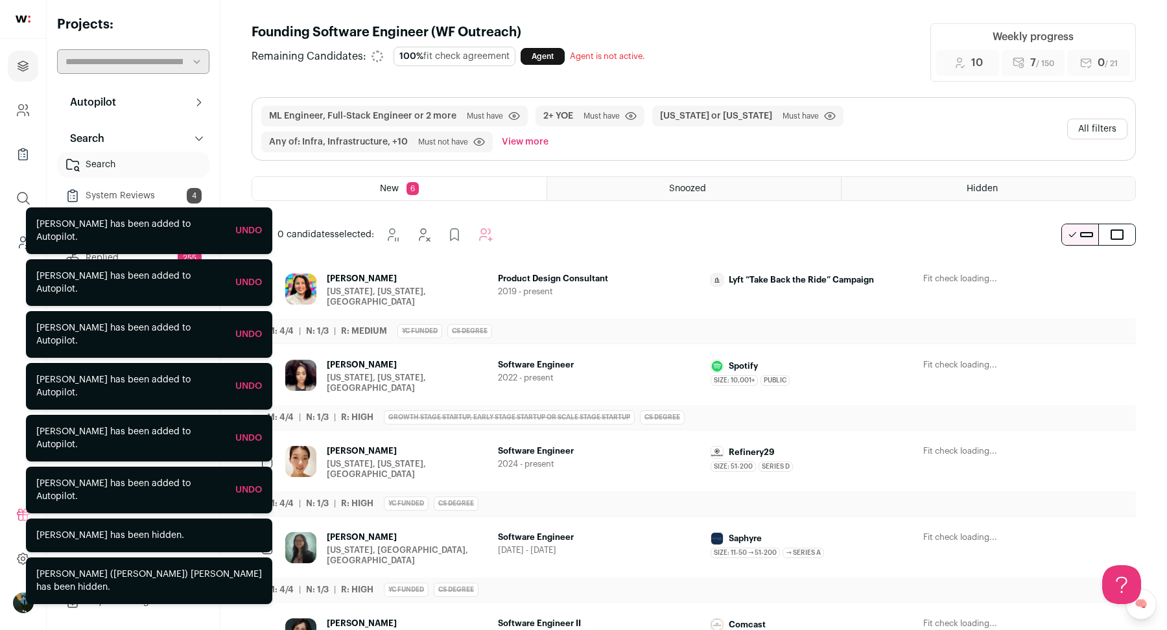
click at [1048, 275] on icon "Hide" at bounding box center [1045, 280] width 16 height 16
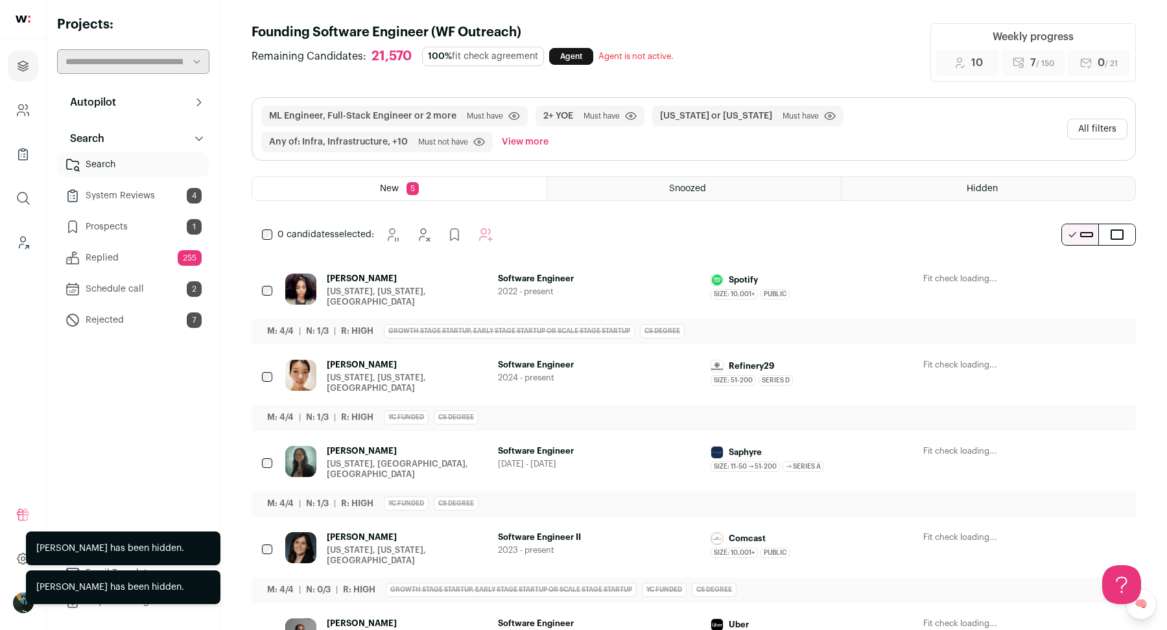
click at [261, 237] on div "0 candidates selected: Snooze Hide" at bounding box center [380, 235] width 257 height 26
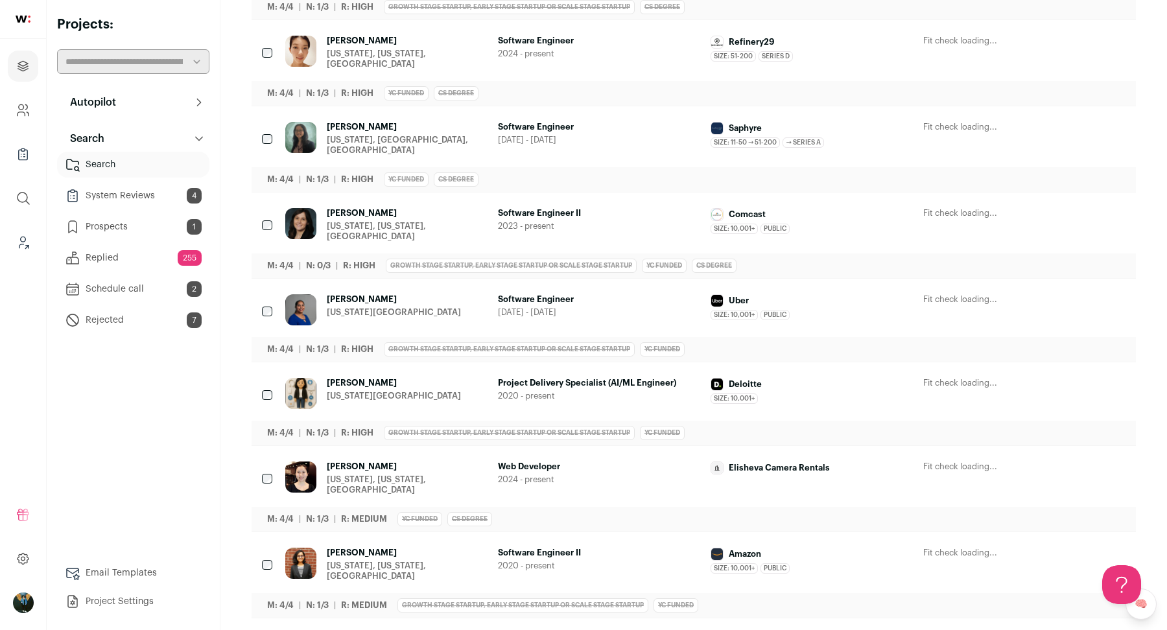
click at [266, 208] on div at bounding box center [268, 226] width 13 height 36
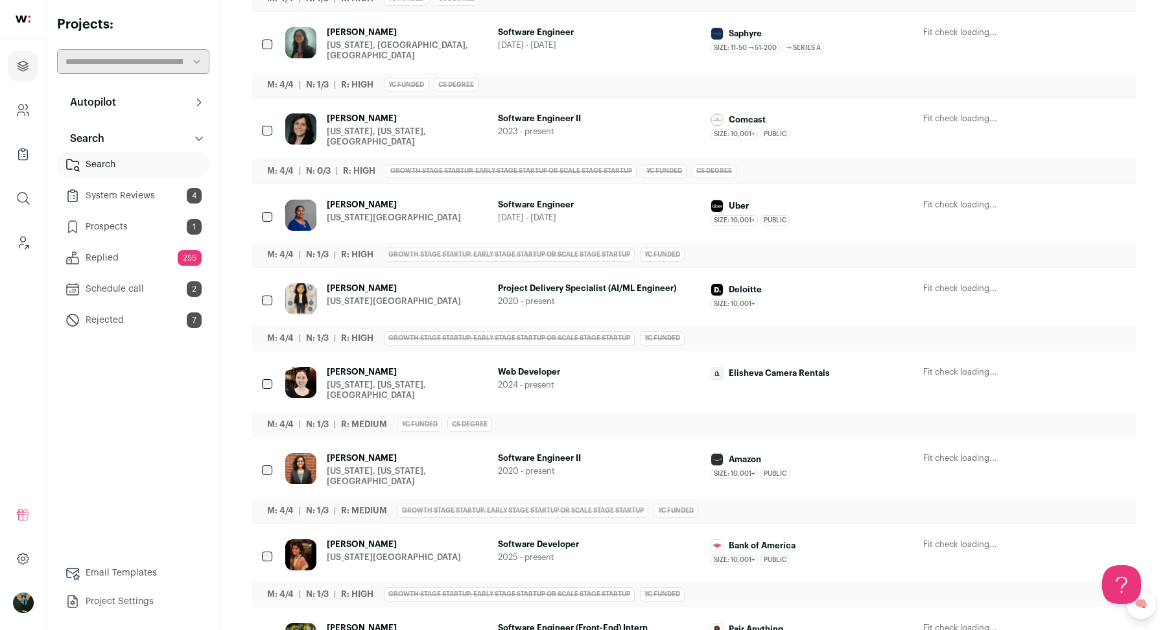
scroll to position [420, 0]
click at [265, 294] on div at bounding box center [268, 300] width 13 height 36
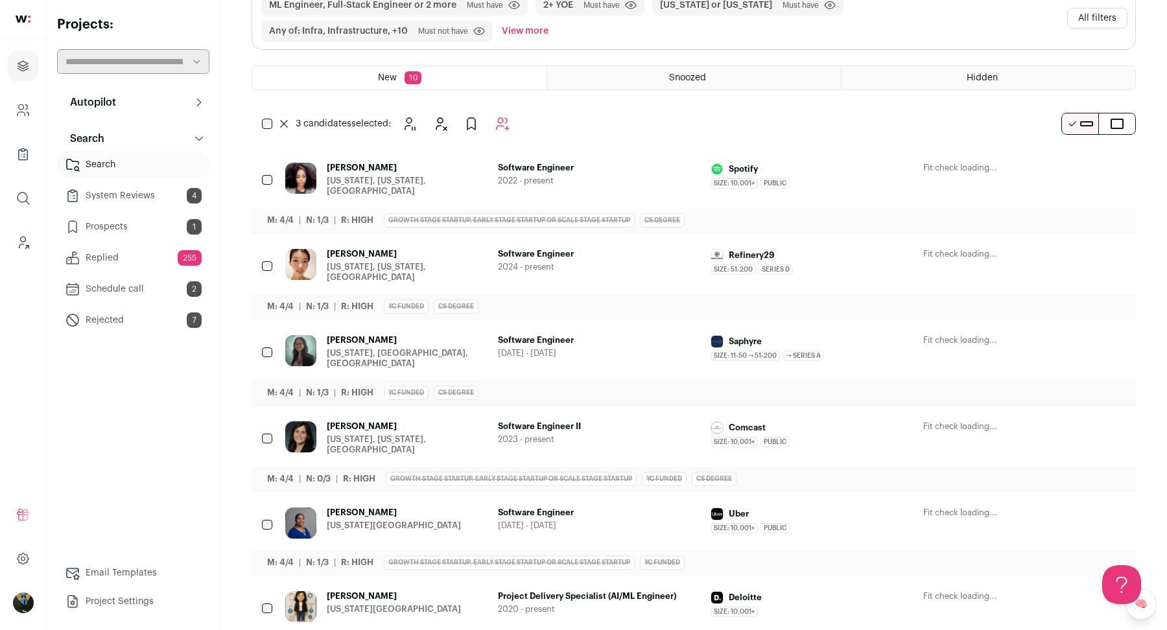
scroll to position [0, 0]
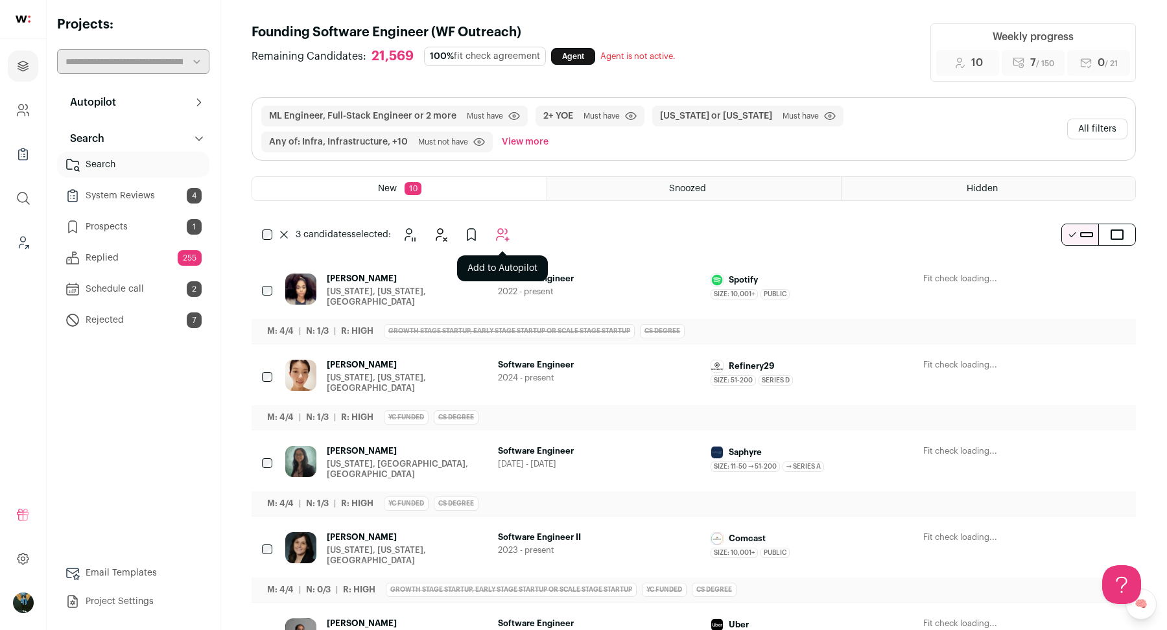
click at [505, 231] on icon "Add to Autopilot" at bounding box center [503, 235] width 16 height 16
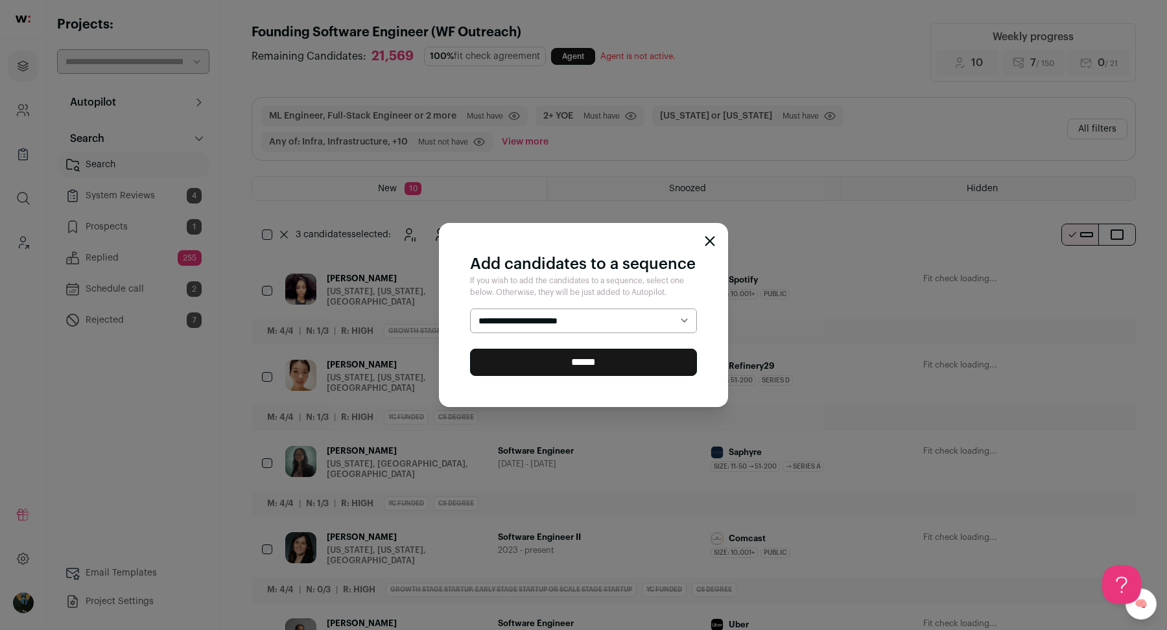
select select "*****"
click at [544, 366] on input "******" at bounding box center [583, 362] width 227 height 27
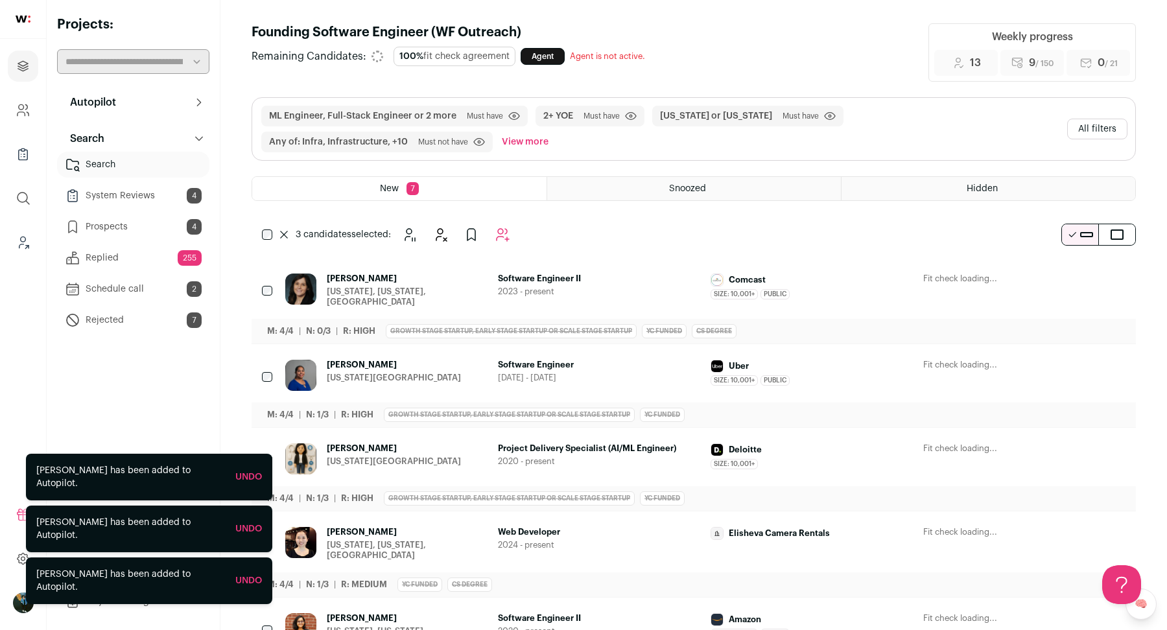
click at [1094, 131] on button "All filters" at bounding box center [1098, 129] width 60 height 21
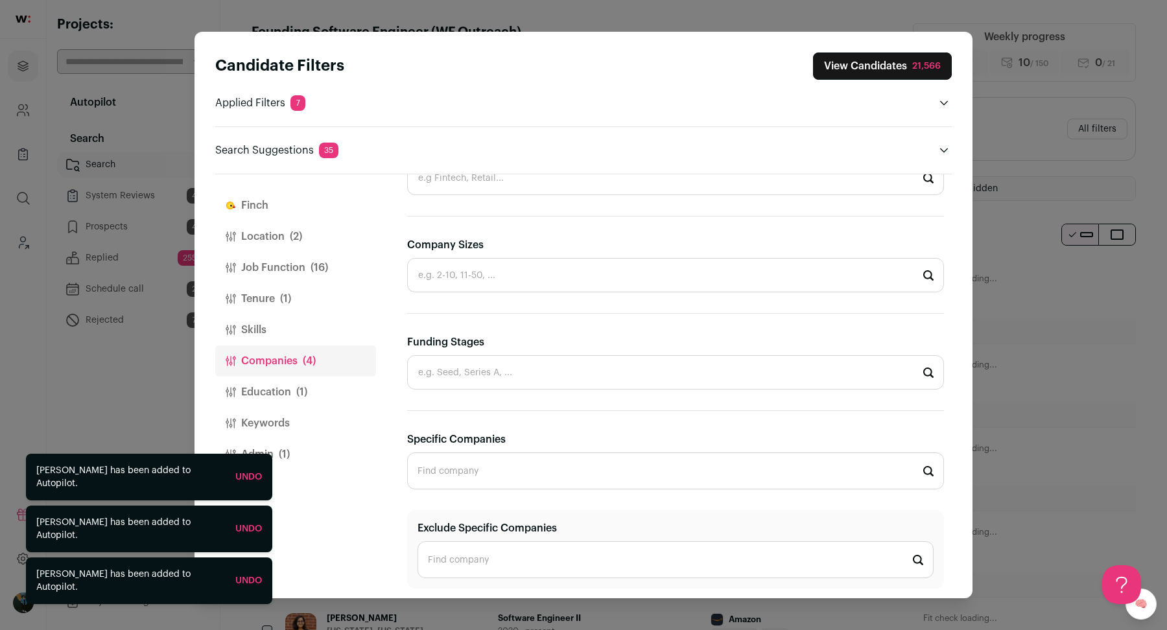
click at [286, 265] on button "Job Function (16)" at bounding box center [295, 267] width 161 height 31
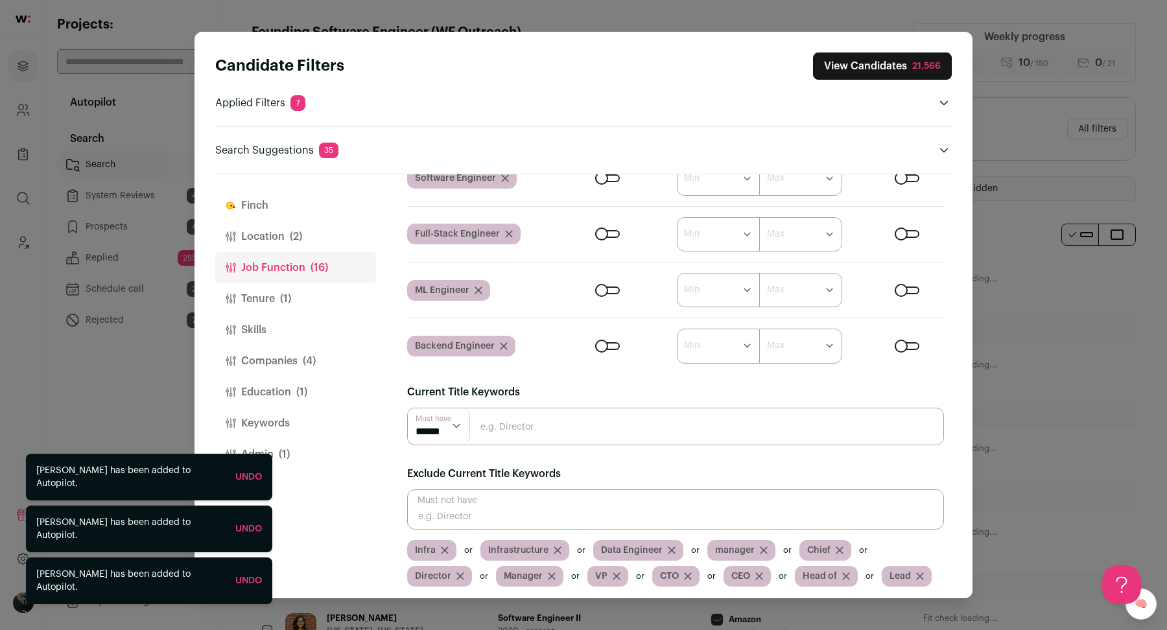
click at [272, 206] on button "Finch" at bounding box center [295, 205] width 161 height 31
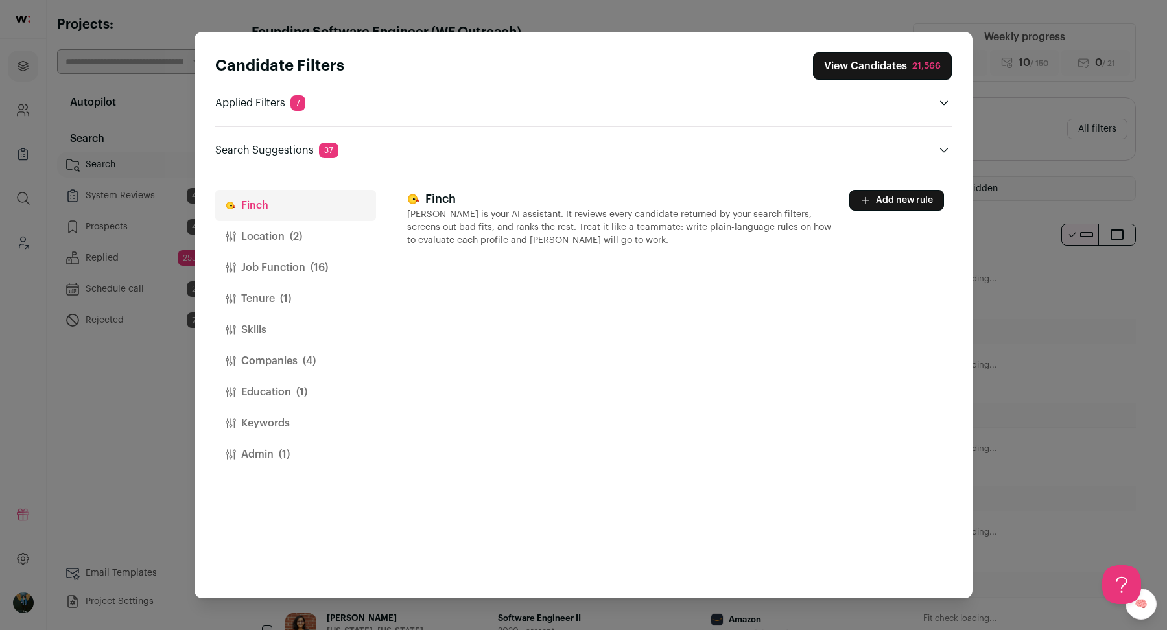
click at [907, 197] on button "Add new rule" at bounding box center [897, 200] width 95 height 21
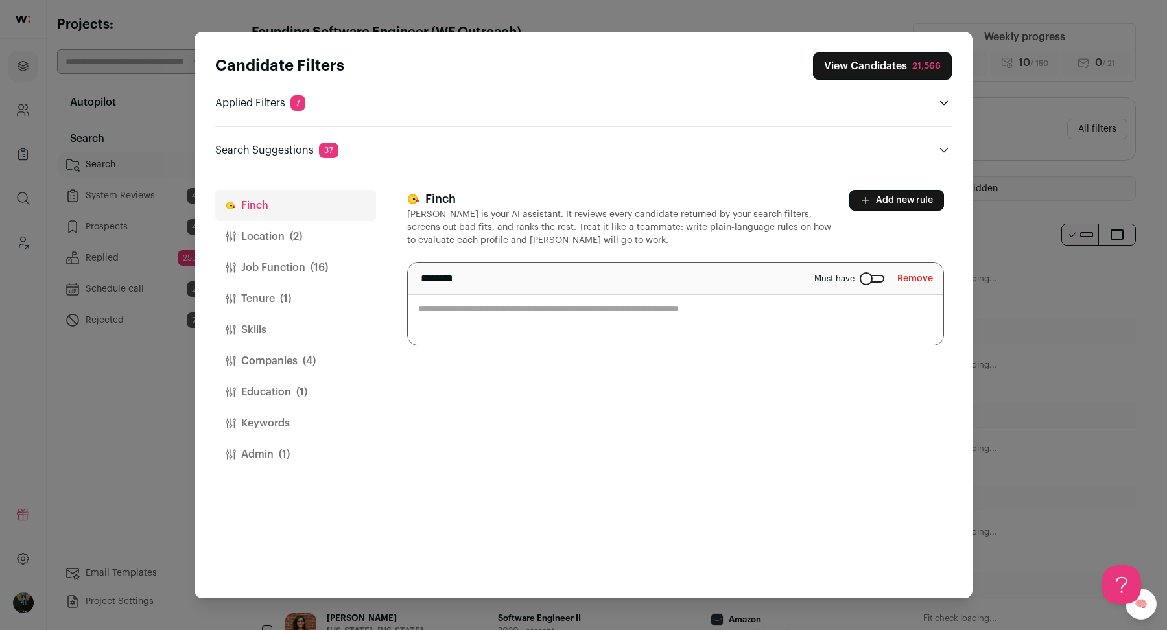
click at [634, 279] on div "******** Must have Remove" at bounding box center [676, 279] width 536 height 32
click at [621, 304] on textarea "Close modal via background" at bounding box center [676, 304] width 536 height 82
paste textarea "**********"
click at [418, 315] on textarea "**********" at bounding box center [676, 304] width 536 height 82
click at [736, 311] on textarea "**********" at bounding box center [676, 304] width 536 height 82
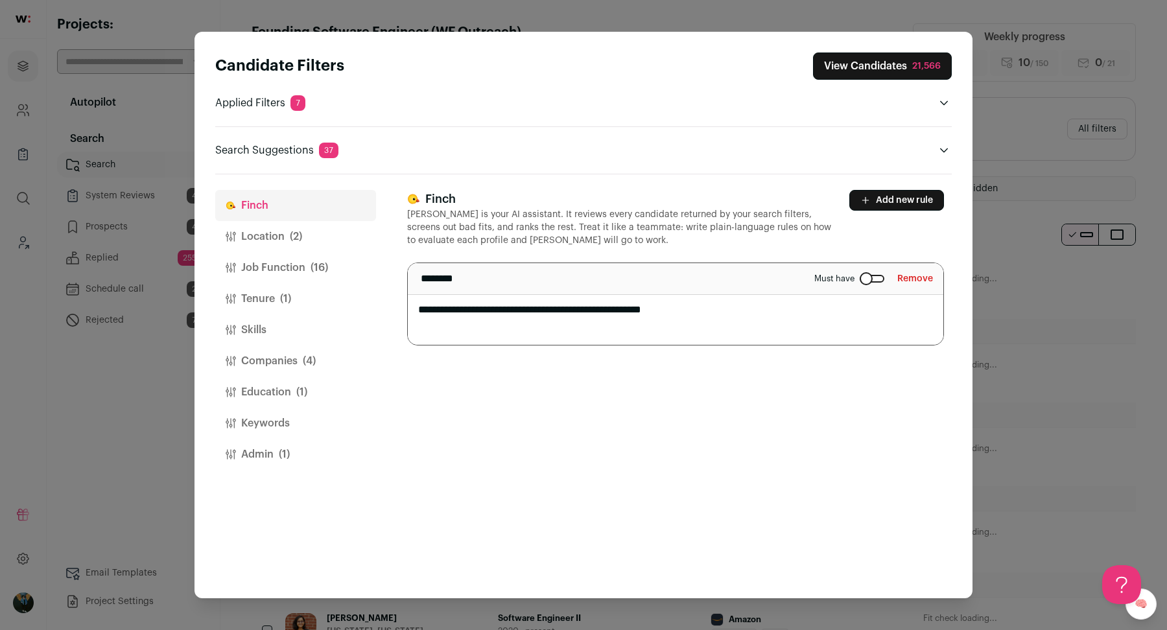
type textarea "**********"
click at [889, 63] on button "View Candidates 21,566" at bounding box center [882, 66] width 139 height 27
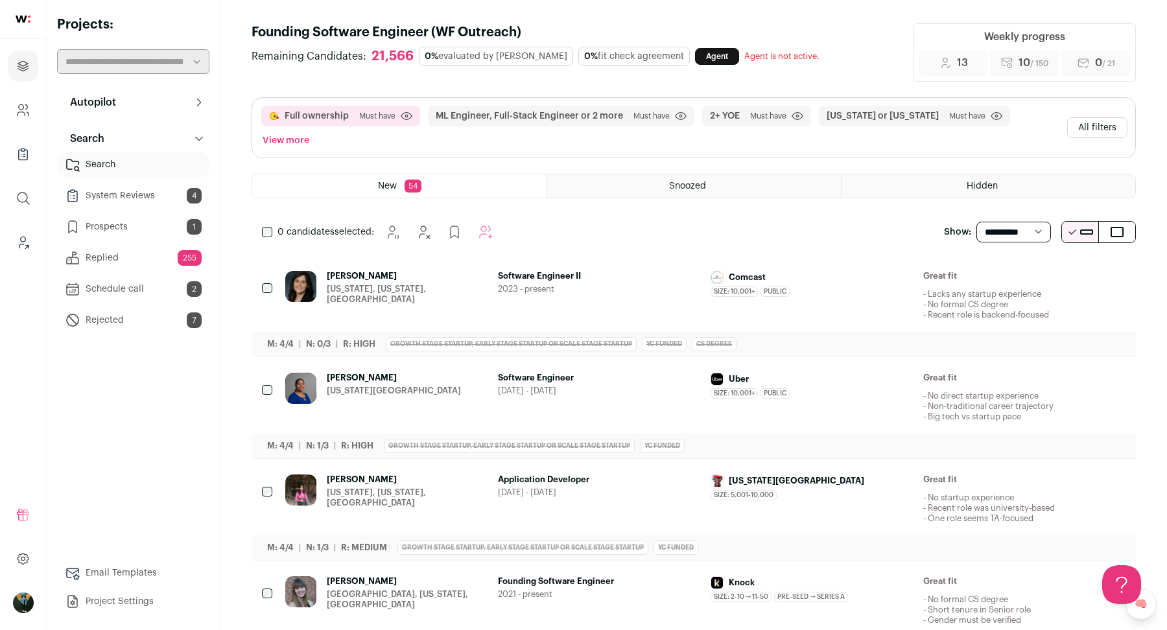
click at [1041, 269] on icon "Hide" at bounding box center [1045, 277] width 16 height 16
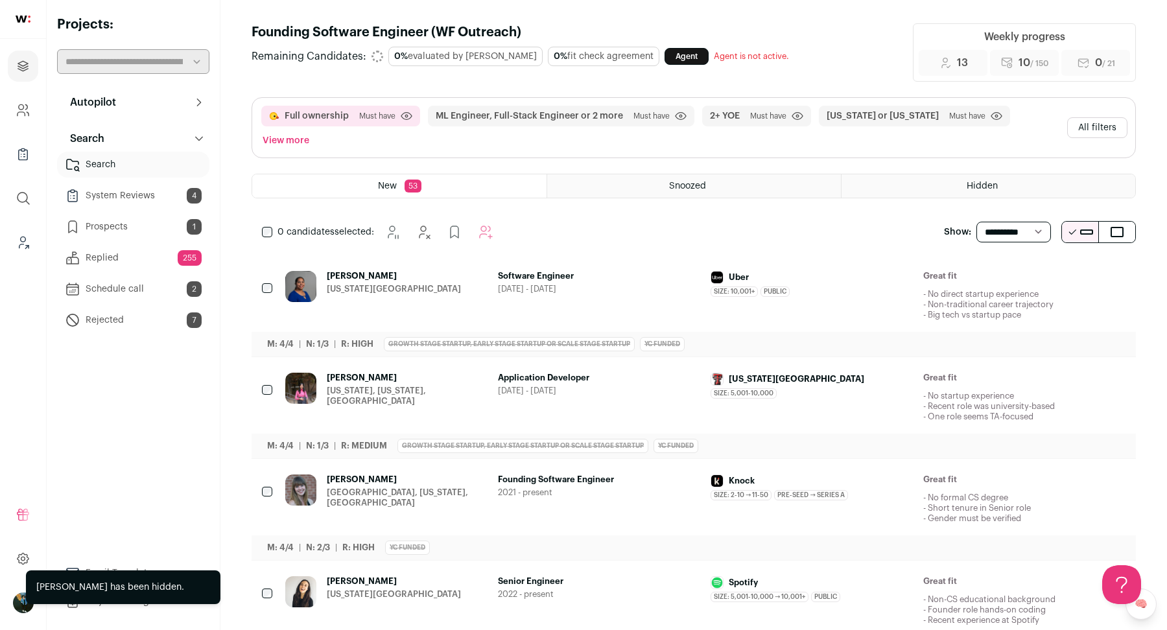
click at [1041, 269] on icon "Hide" at bounding box center [1045, 277] width 16 height 16
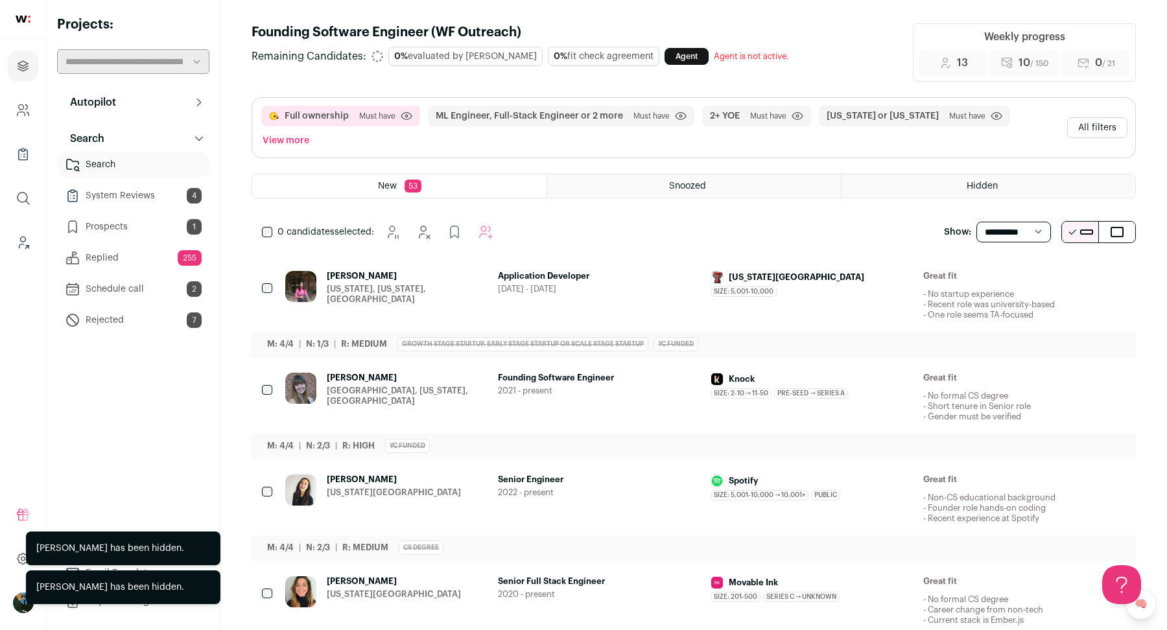
click at [1041, 269] on icon "Hide" at bounding box center [1045, 277] width 16 height 16
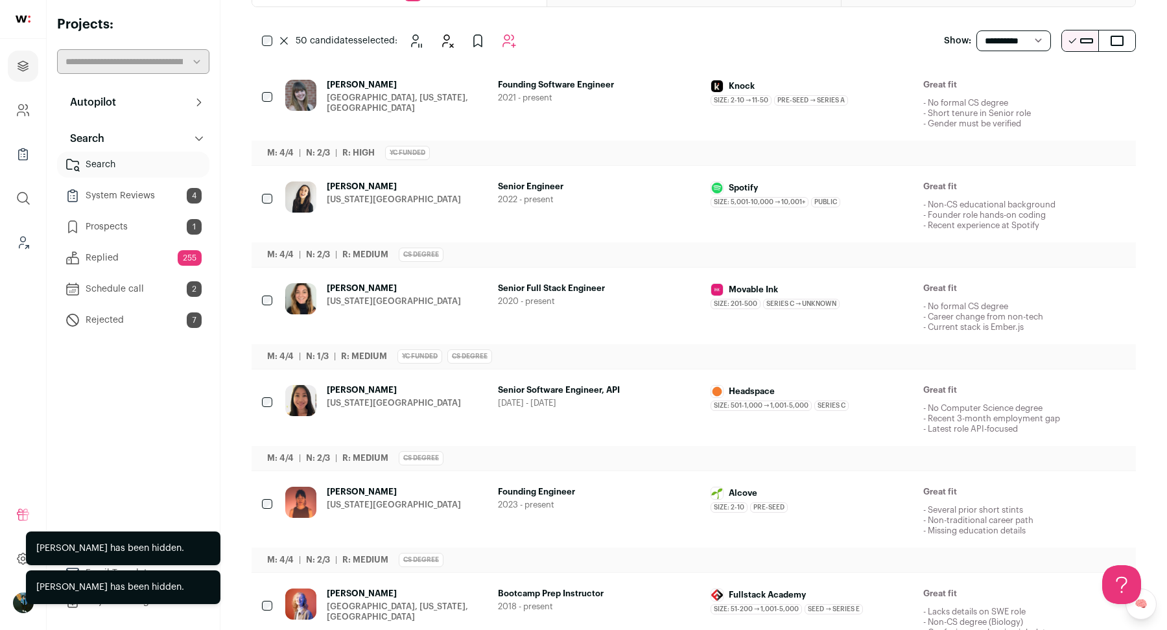
scroll to position [602, 0]
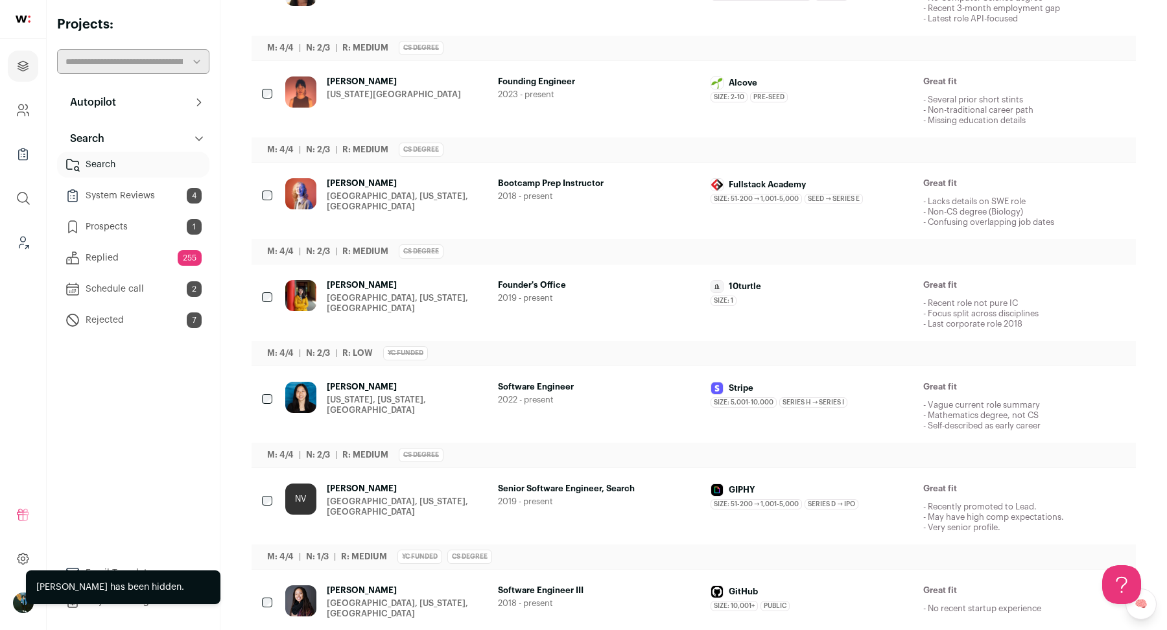
click at [270, 280] on div at bounding box center [268, 298] width 13 height 36
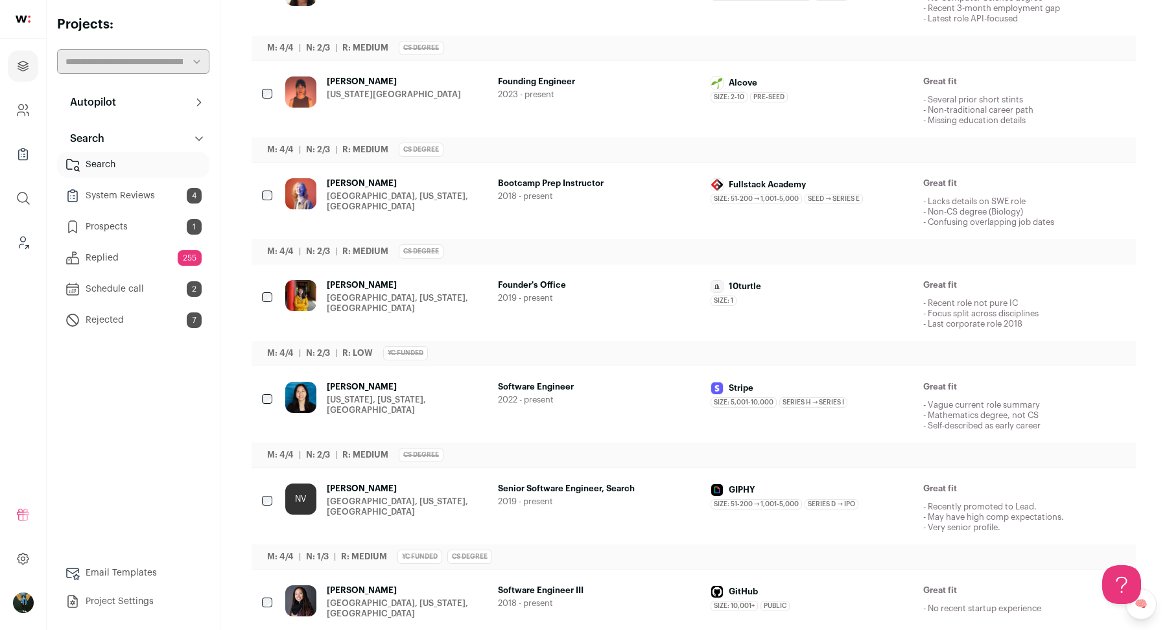
click at [374, 178] on span "[PERSON_NAME]" at bounding box center [407, 183] width 161 height 10
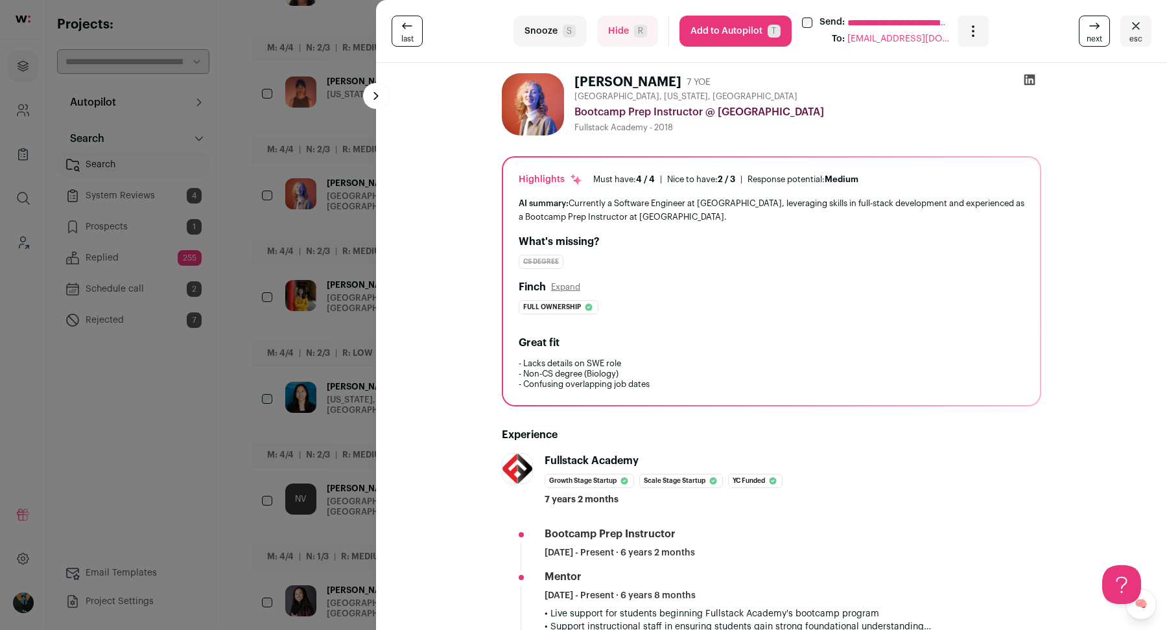
scroll to position [346, 0]
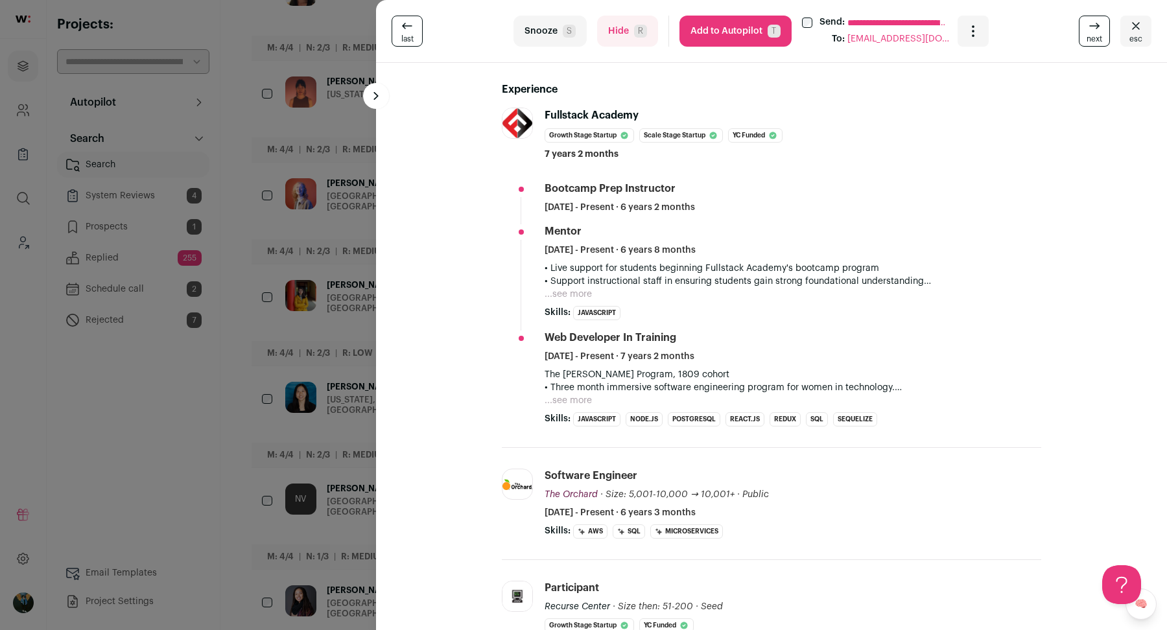
click at [230, 274] on div "**********" at bounding box center [583, 315] width 1167 height 630
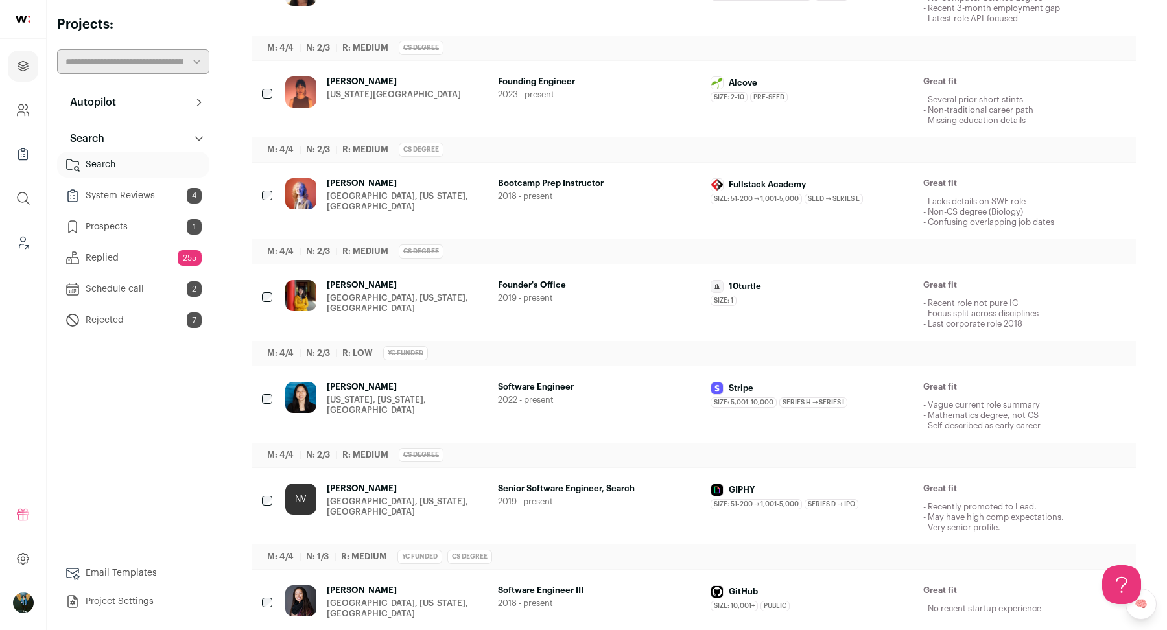
click at [267, 280] on div at bounding box center [268, 298] width 13 height 36
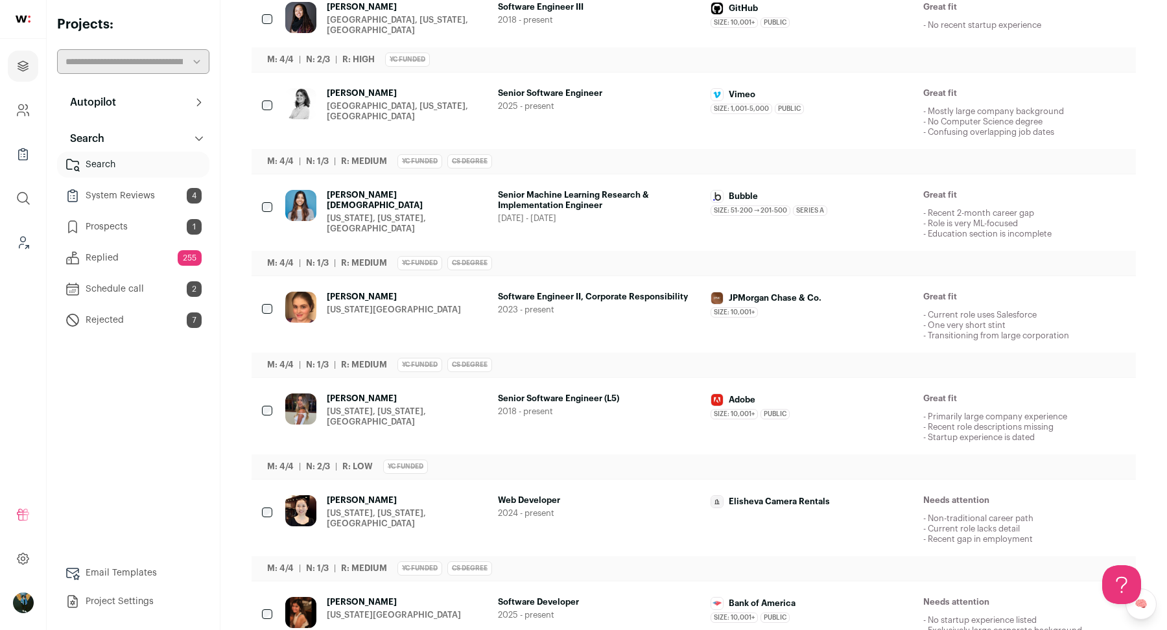
scroll to position [1217, 0]
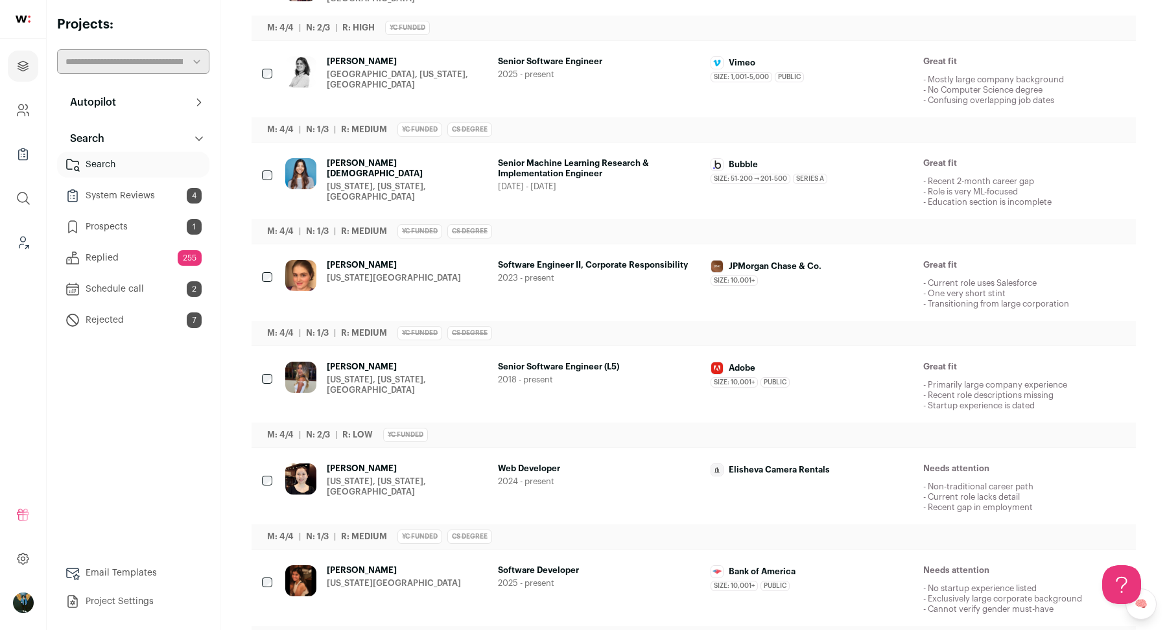
click at [274, 346] on div "[PERSON_NAME] [US_STATE], [US_STATE], [GEOGRAPHIC_DATA] Senior Software Enginee…" at bounding box center [694, 396] width 885 height 101
click at [270, 464] on div at bounding box center [268, 482] width 13 height 36
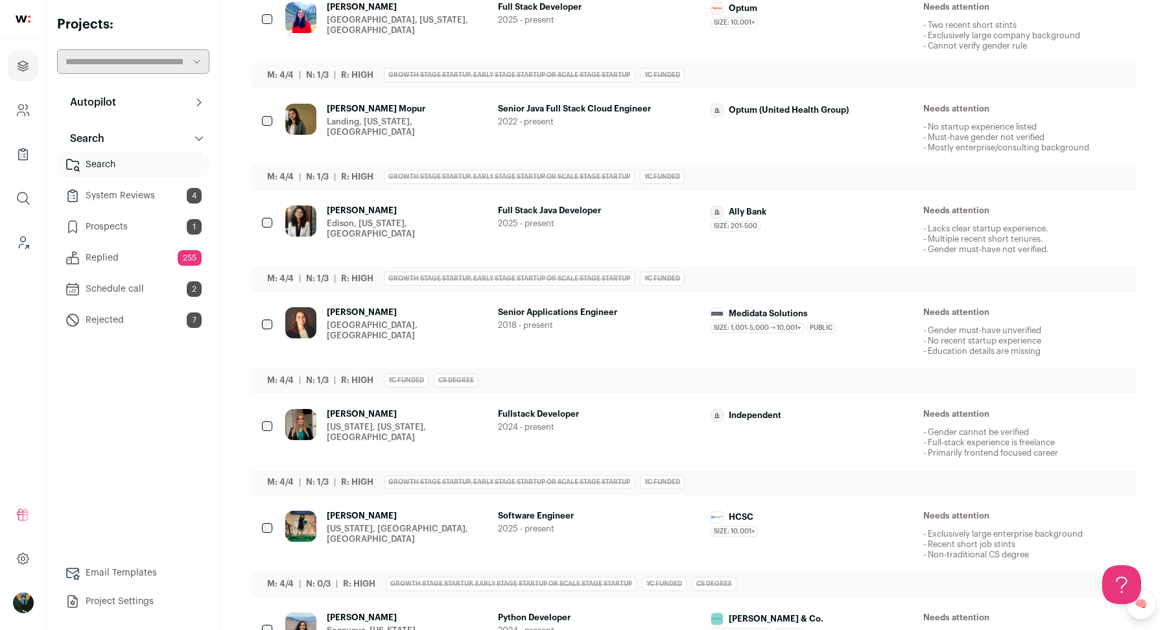
scroll to position [2015, 0]
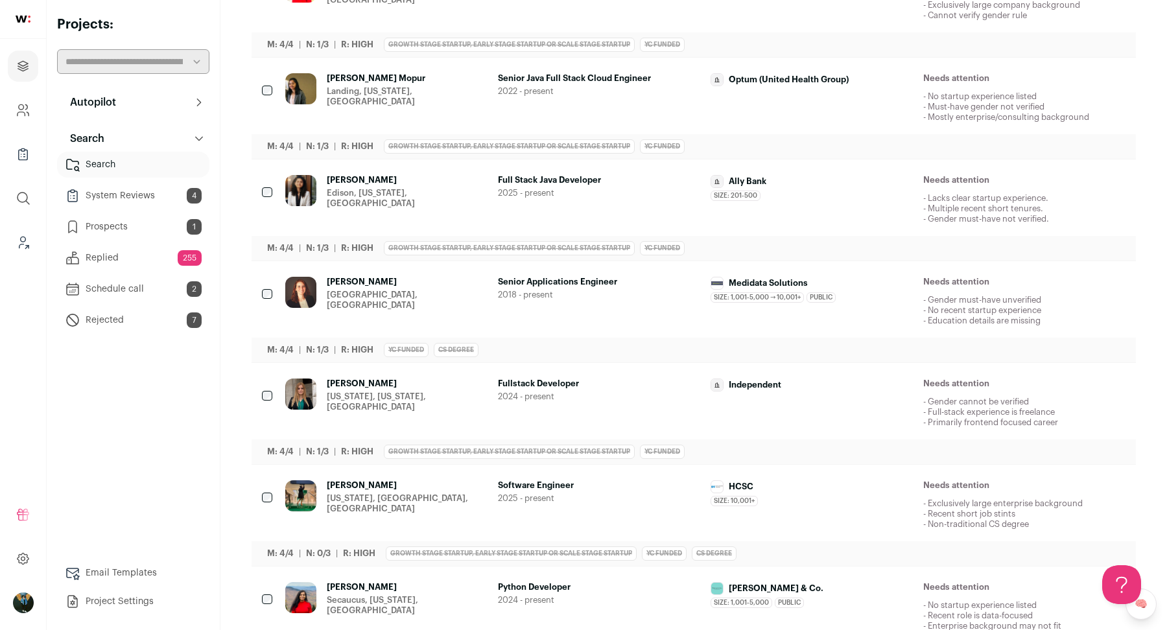
click at [262, 481] on div at bounding box center [268, 499] width 13 height 36
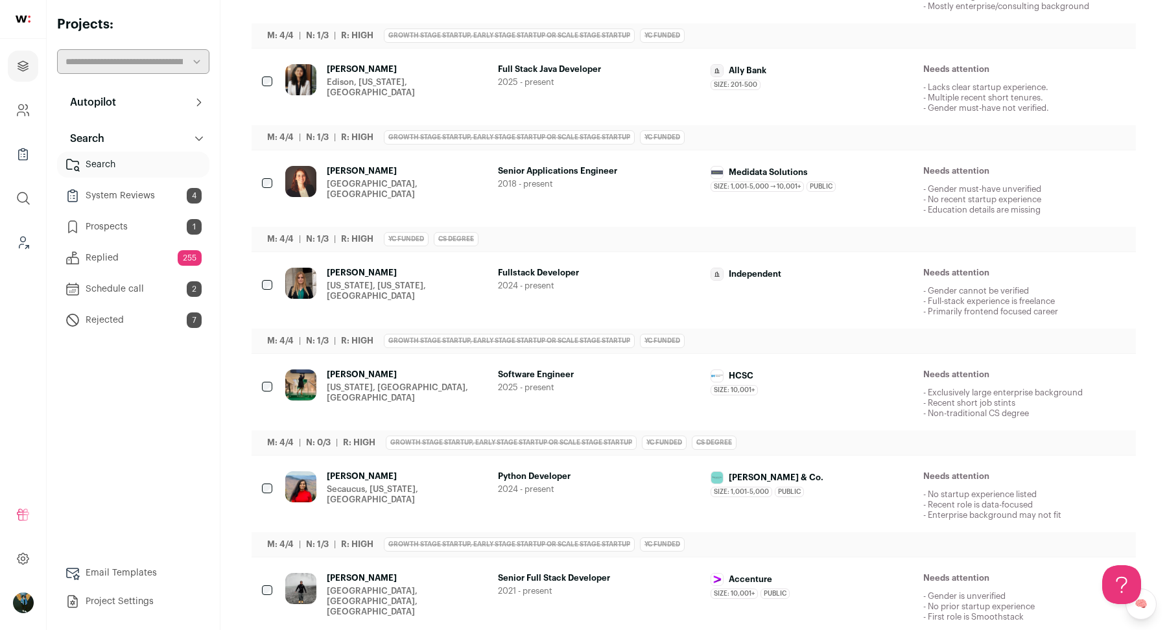
scroll to position [2126, 0]
click at [265, 472] on div at bounding box center [268, 490] width 13 height 36
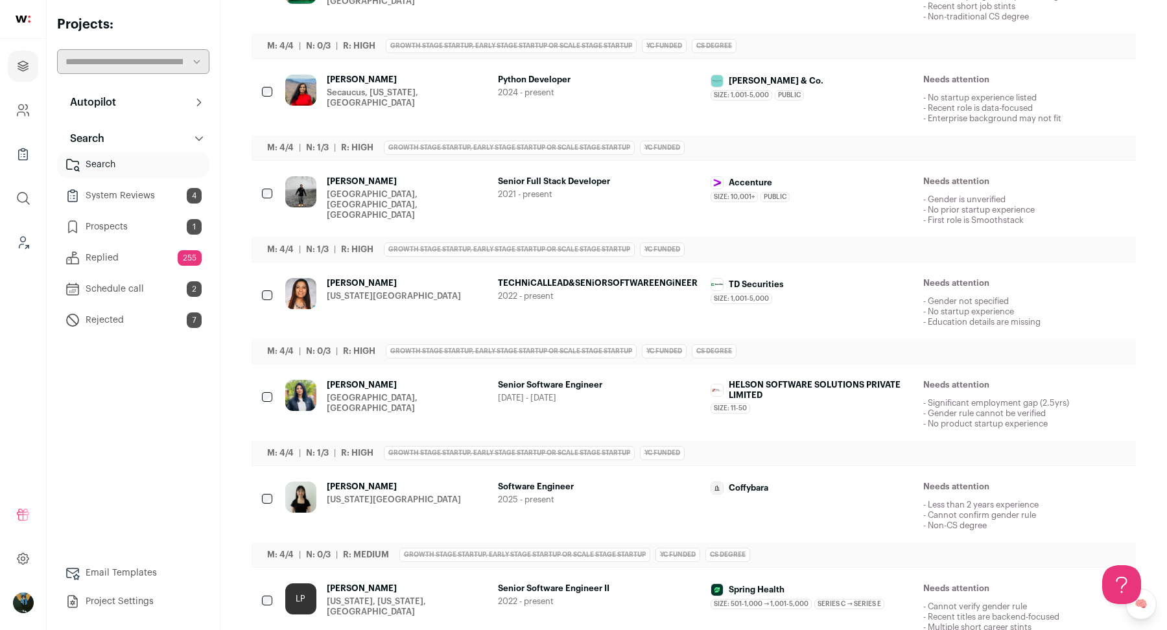
scroll to position [2587, 0]
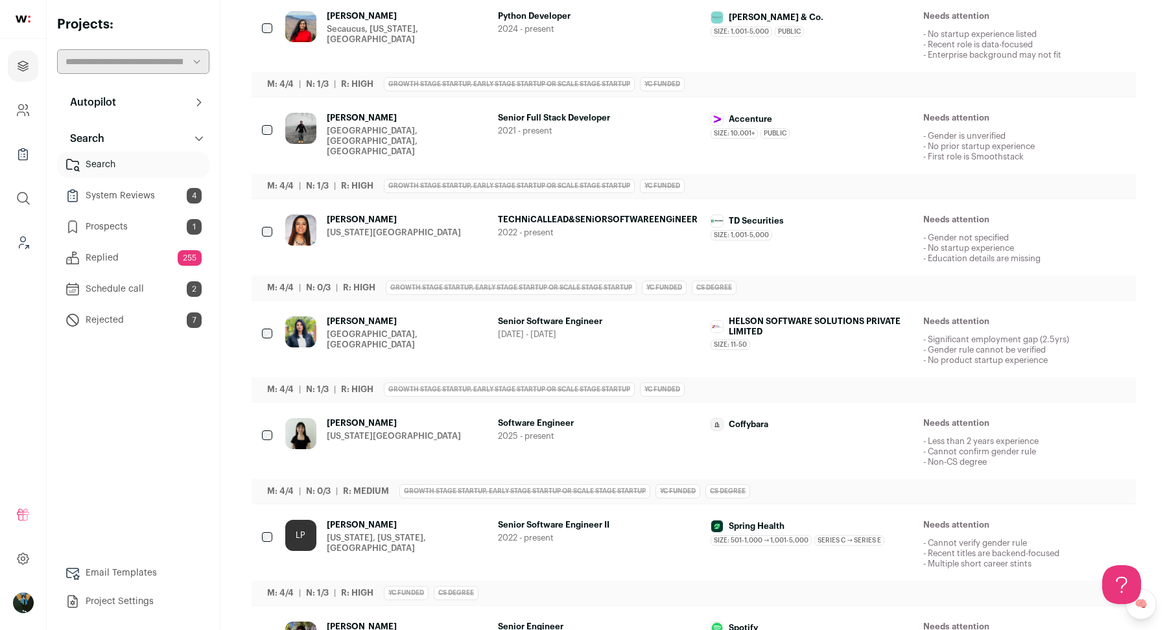
click at [259, 301] on div "Sravanthi Simhadri Jersey City, NJ Senior Software Engineer 2020 - 2023 HELSON …" at bounding box center [694, 351] width 885 height 101
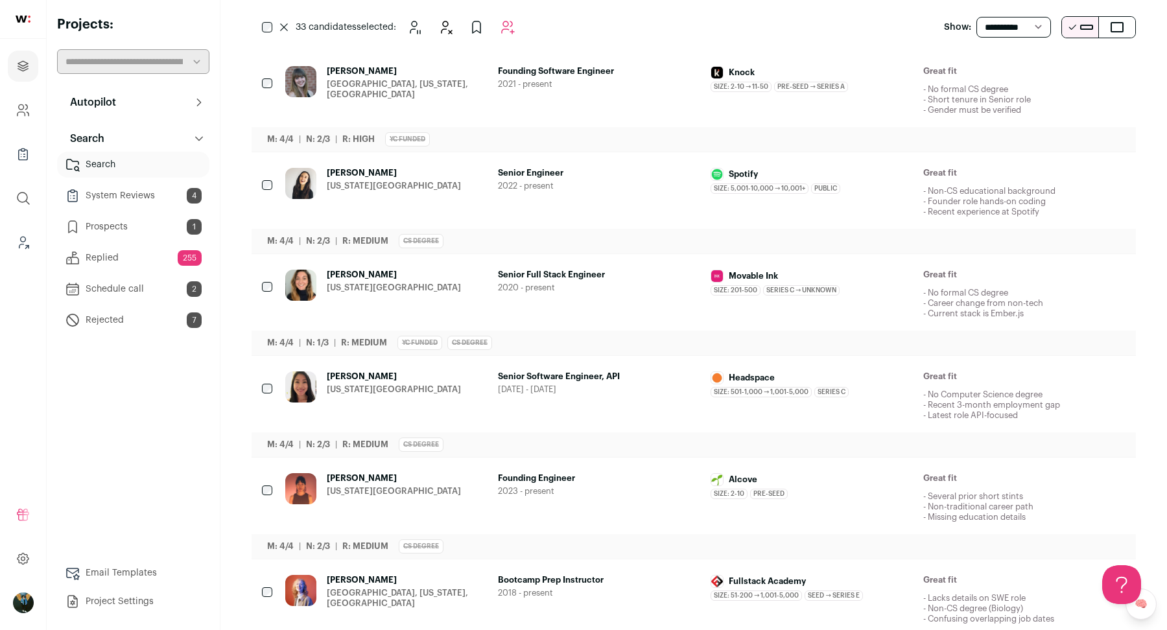
scroll to position [0, 0]
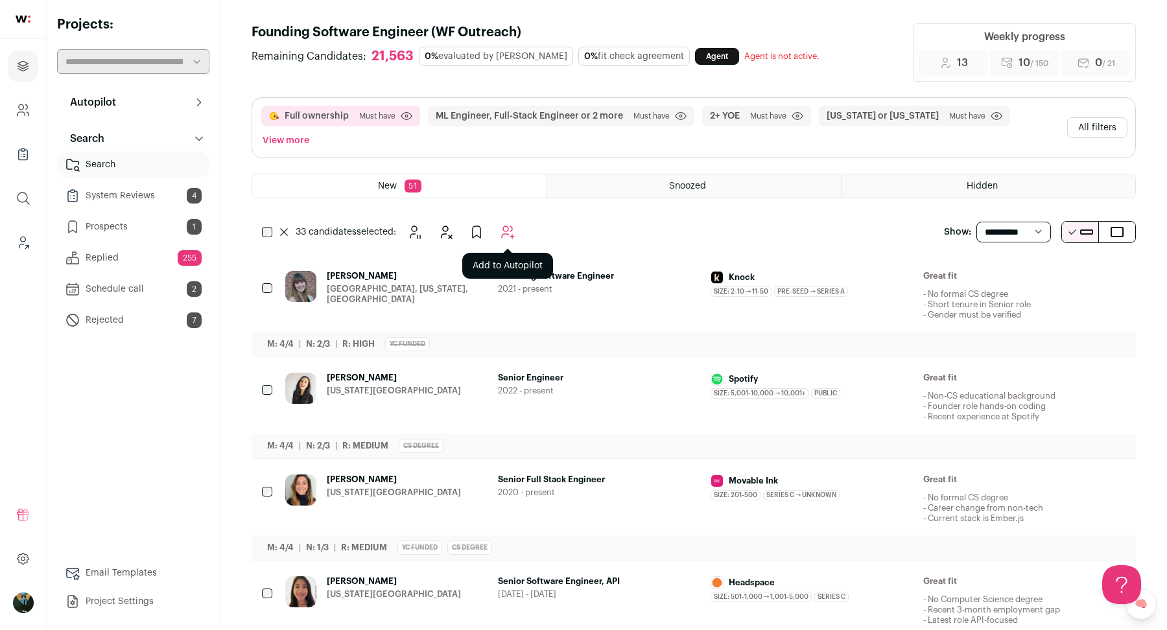
click at [510, 224] on icon "Add to Autopilot" at bounding box center [508, 232] width 16 height 16
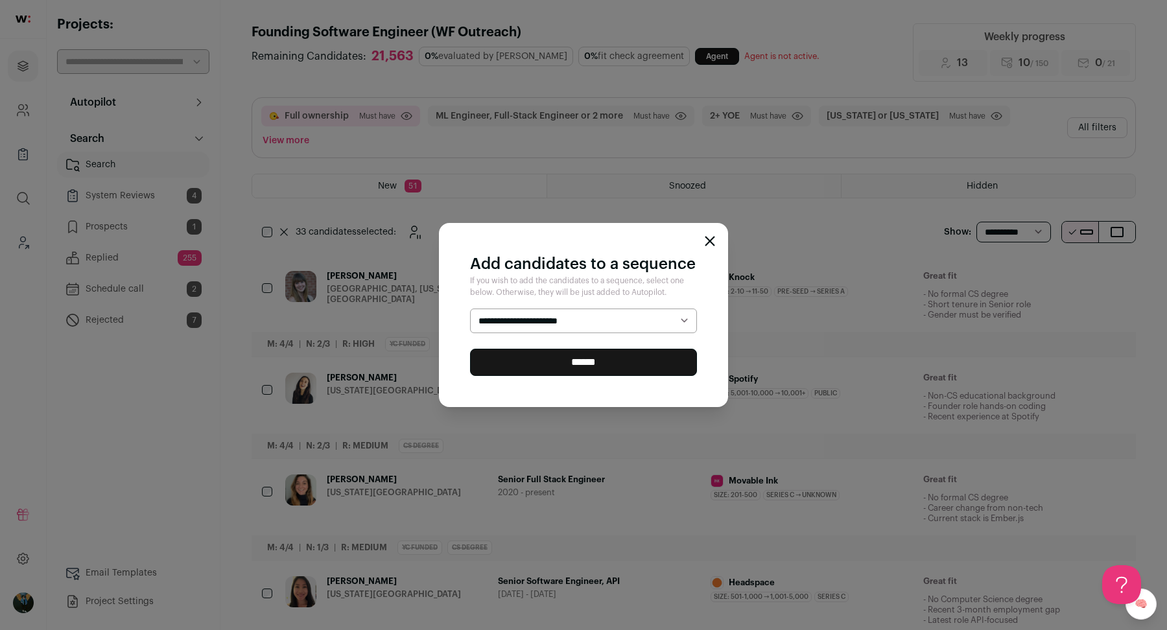
click at [520, 335] on form "**********" at bounding box center [583, 342] width 227 height 67
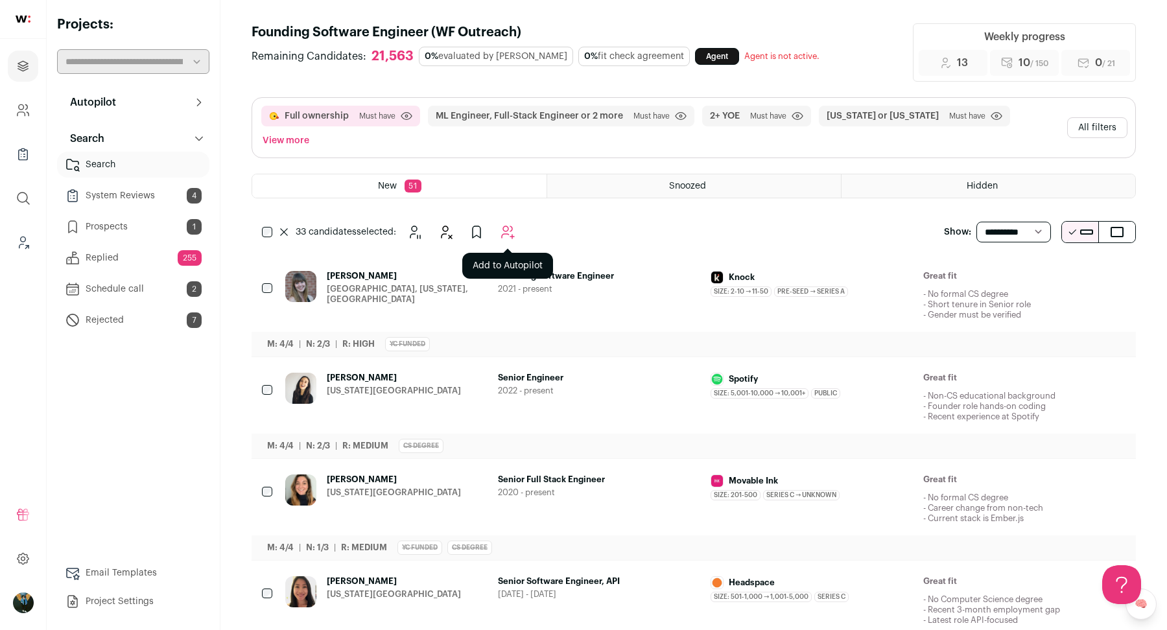
click at [504, 224] on icon "Add to Autopilot" at bounding box center [508, 232] width 16 height 16
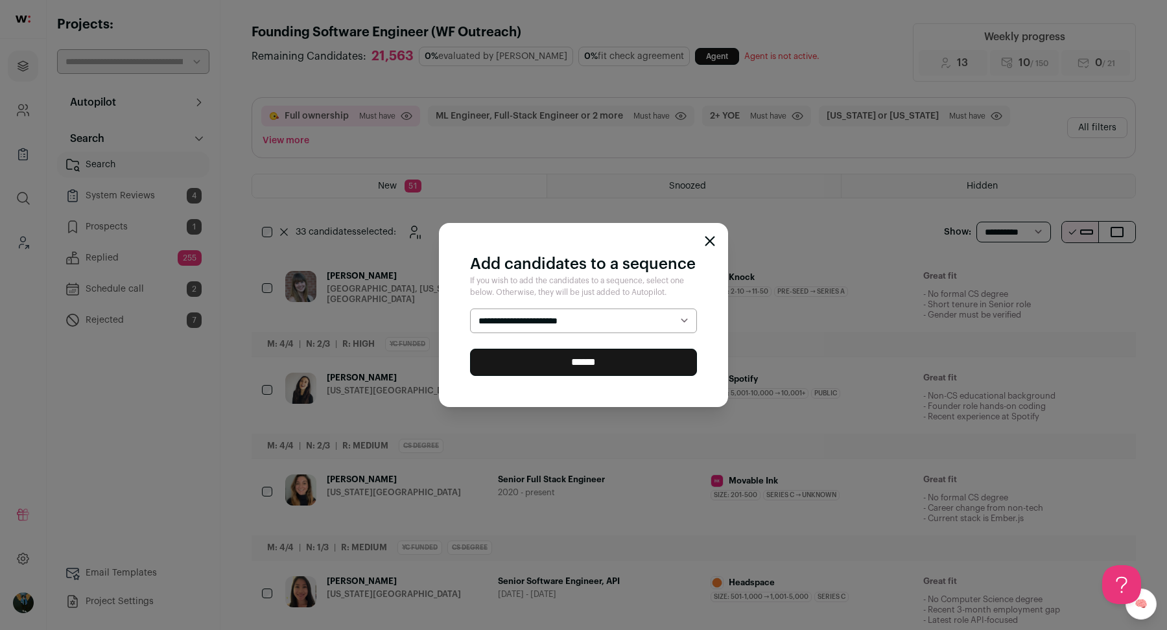
select select "*****"
click at [568, 367] on input "******" at bounding box center [583, 362] width 227 height 27
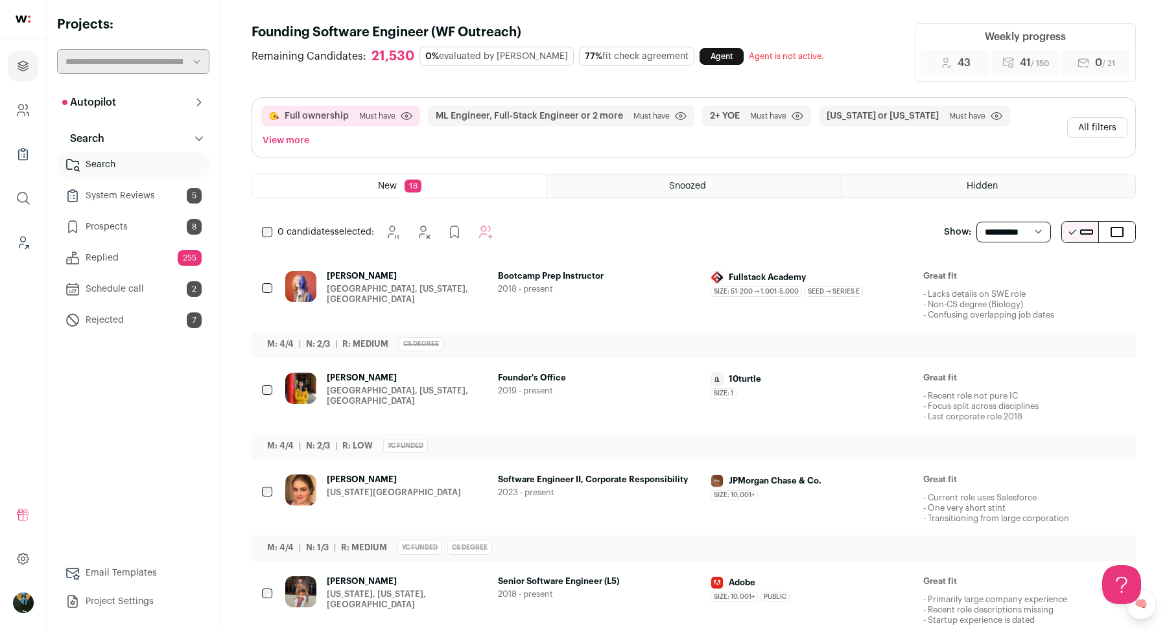
click at [1044, 269] on icon "Hide" at bounding box center [1045, 277] width 16 height 16
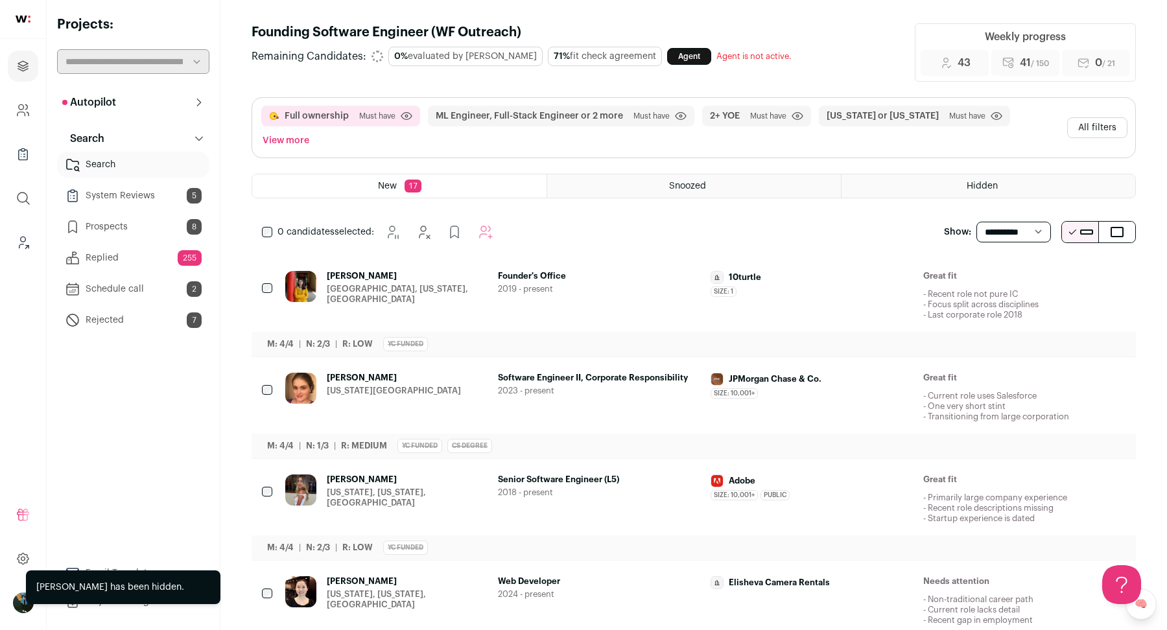
click at [1045, 269] on icon "Hide" at bounding box center [1045, 277] width 16 height 16
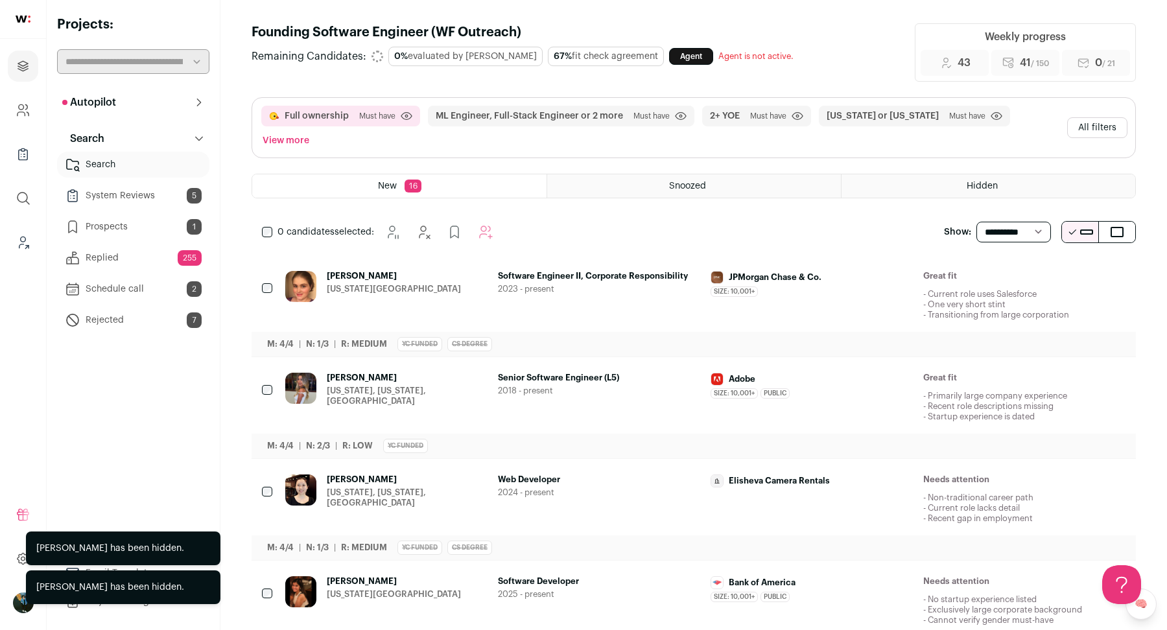
click at [1045, 269] on icon "Hide" at bounding box center [1045, 277] width 16 height 16
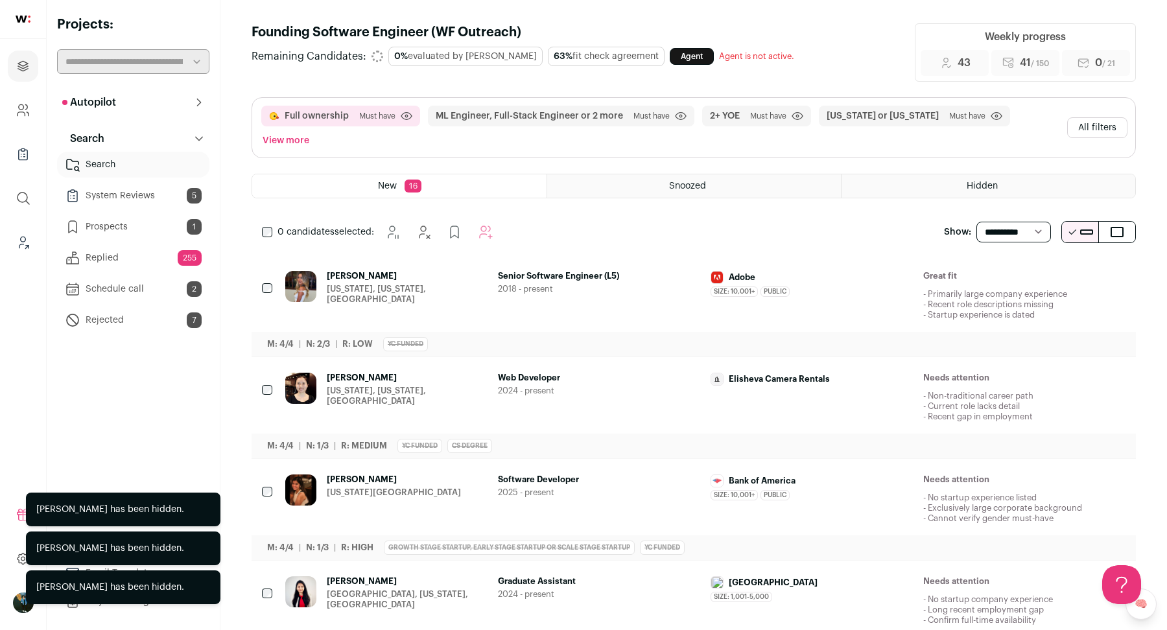
click at [1045, 269] on icon "Hide" at bounding box center [1045, 277] width 16 height 16
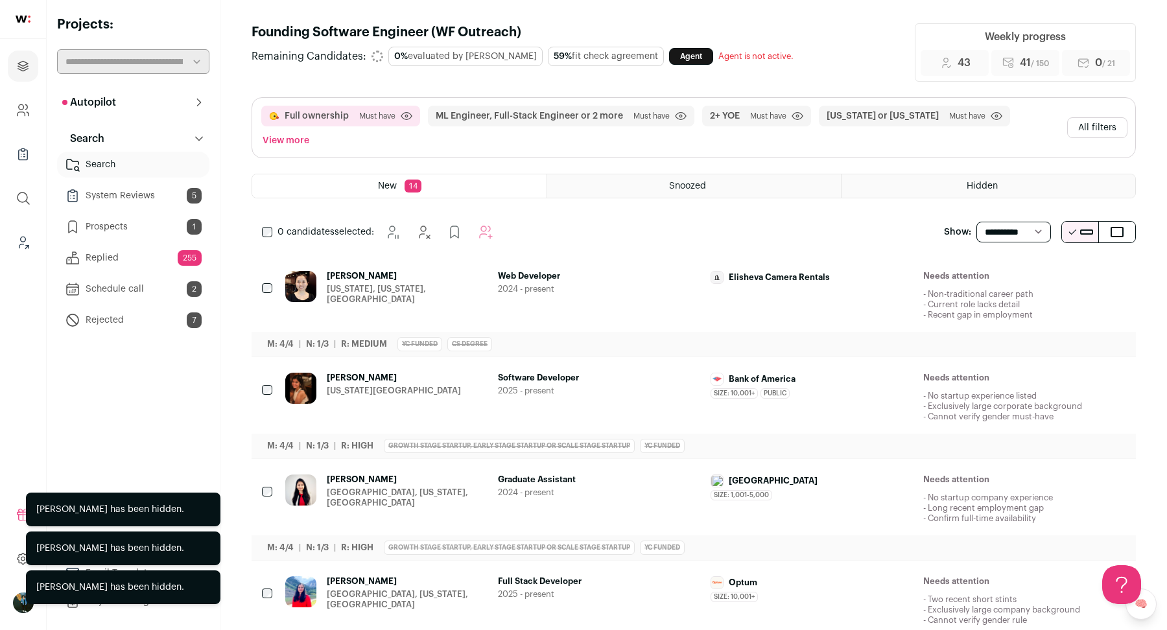
click at [1045, 269] on icon "Hide" at bounding box center [1045, 277] width 16 height 16
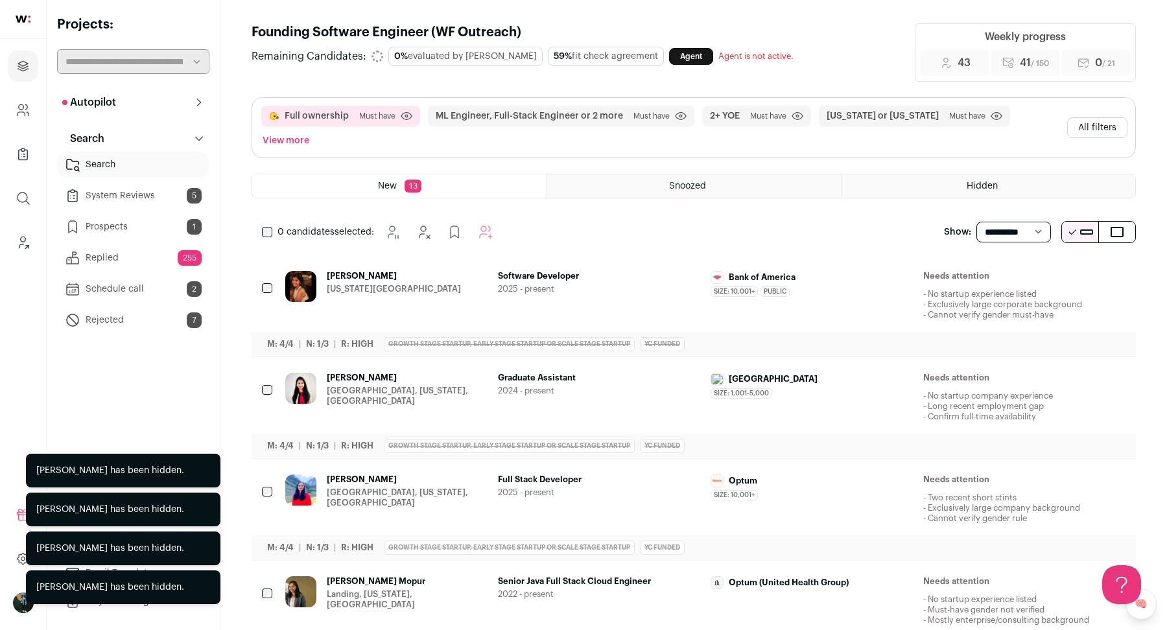
click at [1045, 269] on icon "Hide" at bounding box center [1045, 277] width 16 height 16
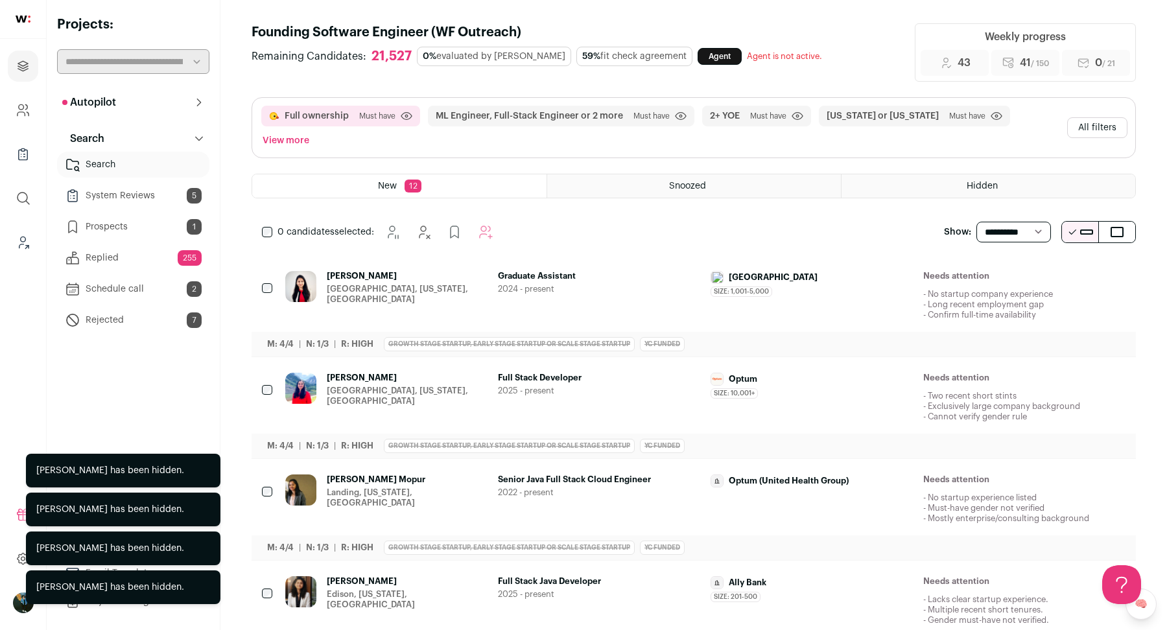
click at [1045, 269] on icon "Hide" at bounding box center [1045, 277] width 16 height 16
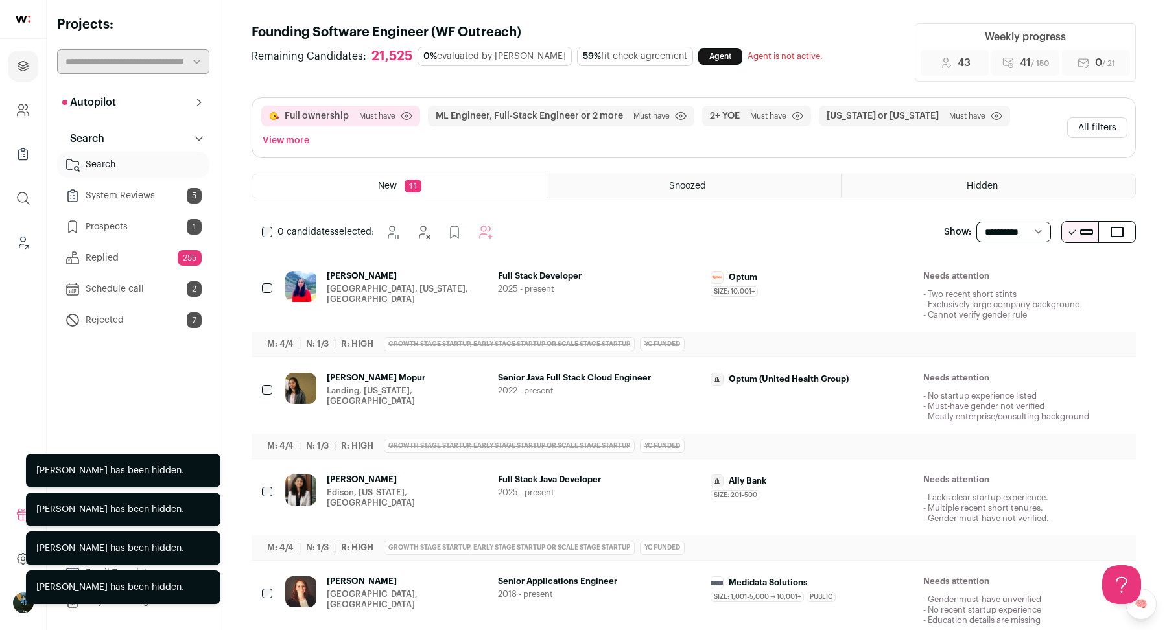
click at [1045, 269] on icon "Hide" at bounding box center [1045, 277] width 16 height 16
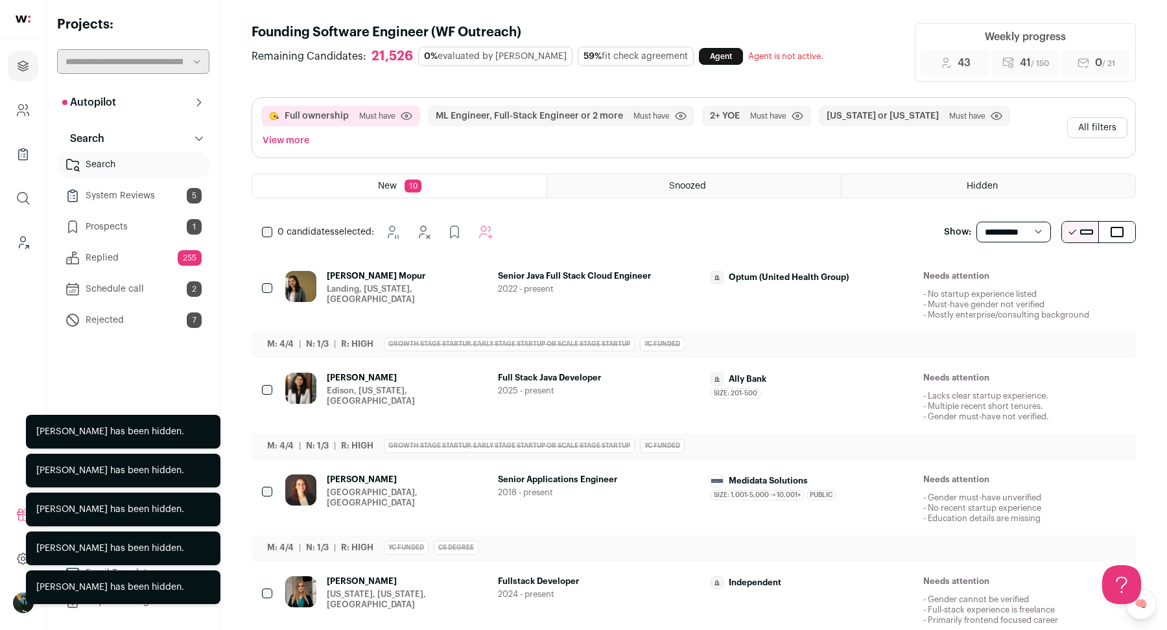
click at [1046, 269] on icon "Hide" at bounding box center [1045, 277] width 16 height 16
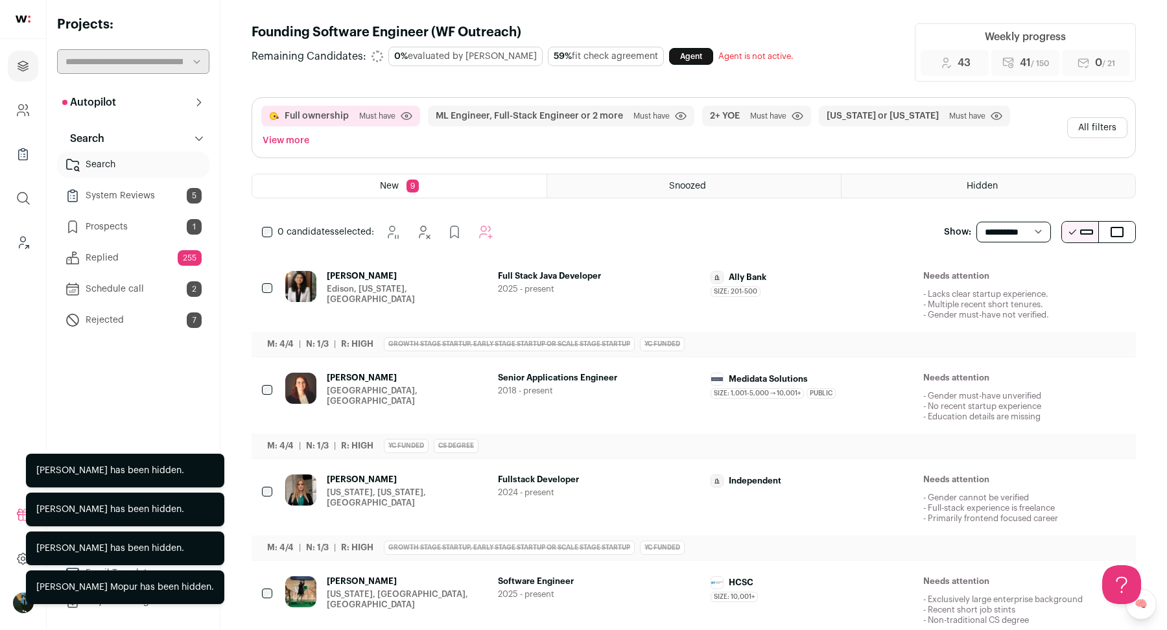
click at [1046, 269] on icon "Hide" at bounding box center [1045, 277] width 16 height 16
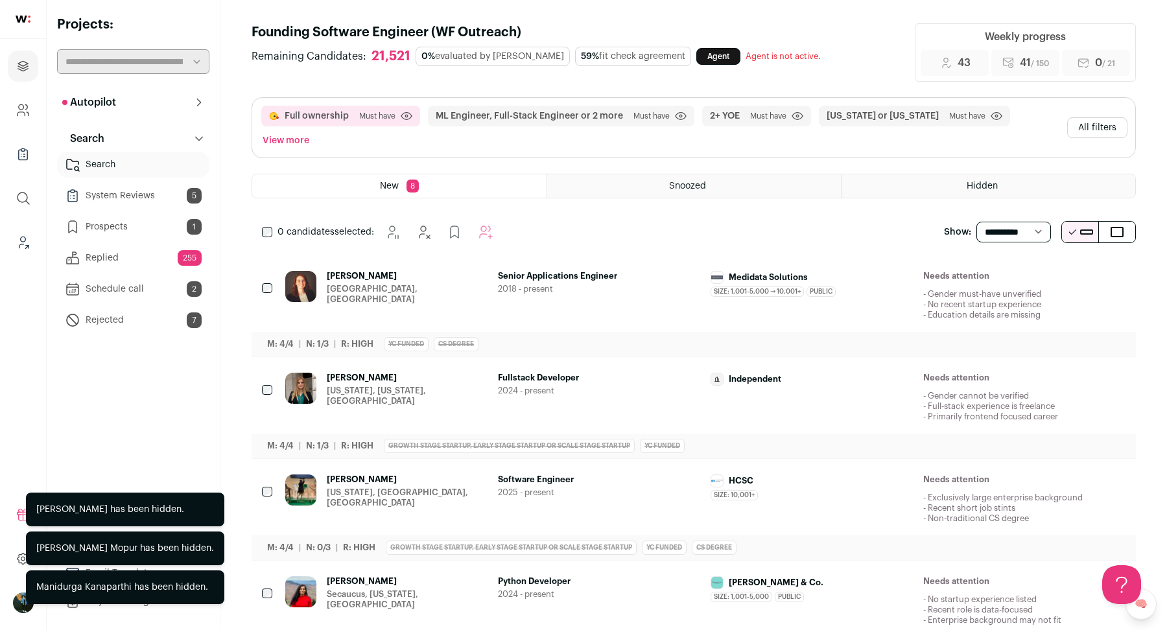
click at [1046, 269] on icon "Hide" at bounding box center [1045, 277] width 16 height 16
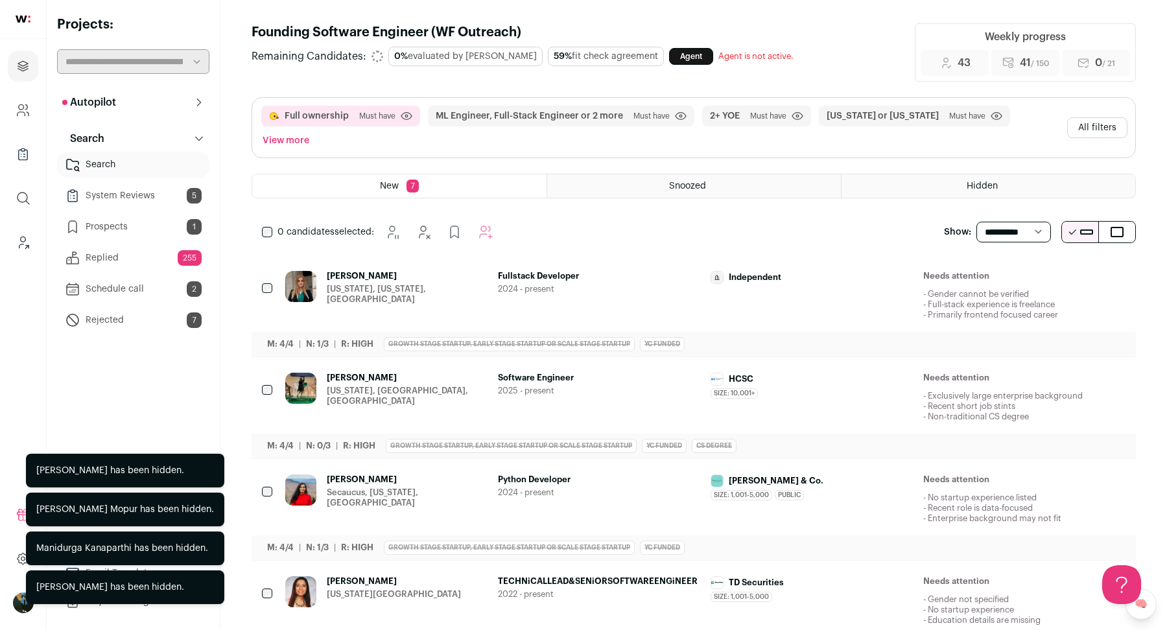
click at [1046, 269] on icon "Hide" at bounding box center [1045, 277] width 16 height 16
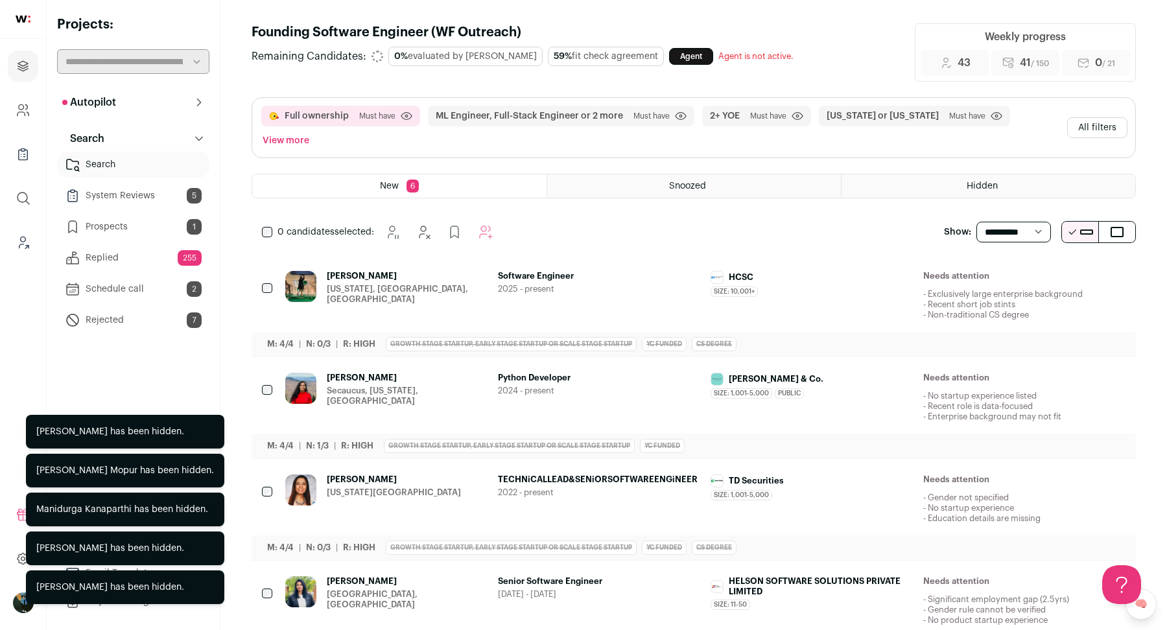
click at [1046, 269] on icon "Hide" at bounding box center [1045, 277] width 16 height 16
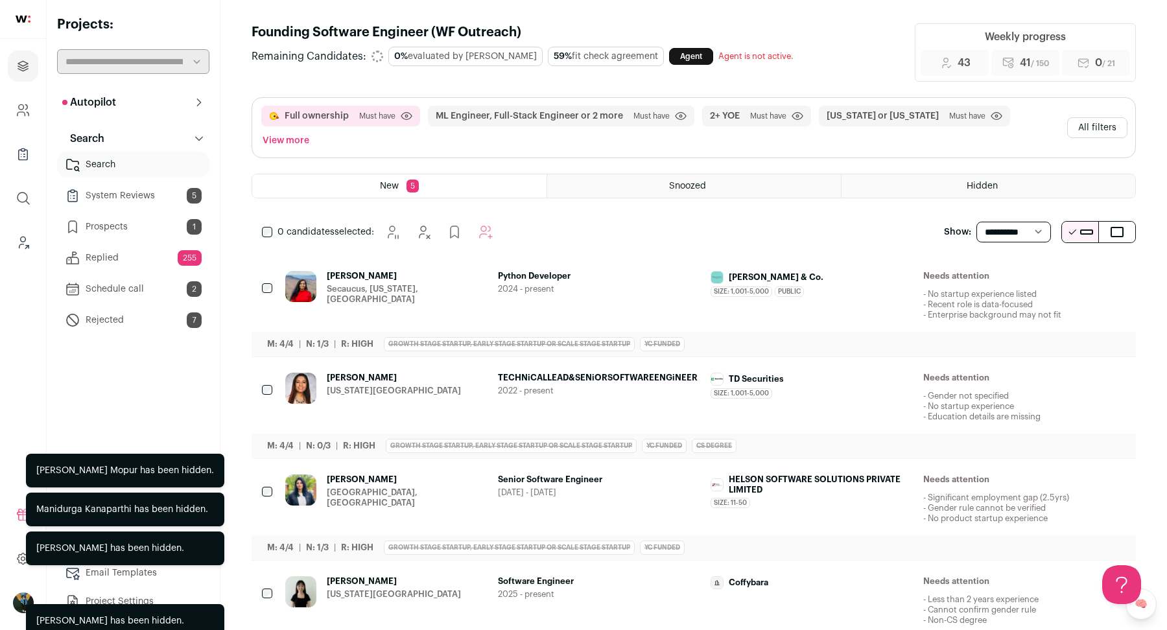
click at [1046, 269] on icon "Hide" at bounding box center [1045, 277] width 16 height 16
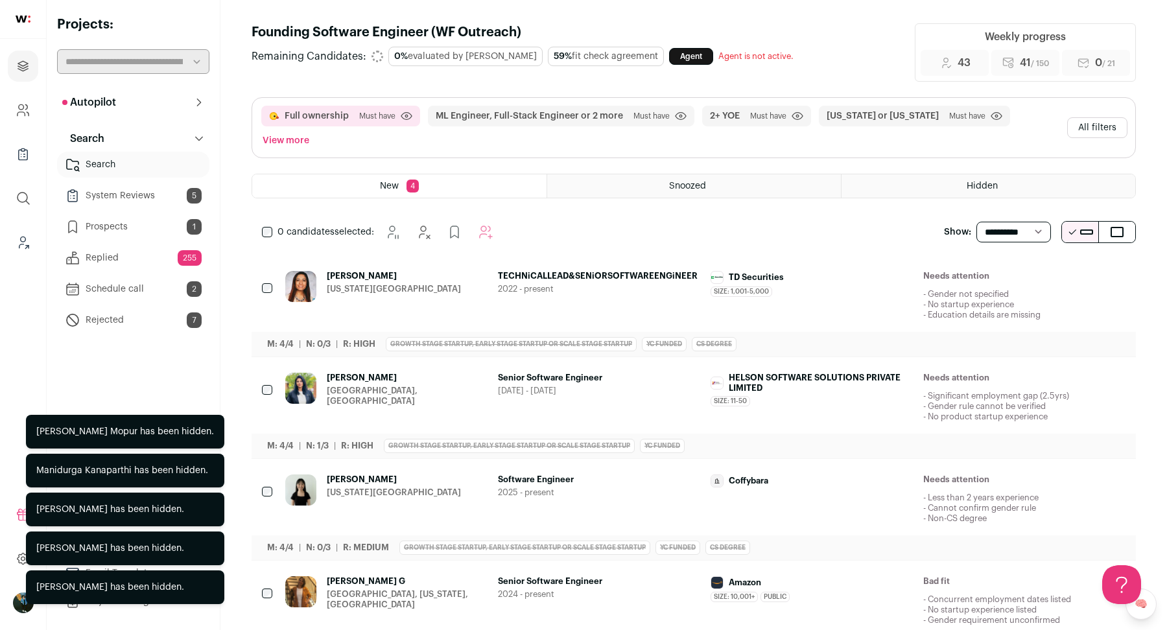
click at [1046, 269] on icon "Hide" at bounding box center [1045, 277] width 16 height 16
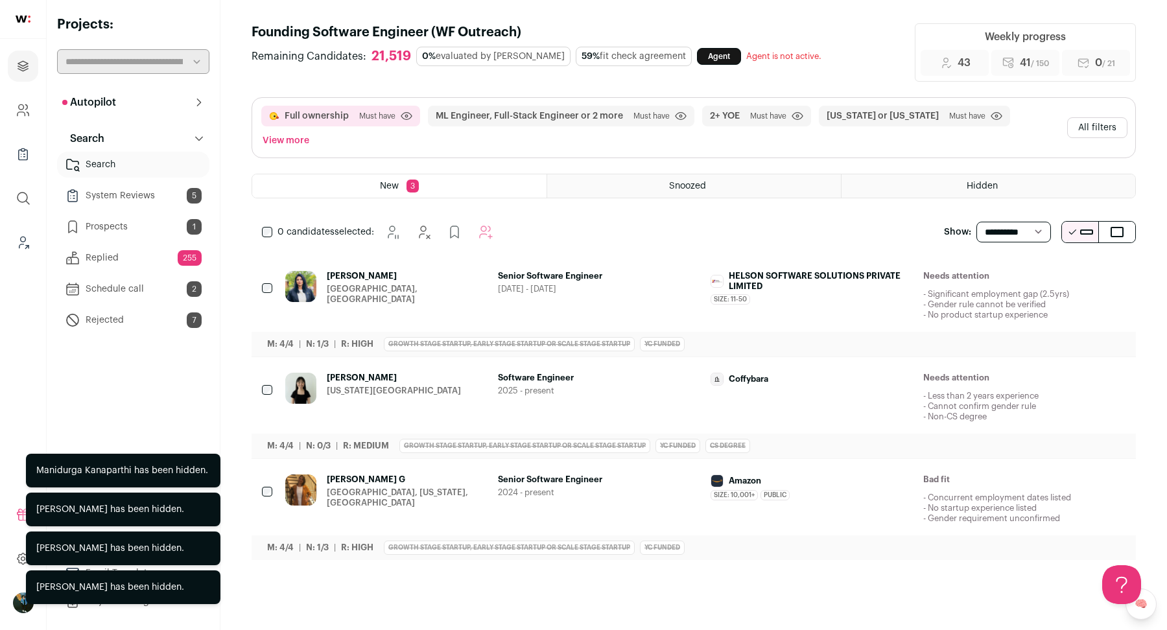
click at [1046, 269] on icon "Hide" at bounding box center [1045, 277] width 16 height 16
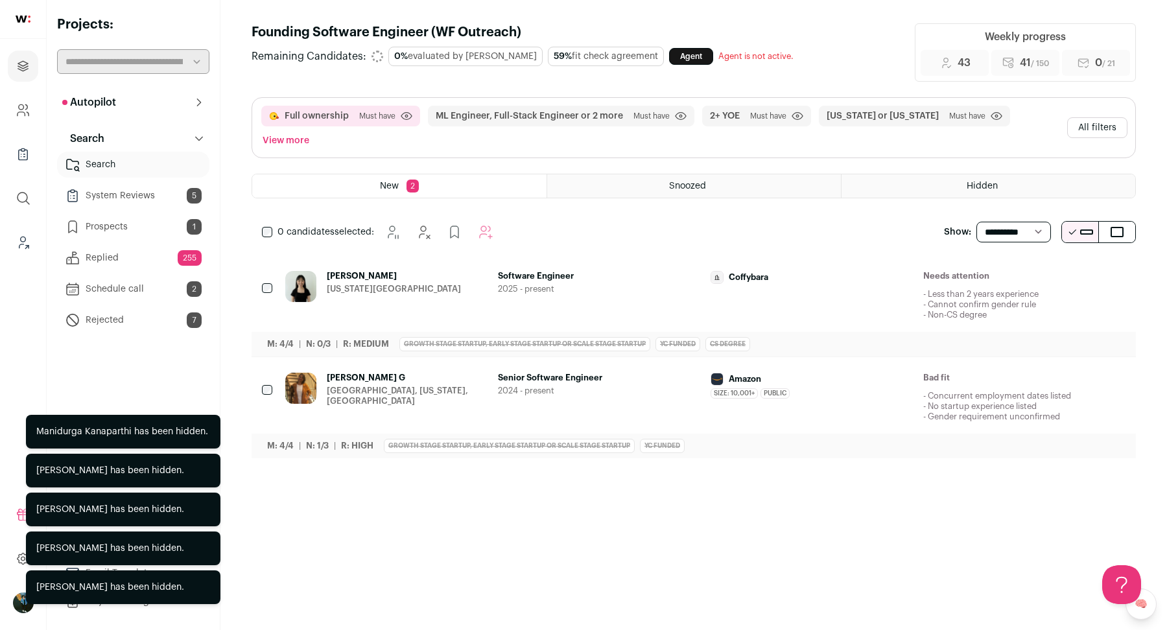
click at [1046, 269] on icon "Hide" at bounding box center [1045, 277] width 16 height 16
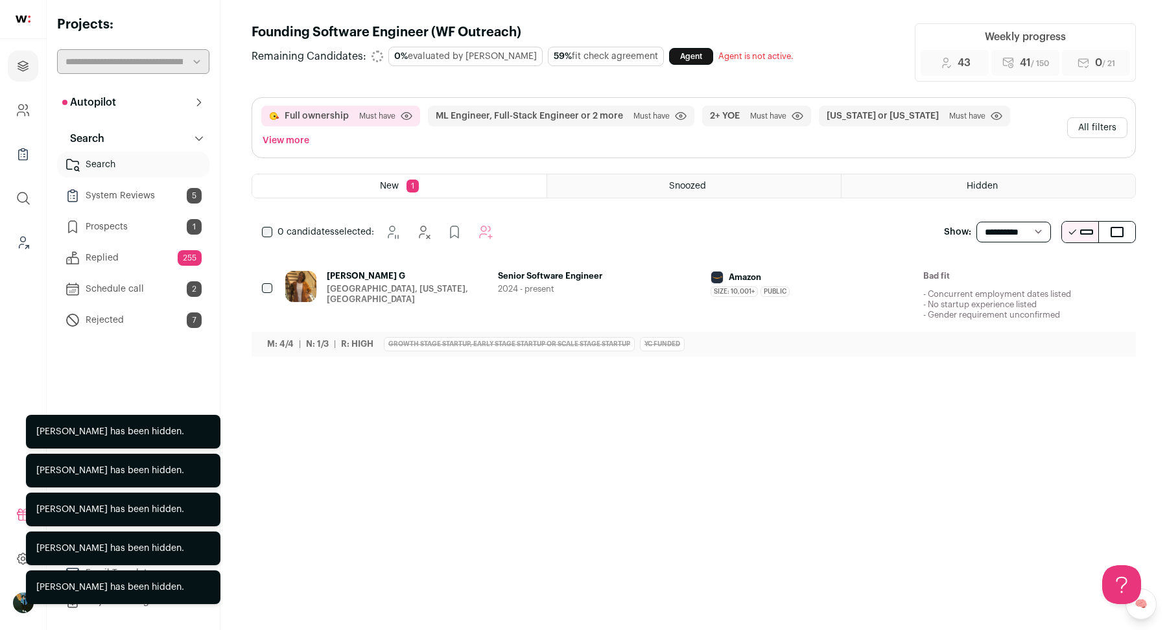
click at [1046, 269] on icon "Hide" at bounding box center [1045, 277] width 16 height 16
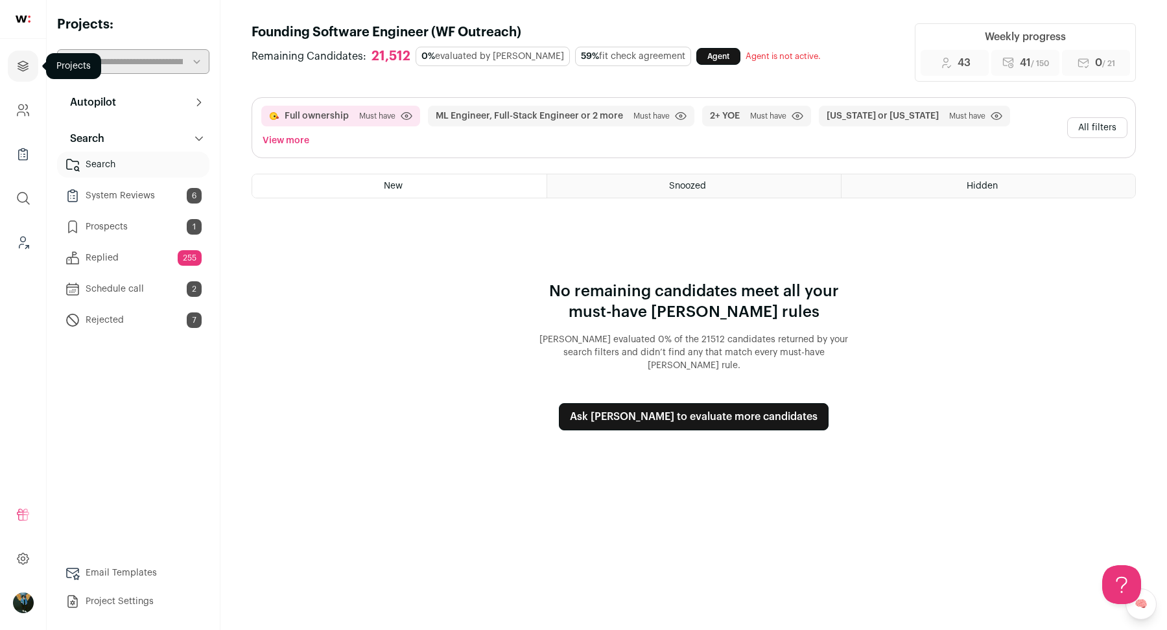
click at [27, 64] on icon "Projects" at bounding box center [23, 66] width 15 height 16
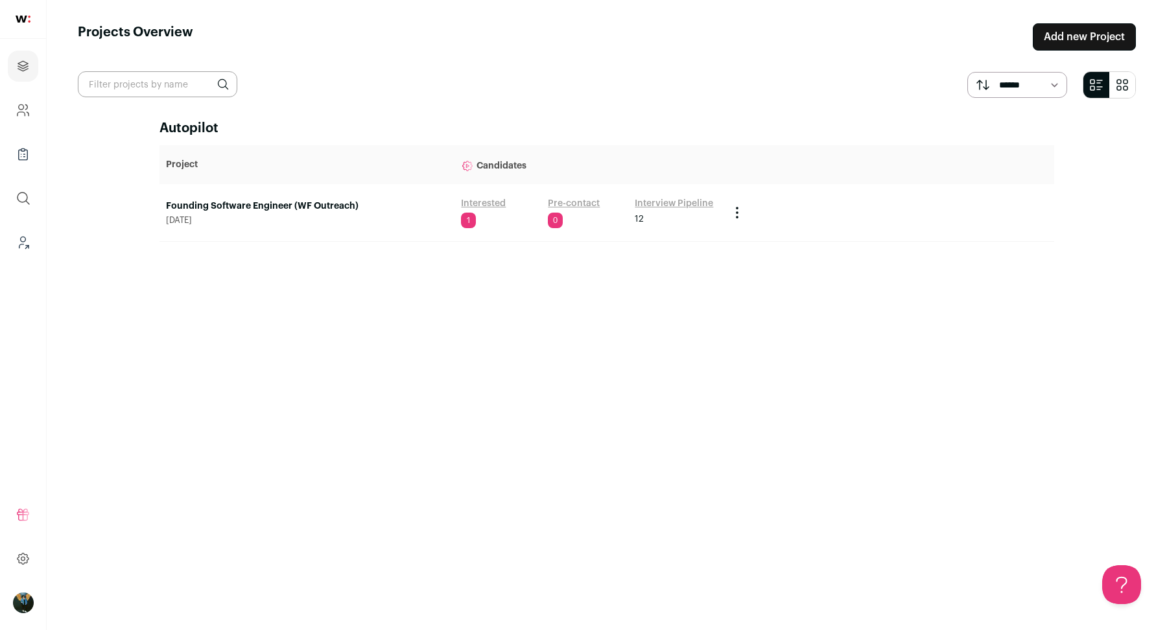
click at [361, 197] on td "Founding Software Engineer (WF Outreach) [DATE]" at bounding box center [307, 213] width 295 height 58
click at [348, 202] on link "Founding Software Engineer (WF Outreach)" at bounding box center [307, 206] width 282 height 13
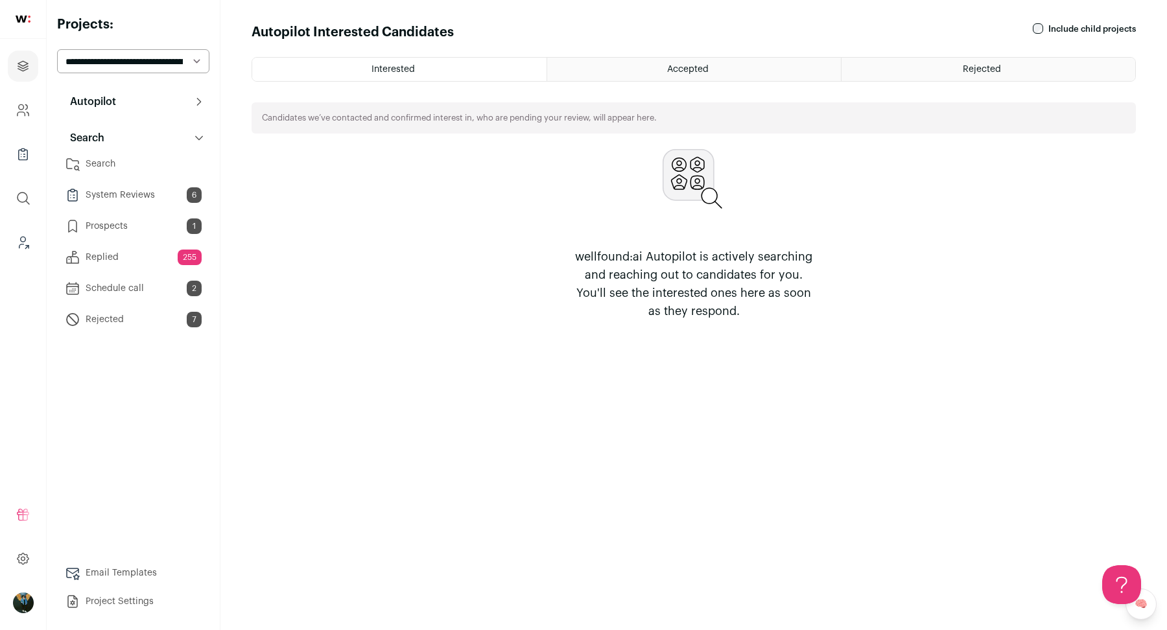
click at [126, 67] on select "**********" at bounding box center [133, 61] width 152 height 24
select select "*****"
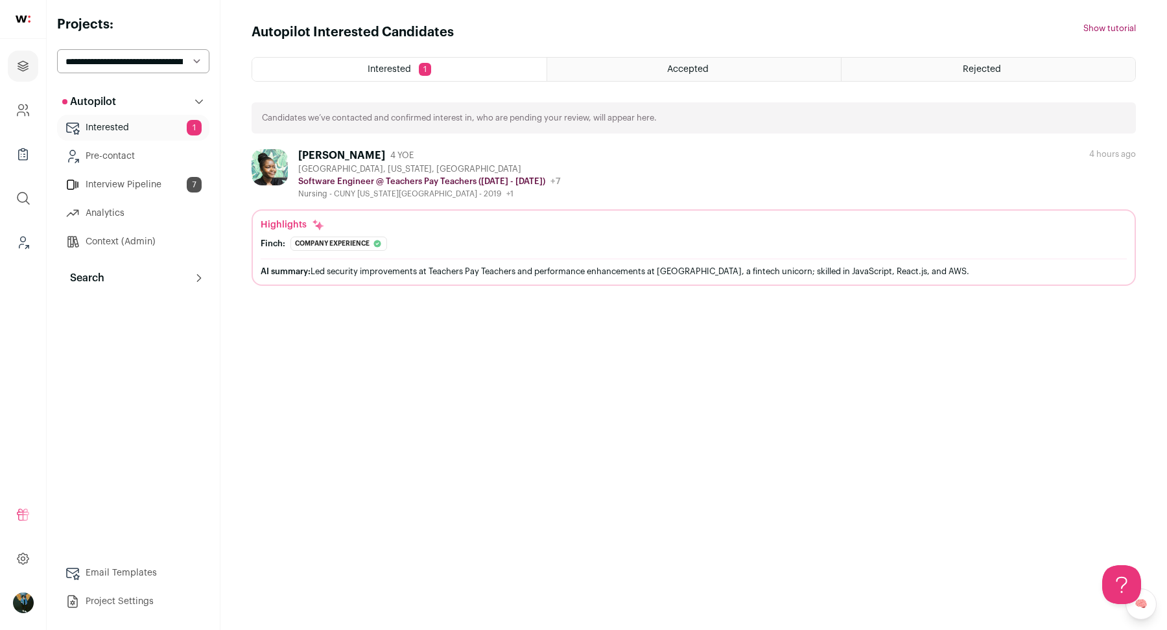
click at [84, 269] on button "Search" at bounding box center [133, 278] width 152 height 26
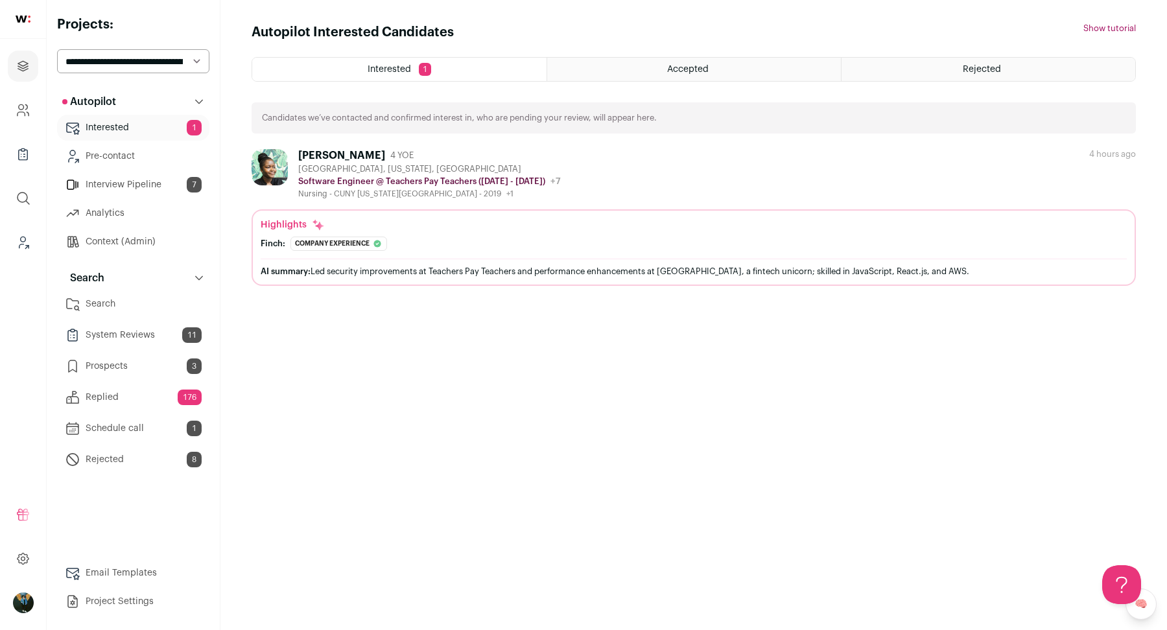
click at [90, 309] on link "Search" at bounding box center [133, 304] width 152 height 26
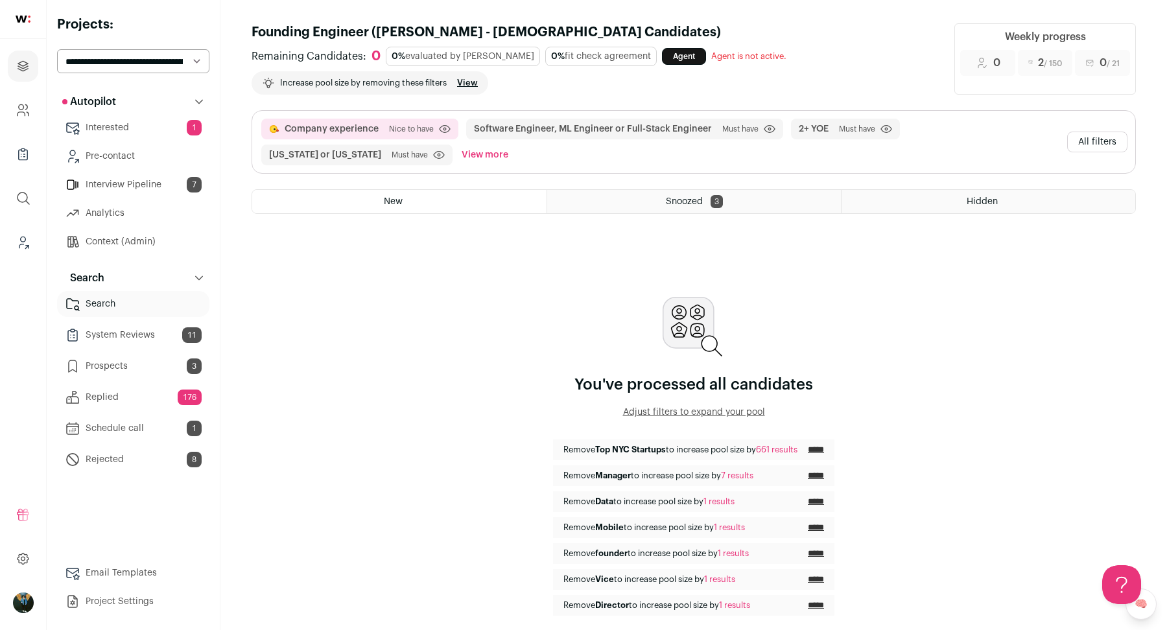
scroll to position [7, 0]
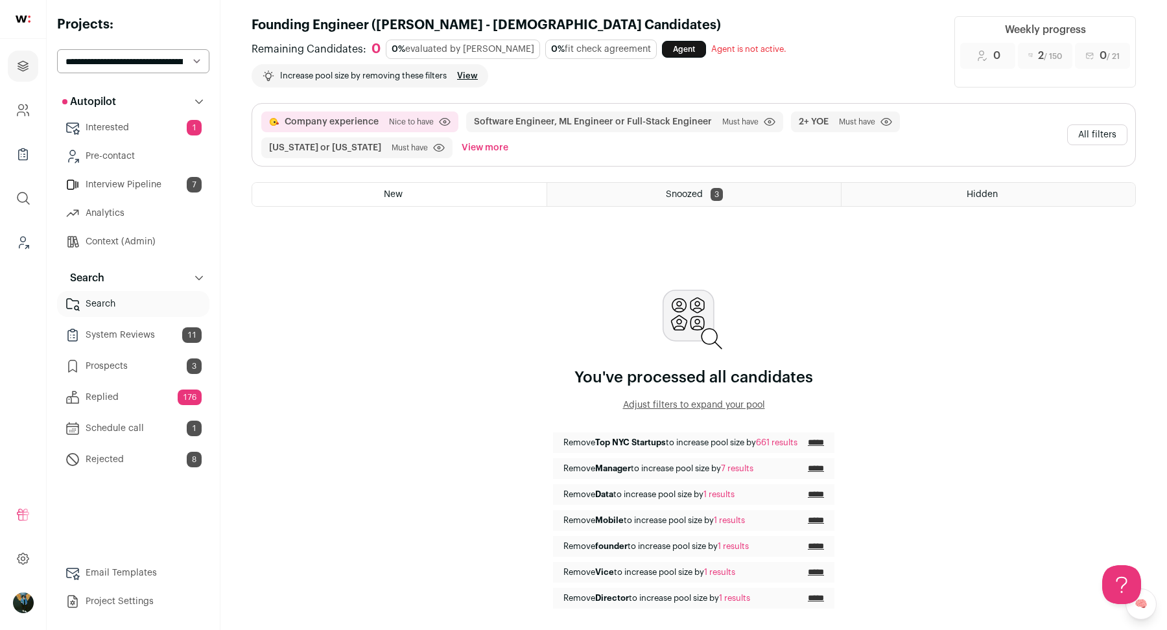
click at [824, 438] on input "*****" at bounding box center [816, 443] width 16 height 10
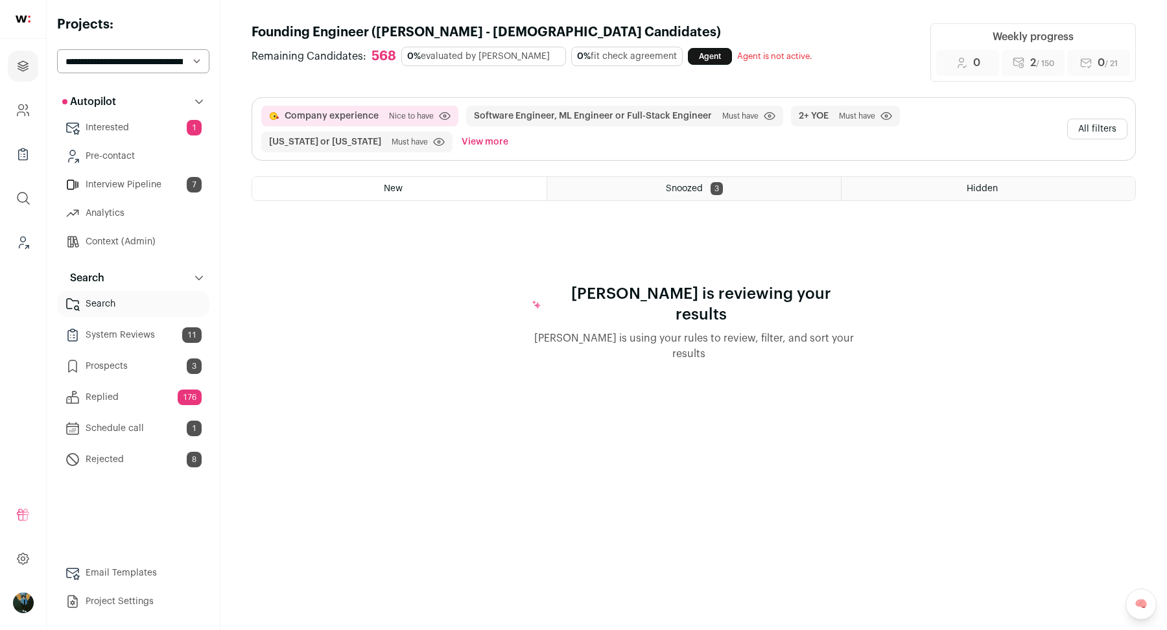
scroll to position [0, 0]
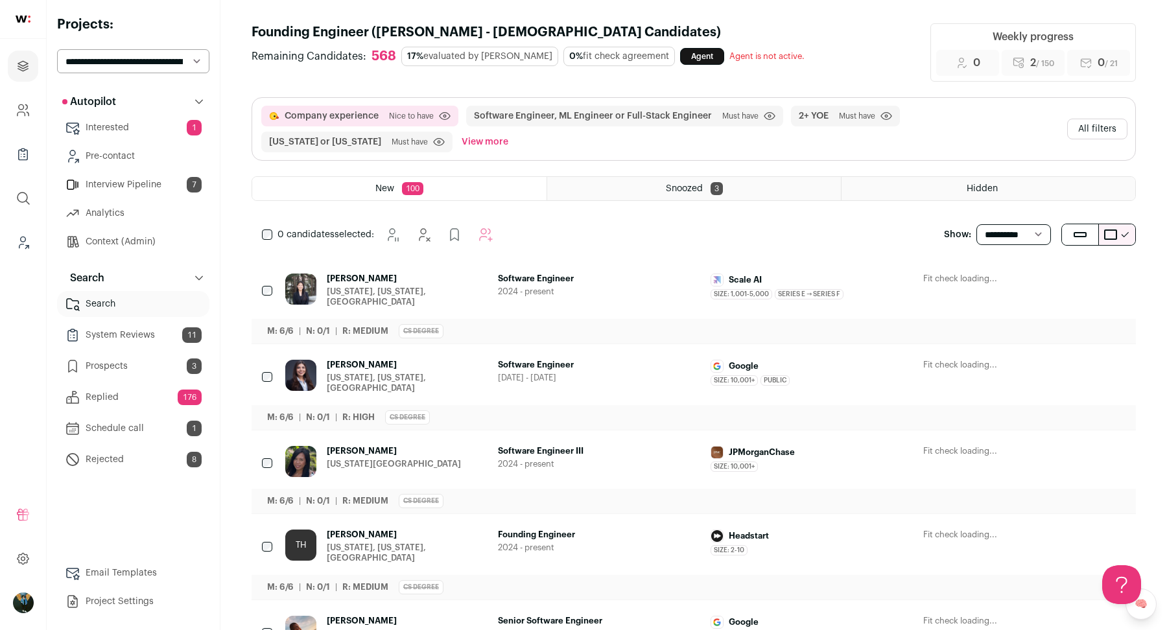
click at [261, 235] on div "0 candidates selected: [GEOGRAPHIC_DATA] Hide Add to Prospects Add to Autopilot" at bounding box center [380, 235] width 257 height 26
click at [257, 461] on div "[PERSON_NAME] [US_STATE][GEOGRAPHIC_DATA] Software Engineer III 2024 - present …" at bounding box center [694, 472] width 885 height 83
click at [261, 241] on div "0 candidates selected: [GEOGRAPHIC_DATA] Hide Add to Prospects Add to Autopilot" at bounding box center [380, 235] width 257 height 26
click at [511, 231] on icon "Add to Autopilot" at bounding box center [509, 235] width 16 height 16
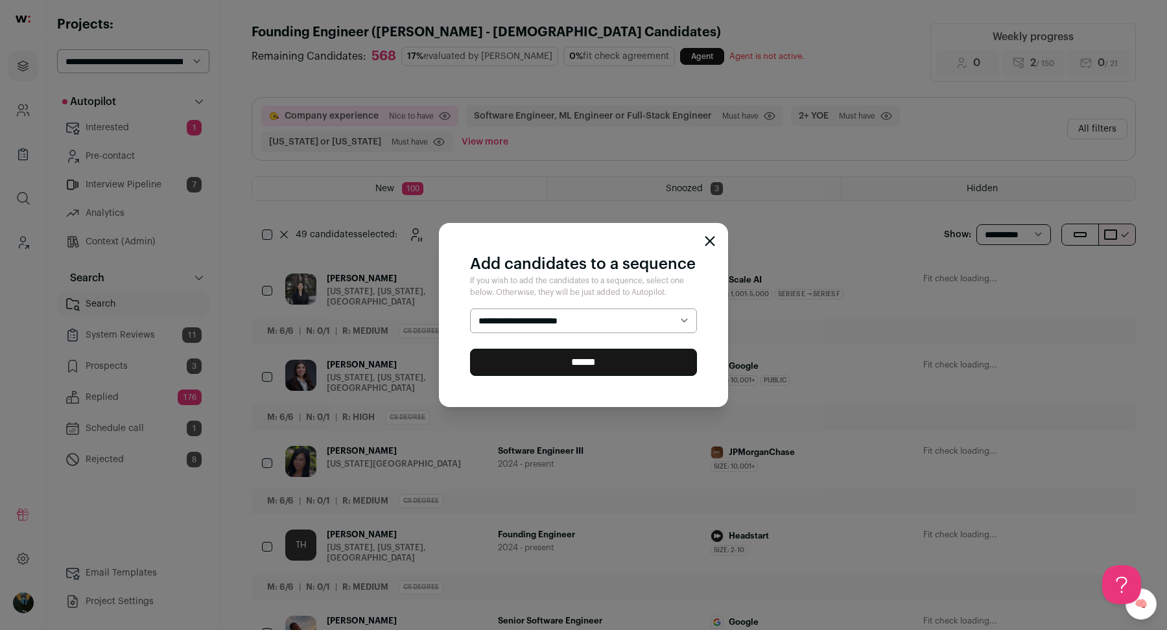
select select "*****"
click at [494, 368] on input "******" at bounding box center [583, 362] width 227 height 27
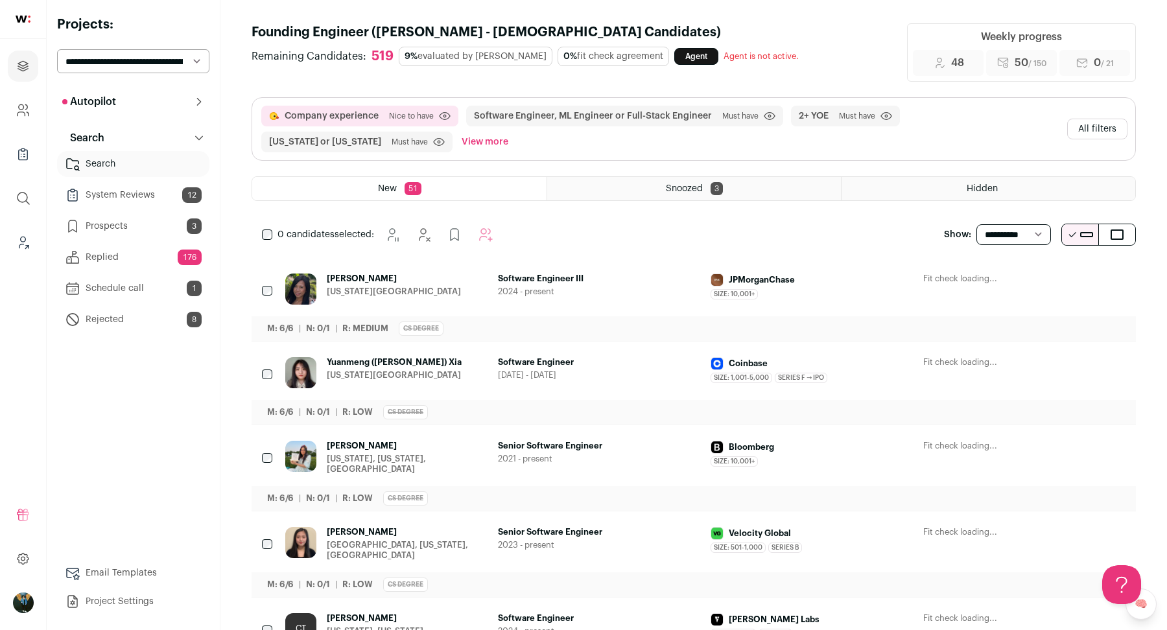
click at [1040, 274] on icon "Hide" at bounding box center [1045, 280] width 16 height 16
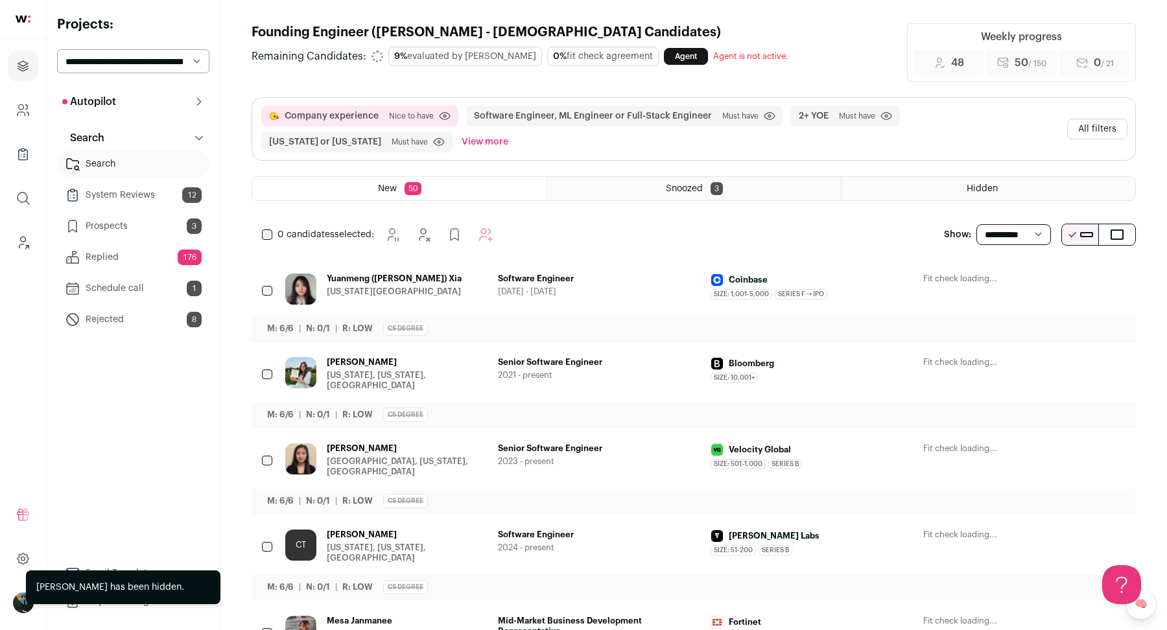
click at [260, 204] on div "Company experience [GEOGRAPHIC_DATA] to have Click to disable/enable criteria S…" at bounding box center [694, 159] width 885 height 125
click at [260, 234] on div "0 candidates selected:" at bounding box center [380, 235] width 257 height 26
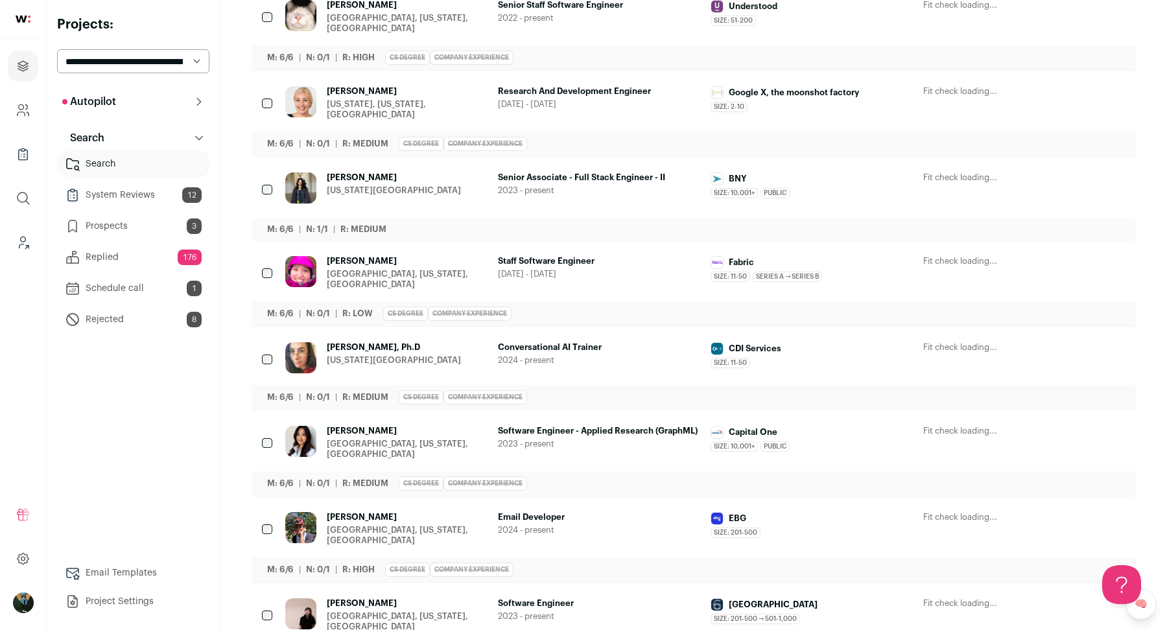
scroll to position [2910, 0]
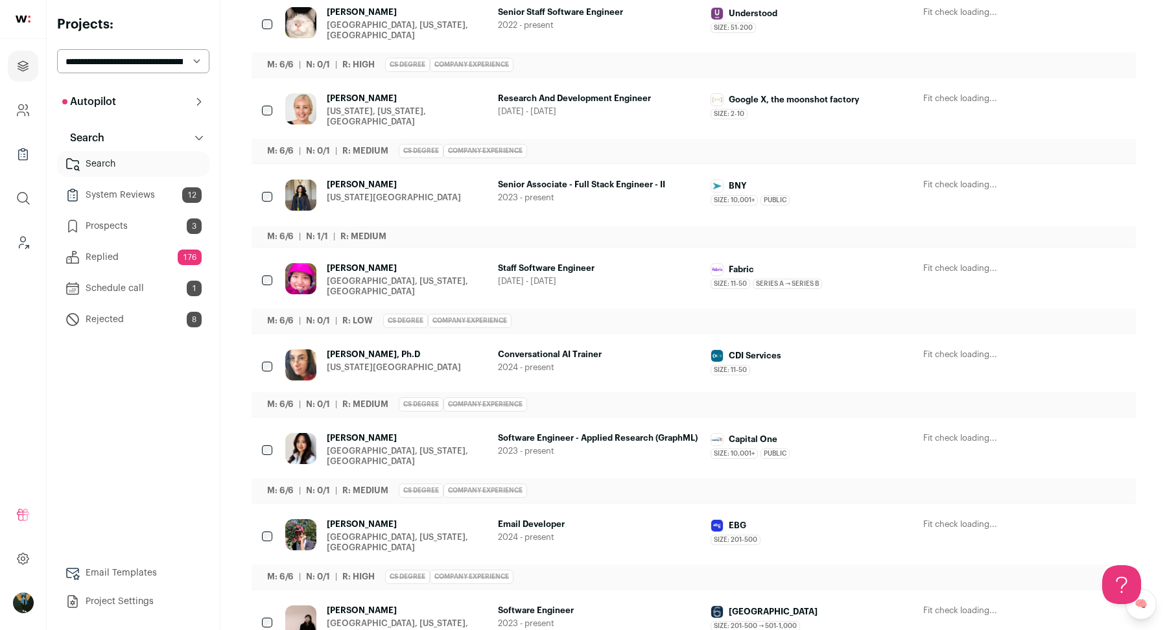
click at [265, 180] on div at bounding box center [268, 198] width 13 height 36
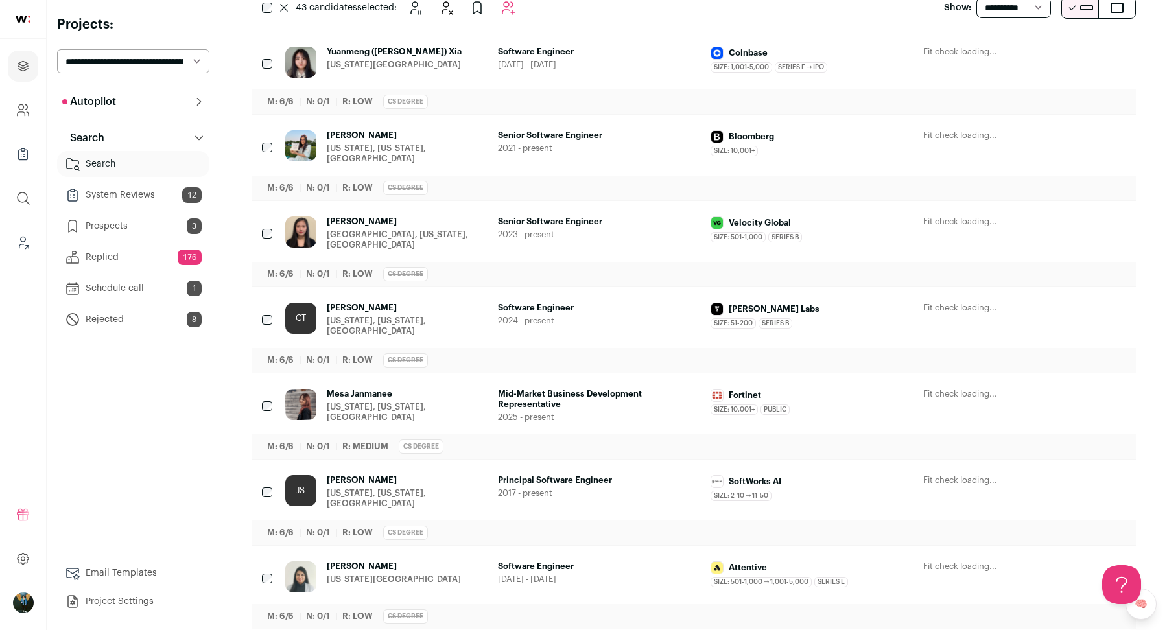
scroll to position [0, 0]
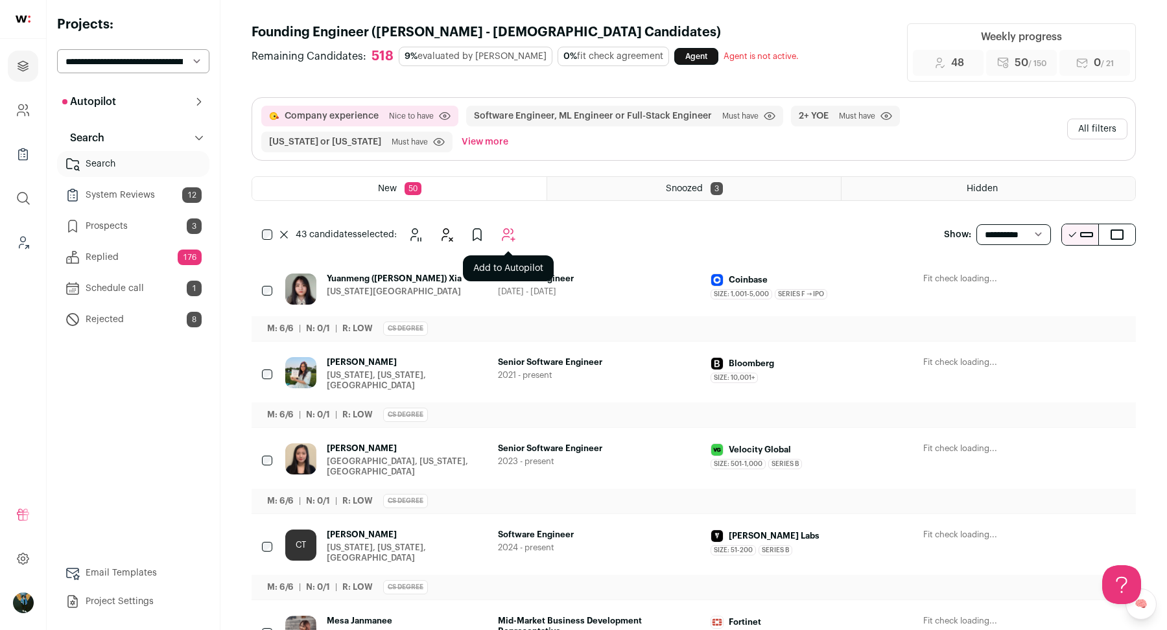
click at [496, 239] on button "Add to Autopilot" at bounding box center [509, 235] width 26 height 26
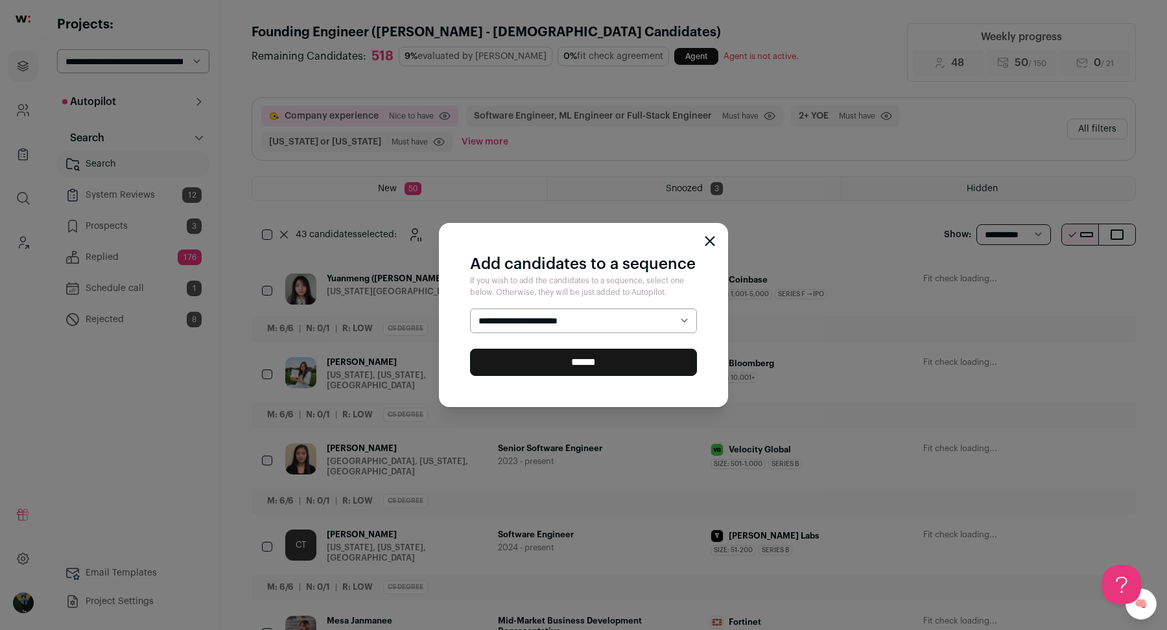
select select "*****"
click at [523, 365] on input "******" at bounding box center [583, 362] width 227 height 27
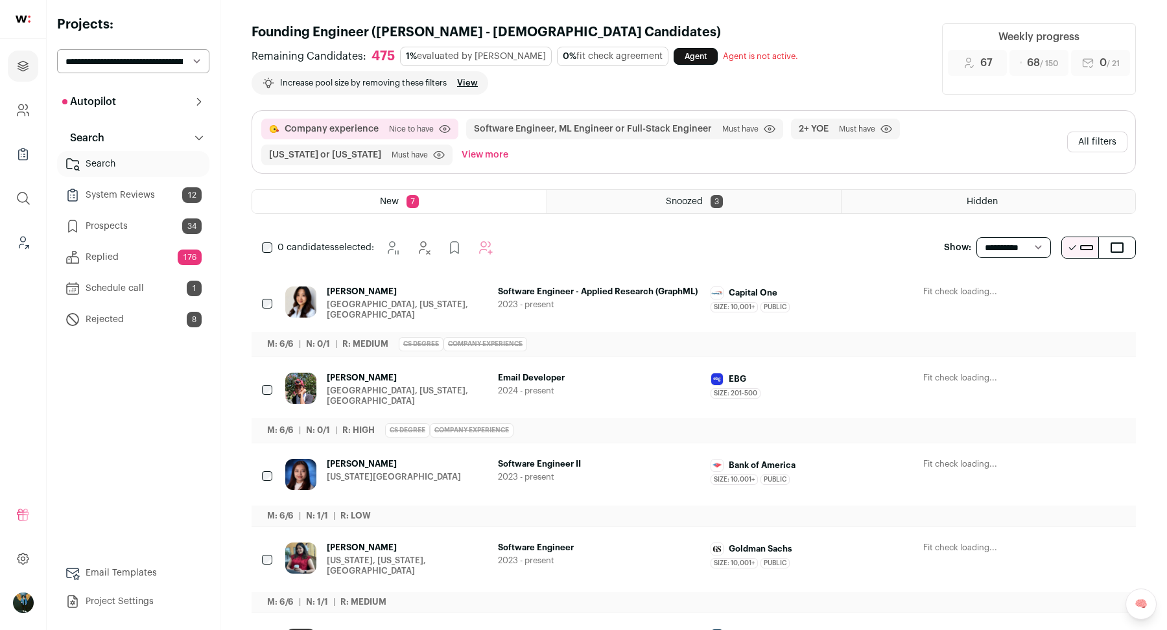
click at [1048, 293] on icon "Hide" at bounding box center [1045, 293] width 16 height 16
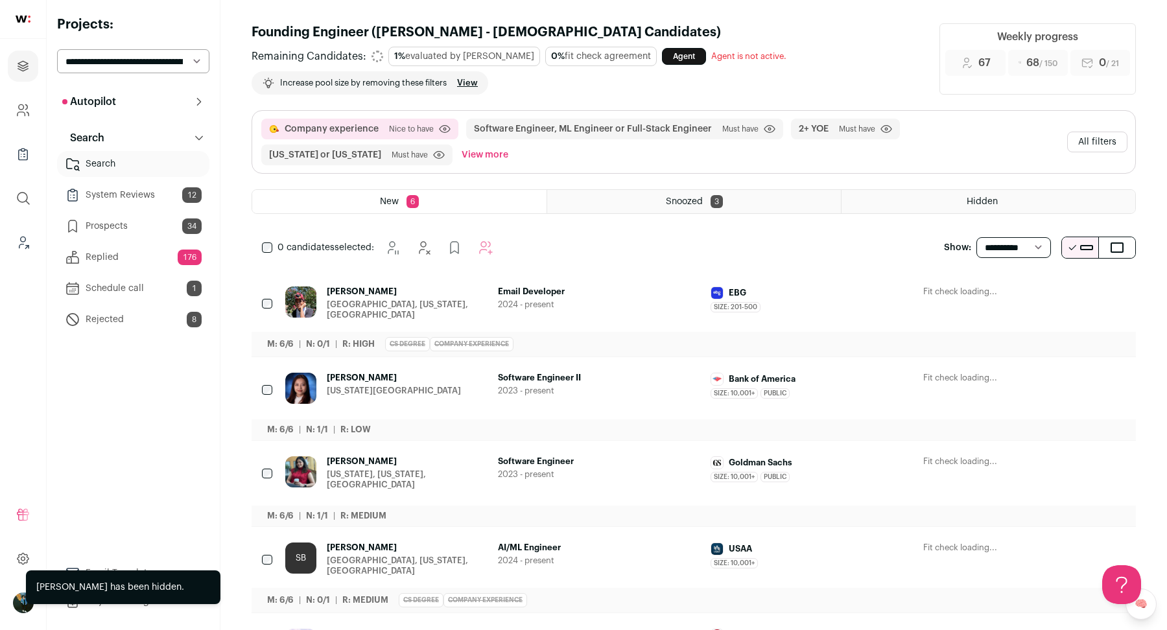
click at [1048, 293] on icon "Hide" at bounding box center [1045, 293] width 16 height 16
click at [1048, 371] on icon "Hide" at bounding box center [1045, 379] width 16 height 16
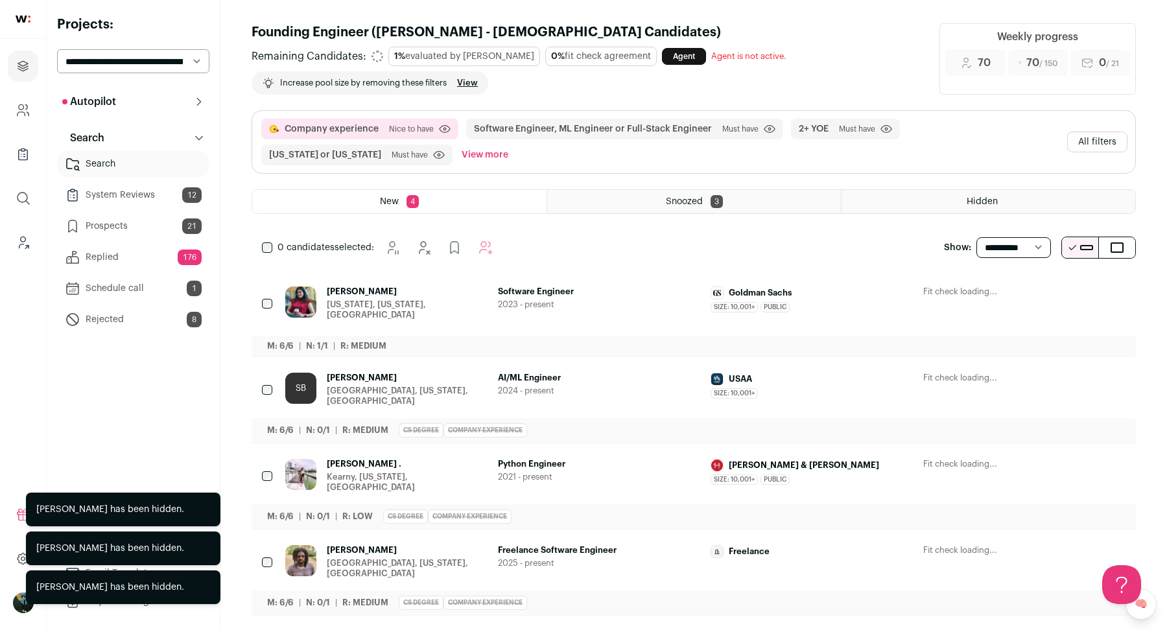
click at [1048, 293] on icon "Hide" at bounding box center [1045, 293] width 16 height 16
click at [1048, 371] on icon "Hide" at bounding box center [1045, 379] width 16 height 16
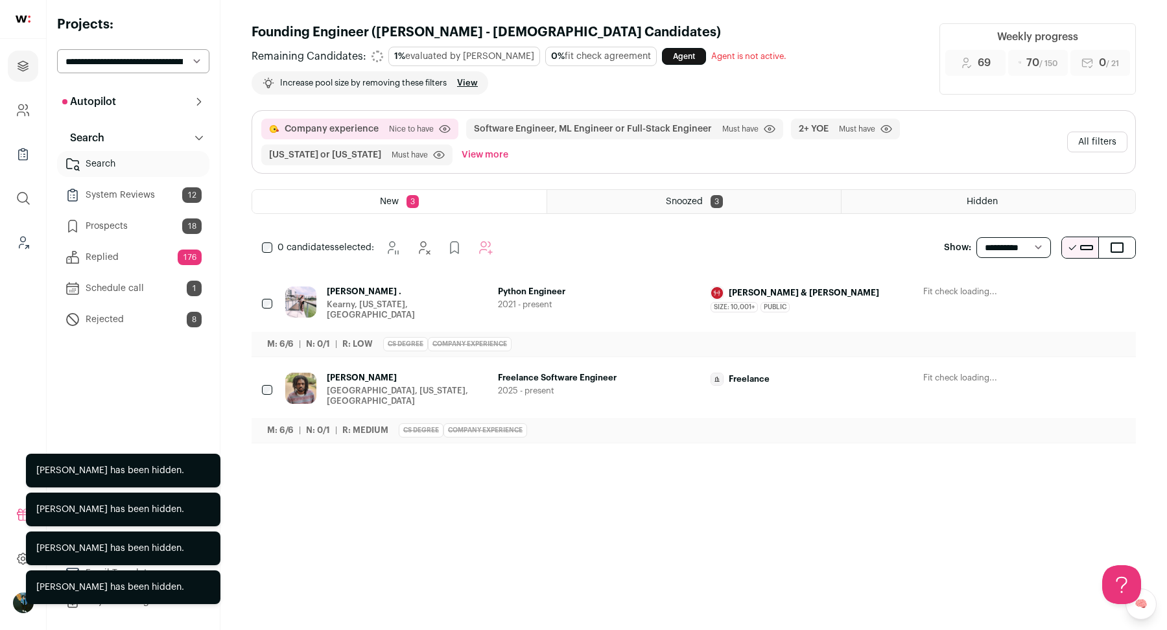
click at [1048, 293] on icon "Hide" at bounding box center [1045, 293] width 16 height 16
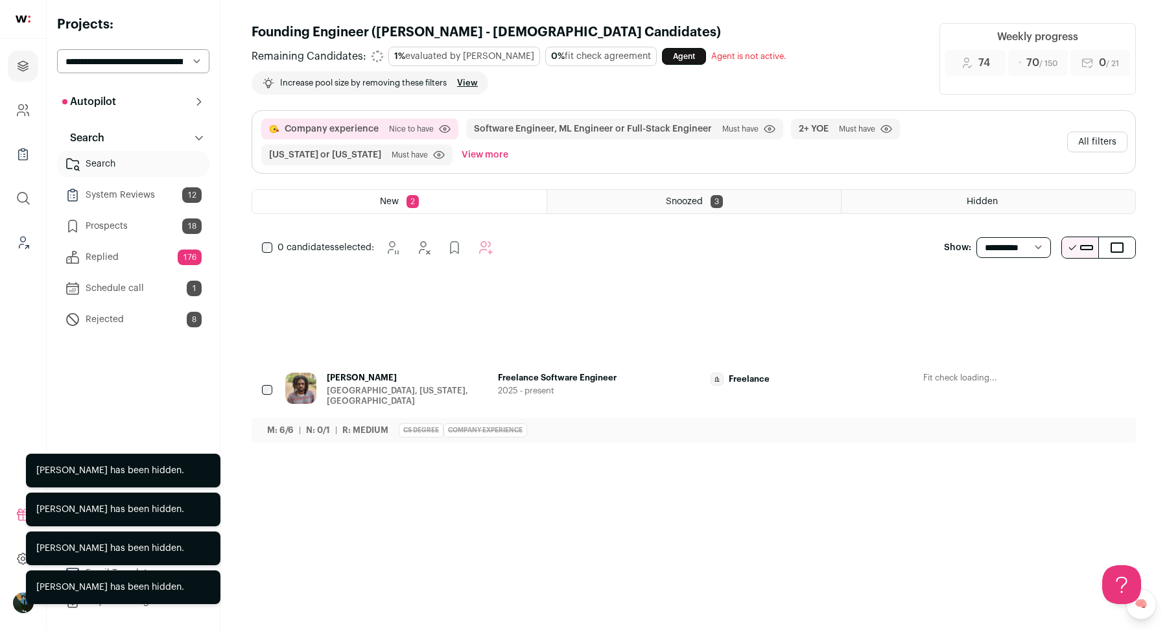
click at [1048, 293] on button "Hide" at bounding box center [1044, 279] width 27 height 27
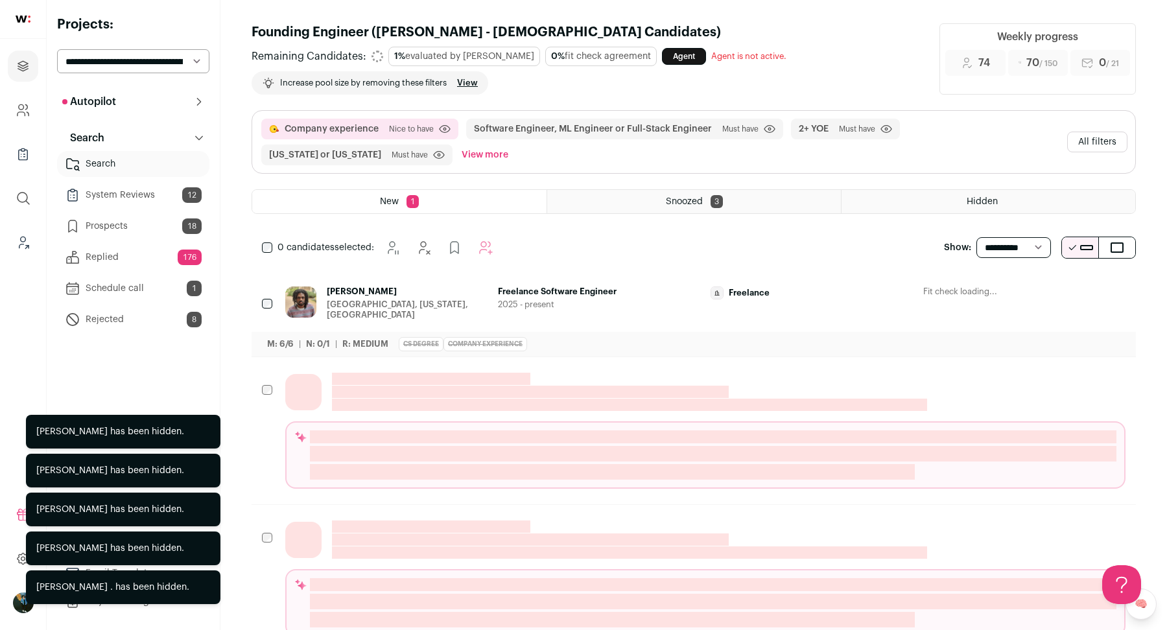
click at [1048, 289] on icon "Hide" at bounding box center [1046, 293] width 10 height 12
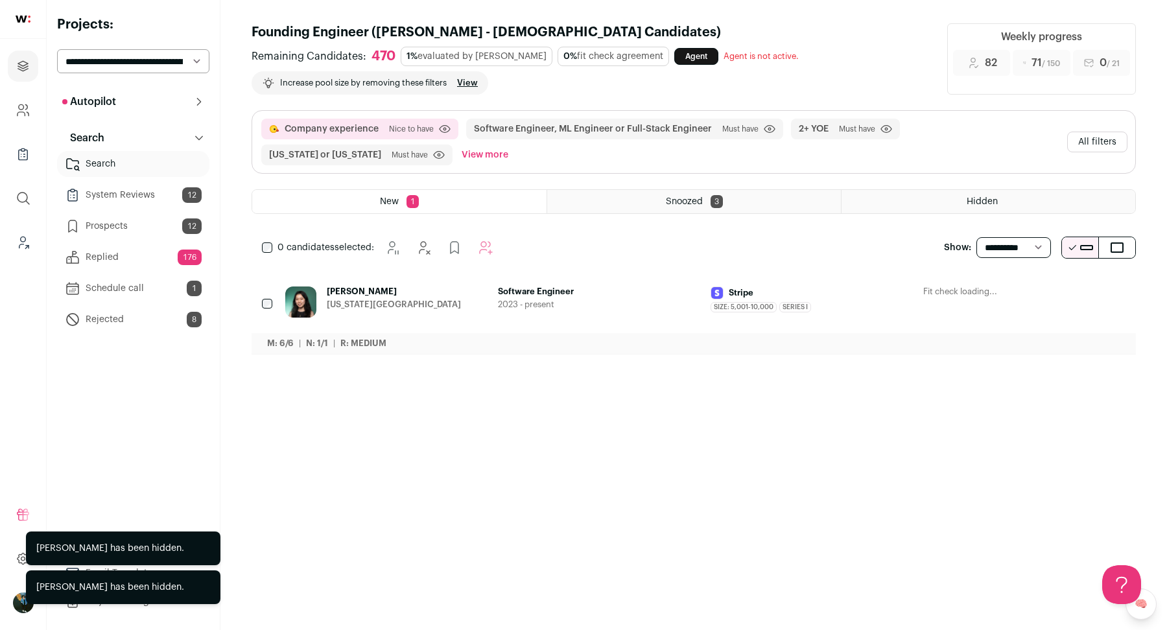
click at [1042, 290] on icon "Hide" at bounding box center [1045, 293] width 16 height 16
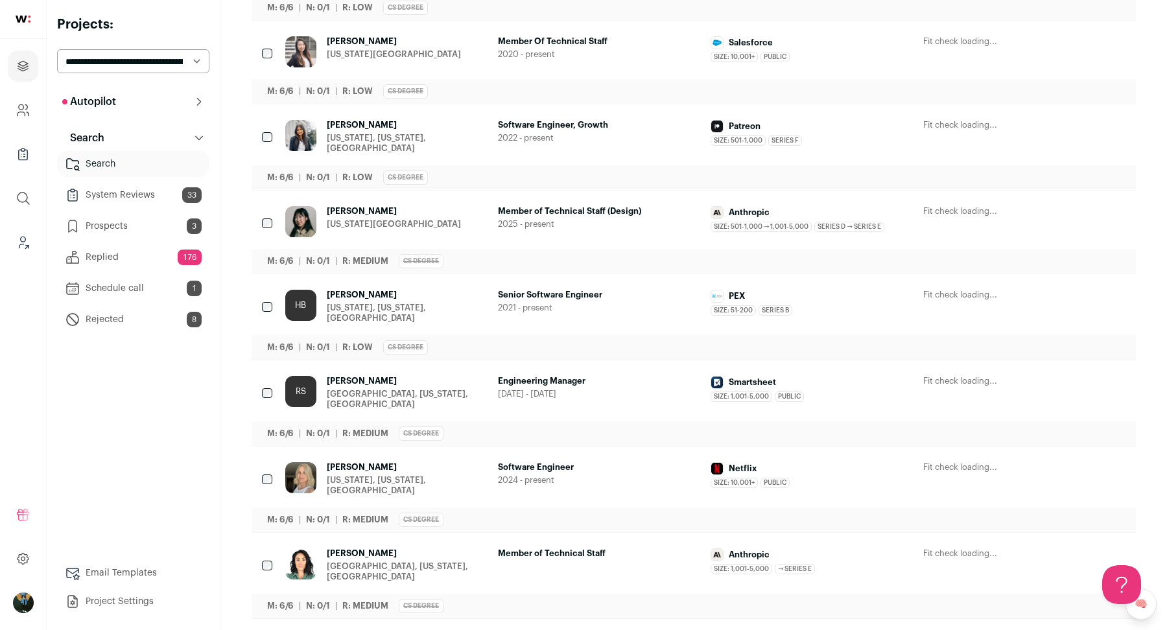
scroll to position [1904, 0]
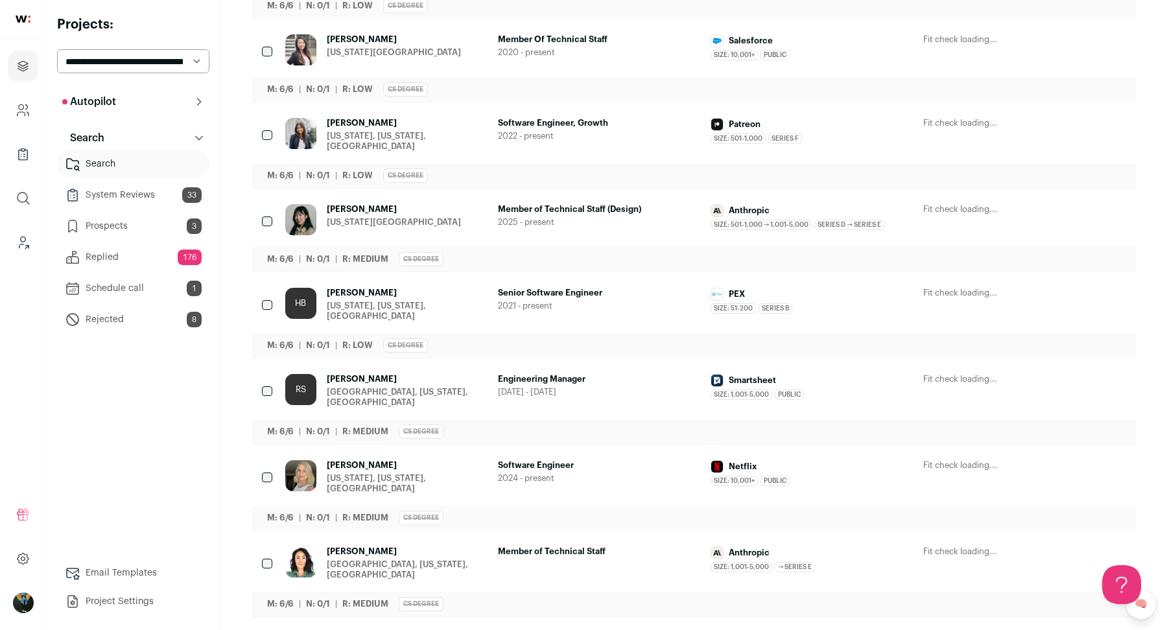
click at [274, 189] on div "Jenny Wen New York City Metropolitan Area Member of Technical Staff (Design) 20…" at bounding box center [694, 230] width 885 height 83
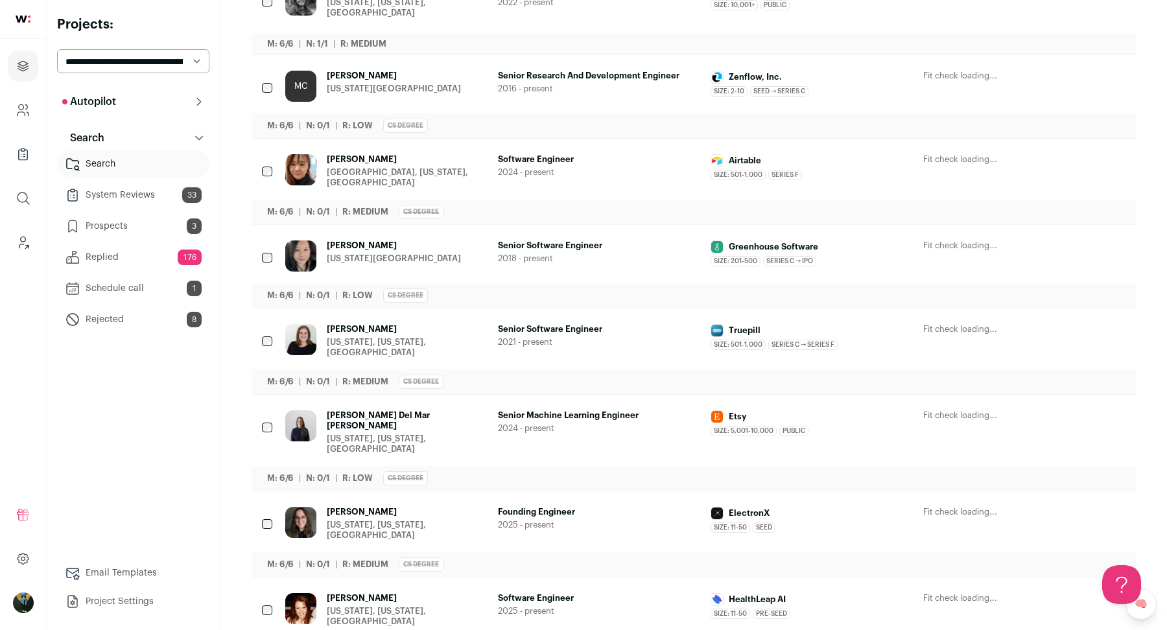
scroll to position [0, 0]
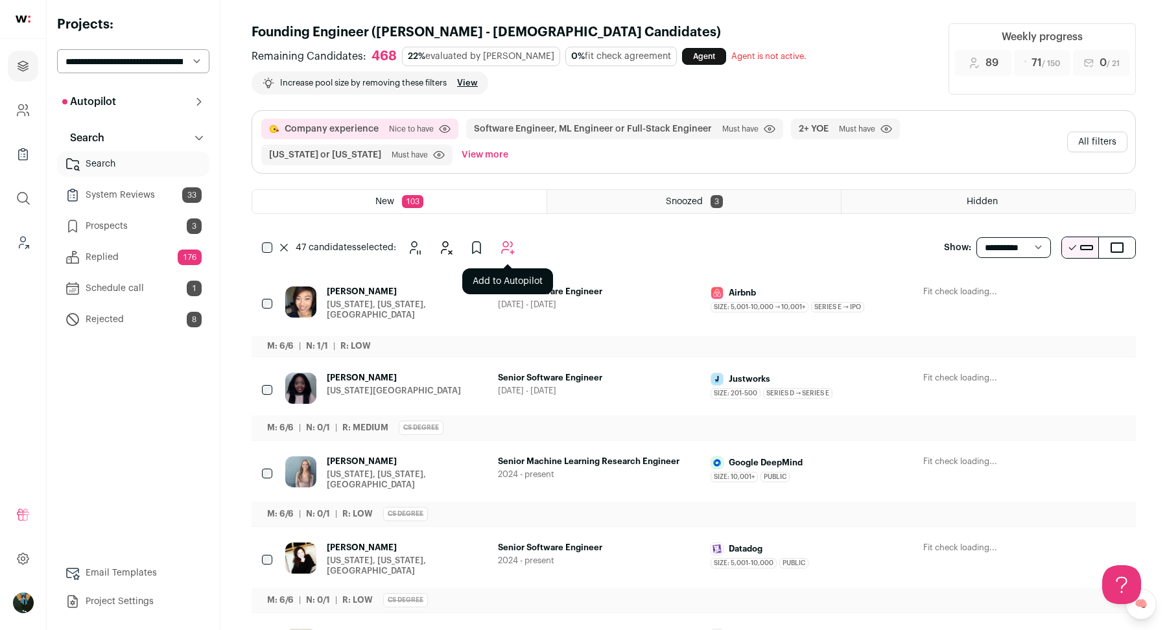
click at [515, 252] on icon "Add to Autopilot" at bounding box center [508, 248] width 16 height 16
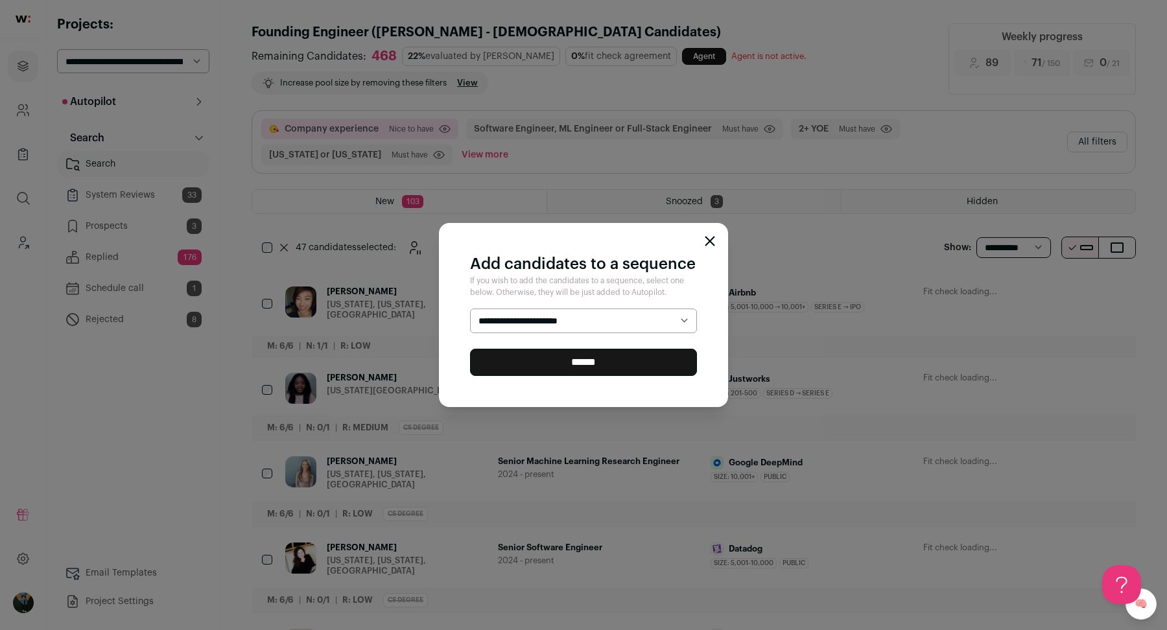
select select "*****"
click at [542, 355] on input "******" at bounding box center [583, 362] width 227 height 27
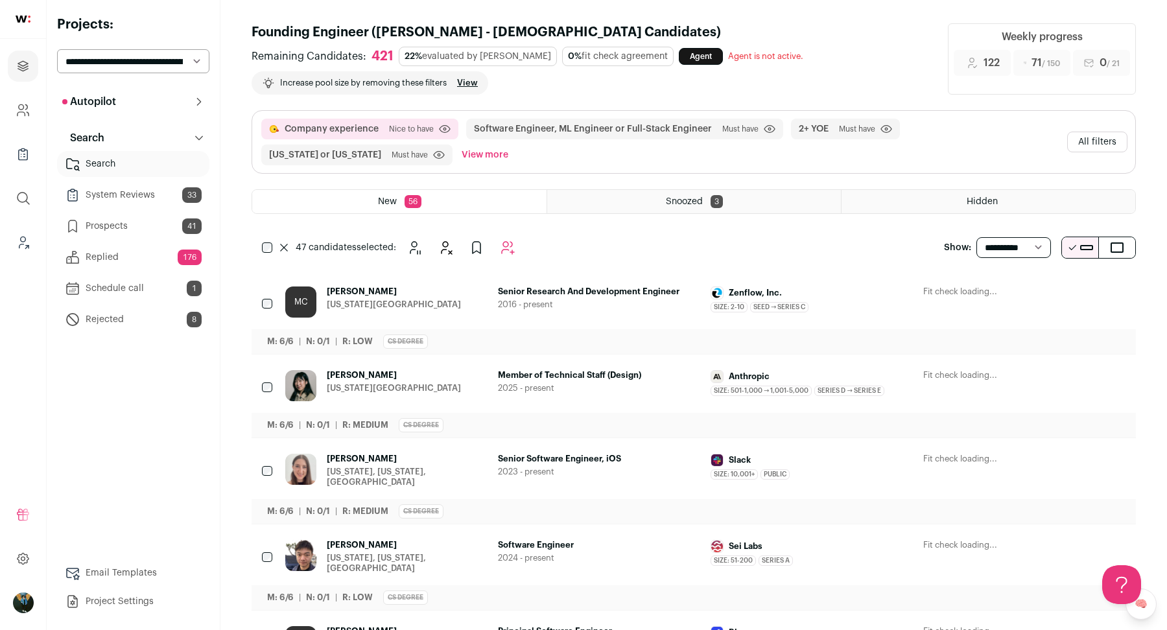
click at [282, 252] on div "47 candidates selected: Snooze Hide Add to Prospects Add to Autopilot" at bounding box center [399, 248] width 243 height 26
click at [283, 246] on icon at bounding box center [284, 248] width 6 height 6
click at [1044, 290] on icon "Hide" at bounding box center [1045, 293] width 16 height 16
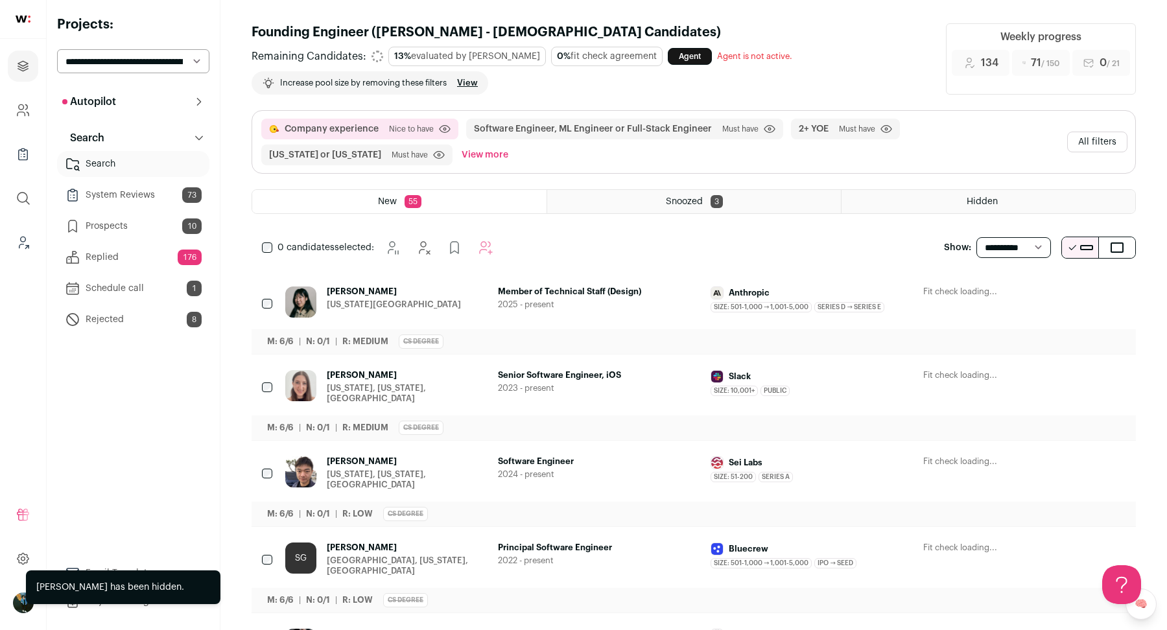
click at [1044, 290] on icon "Hide" at bounding box center [1045, 293] width 16 height 16
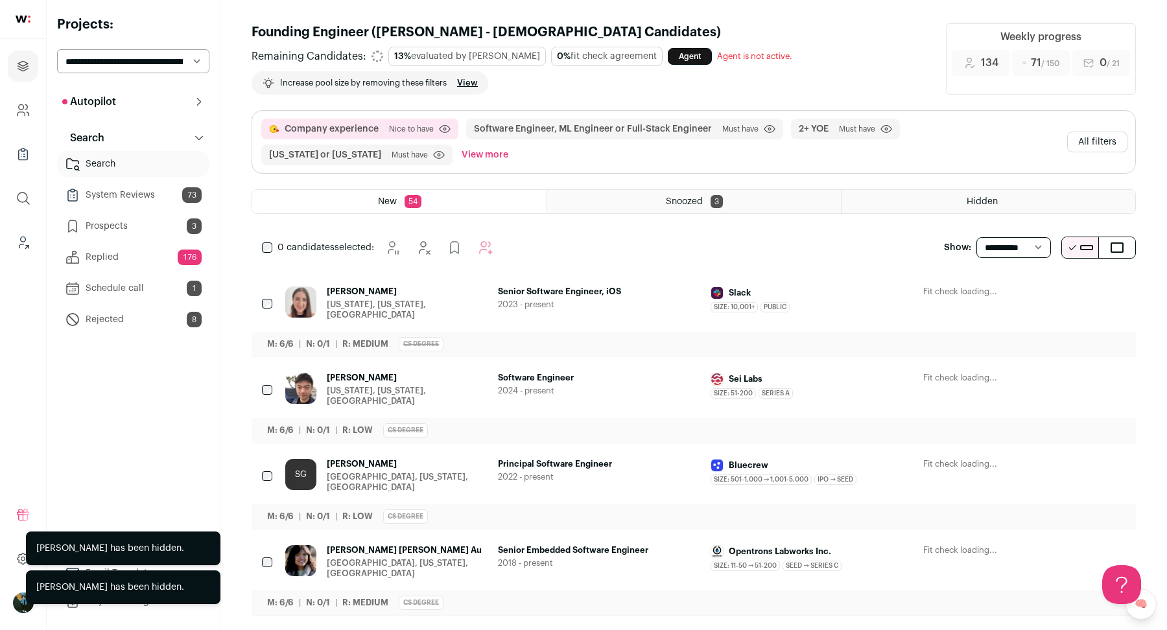
click at [1044, 290] on icon "Hide" at bounding box center [1045, 293] width 16 height 16
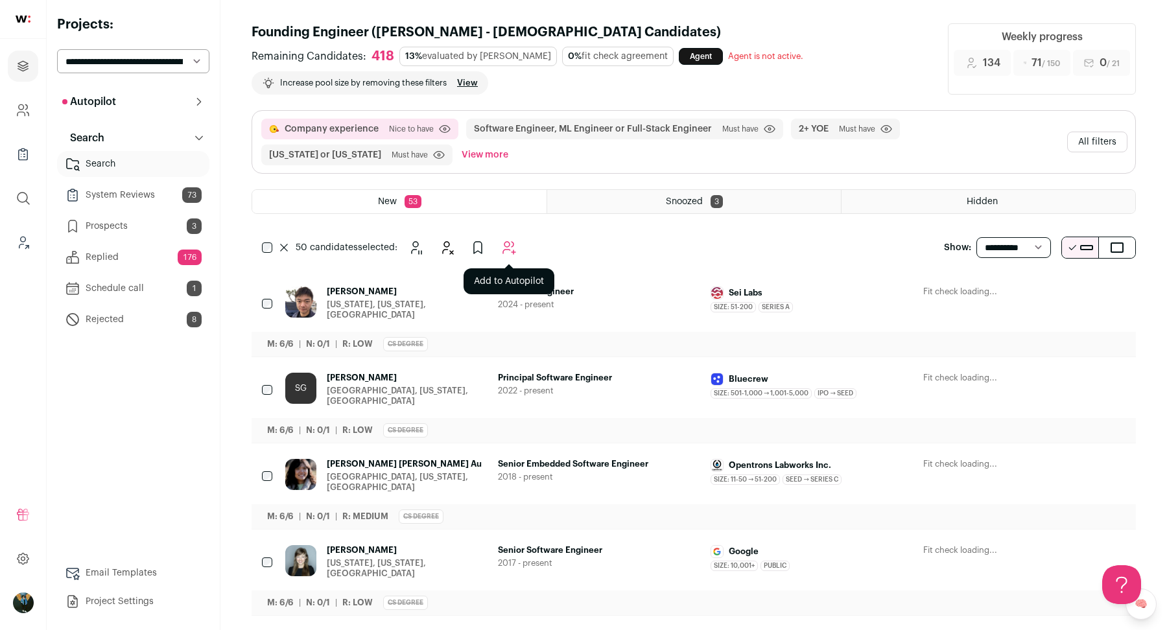
click at [519, 235] on button "Add to Autopilot" at bounding box center [509, 248] width 26 height 26
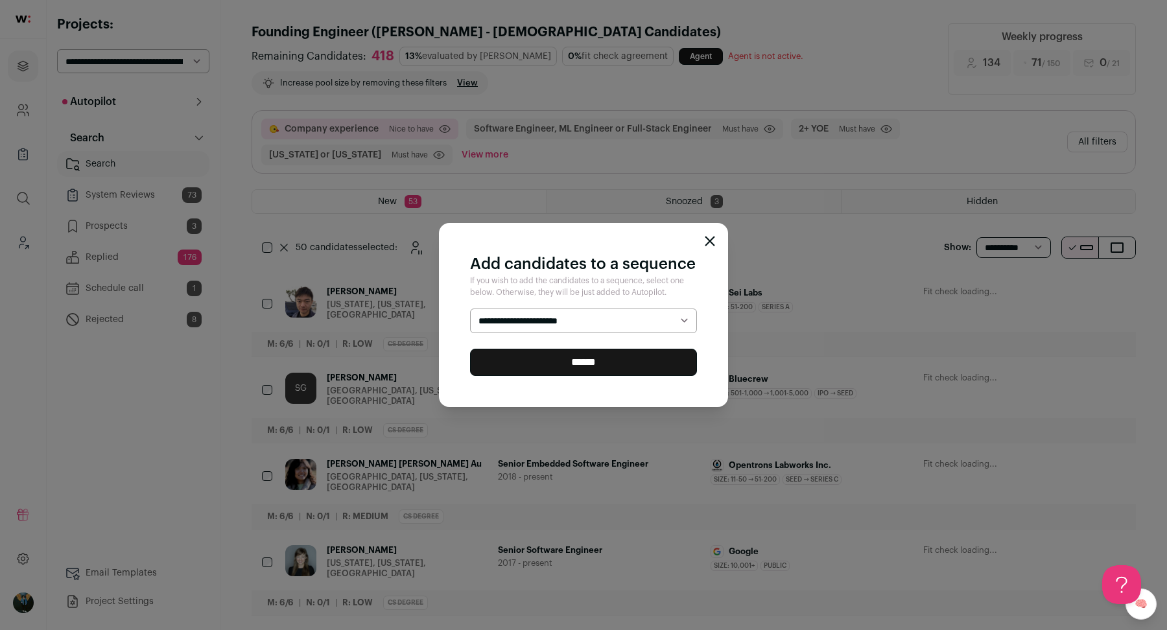
select select "*****"
click at [521, 365] on input "******" at bounding box center [583, 362] width 227 height 27
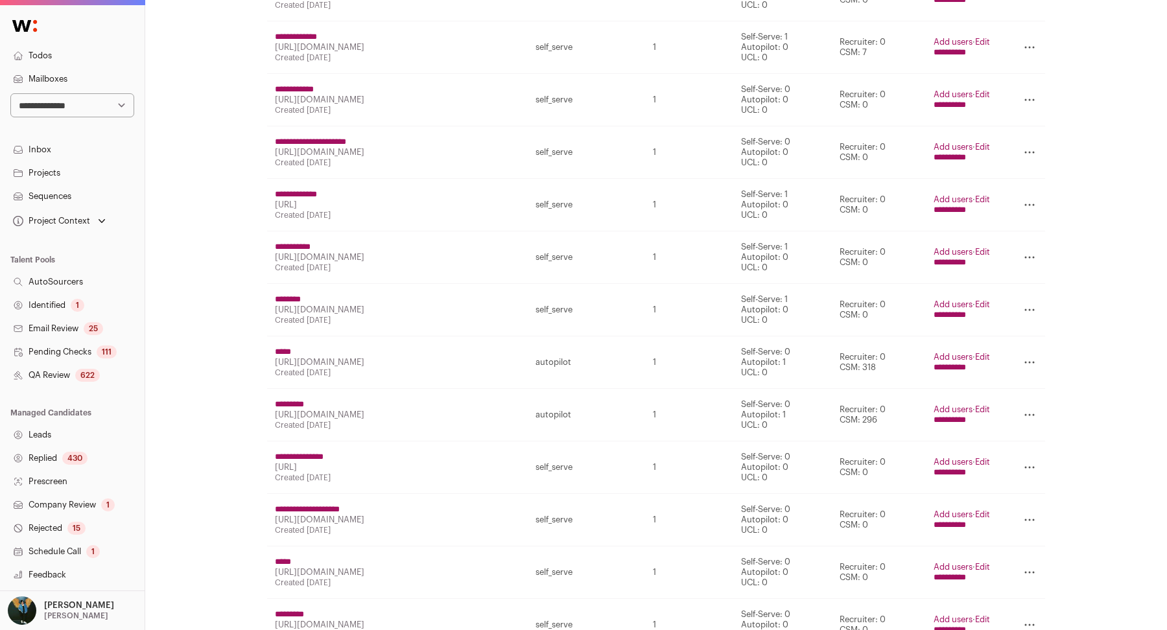
scroll to position [959, 0]
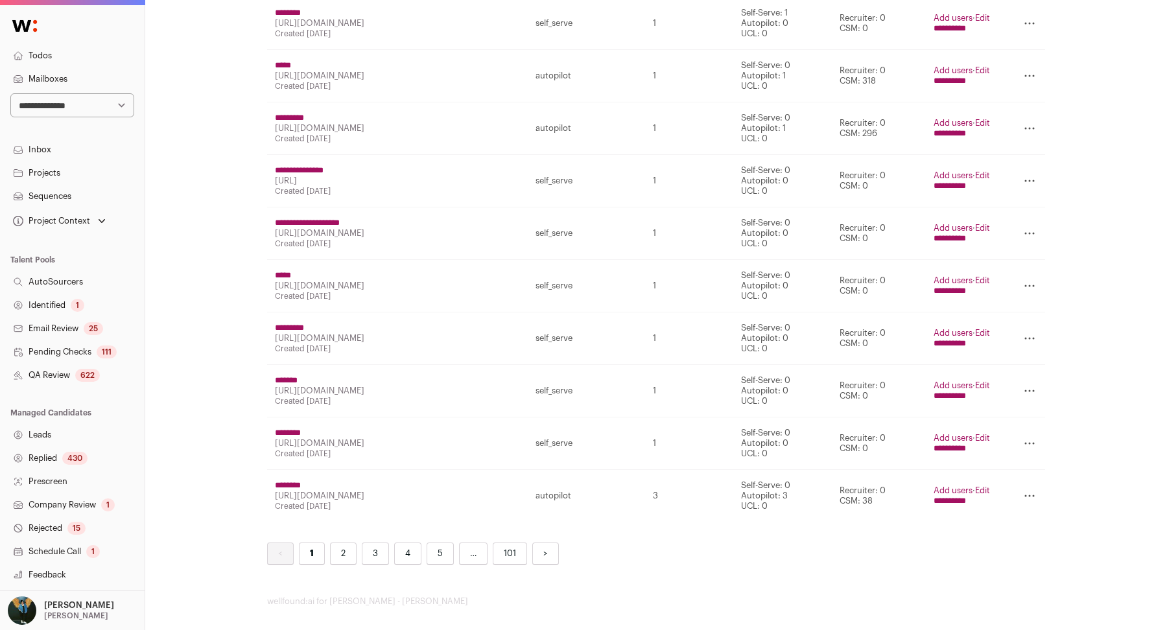
click at [108, 47] on link "Todos" at bounding box center [72, 55] width 145 height 23
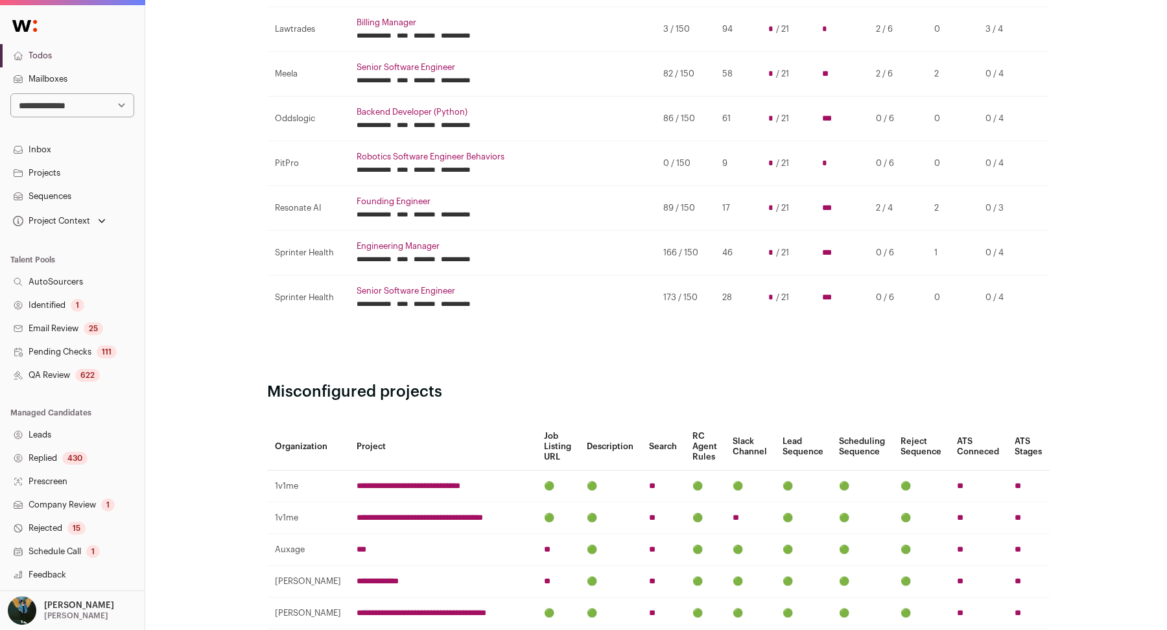
scroll to position [470, 0]
click at [715, 169] on td "9" at bounding box center [738, 164] width 46 height 45
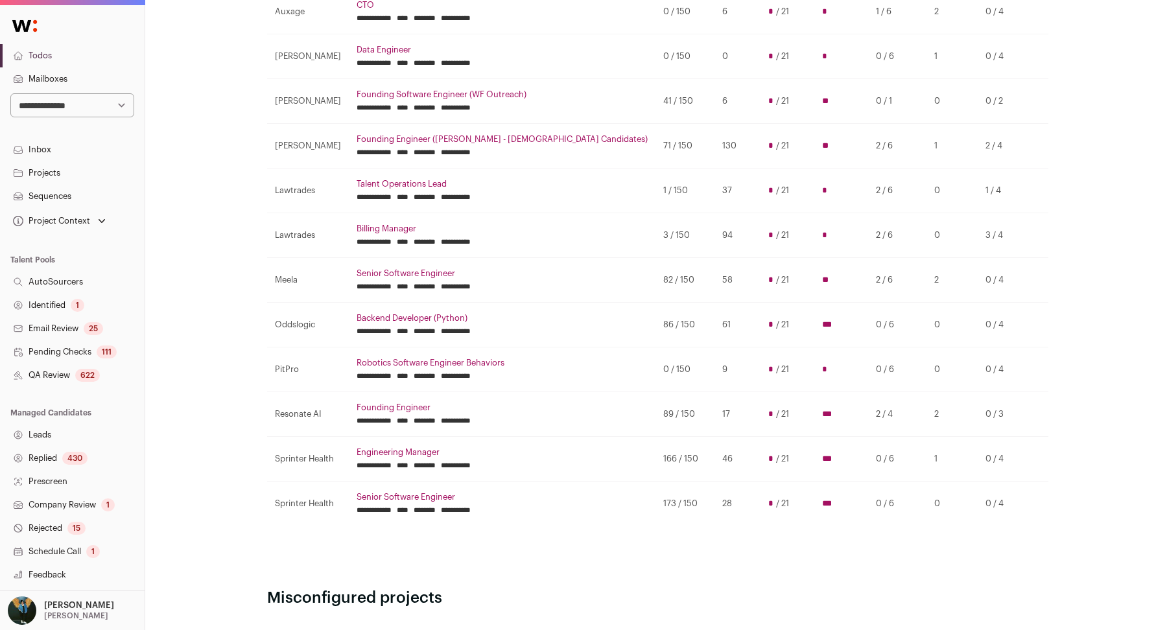
scroll to position [270, 0]
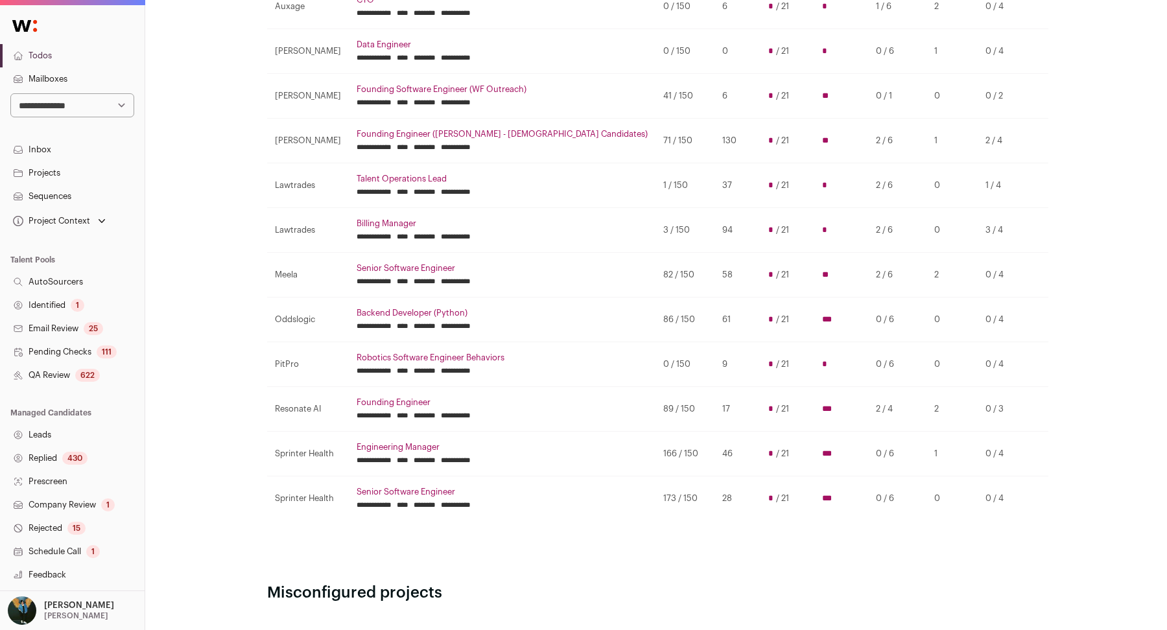
click at [656, 348] on td "0 / 150" at bounding box center [685, 364] width 59 height 45
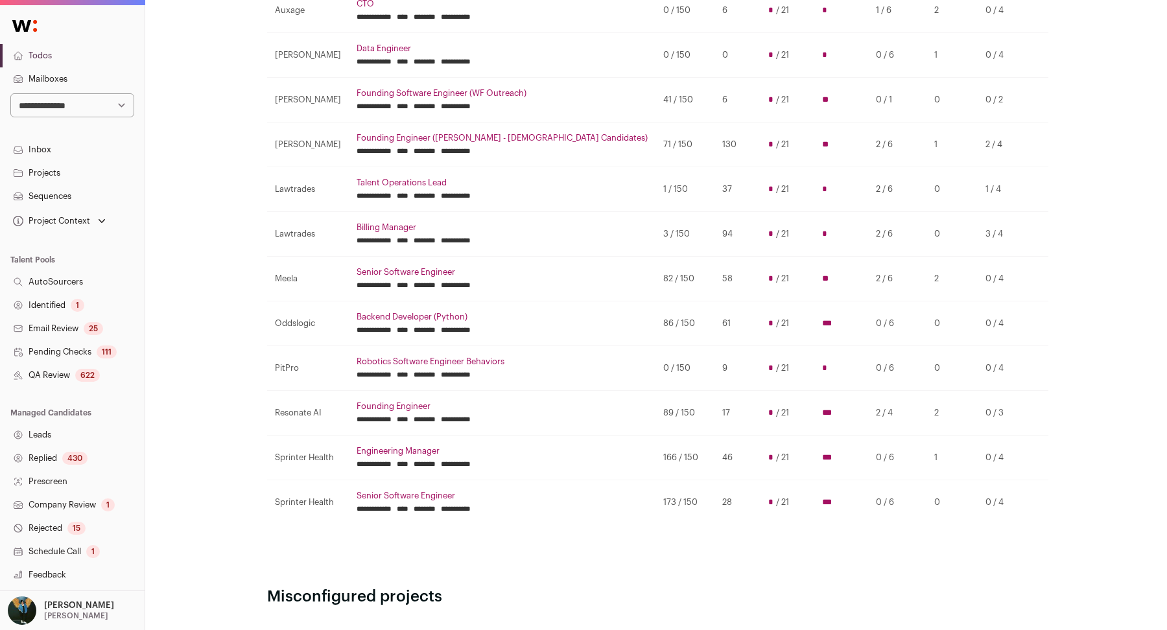
scroll to position [263, 0]
